Goal: Feedback & Contribution: Contribute content

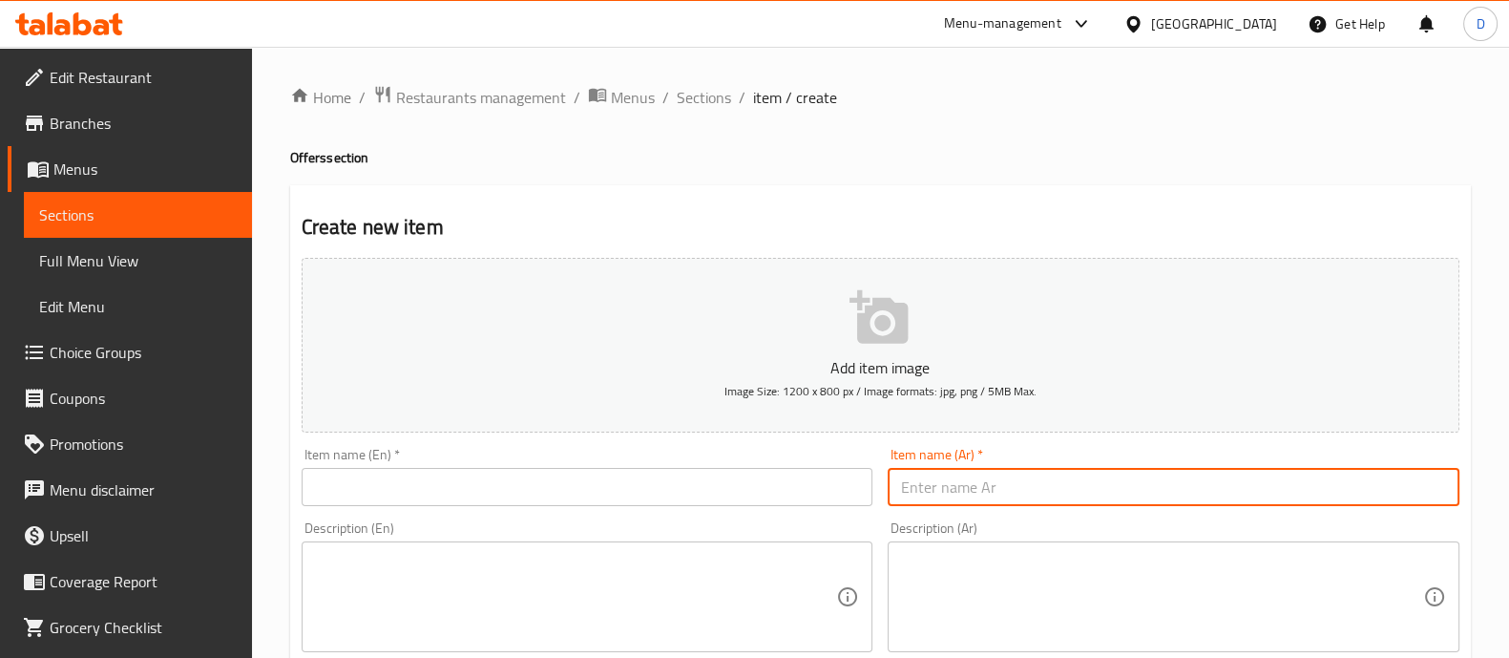
click at [1081, 498] on input "text" at bounding box center [1174, 487] width 572 height 38
type input "u"
type input "عرض امواج"
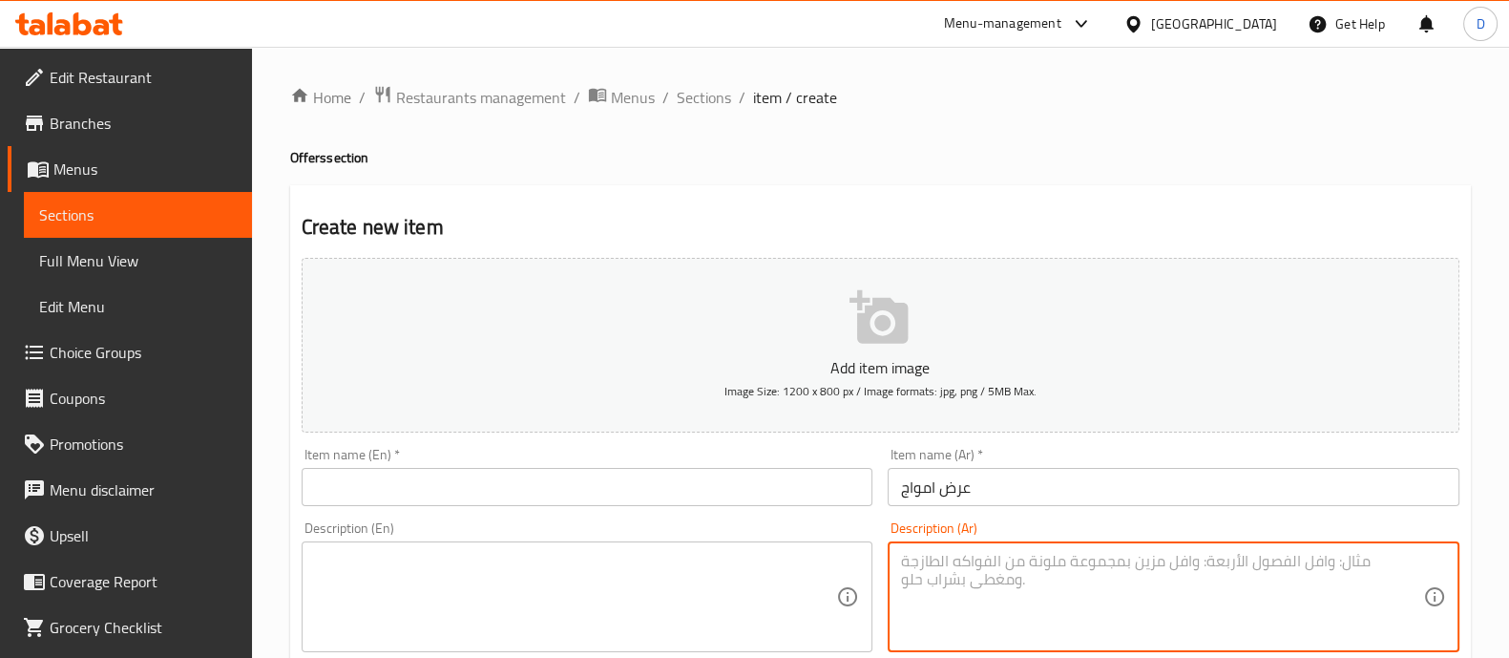
click at [1118, 570] on textarea at bounding box center [1162, 597] width 522 height 91
type textarea "2"
type textarea "4 قطع بروست + بطاطس + توميه + عيش + كاتشب + كلوسلو + ريزو"
click at [477, 595] on textarea at bounding box center [576, 597] width 522 height 91
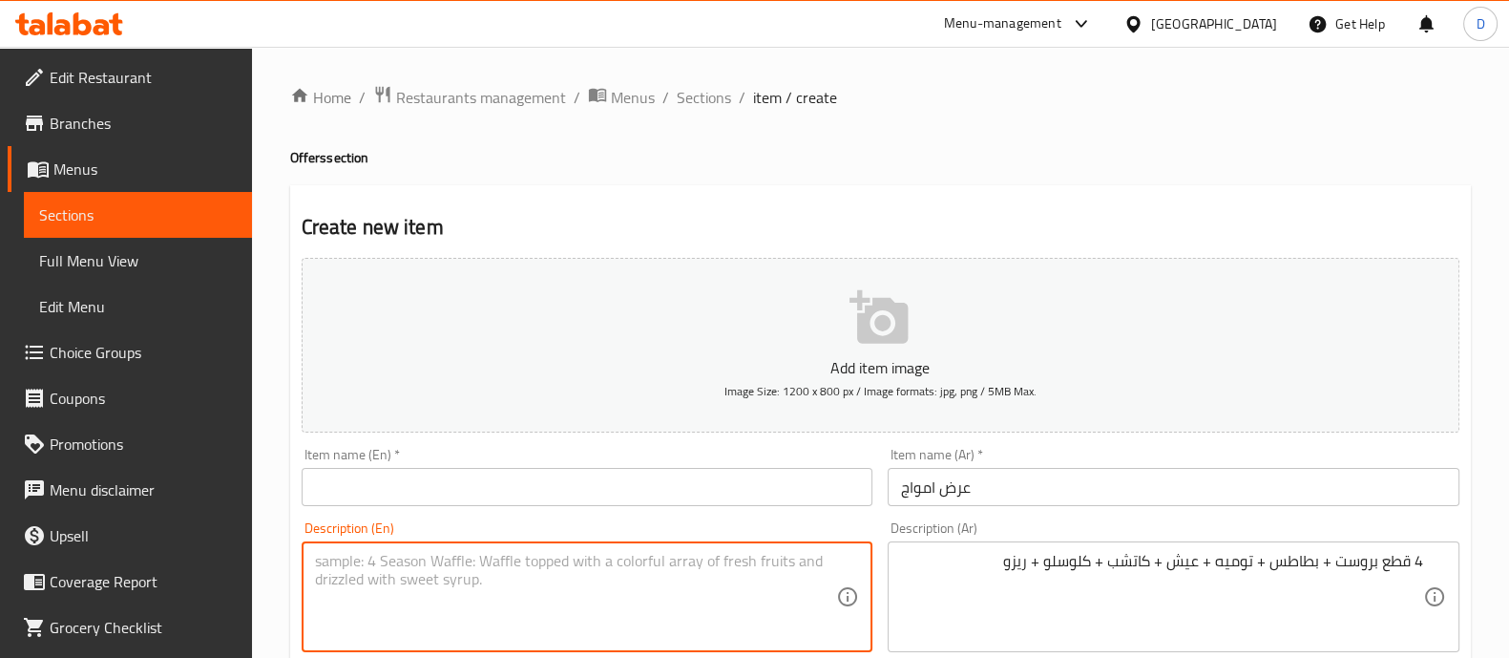
paste textarea "4 pieces of fried chicken + potatoes + garlic sauce + bread + ketchup + colesla…"
type textarea "4 pieces of fried chicken + potatoes + garlic sauce + bread + ketchup + colesla…"
click at [695, 490] on input "text" at bounding box center [588, 487] width 572 height 38
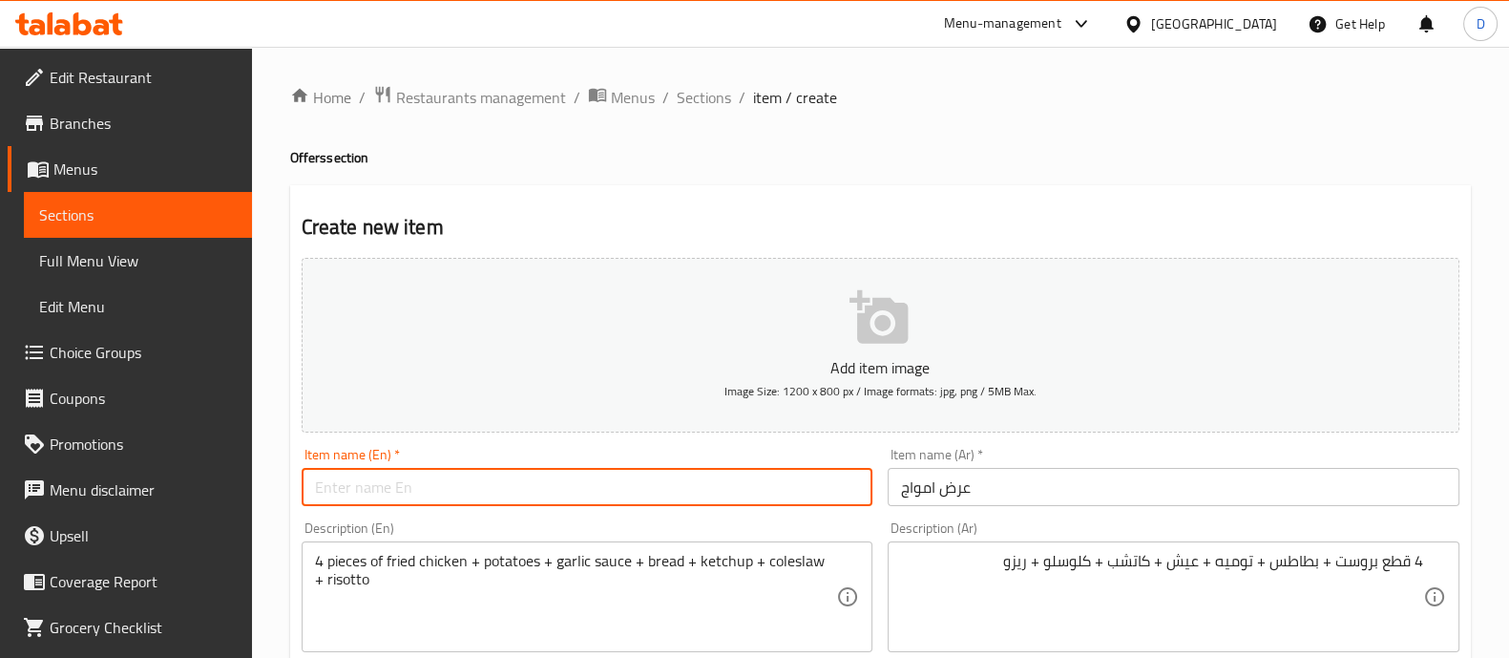
type input "ش"
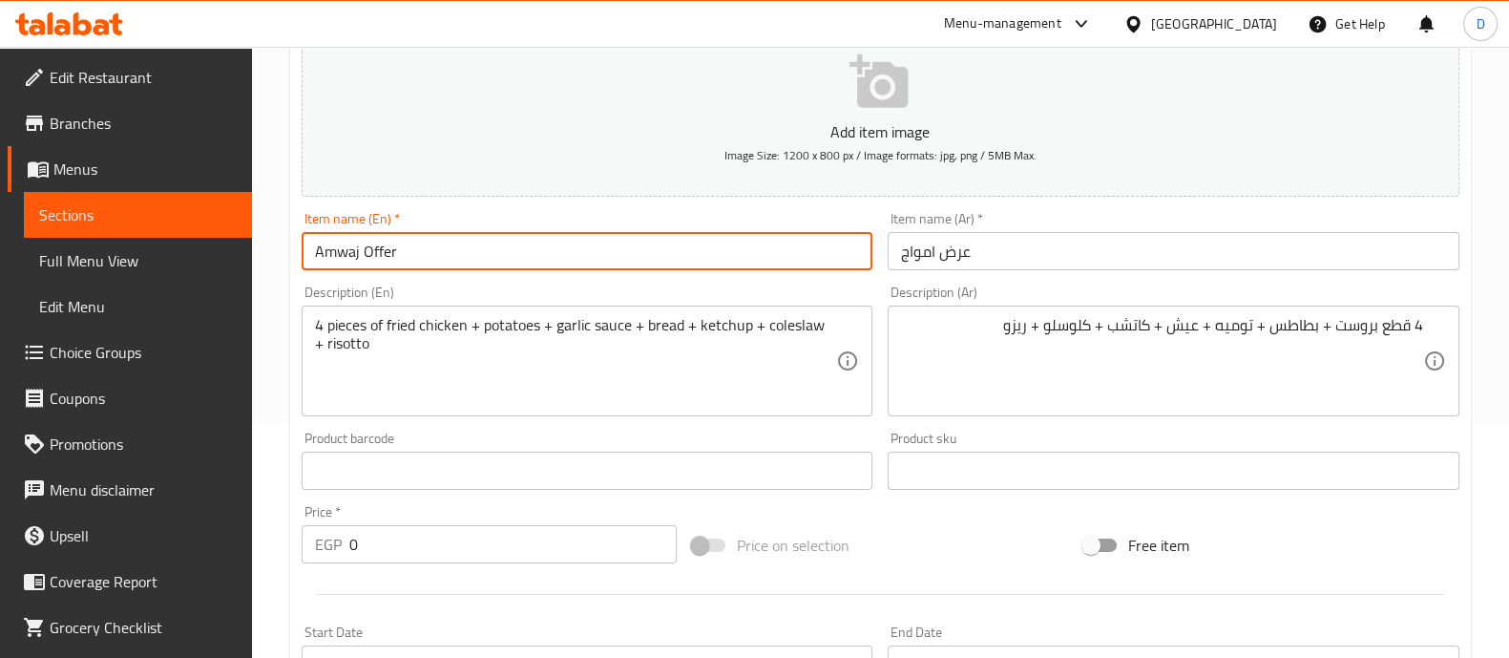
scroll to position [238, 0]
type input "Amwaj Offer"
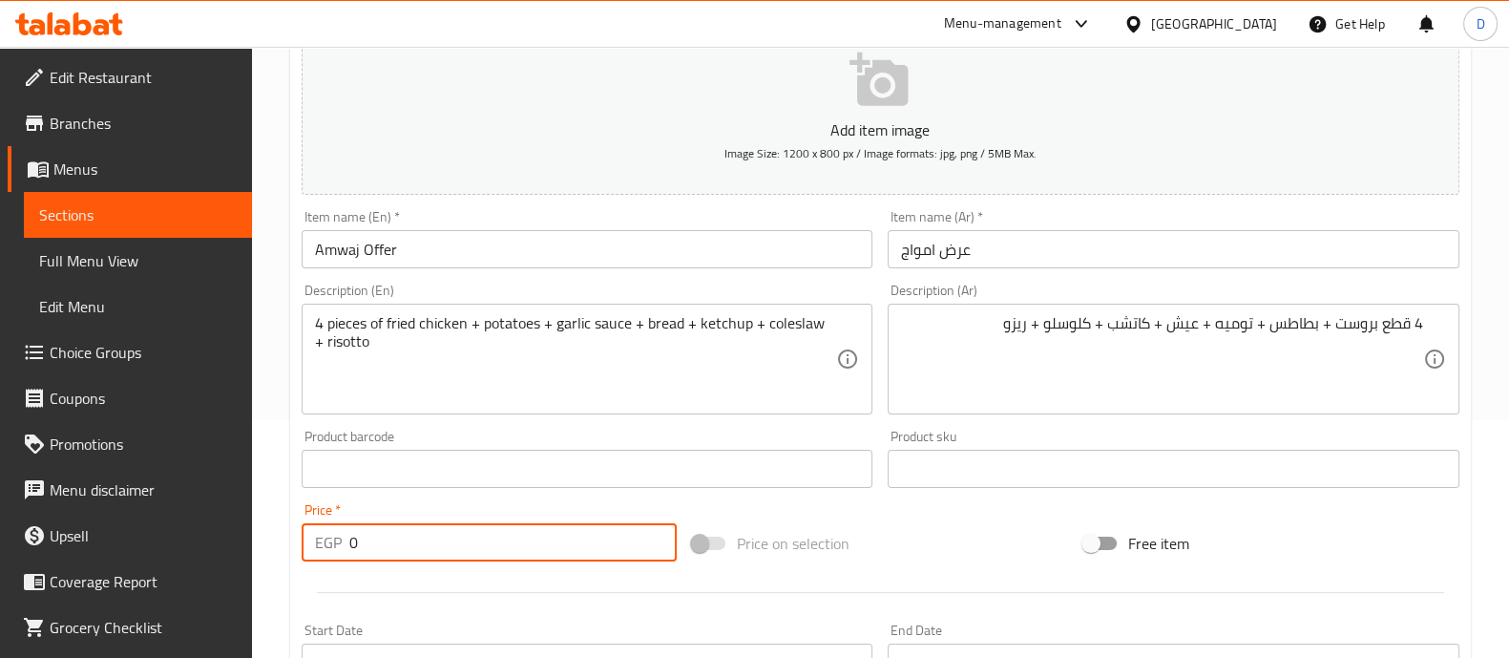
click at [574, 538] on input "0" at bounding box center [513, 542] width 328 height 38
type input "412.50"
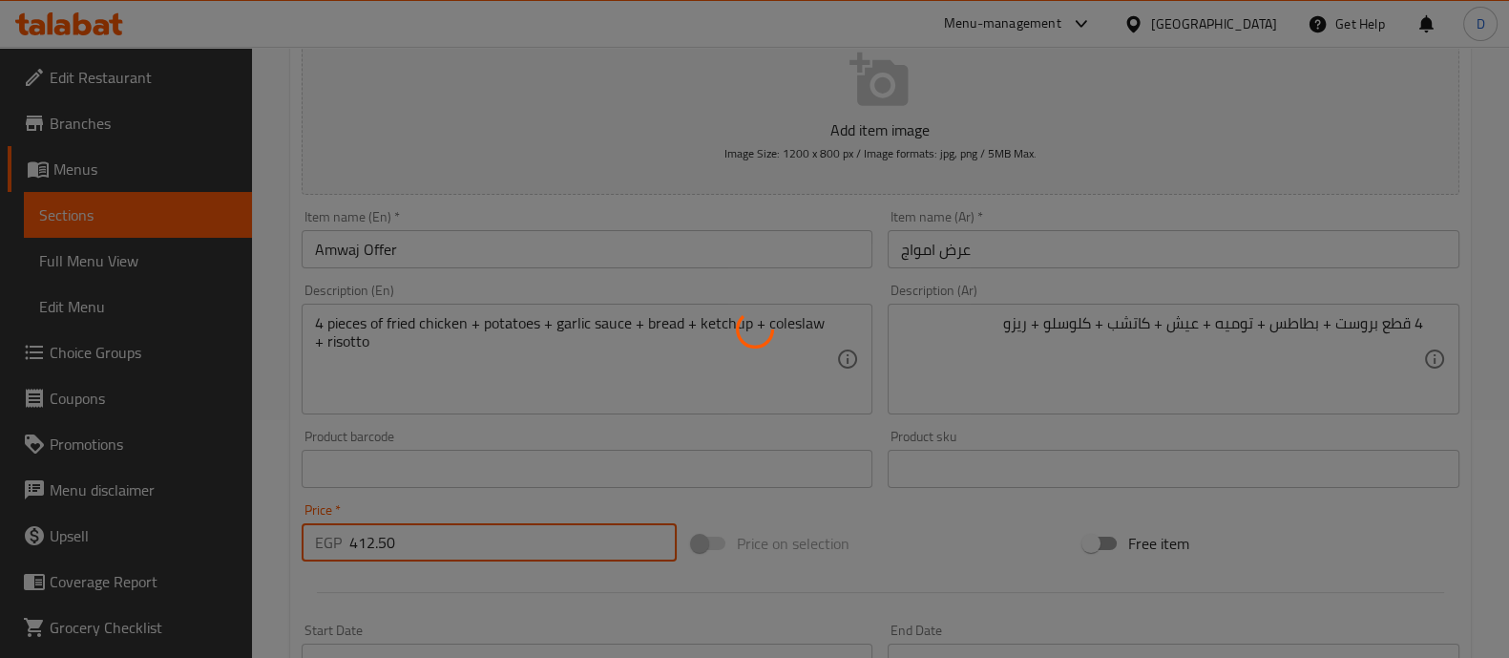
type input "0"
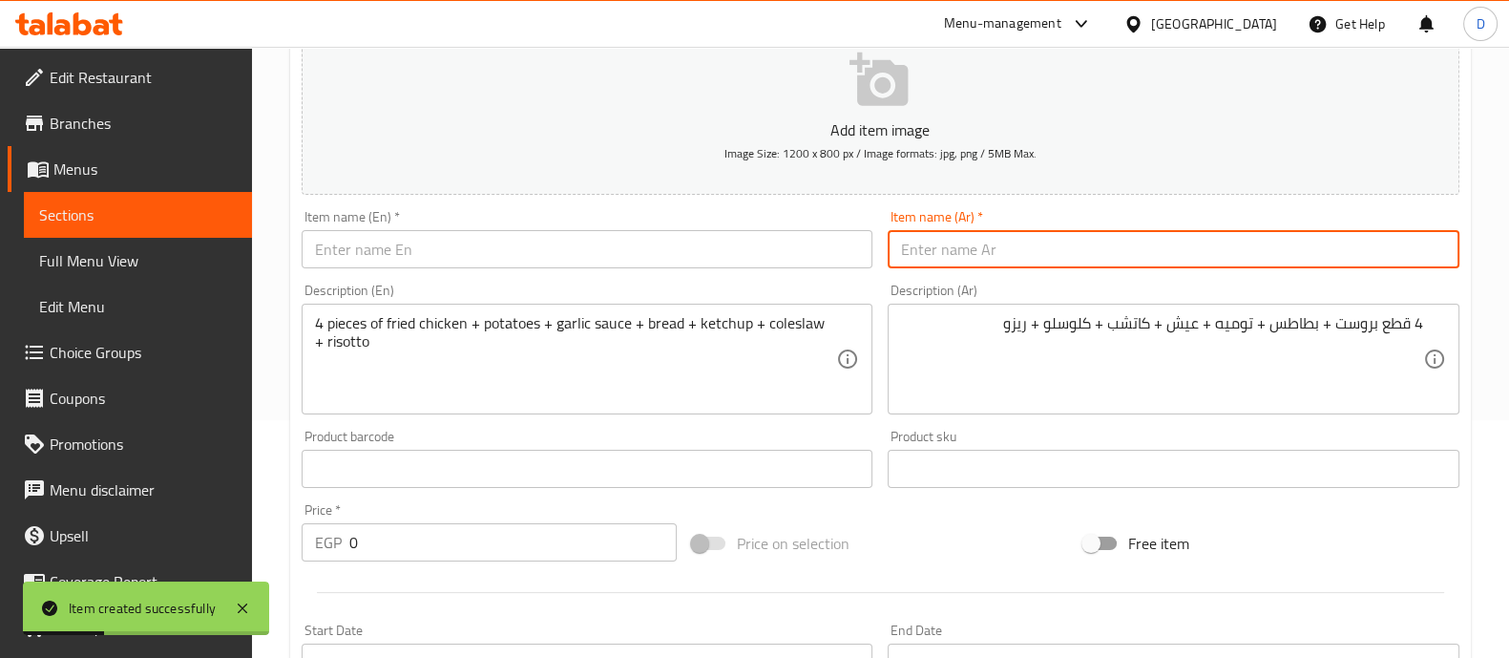
click at [1104, 245] on input "text" at bounding box center [1174, 249] width 572 height 38
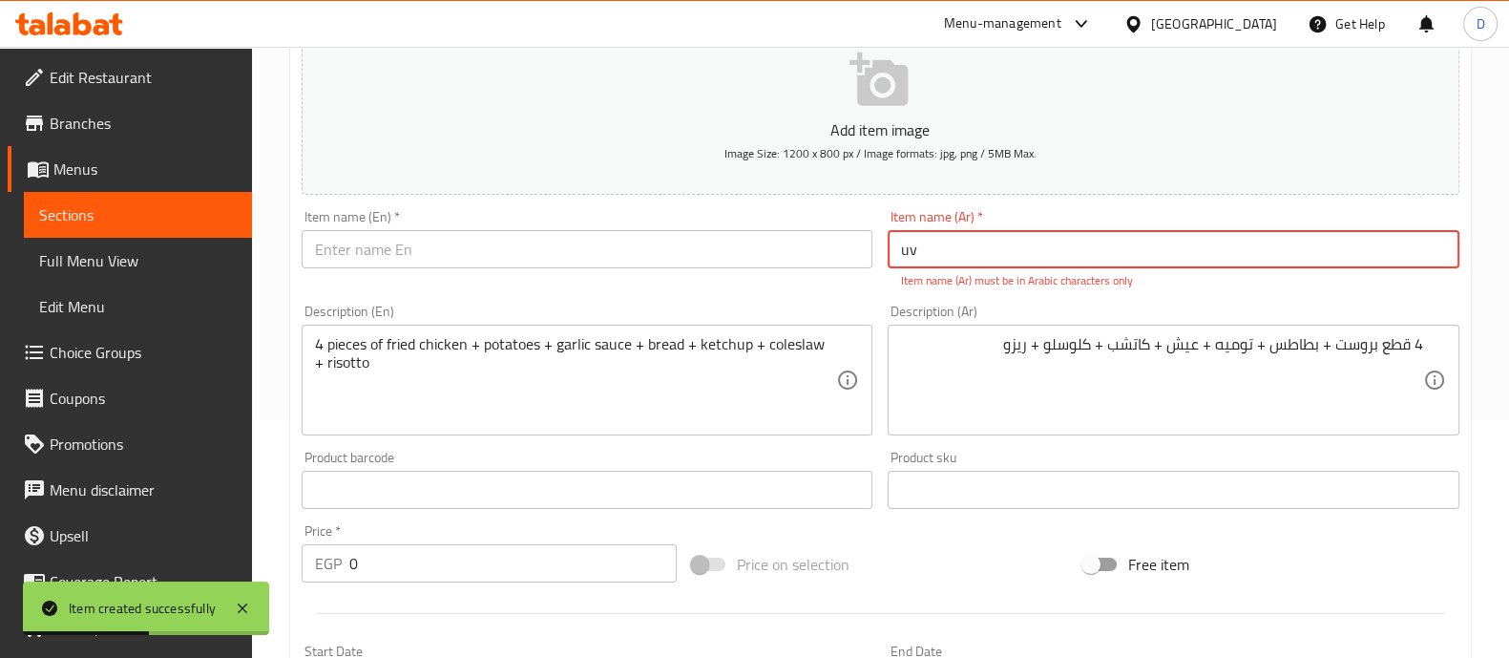
type input "u"
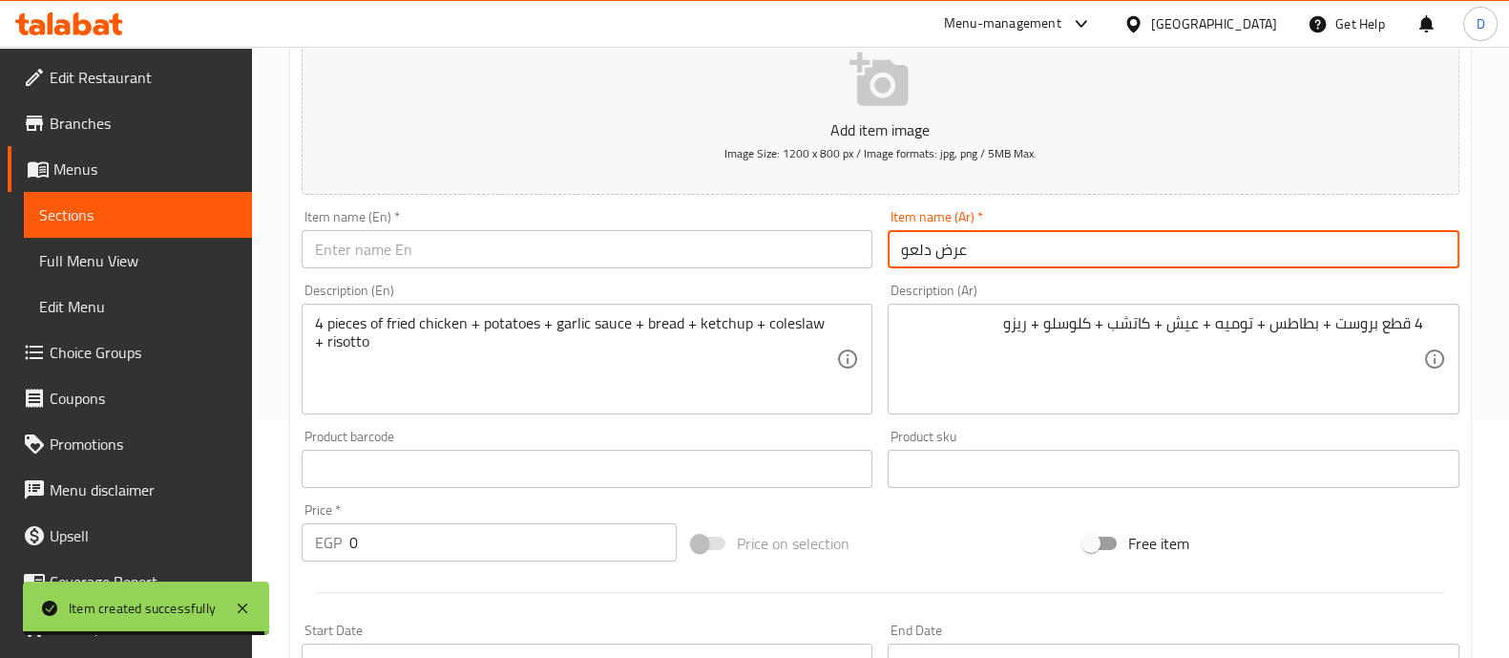
type input "عرض دلعو"
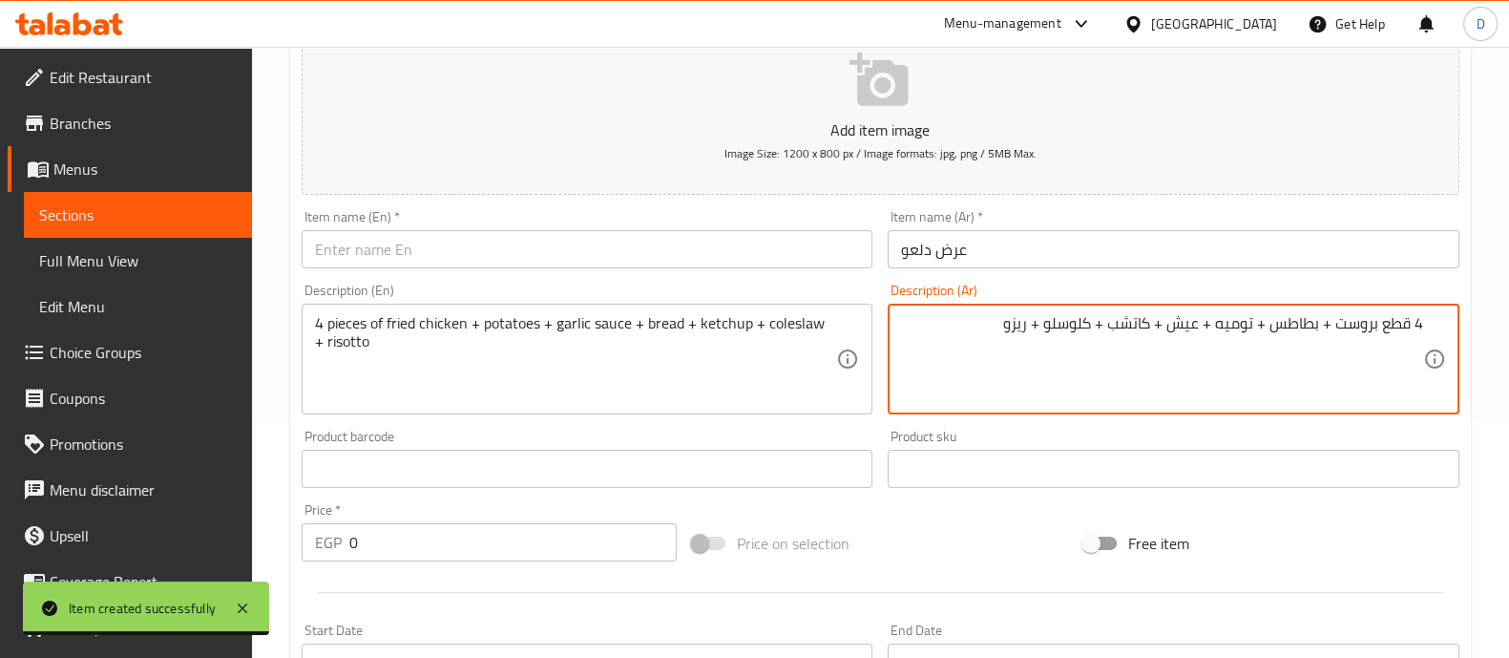
click at [1111, 388] on textarea "4 قطع بروست + بطاطس + توميه + عيش + كاتشب + كلوسلو + ريزو" at bounding box center [1162, 359] width 522 height 91
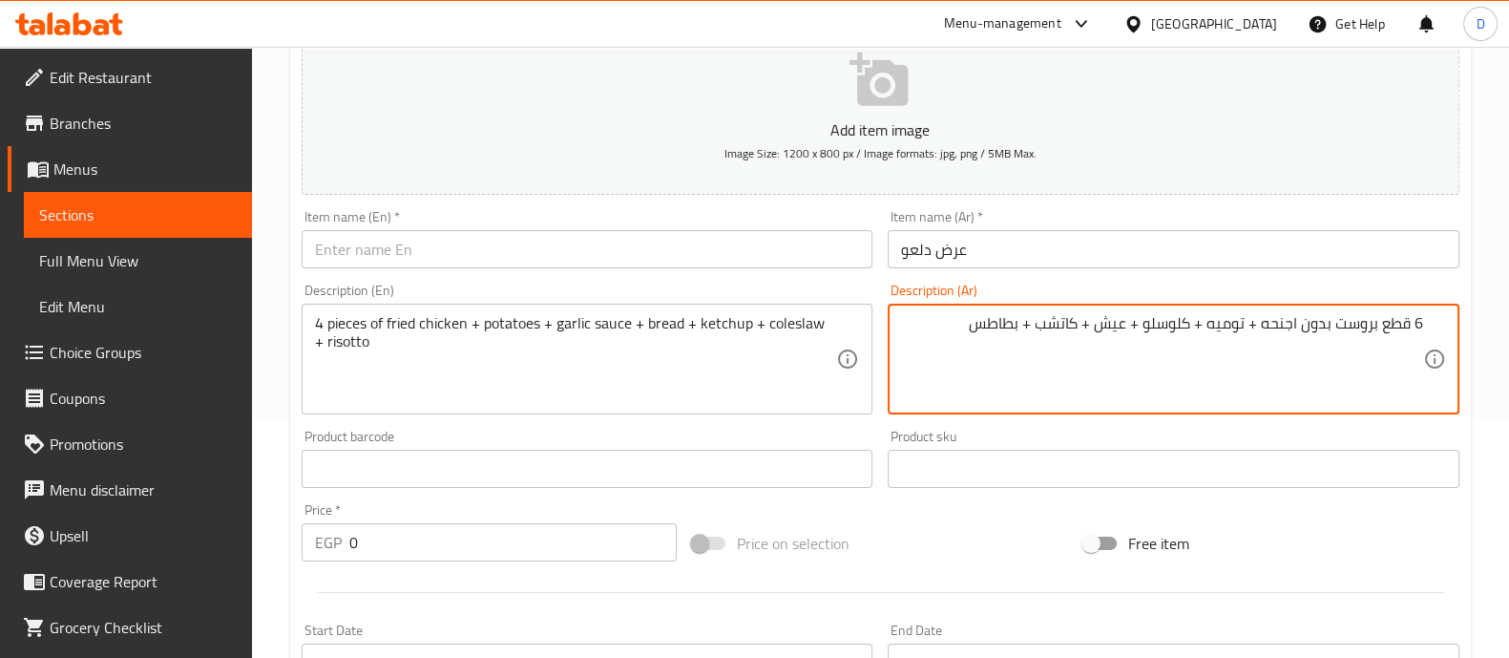
type textarea "6 قطع بروست بدون اجنحه + توميه + كلوسلو + عيش + كاتشب + بطاطس"
click at [603, 391] on textarea "4 pieces of fried chicken + potatoes + garlic sauce + bread + ketchup + colesla…" at bounding box center [576, 359] width 522 height 91
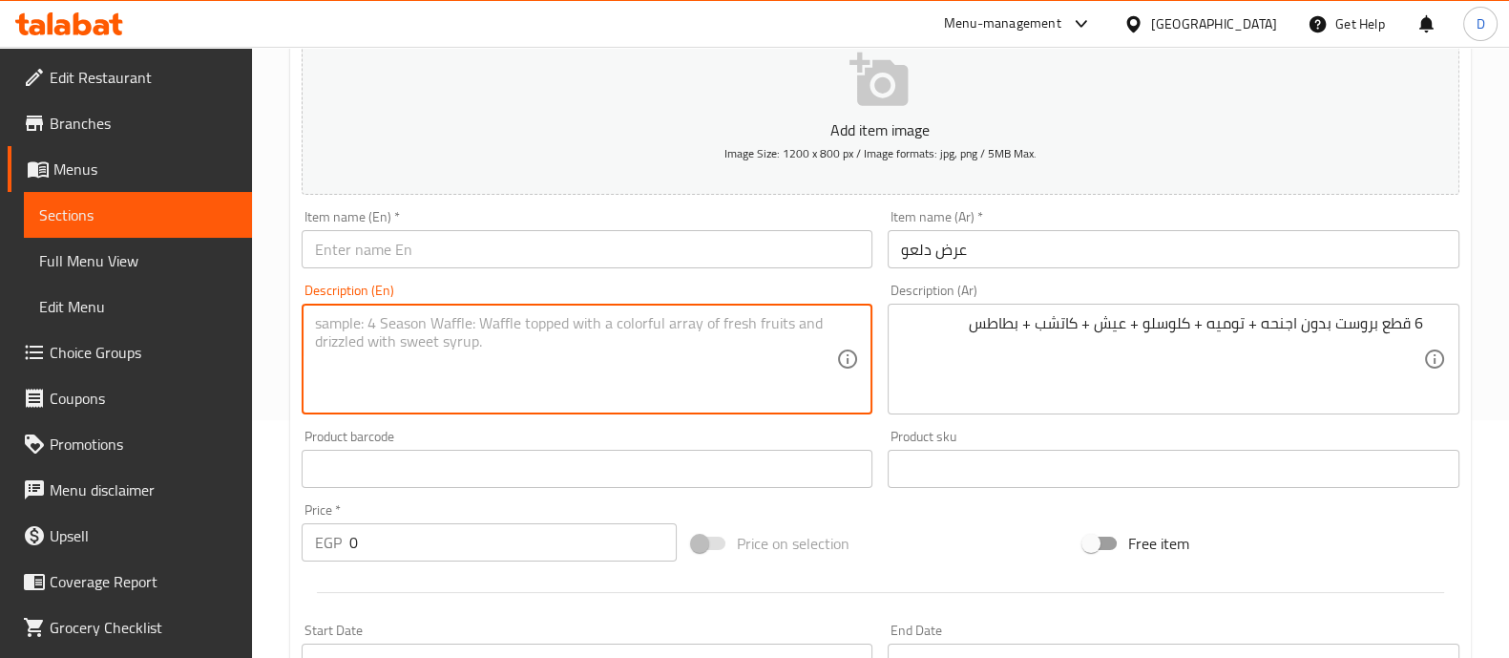
paste textarea "6 pieces of fried chicken without wings + garlic sauce + coleslaw + bread + ket…"
type textarea "6 pieces of fried chicken without wings + garlic sauce + coleslaw + bread + ket…"
click at [666, 253] on input "text" at bounding box center [588, 249] width 572 height 38
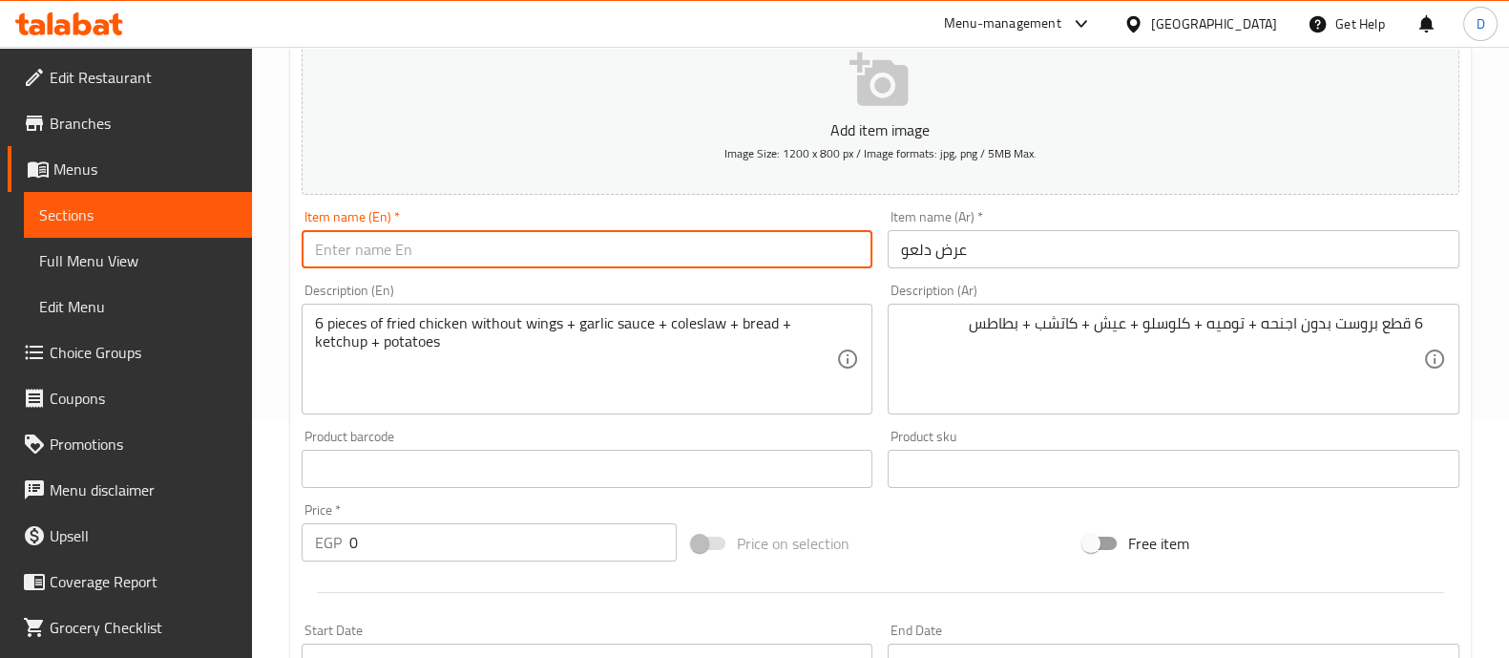
type input "ي"
type input "Dal3o Offer"
click at [554, 526] on input "0" at bounding box center [513, 542] width 328 height 38
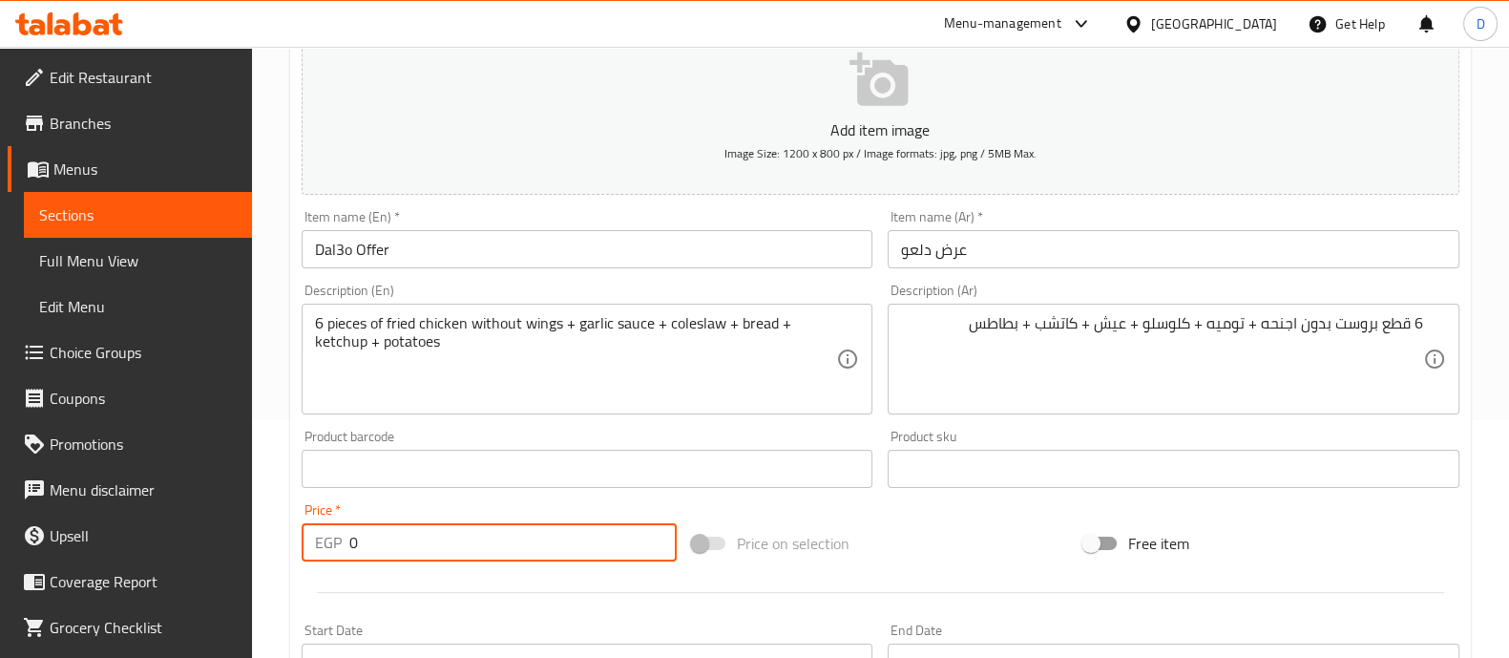
click at [554, 526] on input "0" at bounding box center [513, 542] width 328 height 38
type input "437.5"
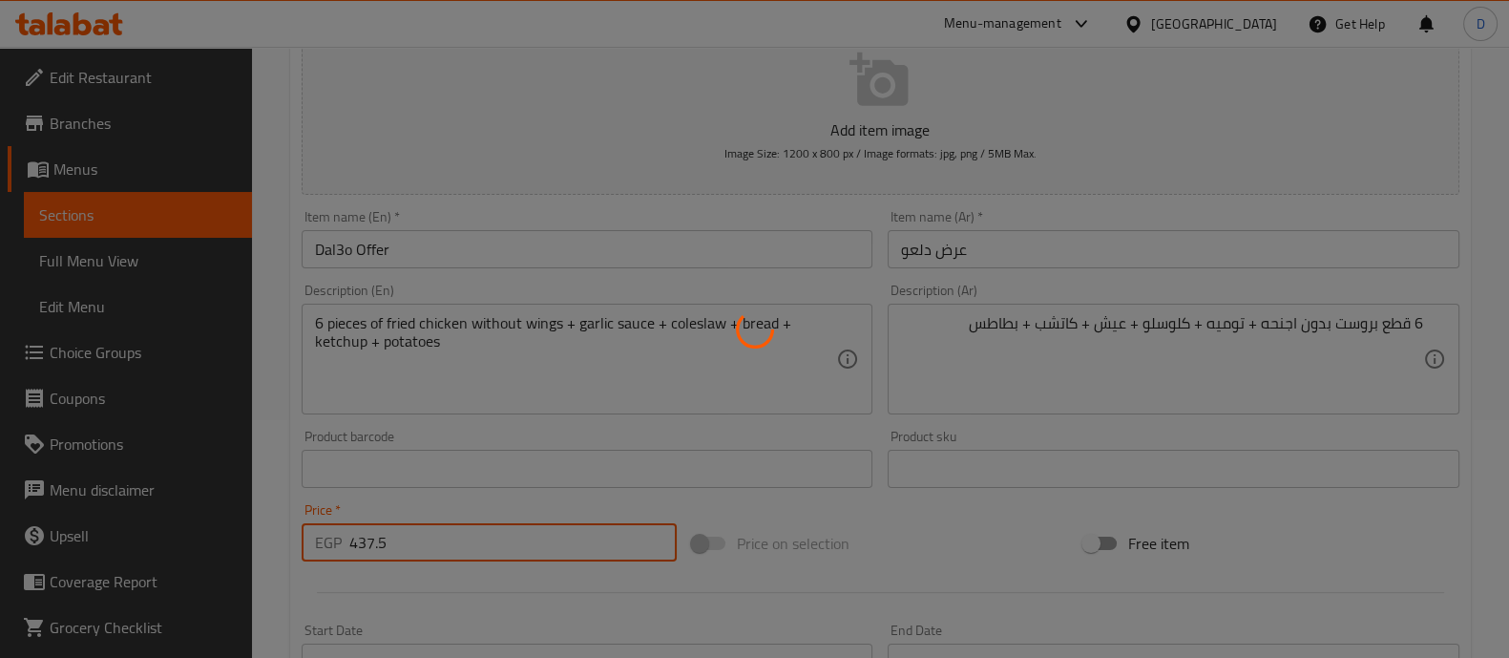
type input "0"
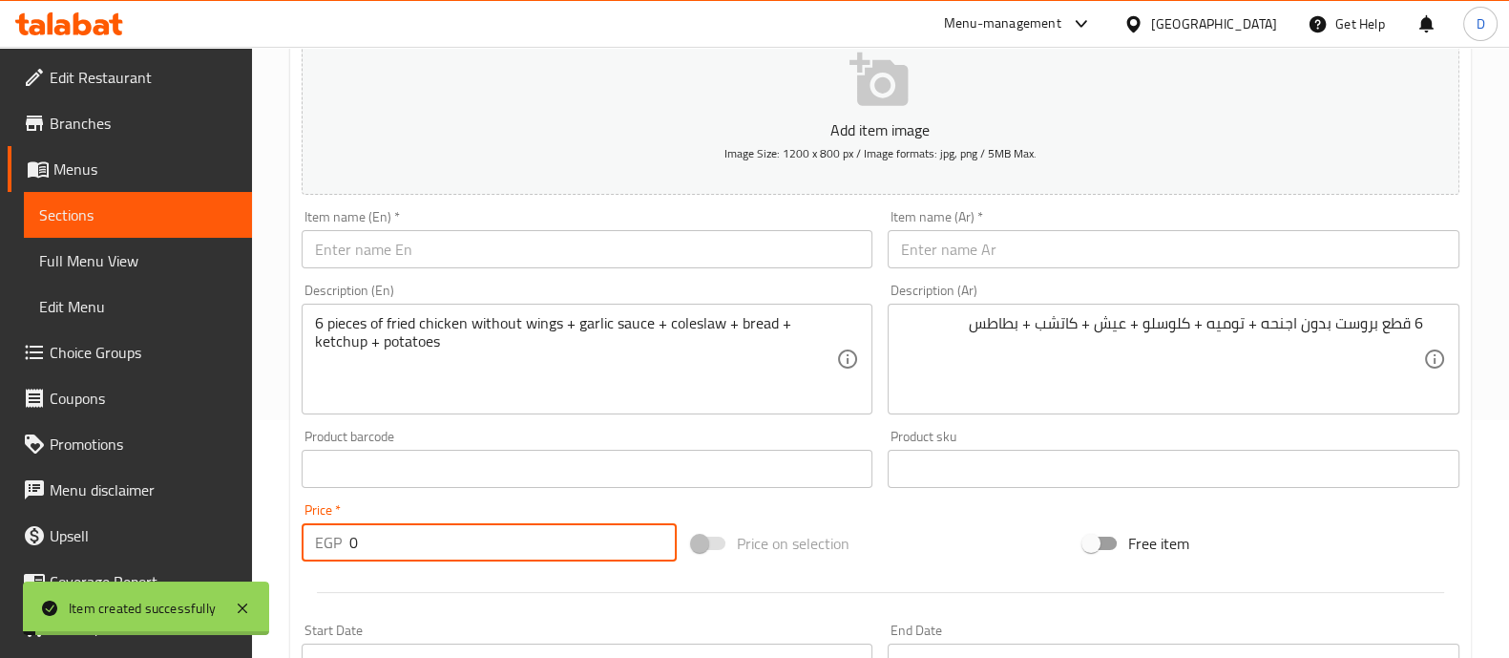
click at [1028, 241] on input "text" at bounding box center [1174, 249] width 572 height 38
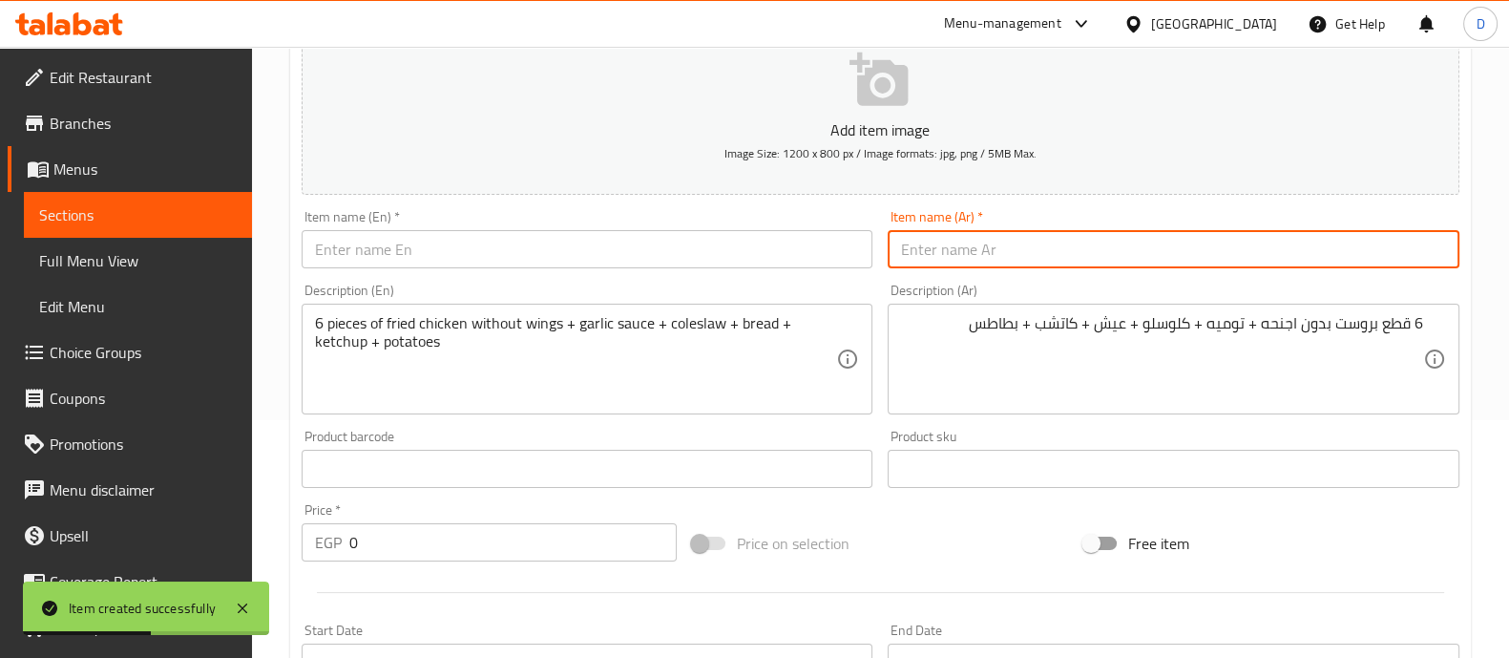
type input "u"
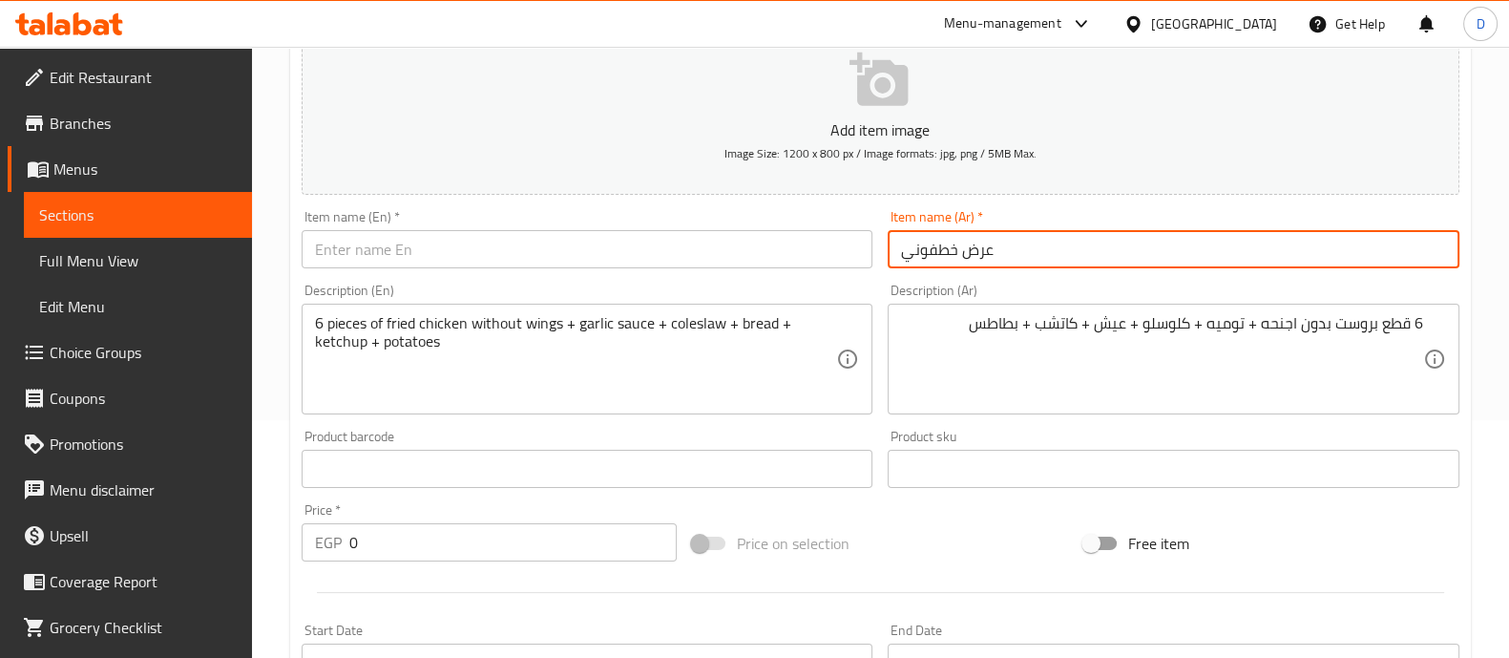
type input "عرض خطفوني"
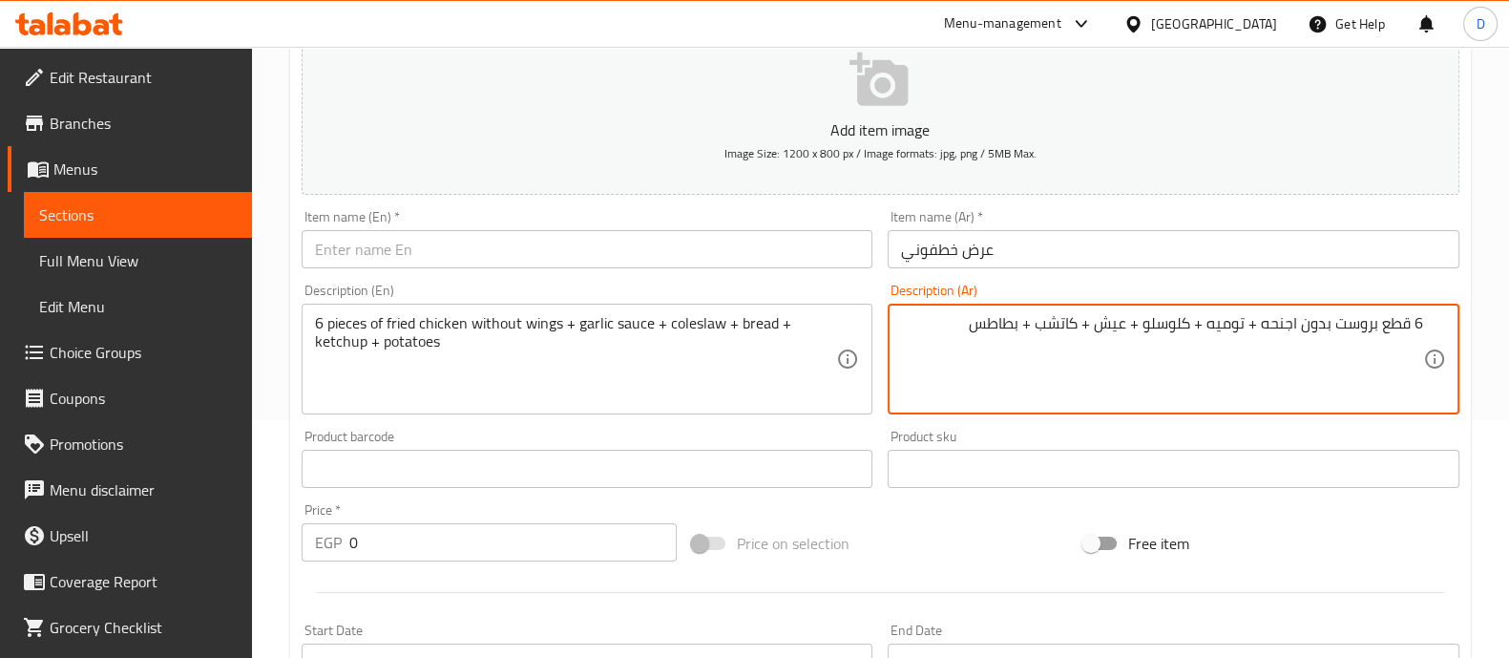
click at [1033, 363] on textarea "6 قطع بروست بدون اجنحه + توميه + كلوسلو + عيش + كاتشب + بطاطس" at bounding box center [1162, 359] width 522 height 91
type textarea "10 قطع بروست بدون اجنحه + كلوسلو + بطاطس + توميه + عيش + ارز + كاتشب + لتر ماكس…"
click at [567, 396] on textarea "6 pieces of fried chicken without wings + garlic sauce + coleslaw + bread + ket…" at bounding box center [576, 359] width 522 height 91
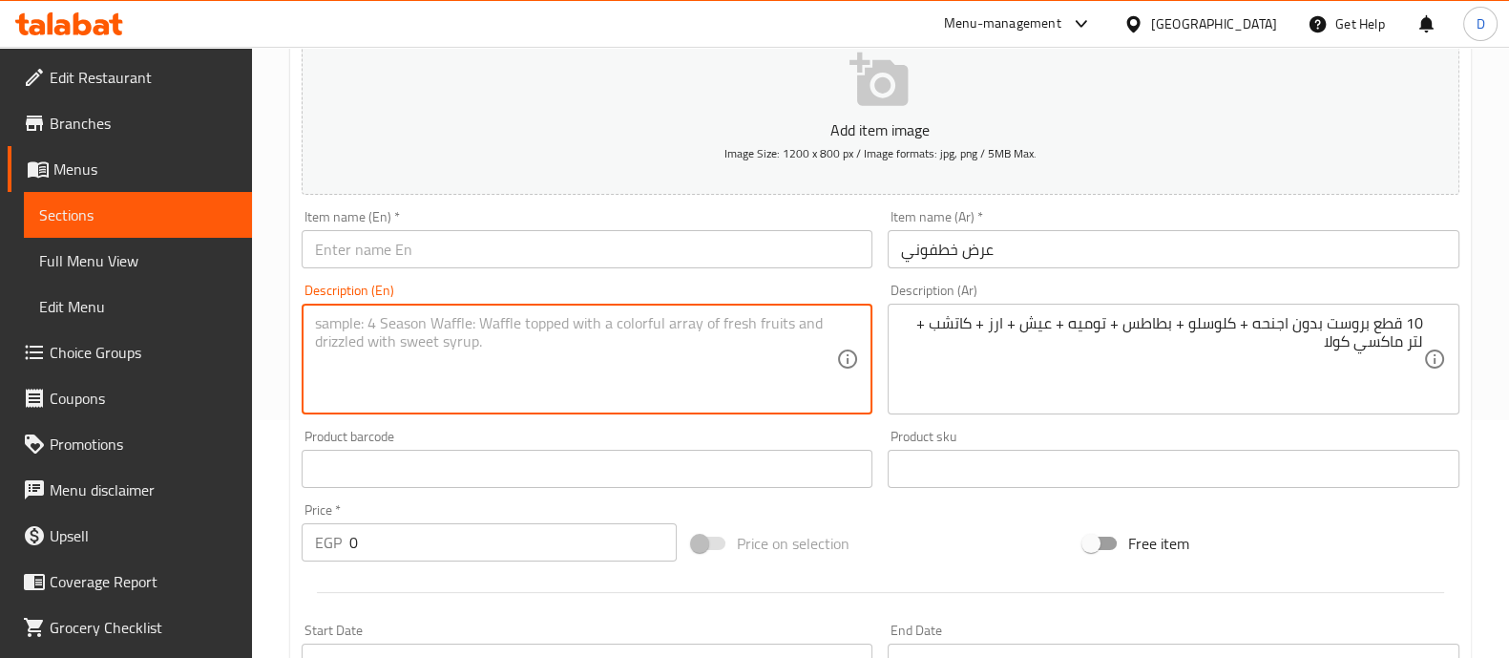
paste textarea "10 pieces of fried chicken without wings + coleslaw + fries + garlic sauce + br…"
type textarea "10 pieces of fried chicken without wings + coleslaw + fries + garlic sauce + br…"
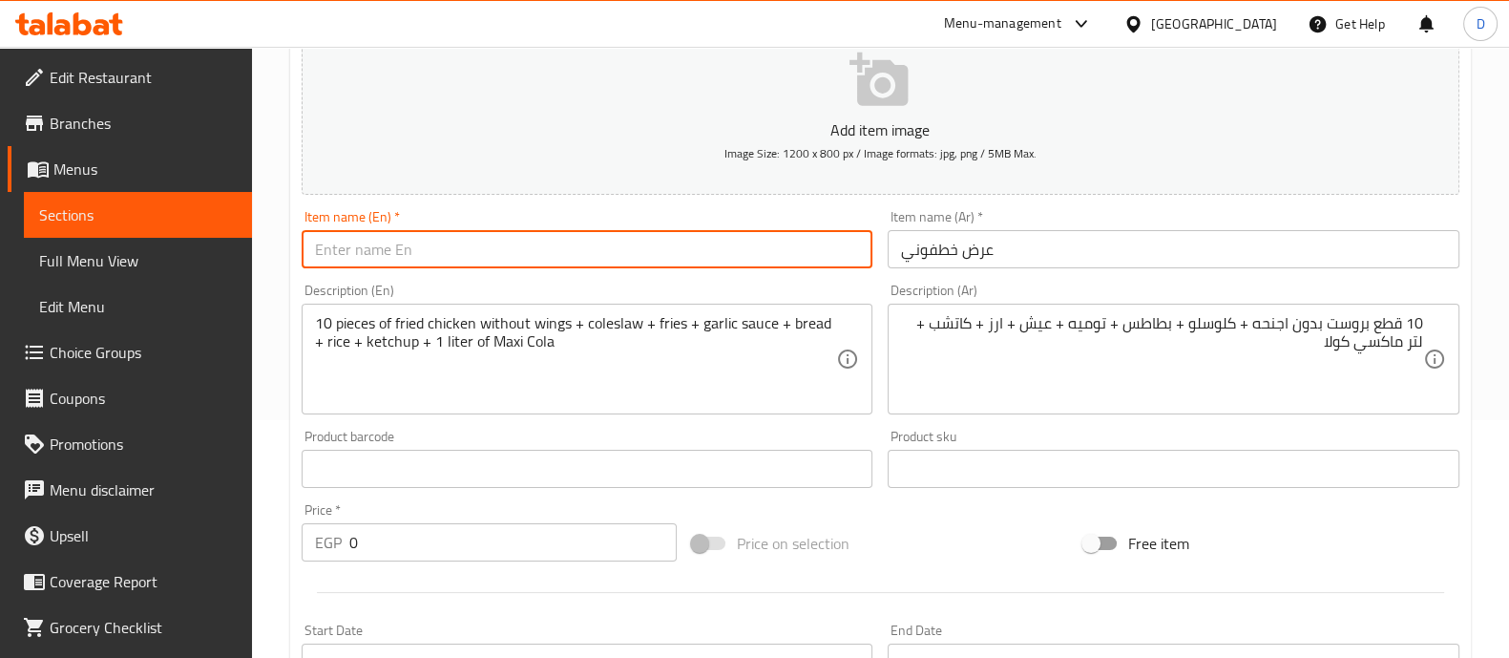
click at [756, 249] on input "text" at bounding box center [588, 249] width 572 height 38
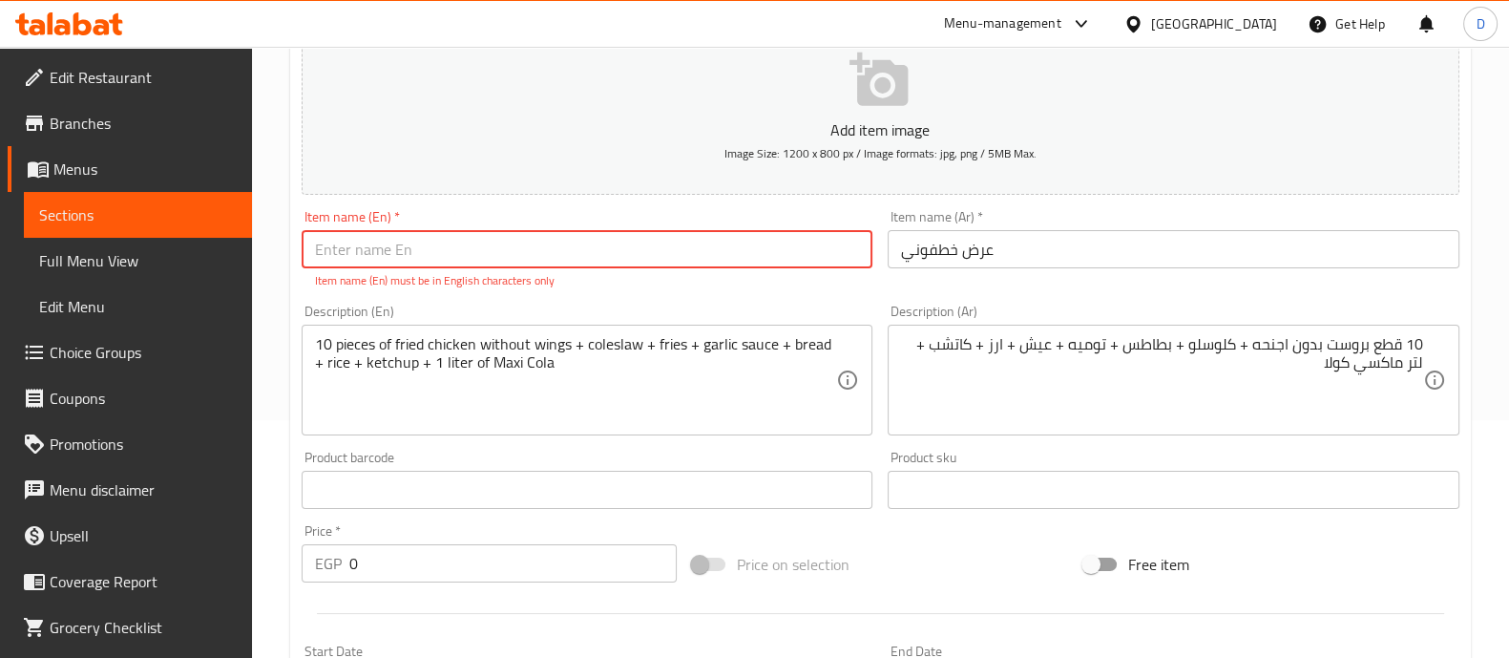
type input "ن"
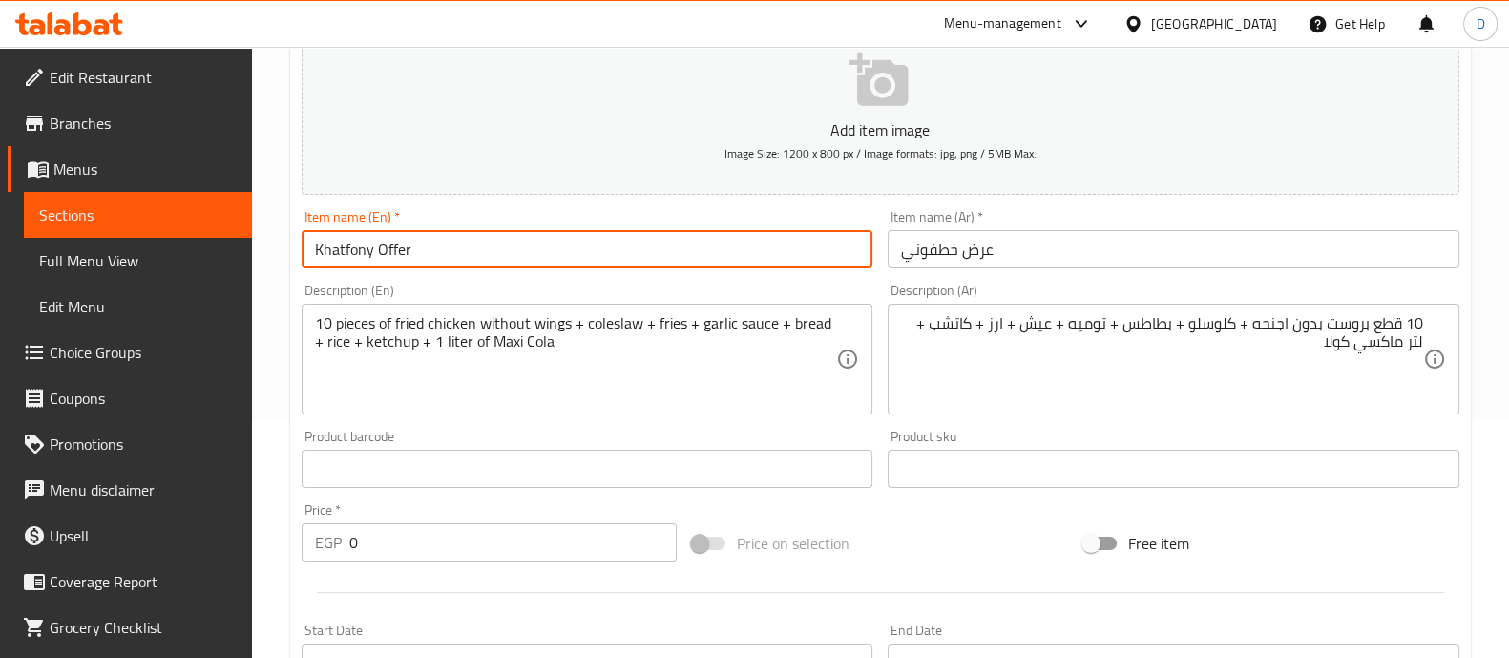
type input "Khatfony Offer"
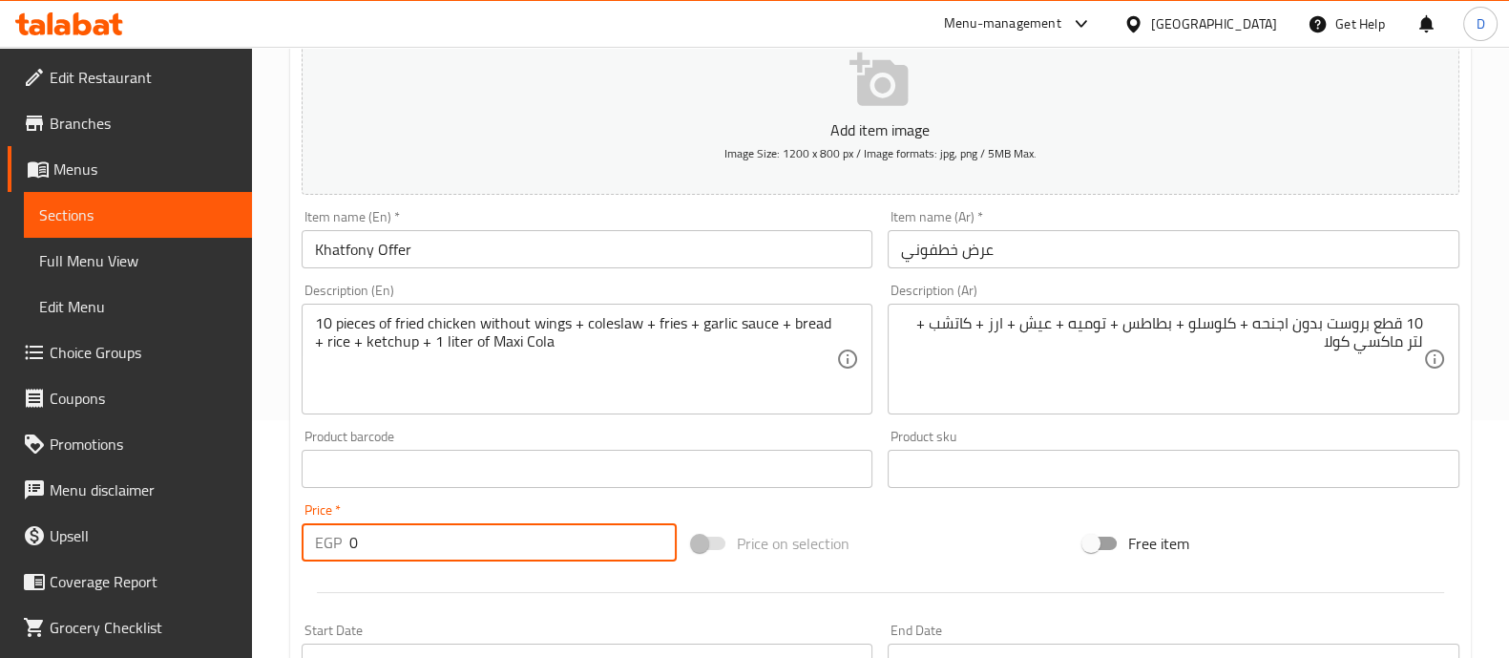
click at [449, 543] on input "0" at bounding box center [513, 542] width 328 height 38
type input "850"
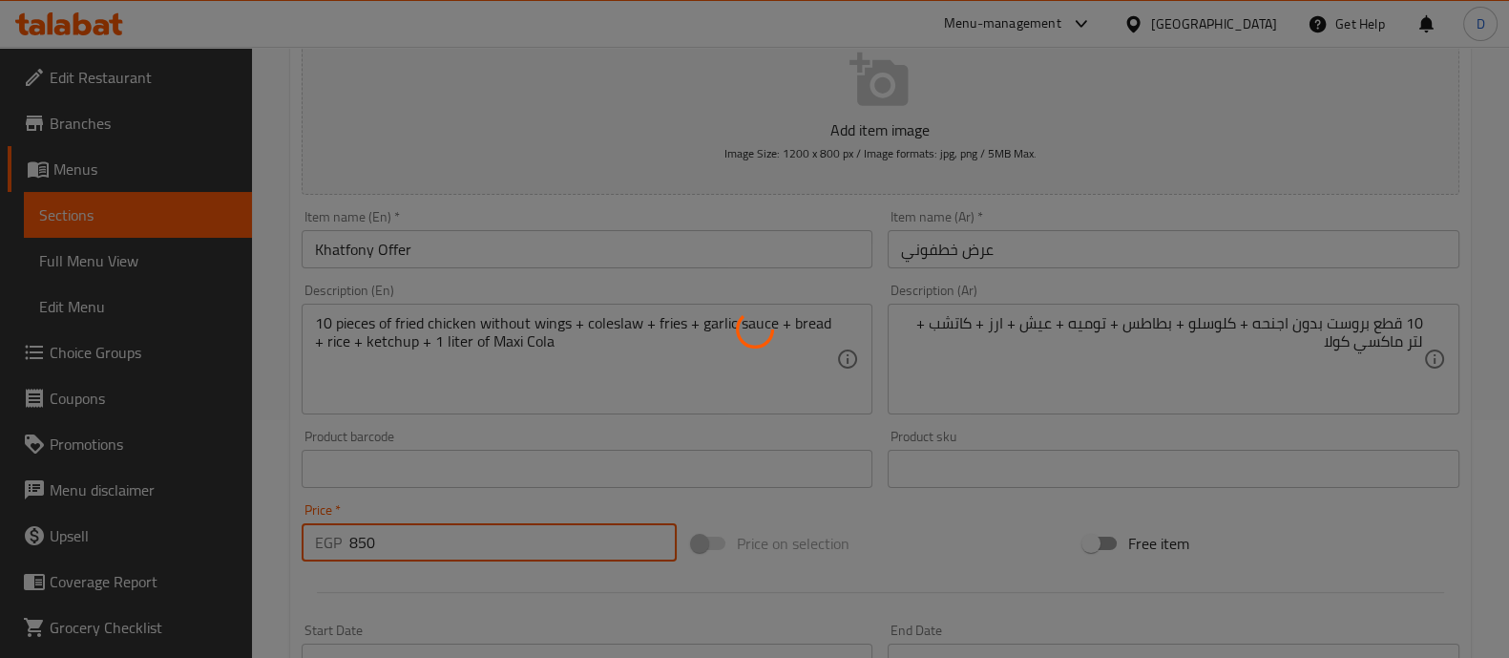
type input "0"
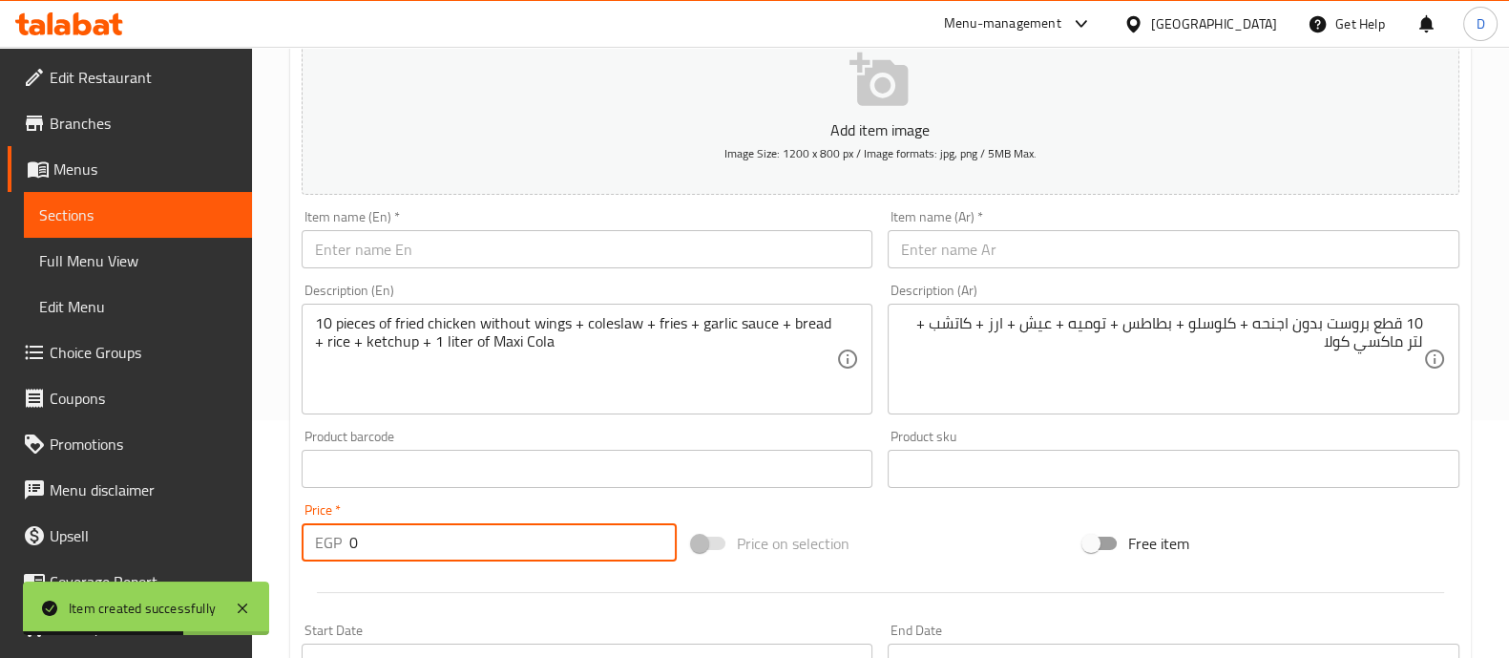
click at [1140, 233] on input "text" at bounding box center [1174, 249] width 572 height 38
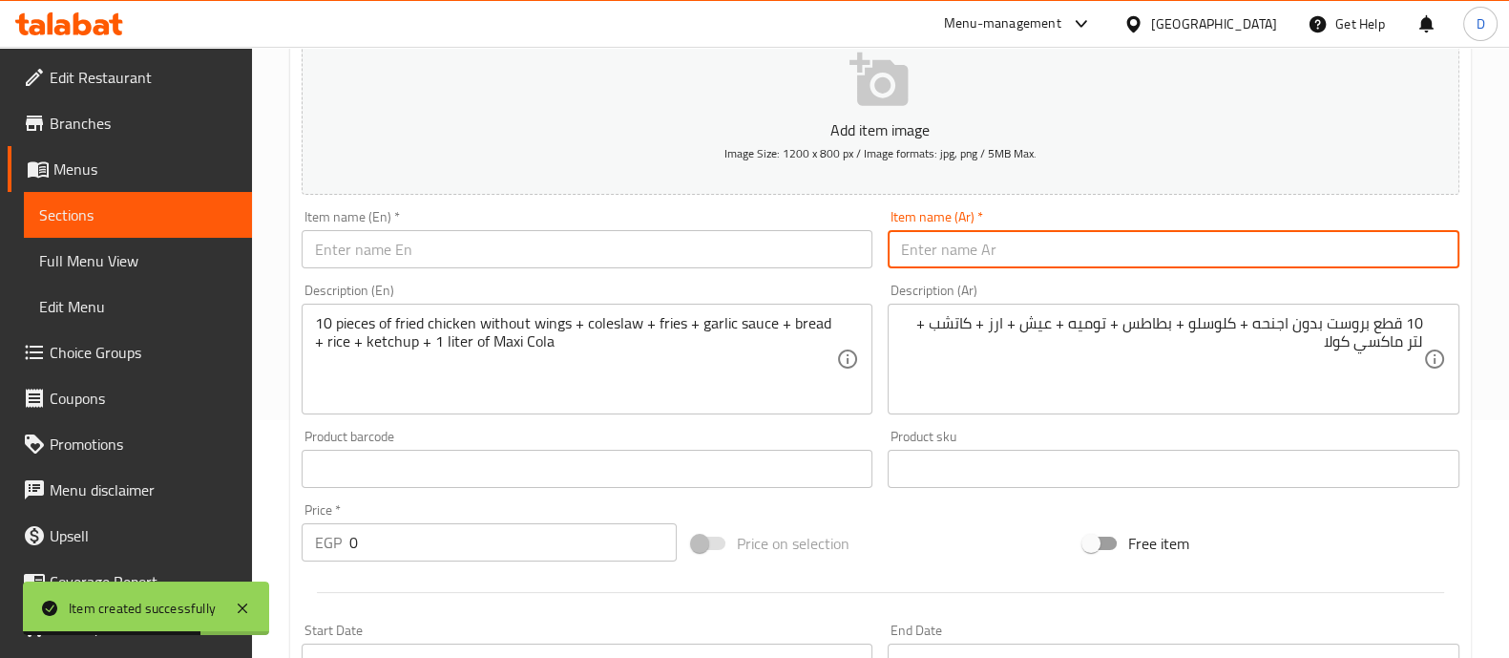
type input "u"
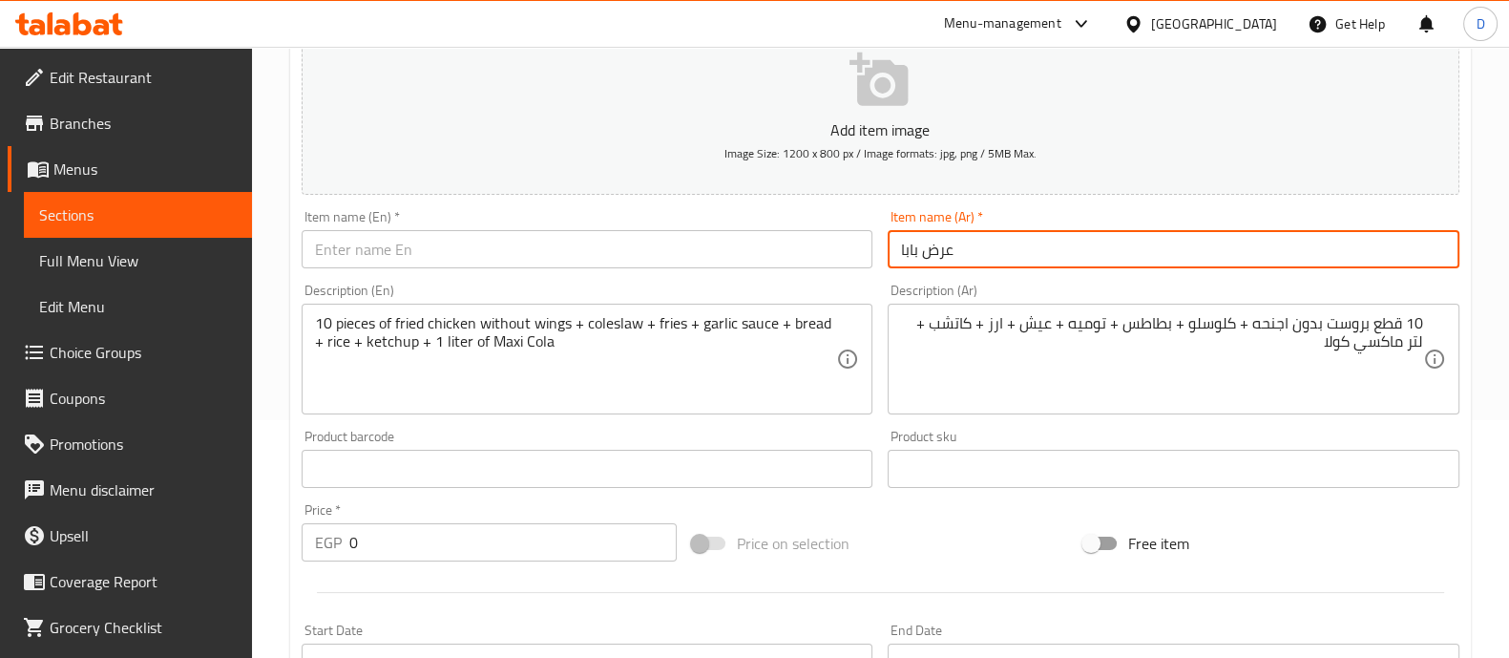
type input "عرض بابا"
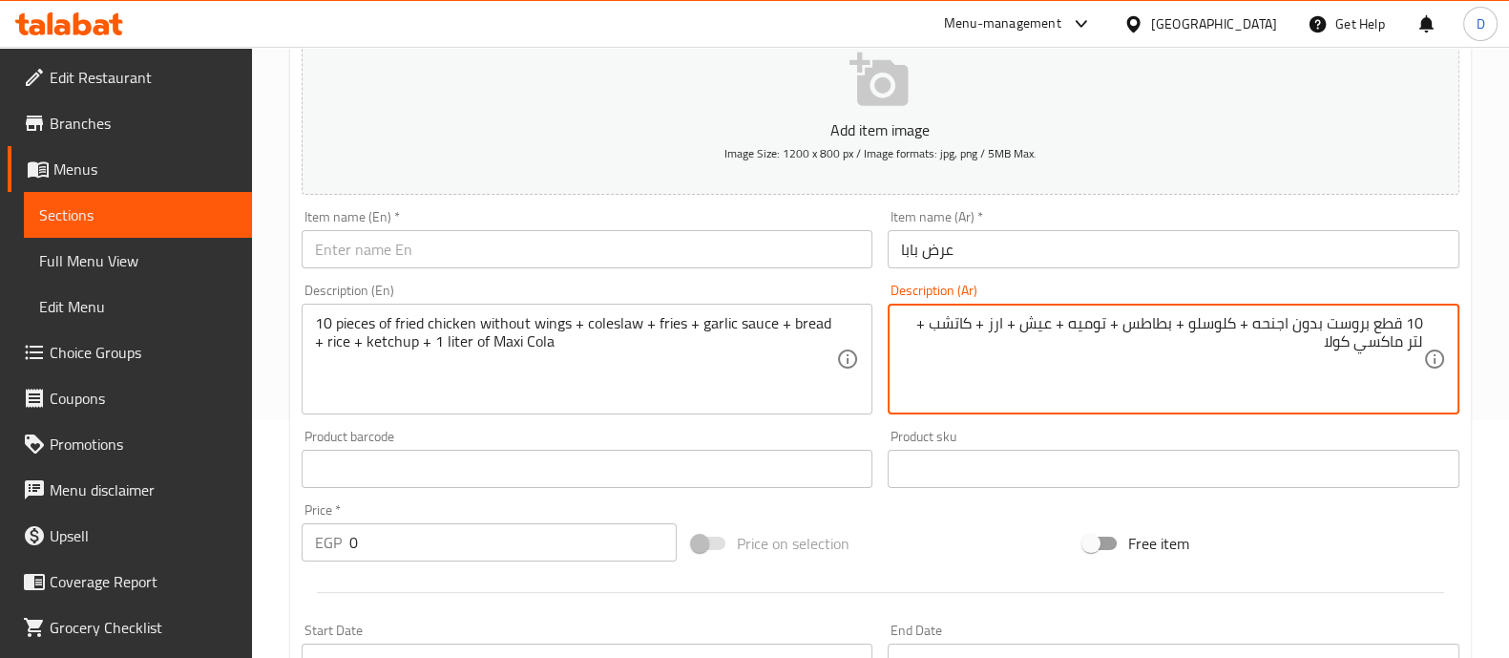
click at [1160, 360] on textarea "10 قطع بروست بدون اجنحه + كلوسلو + بطاطس + توميه + عيش + ارز + كاتشب + لتر ماكس…" at bounding box center [1162, 359] width 522 height 91
type textarea "3 قطع بروست + ارز + بطاطس + توميه + عيش + كاتشب + ماكسي كولا"
click at [655, 344] on textarea "10 pieces of fried chicken without wings + coleslaw + fries + garlic sauce + br…" at bounding box center [576, 359] width 522 height 91
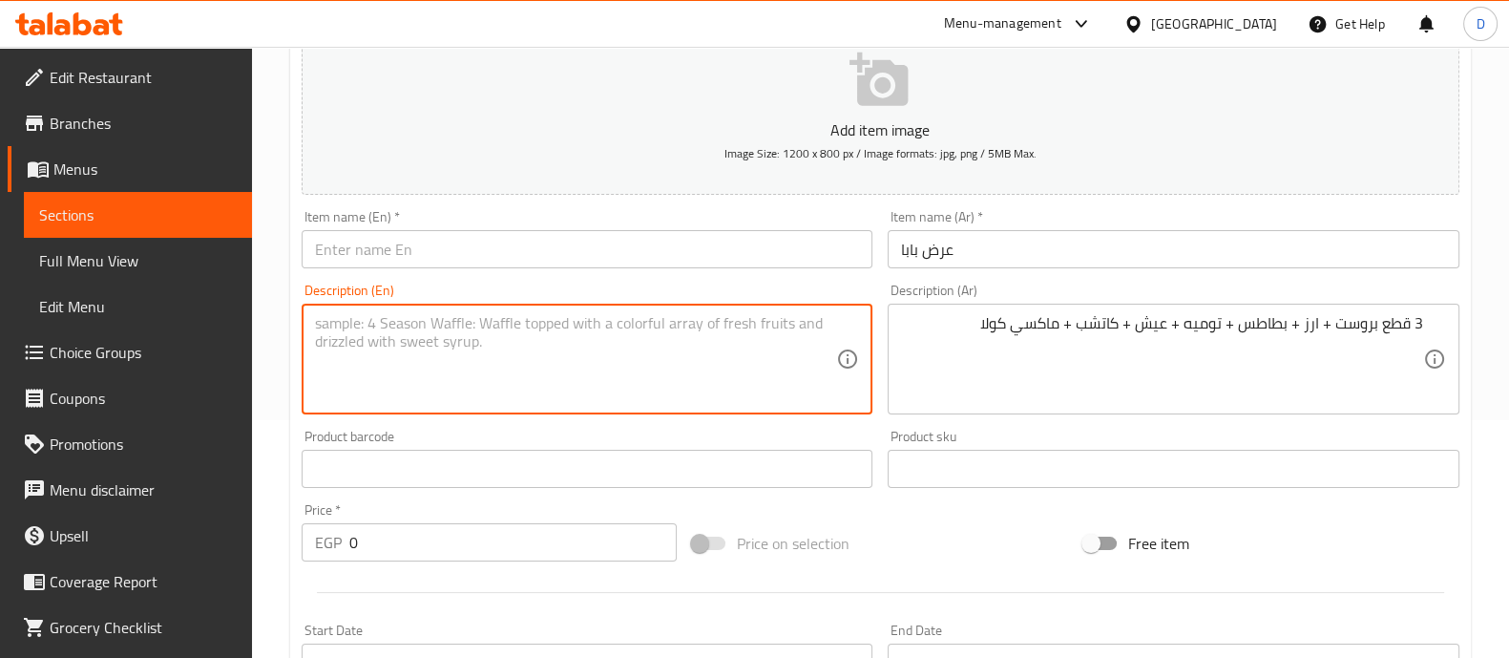
paste textarea "3 pieces of fried chicken + rice + potatoes + garlic sauce + bread + ketchup + …"
type textarea "3 pieces of fried chicken + rice + potatoes + garlic sauce + bread + ketchup + …"
click at [969, 255] on input "عرض بابا" at bounding box center [1174, 249] width 572 height 38
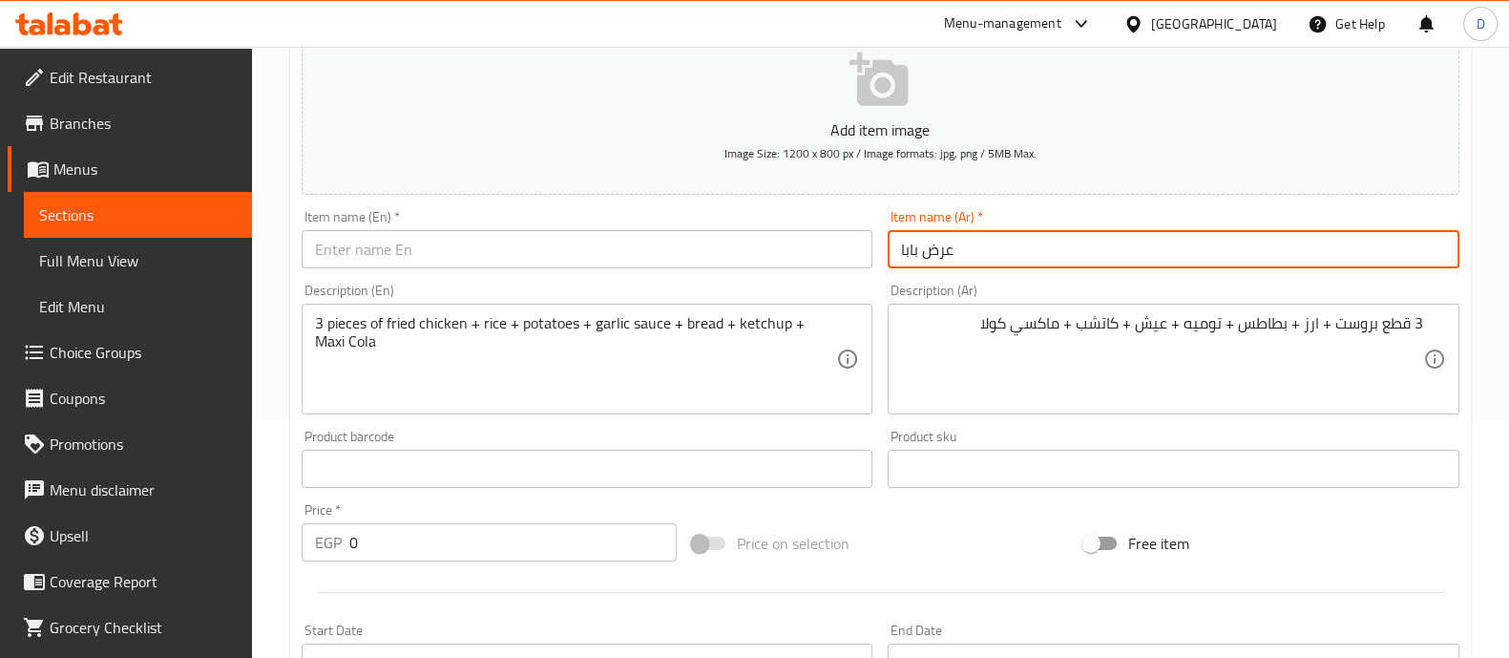
click at [969, 255] on input "عرض بابا" at bounding box center [1174, 249] width 572 height 38
click at [816, 248] on input "text" at bounding box center [588, 249] width 572 height 38
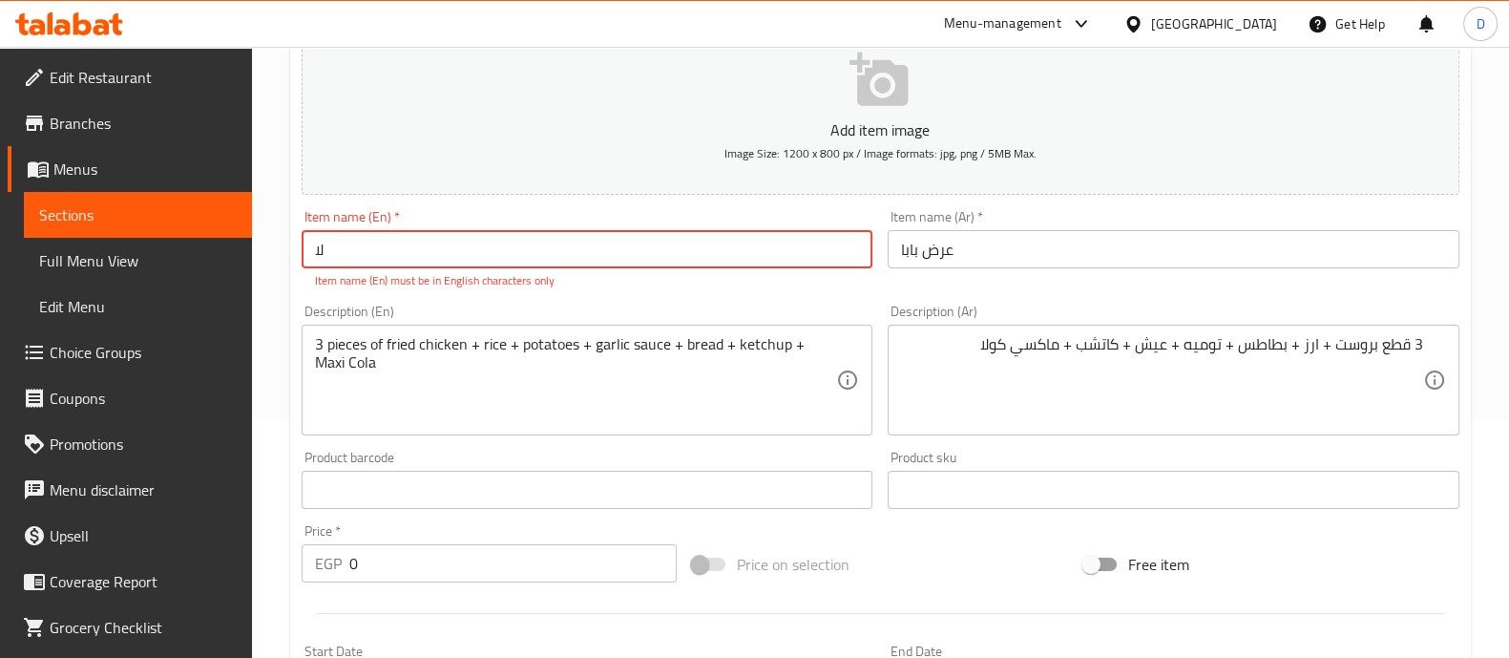
type input "ل"
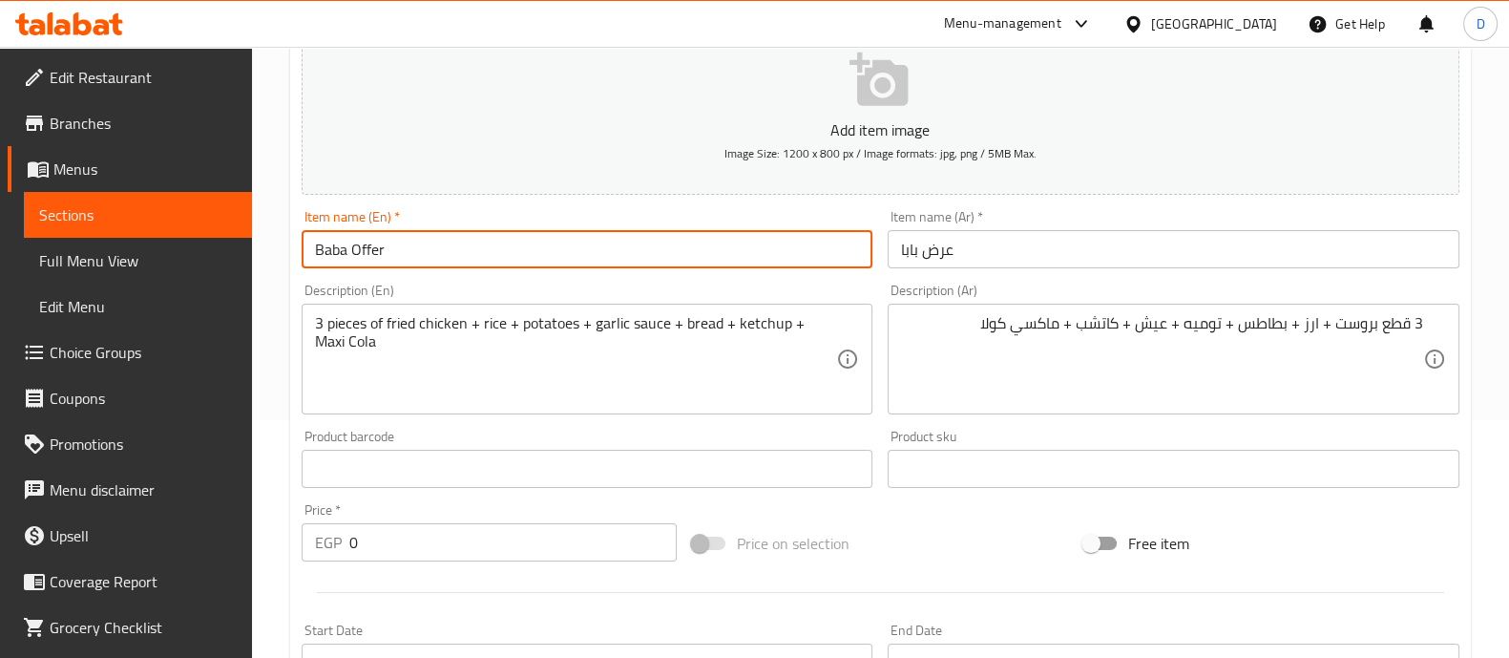
type input "Baba Offer"
click at [540, 556] on input "0" at bounding box center [513, 542] width 328 height 38
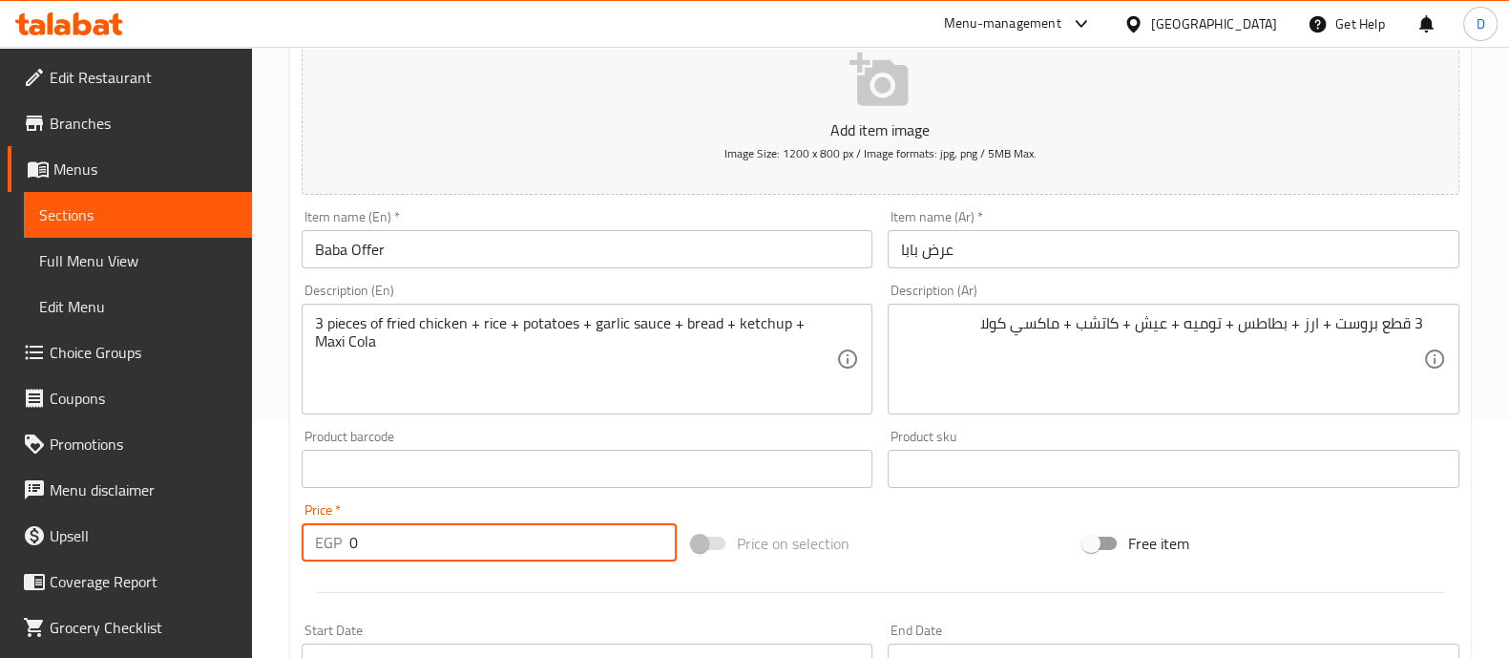
click at [540, 556] on input "0" at bounding box center [513, 542] width 328 height 38
type input "350"
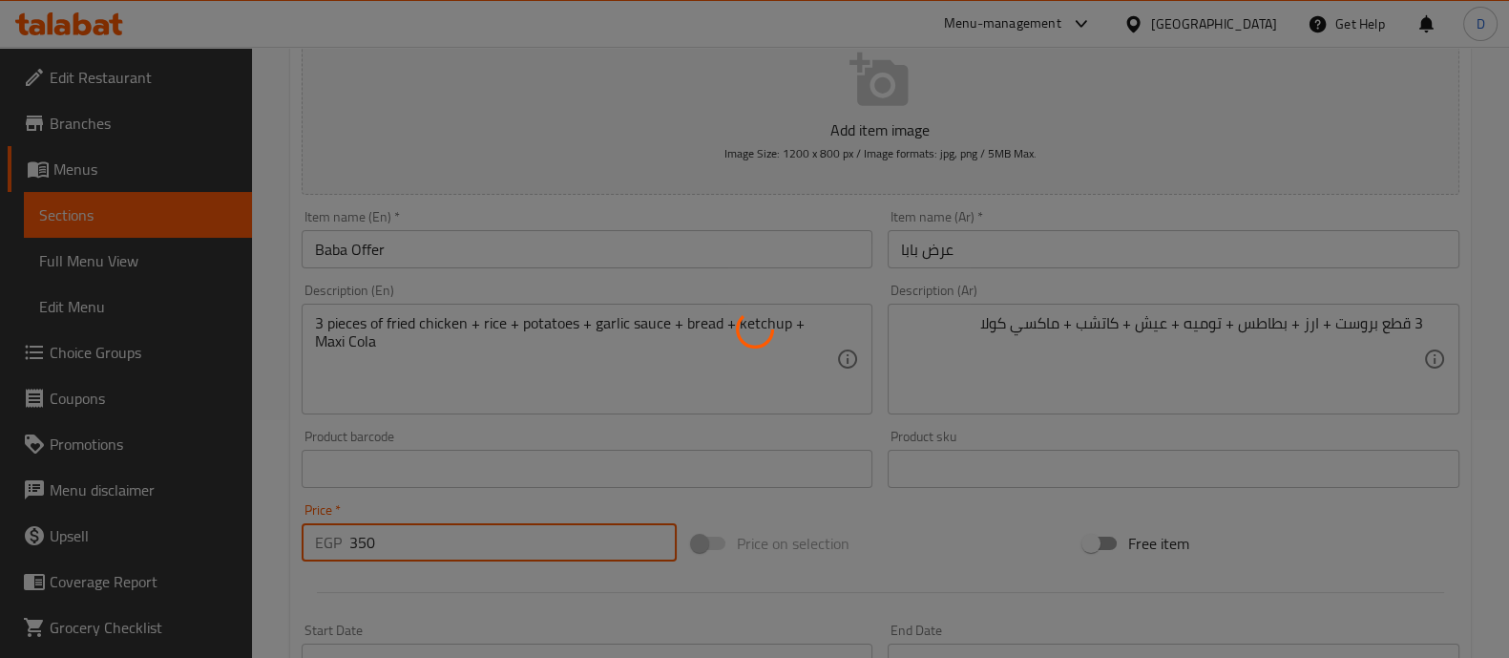
type input "0"
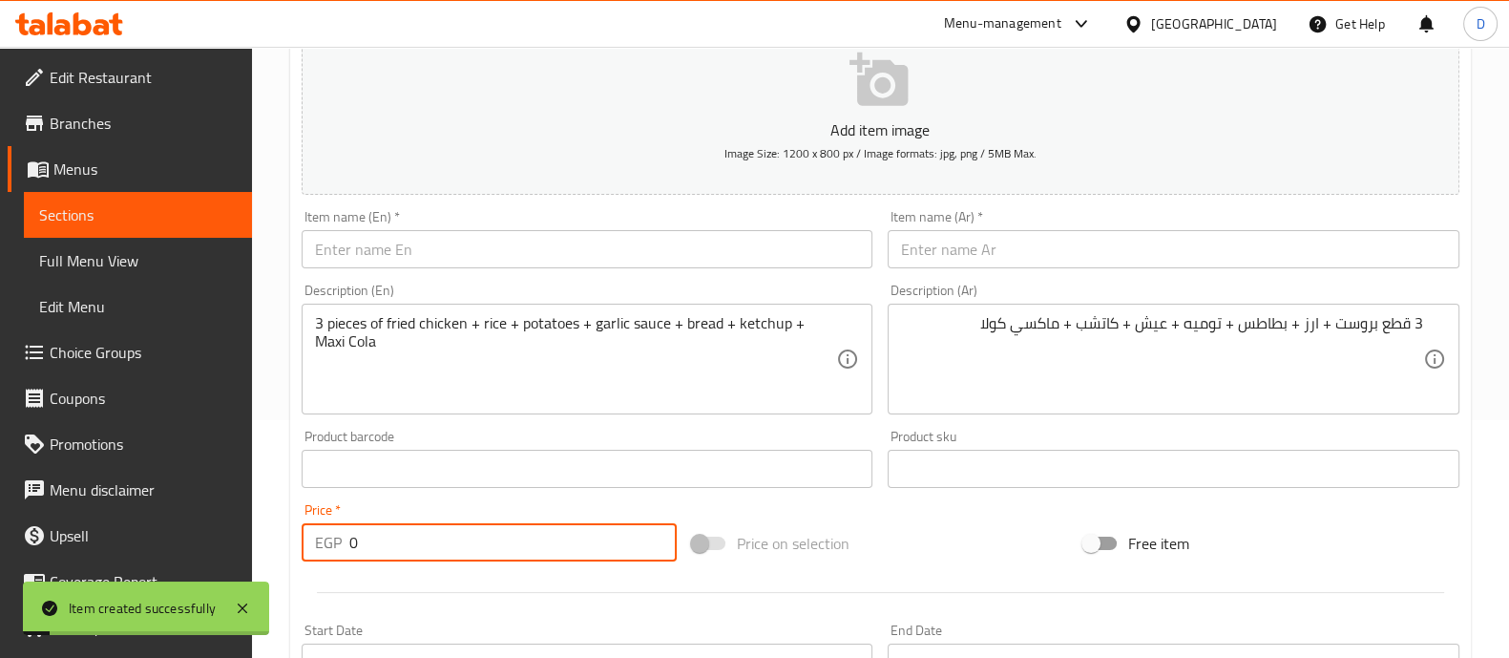
click at [95, 205] on span "Sections" at bounding box center [138, 214] width 198 height 23
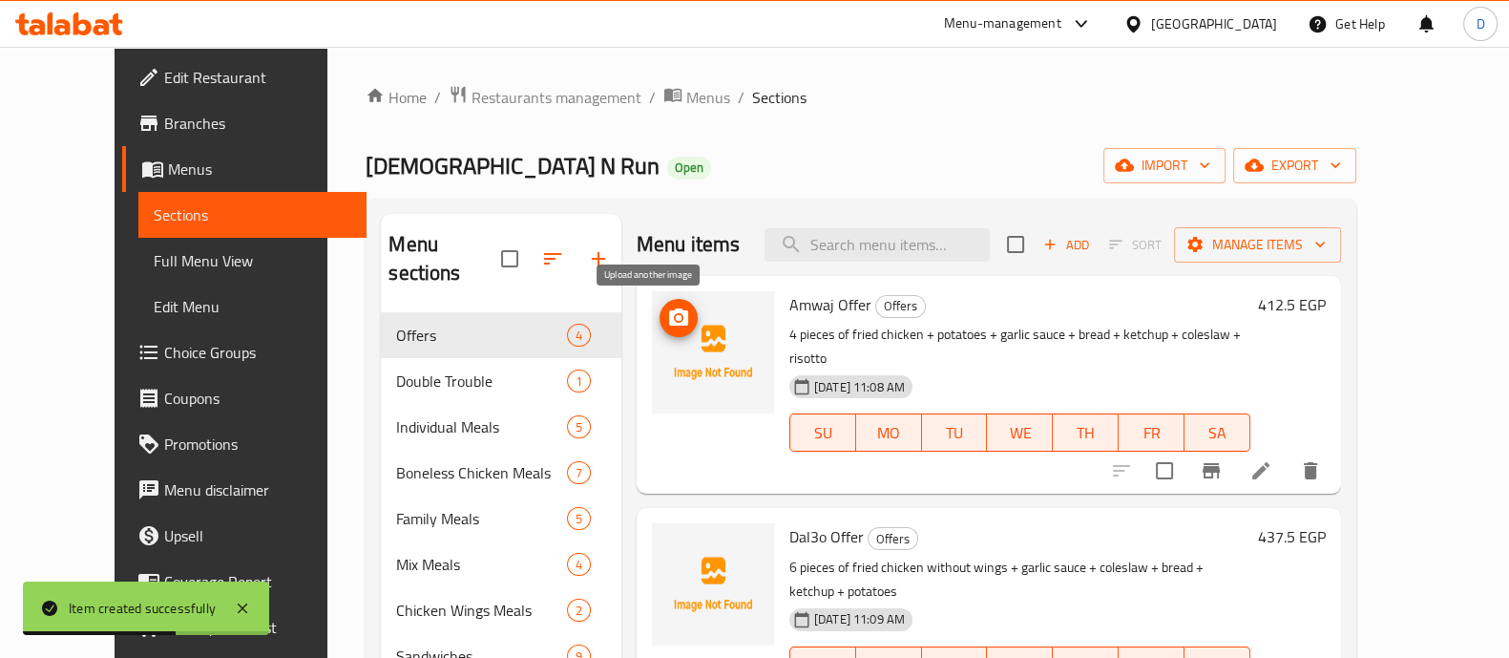
click at [669, 319] on icon "upload picture" at bounding box center [678, 316] width 19 height 17
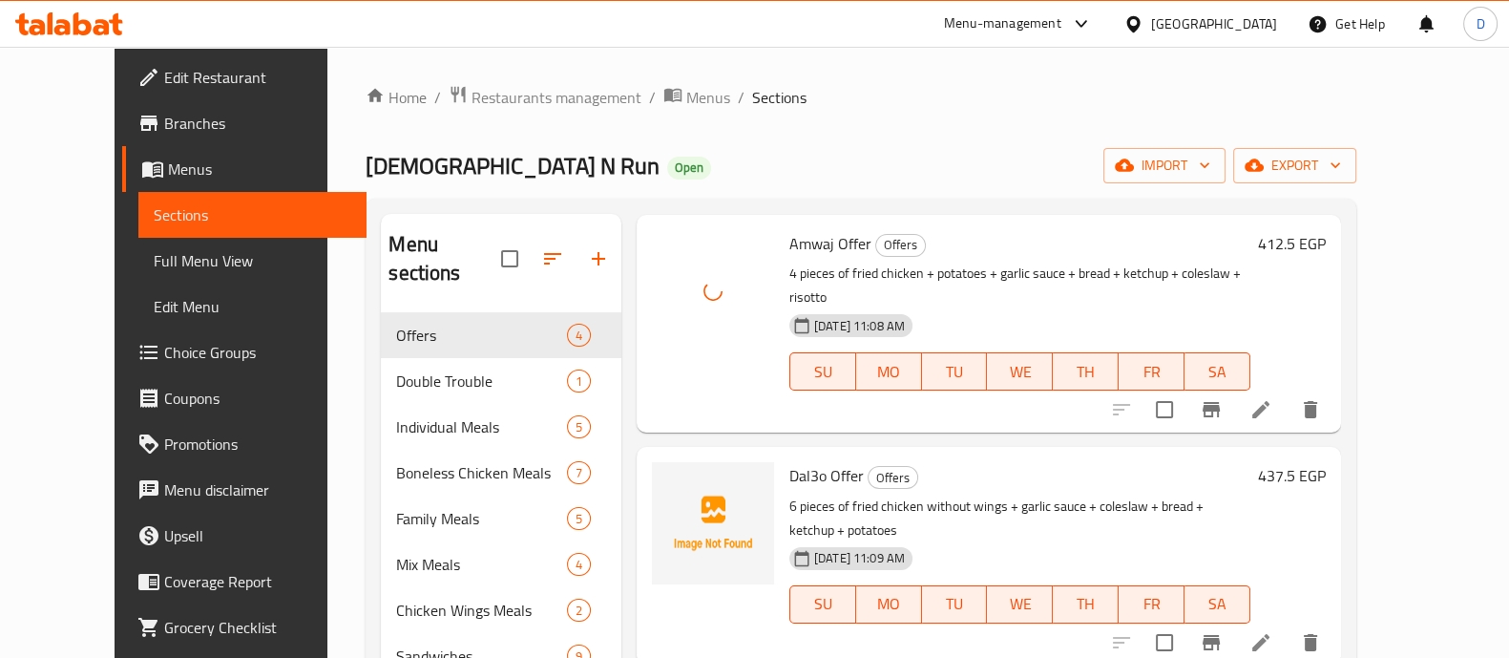
scroll to position [94, 0]
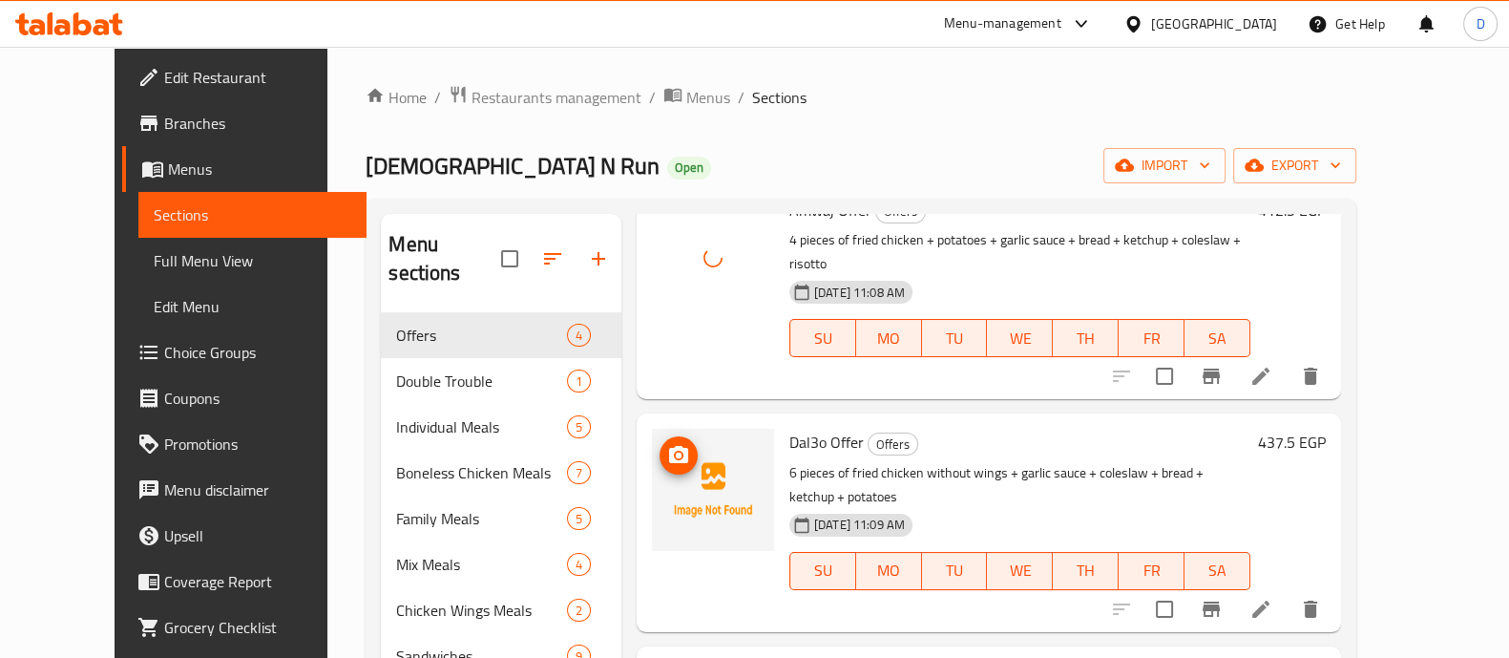
click at [667, 444] on icon "upload picture" at bounding box center [678, 455] width 23 height 23
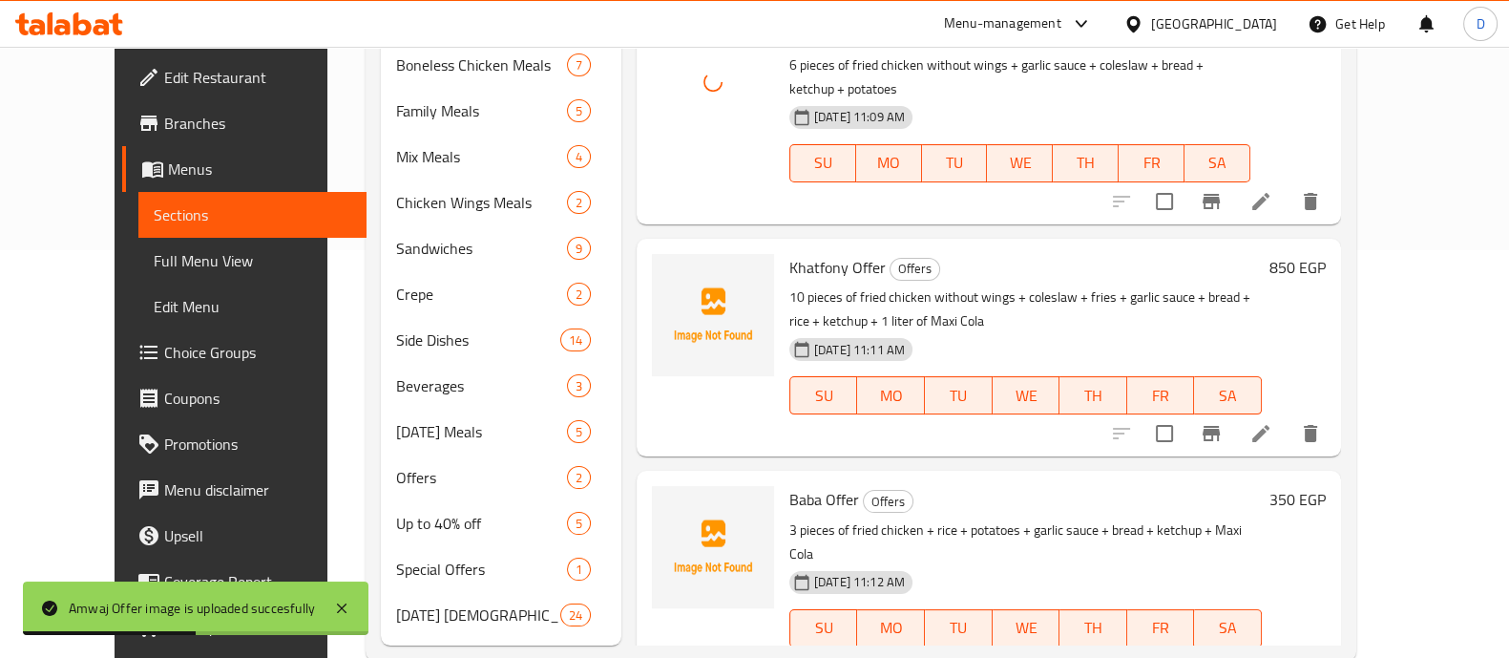
scroll to position [419, 0]
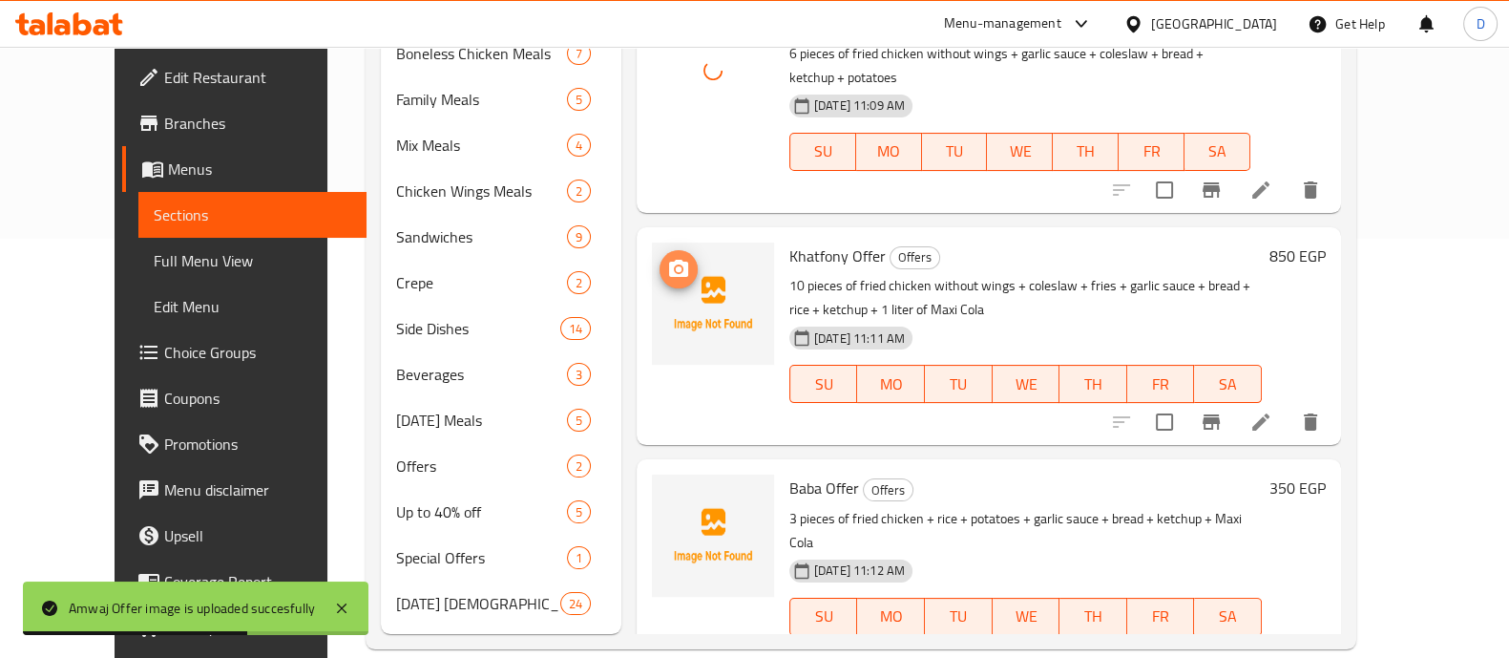
click at [667, 258] on icon "upload picture" at bounding box center [678, 269] width 23 height 23
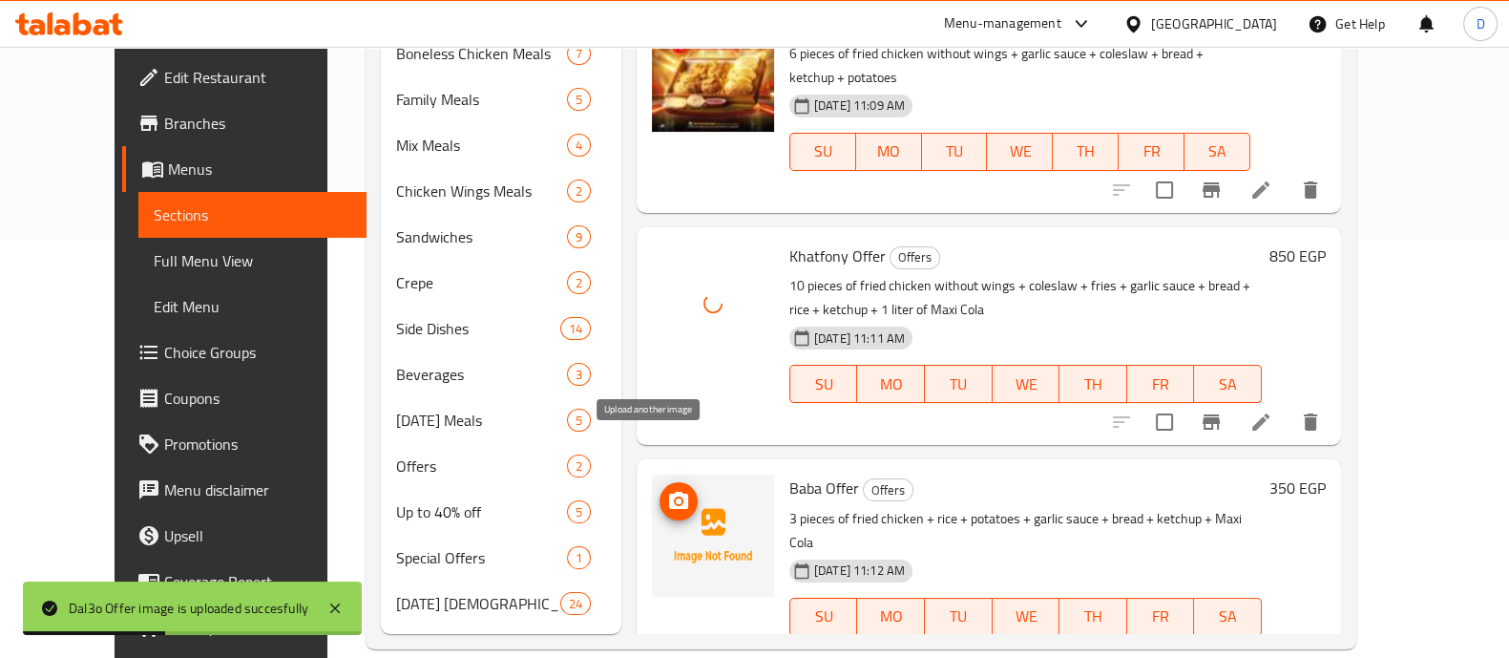
click at [669, 492] on icon "upload picture" at bounding box center [678, 500] width 19 height 17
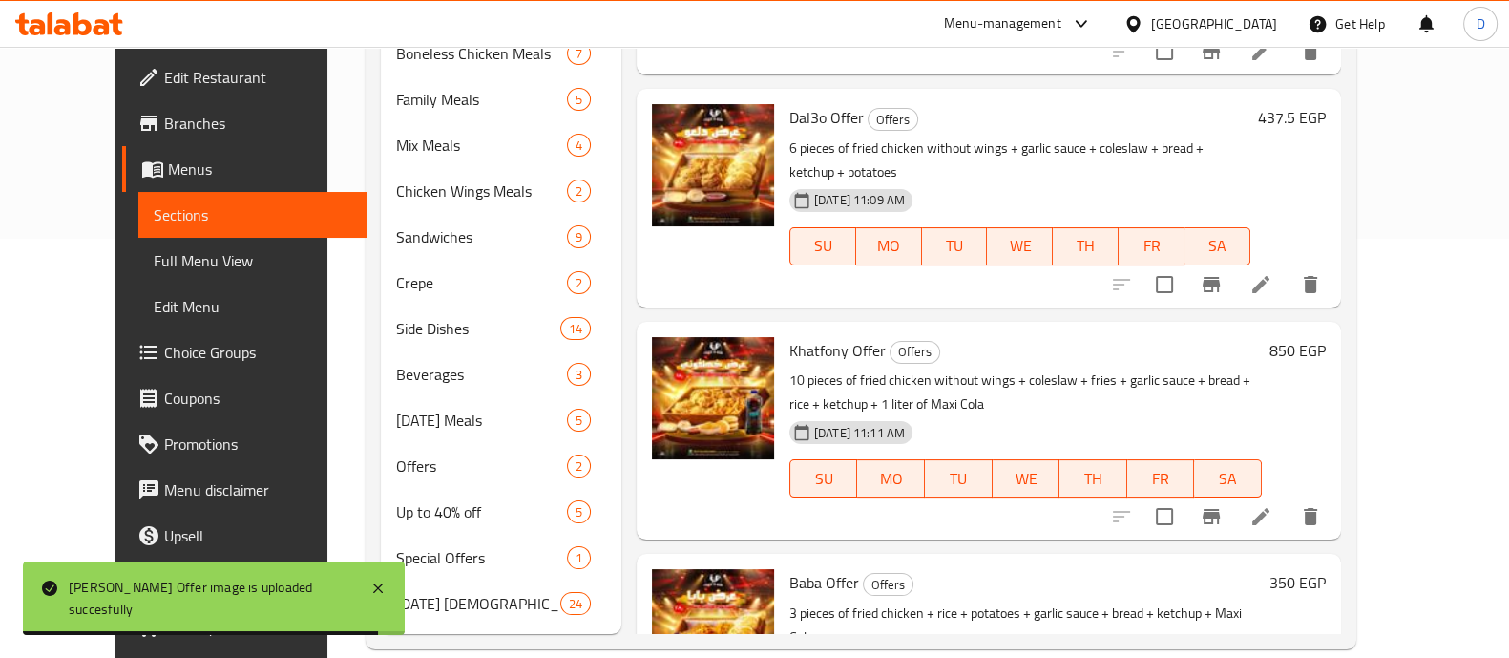
scroll to position [0, 0]
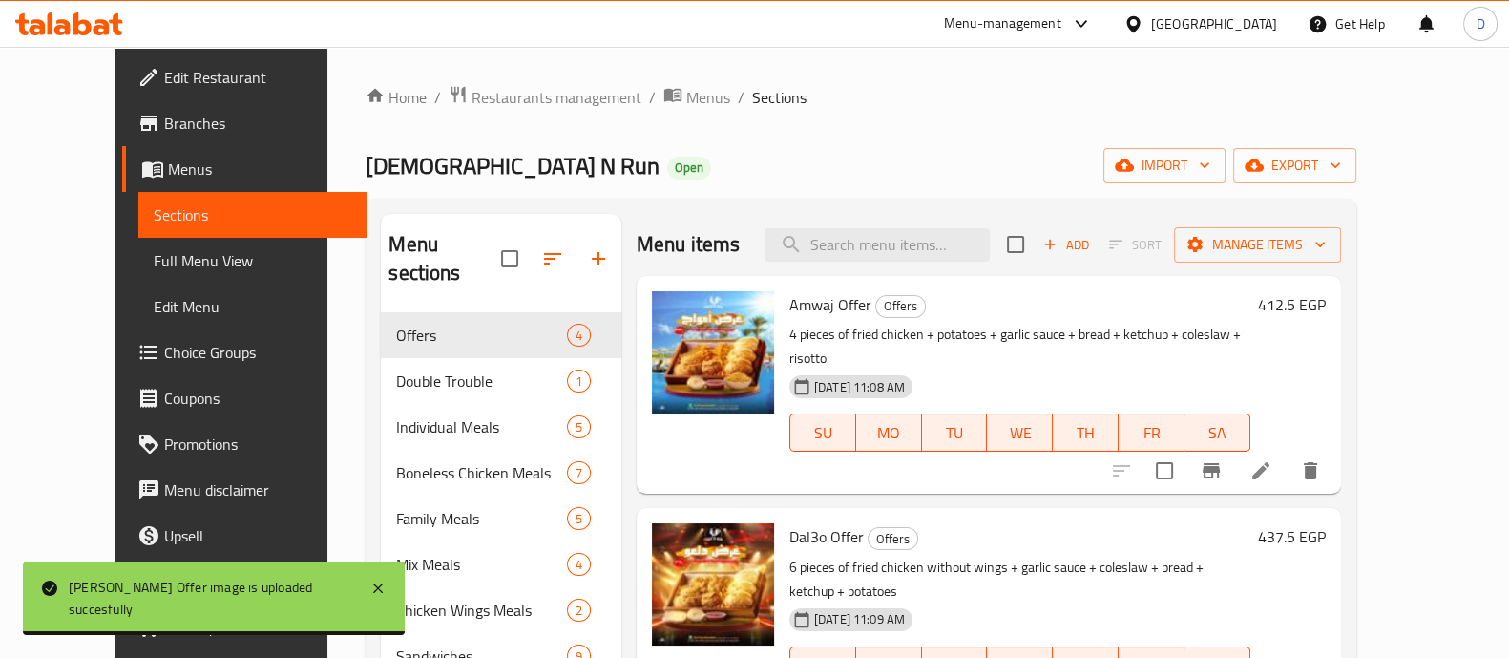
click at [366, 158] on span "Chick N Run" at bounding box center [513, 165] width 294 height 43
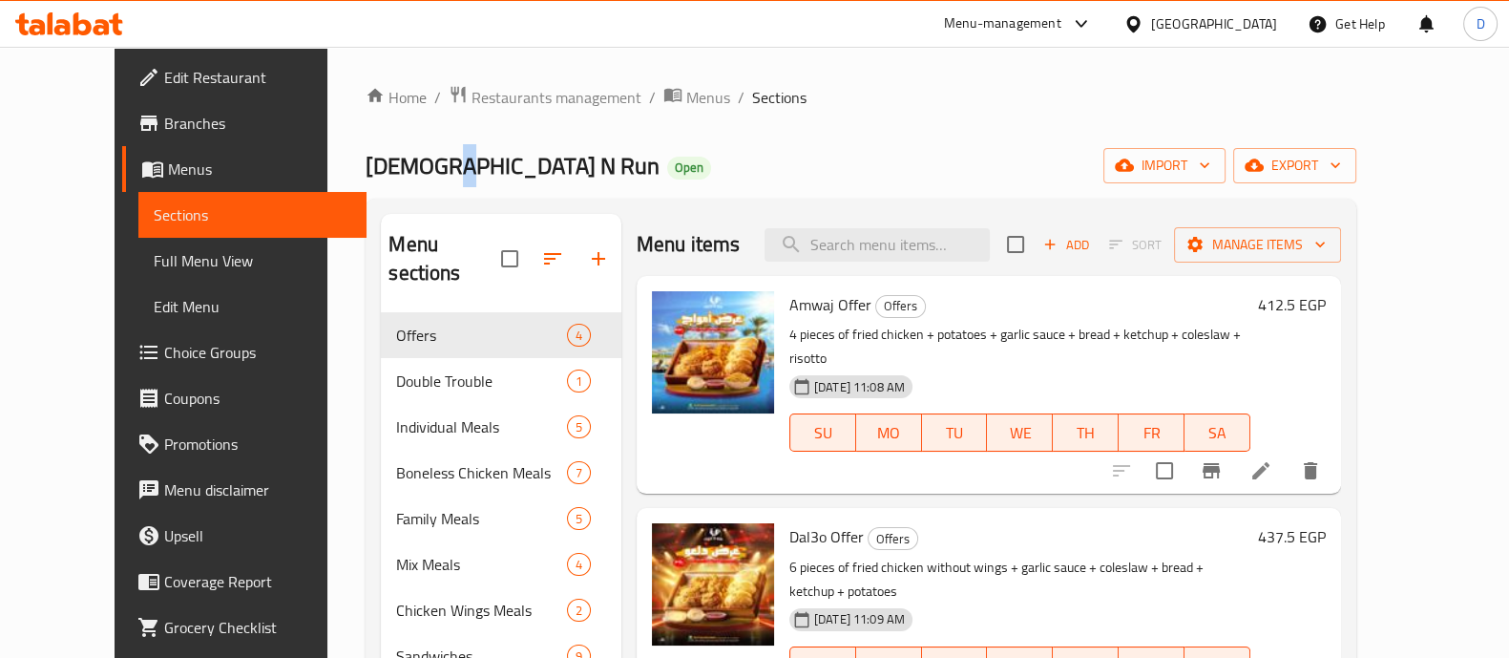
click at [366, 158] on span "Chick N Run" at bounding box center [513, 165] width 294 height 43
copy span "Chick N Run"
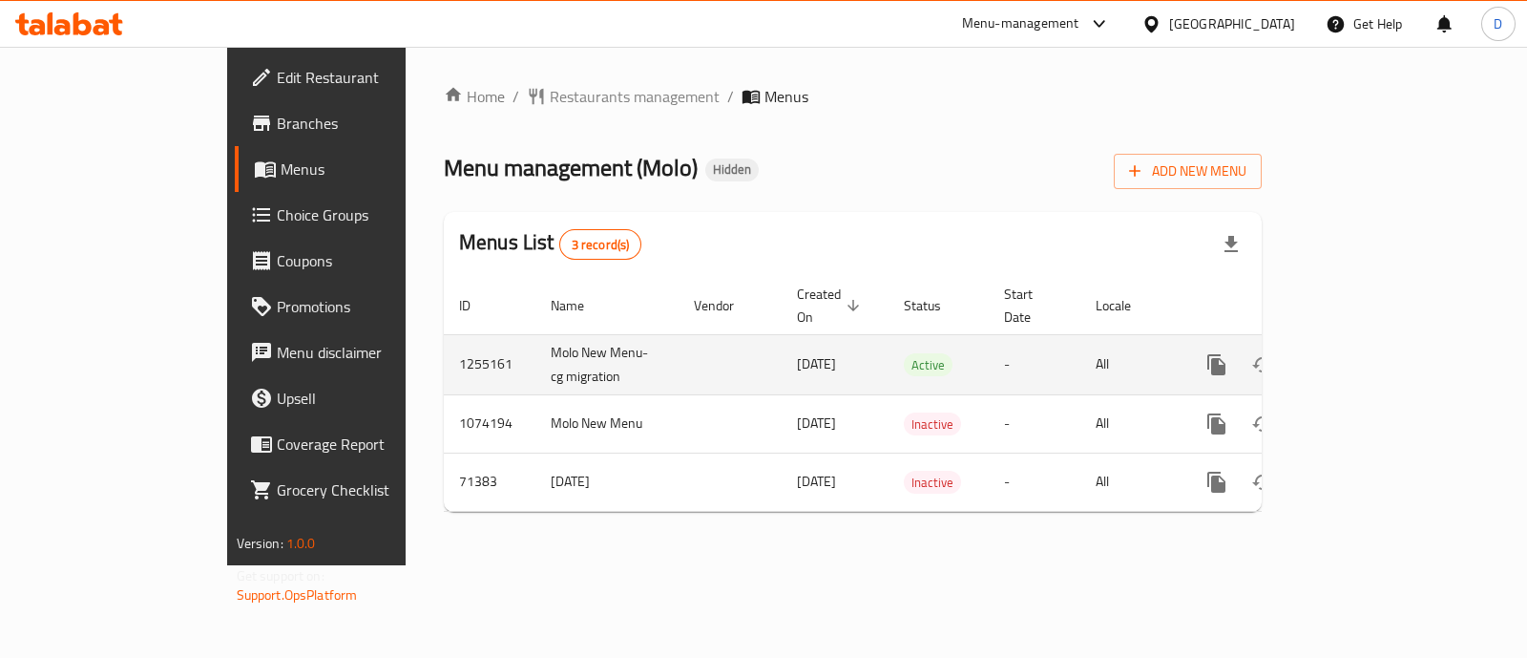
click at [1366, 353] on icon "enhanced table" at bounding box center [1354, 364] width 23 height 23
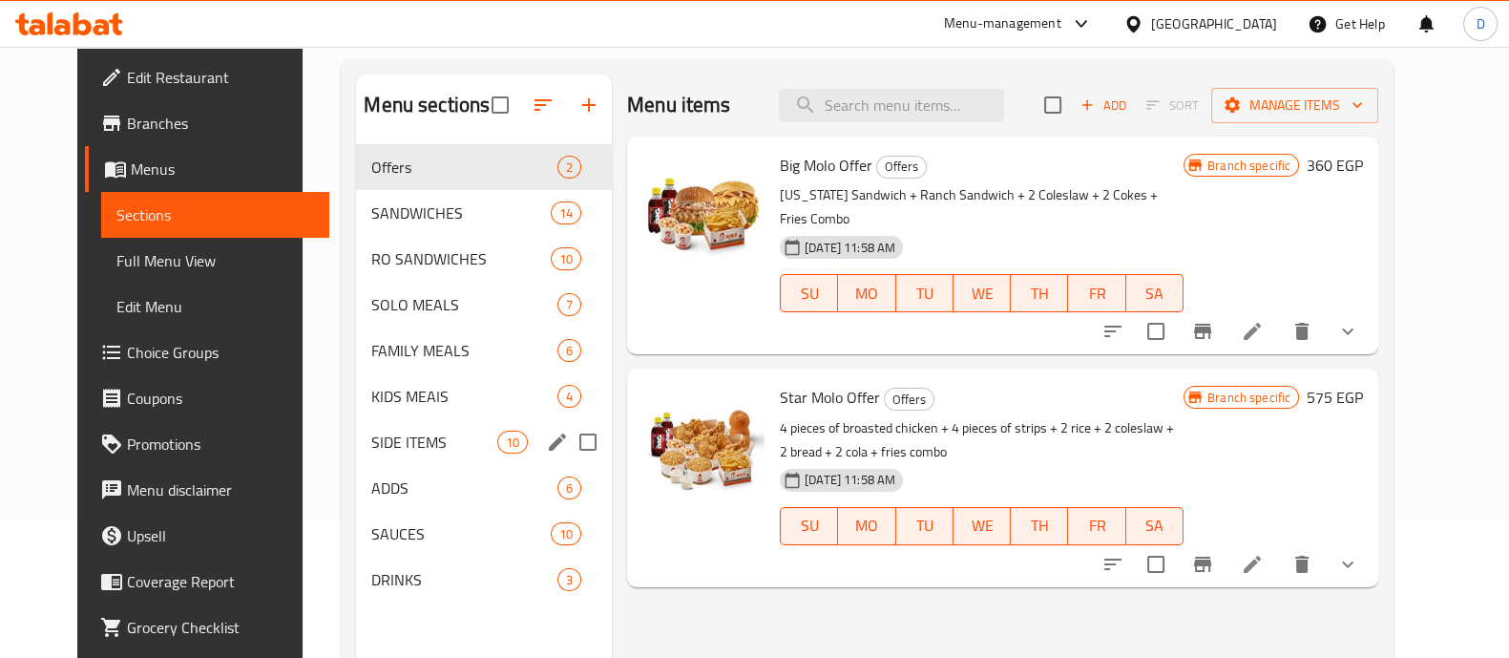
scroll to position [28, 0]
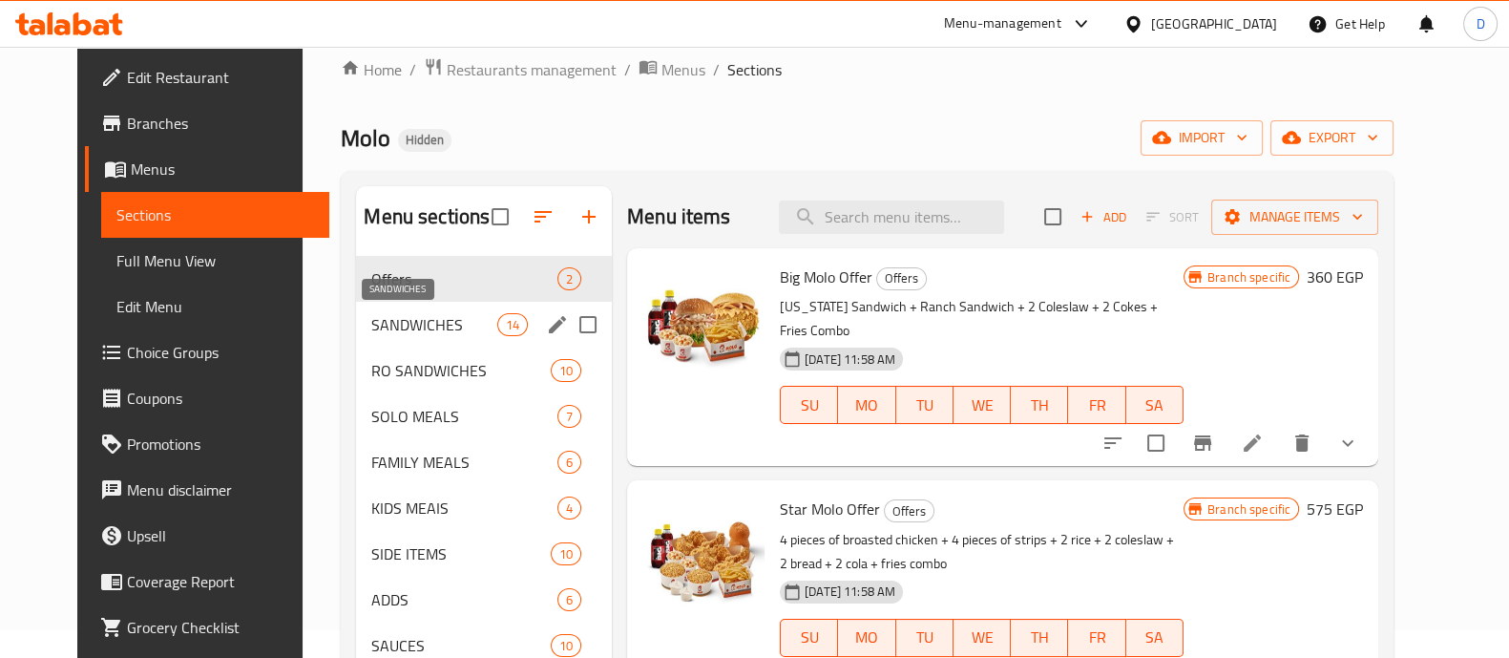
click at [404, 326] on span "SANDWICHES" at bounding box center [433, 324] width 125 height 23
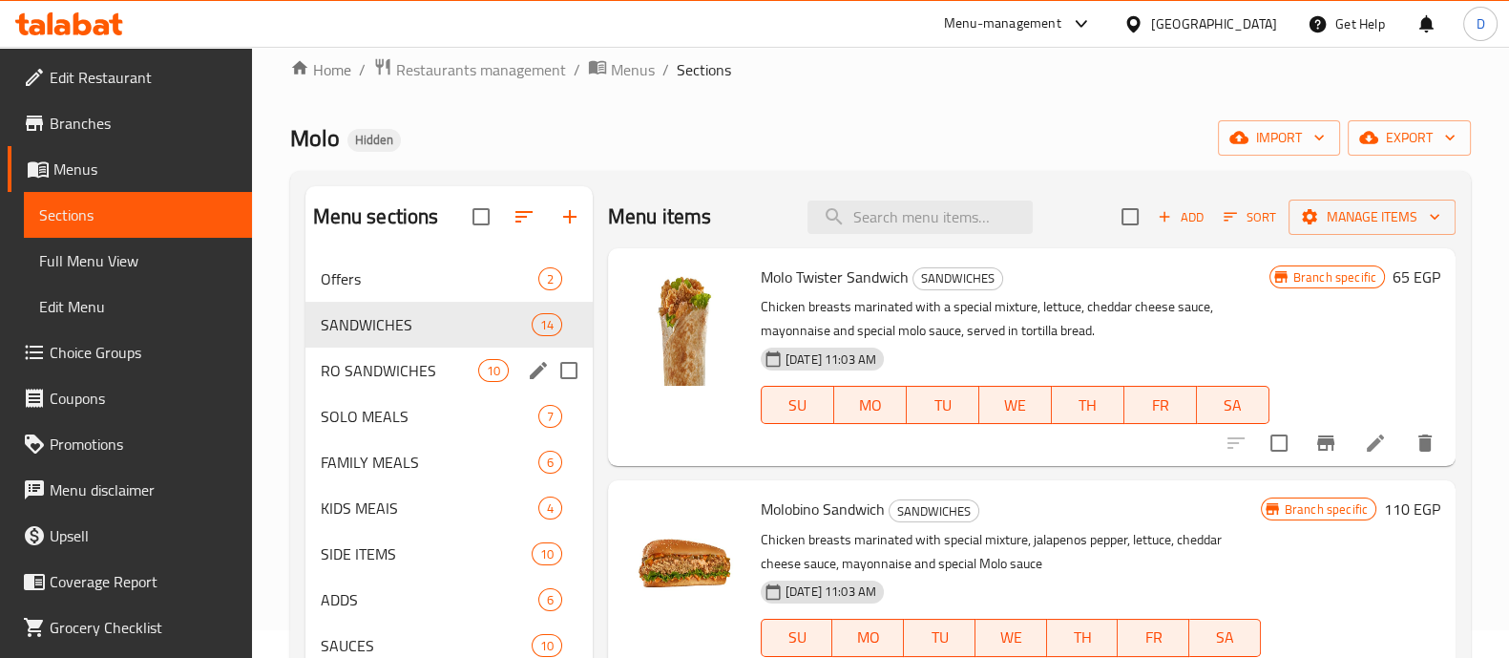
click at [406, 368] on span "RO SANDWICHES" at bounding box center [399, 370] width 157 height 23
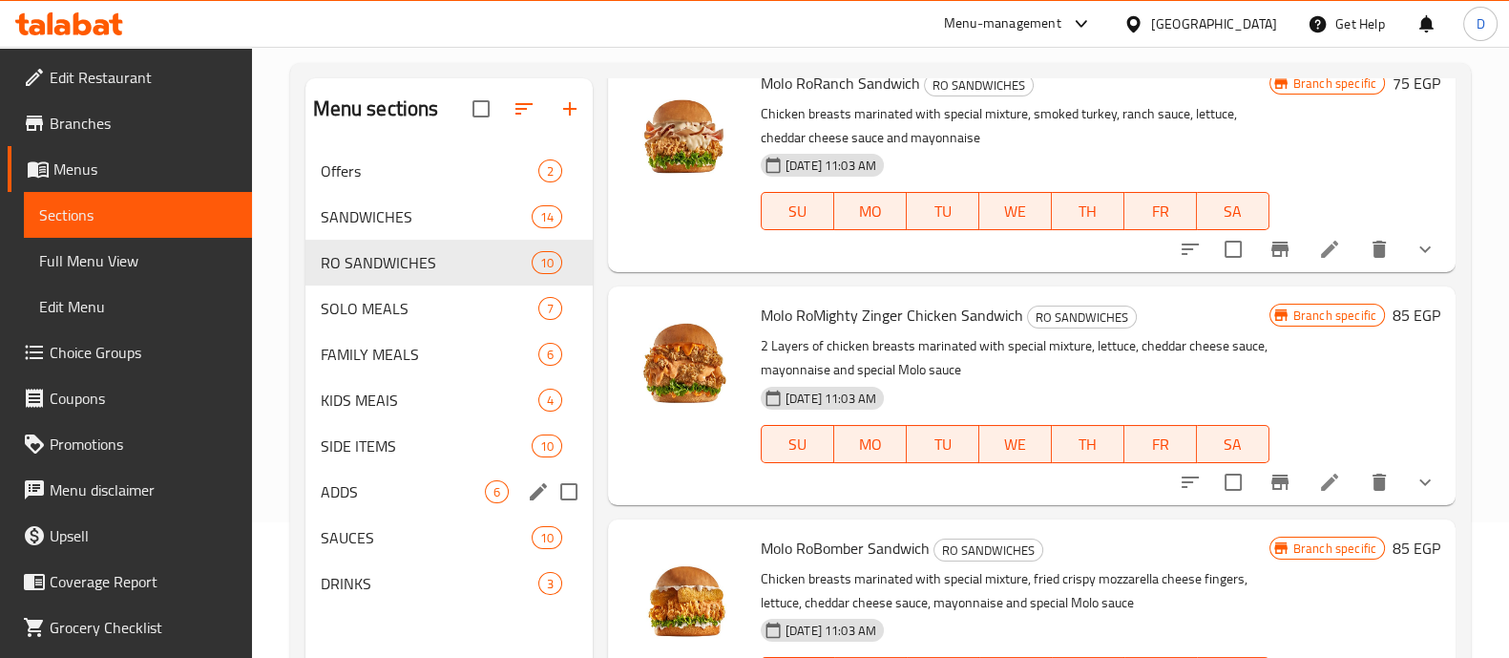
scroll to position [28, 0]
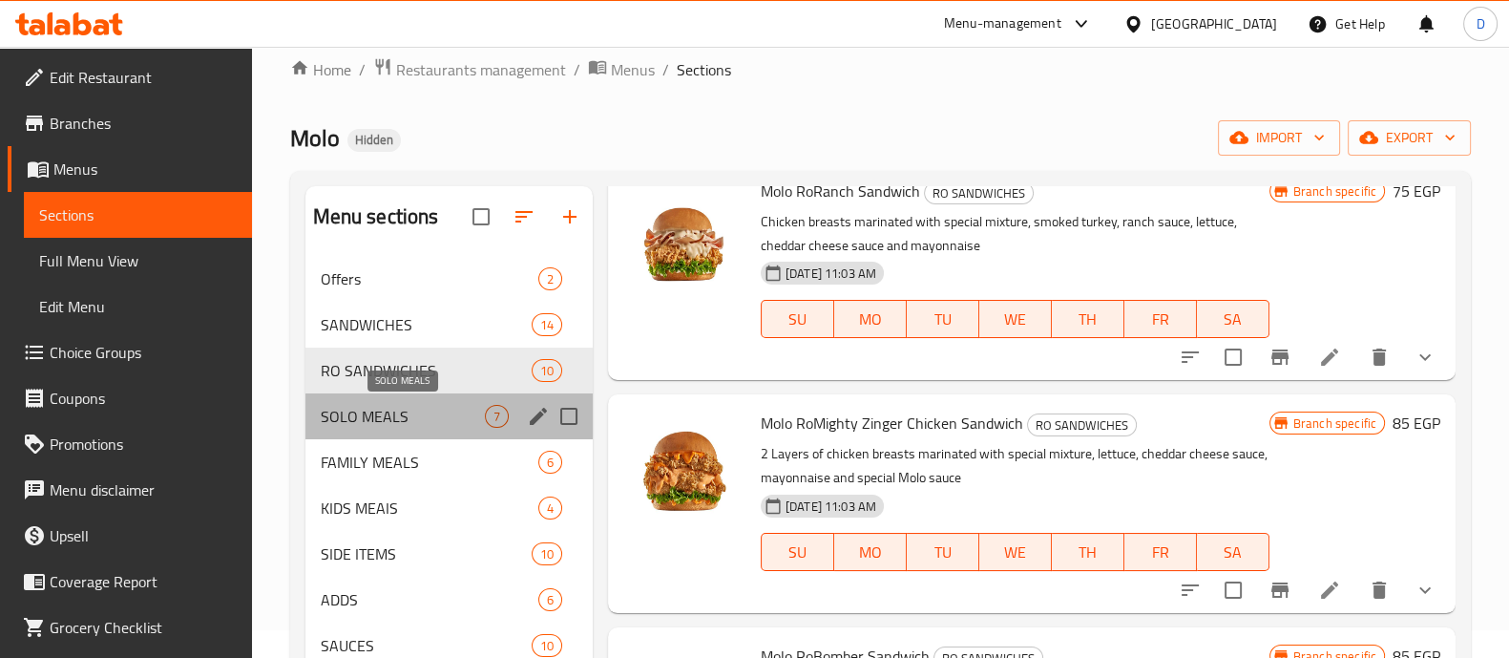
click at [396, 408] on span "SOLO MEALS" at bounding box center [403, 416] width 164 height 23
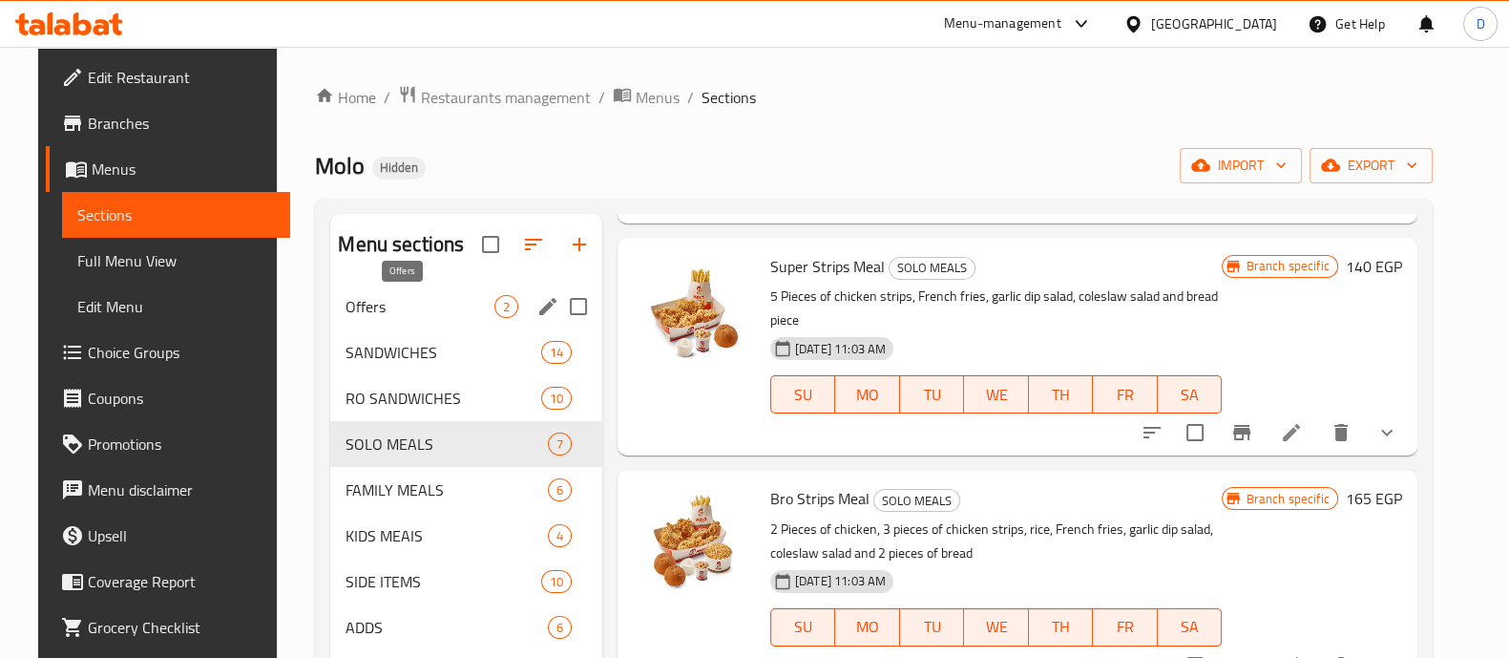
click at [367, 307] on span "Offers" at bounding box center [420, 306] width 148 height 23
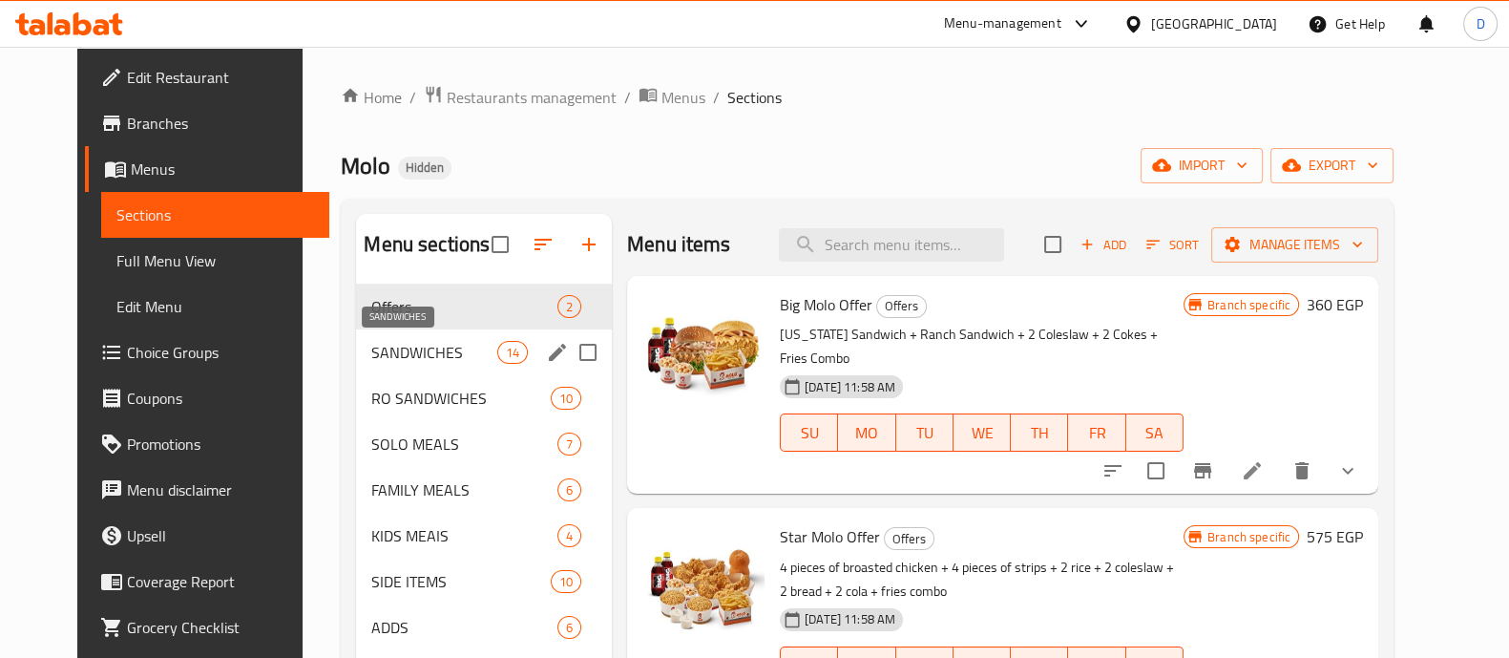
click at [396, 357] on span "SANDWICHES" at bounding box center [433, 352] width 125 height 23
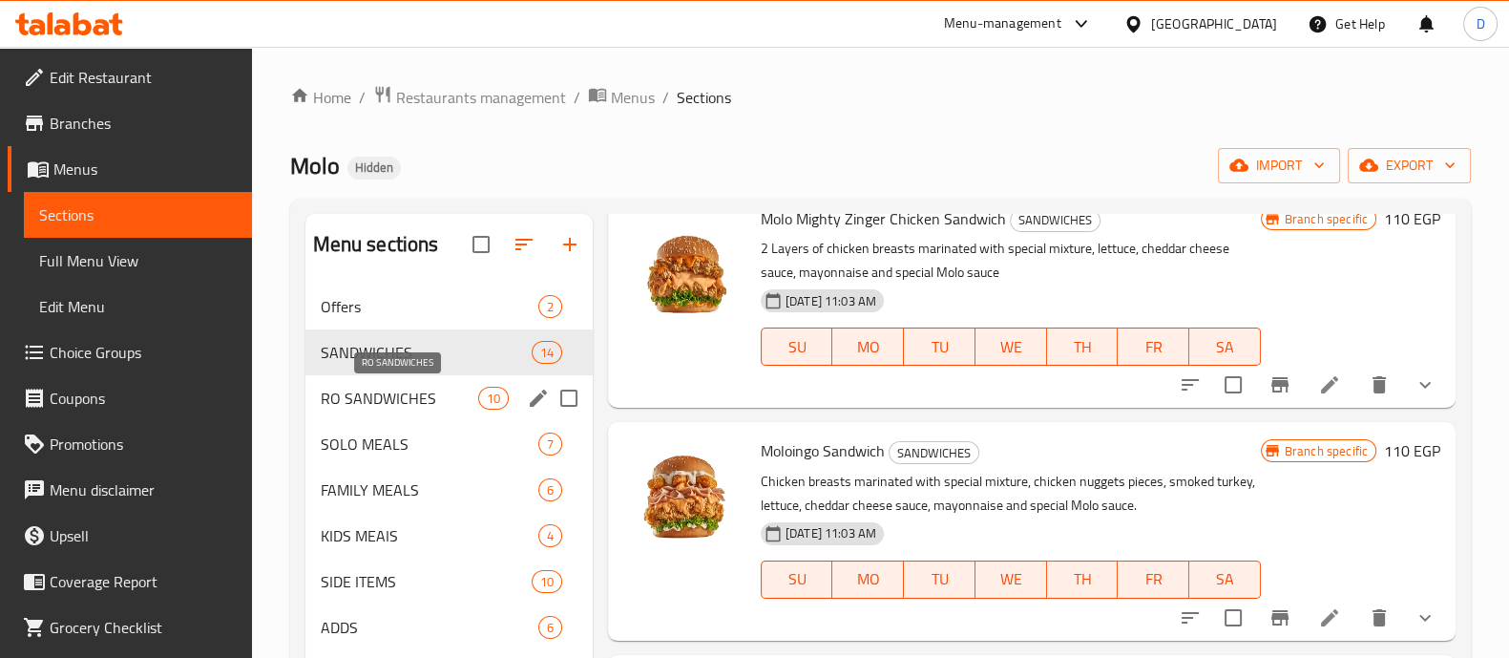
click at [369, 399] on span "RO SANDWICHES" at bounding box center [399, 398] width 157 height 23
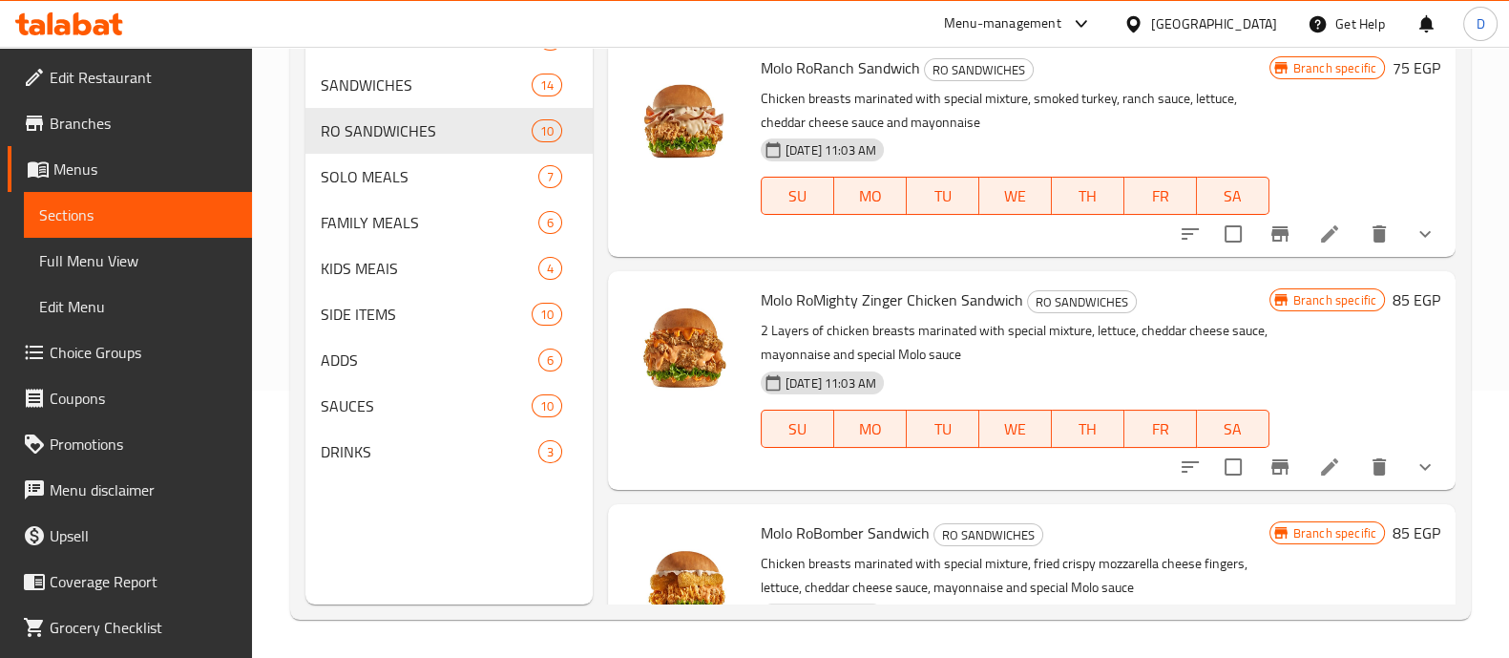
scroll to position [1712, 0]
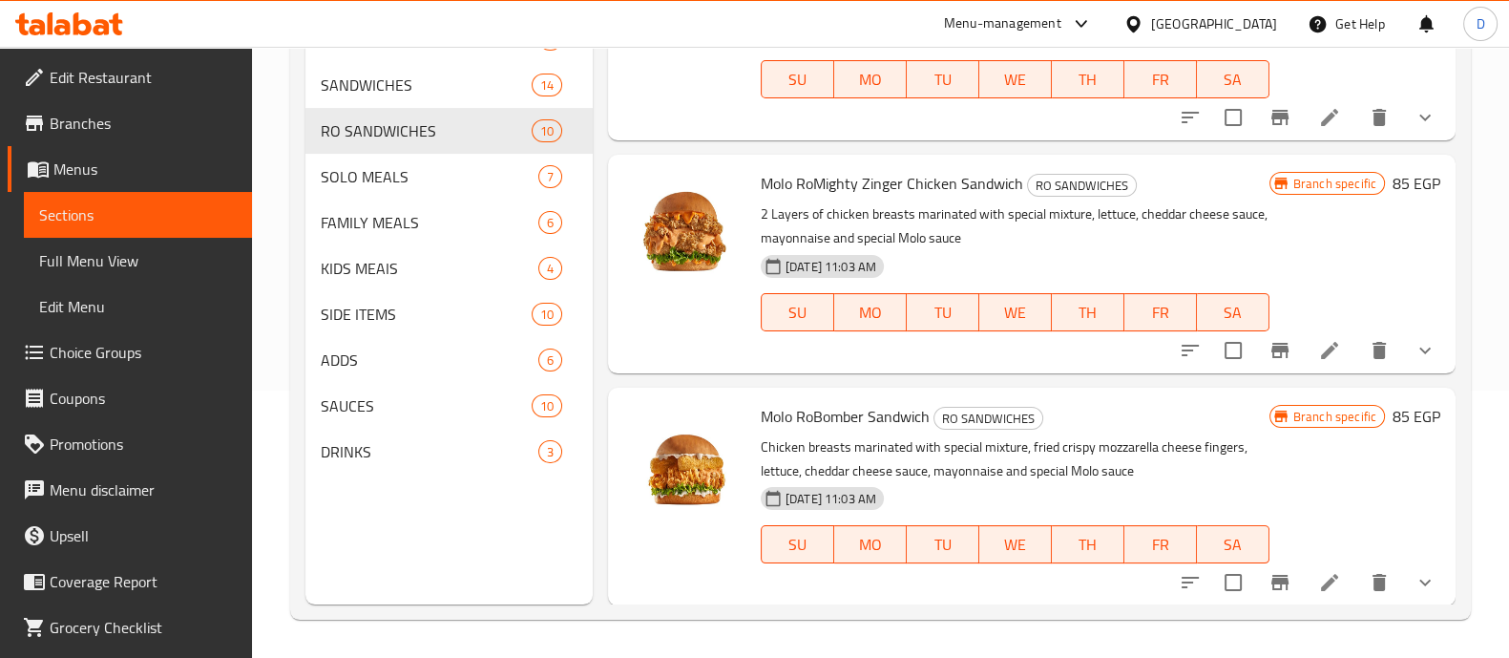
click at [91, 25] on icon at bounding box center [82, 23] width 18 height 23
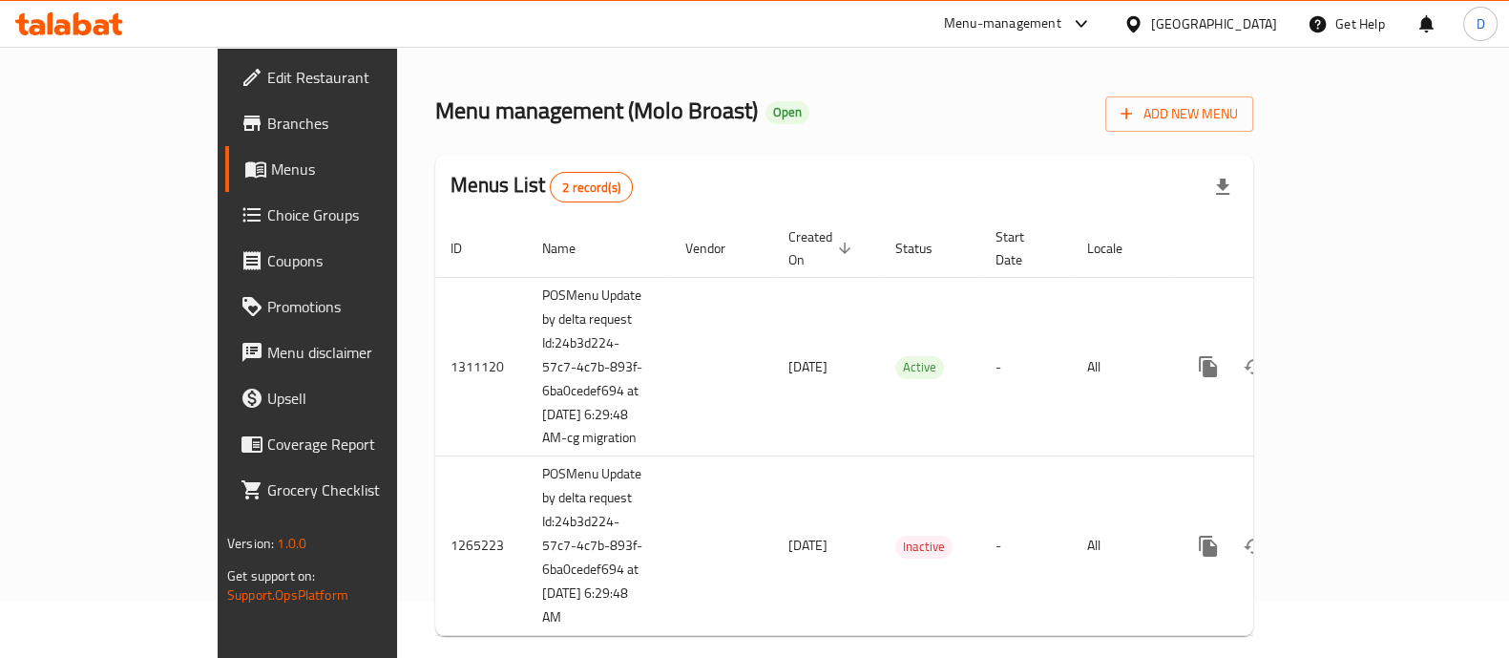
scroll to position [91, 0]
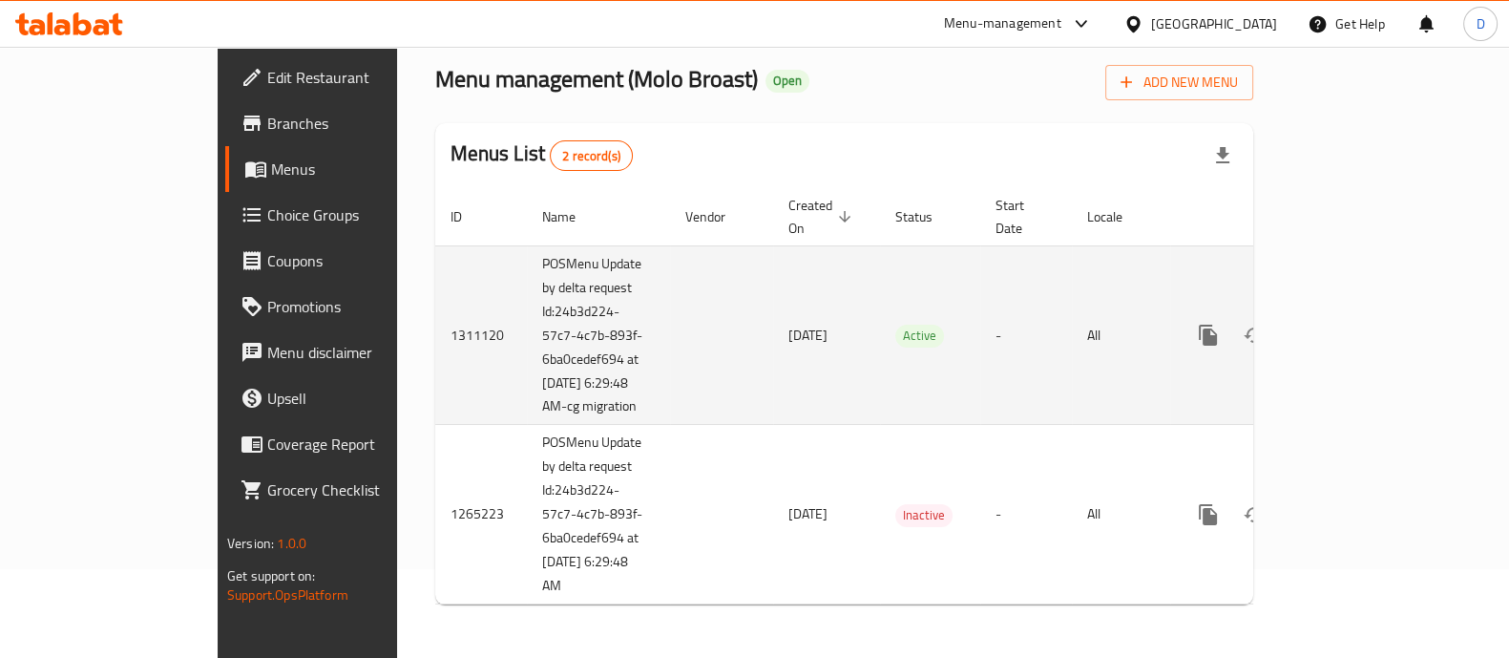
click at [1357, 324] on icon "enhanced table" at bounding box center [1345, 335] width 23 height 23
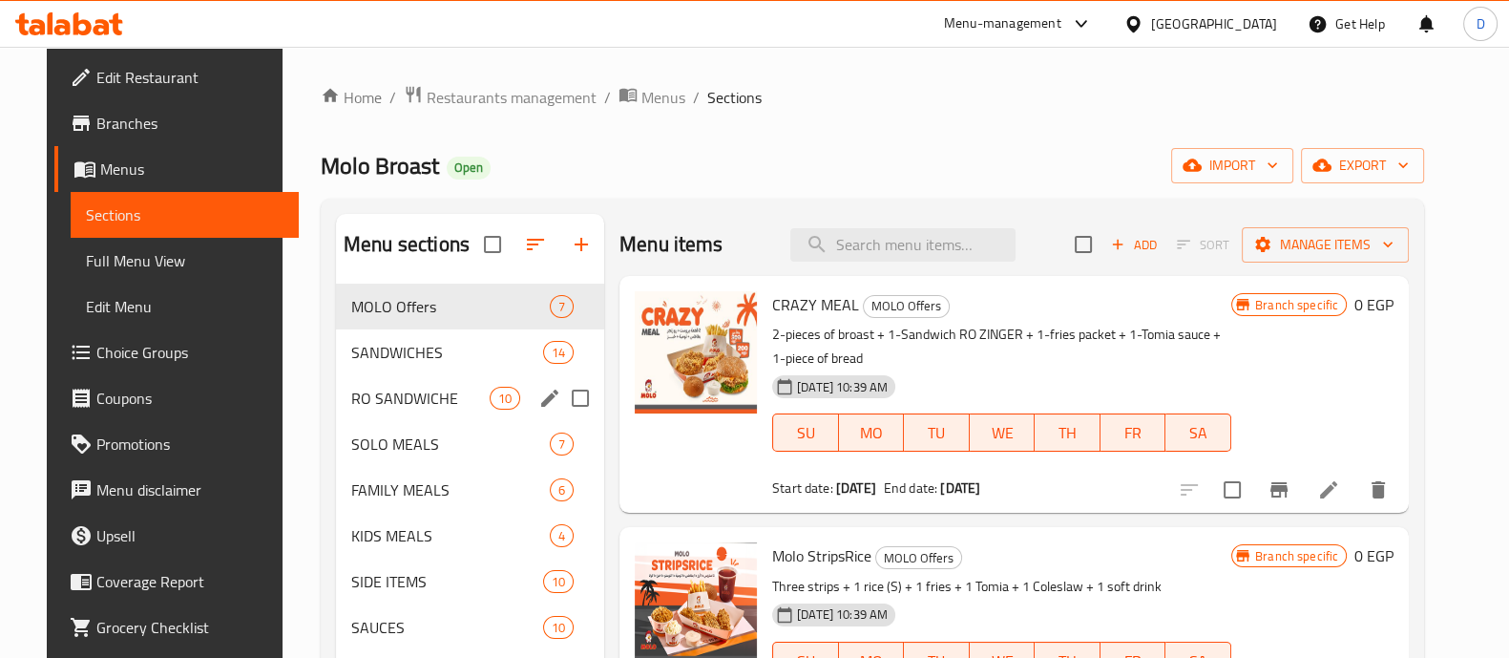
click at [372, 419] on div "RO SANDWICHE 10" at bounding box center [470, 398] width 268 height 46
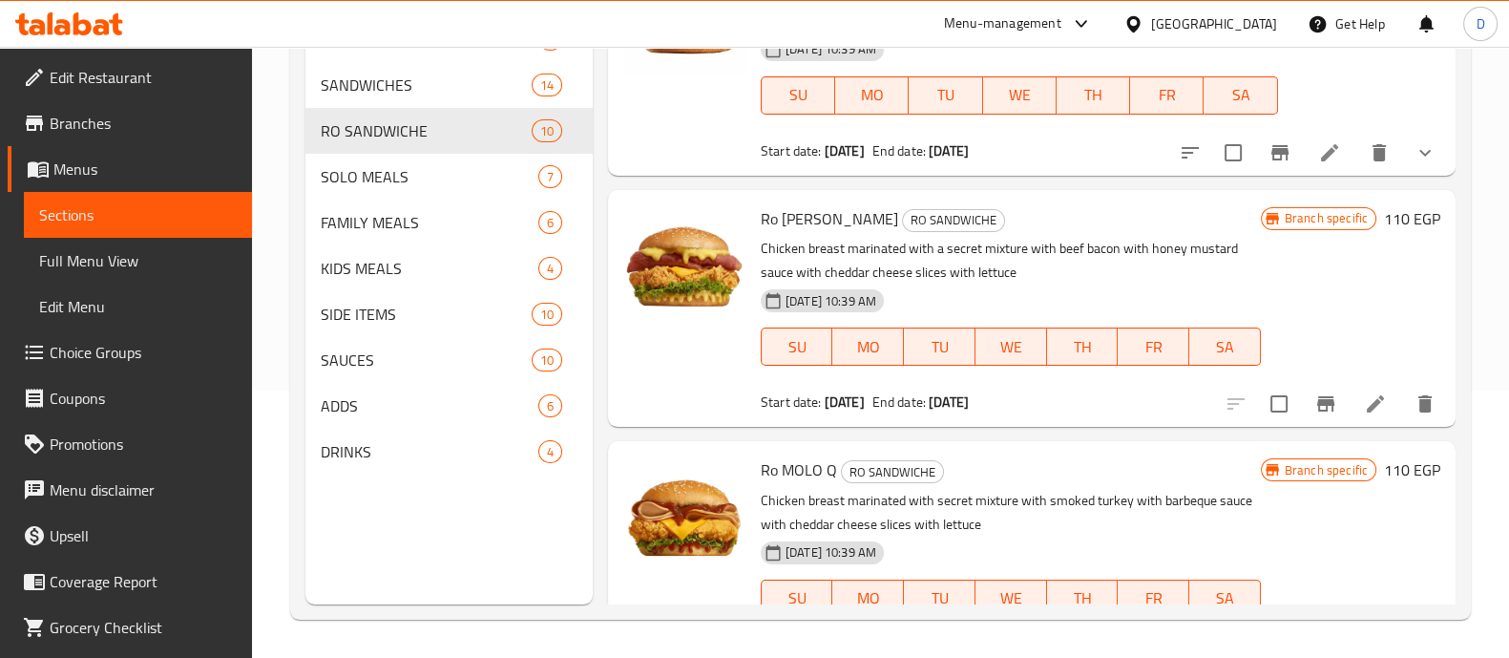
scroll to position [1903, 0]
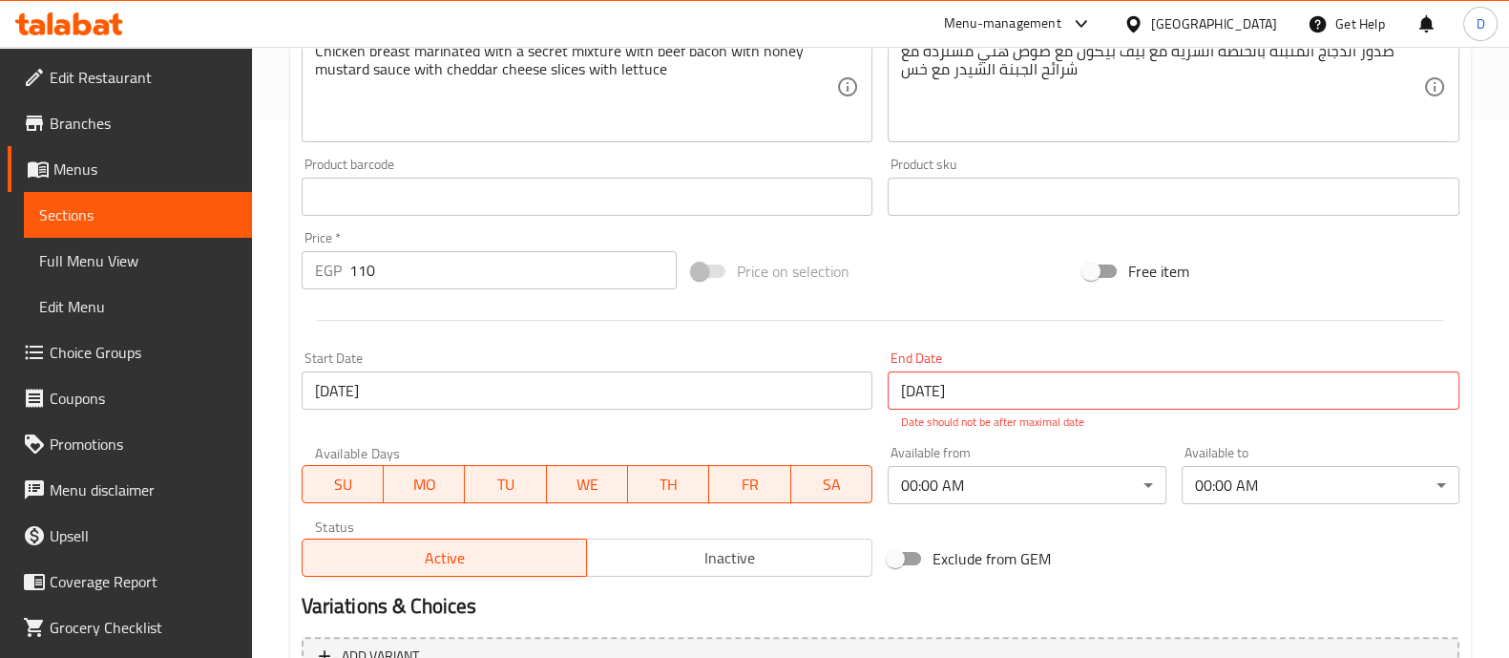
scroll to position [738, 0]
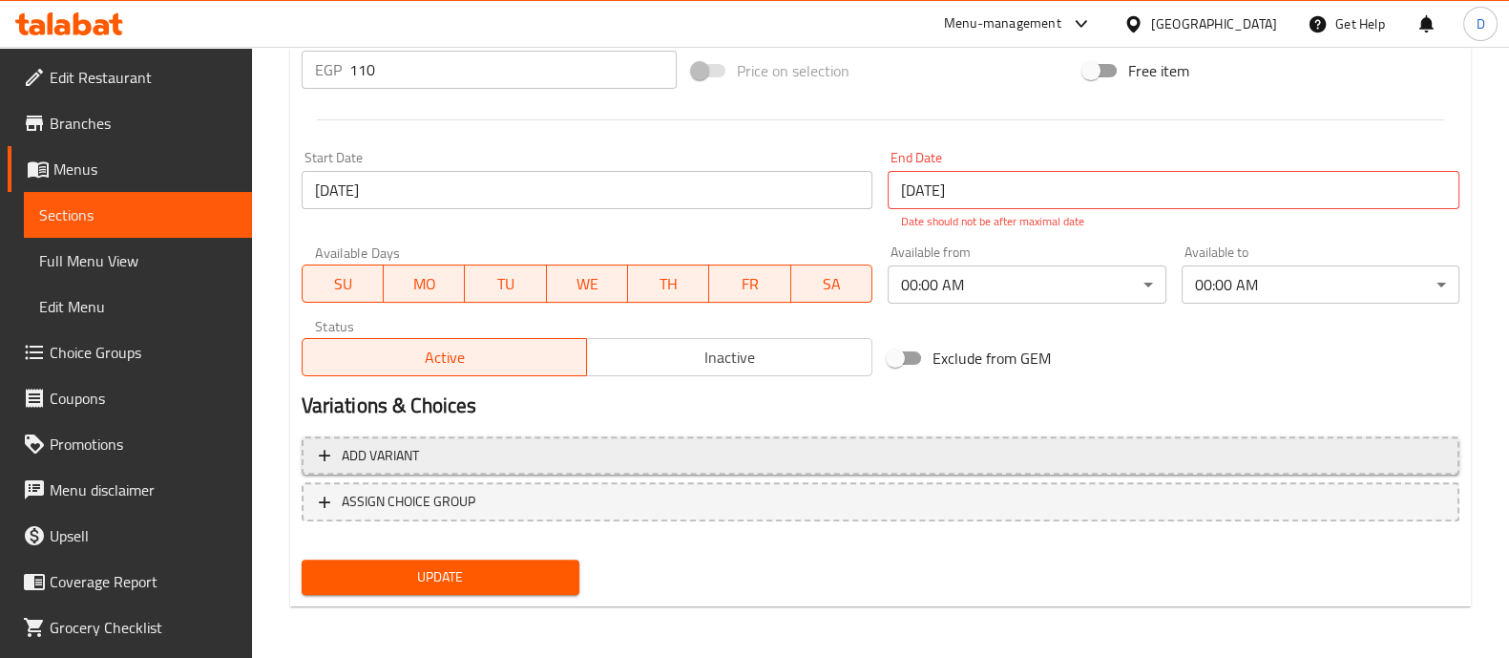
click at [1073, 451] on span "Add variant" at bounding box center [880, 456] width 1123 height 24
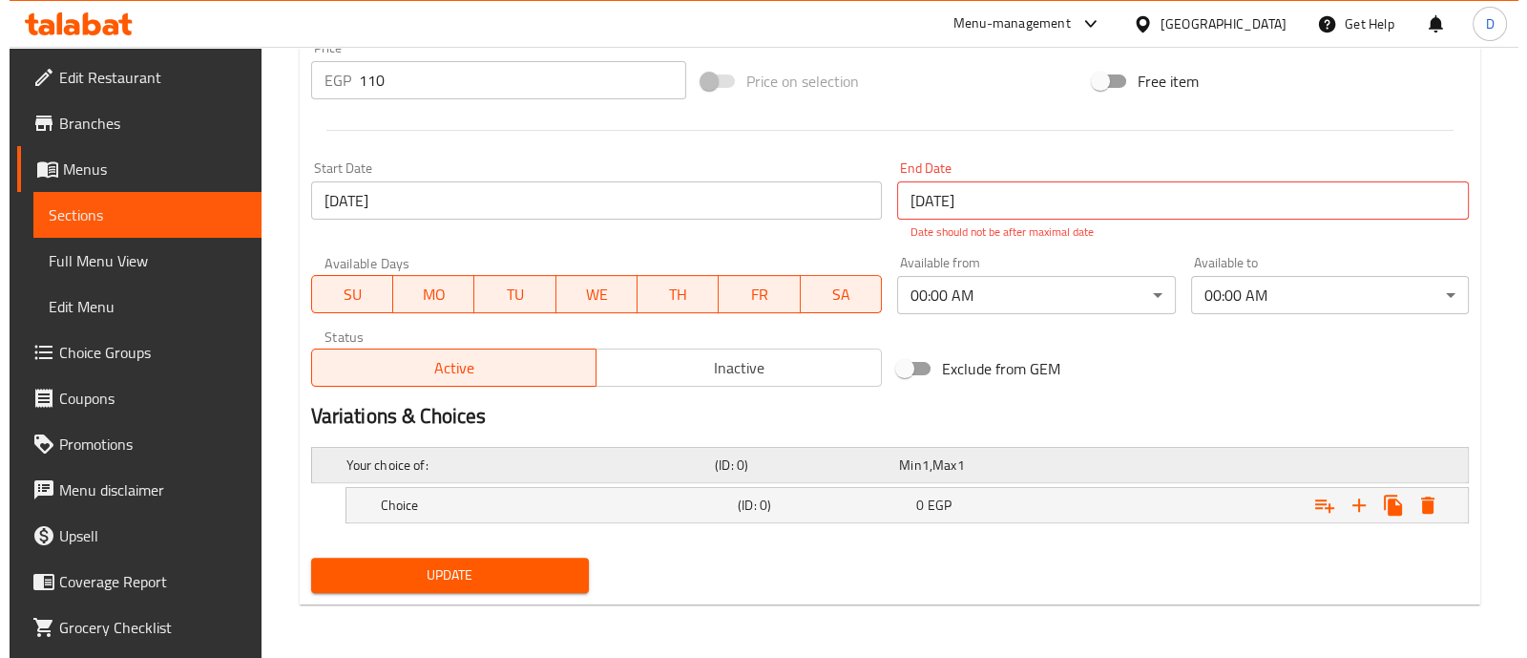
scroll to position [725, 0]
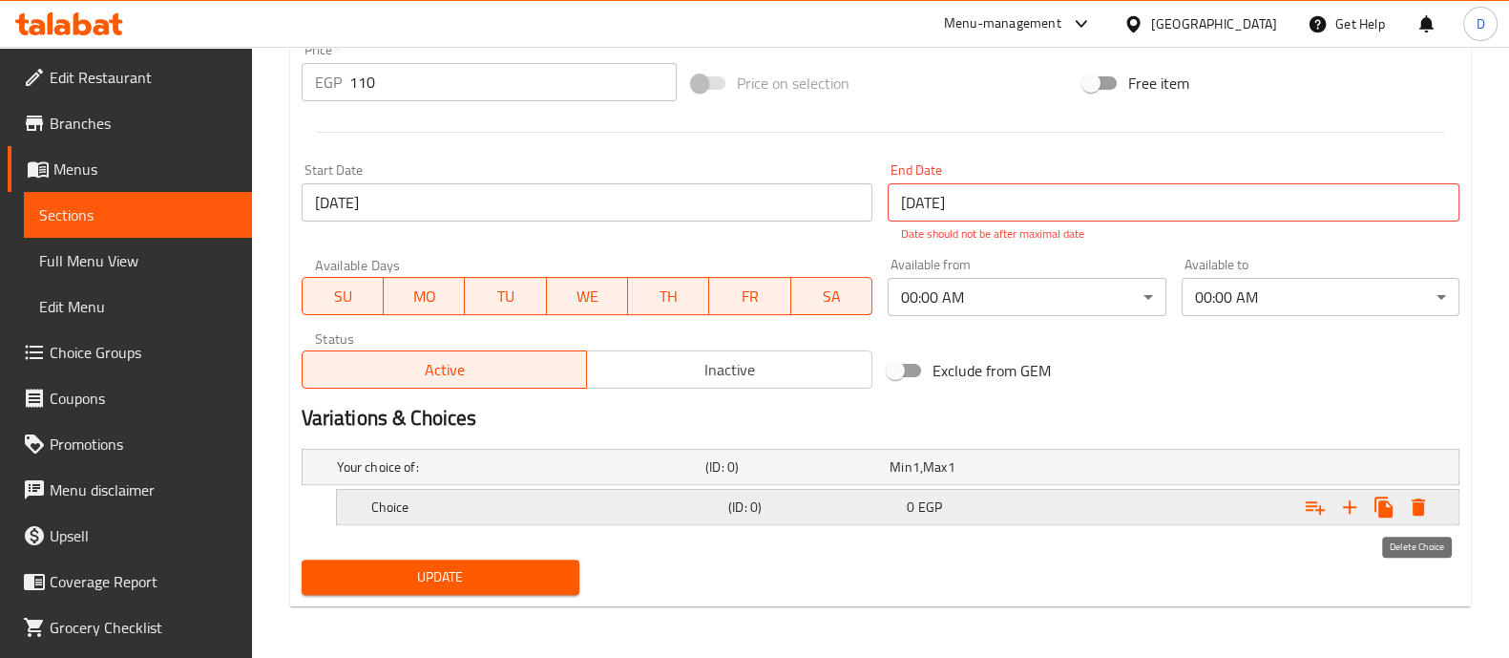
click at [1410, 503] on icon "Expand" at bounding box center [1418, 506] width 23 height 23
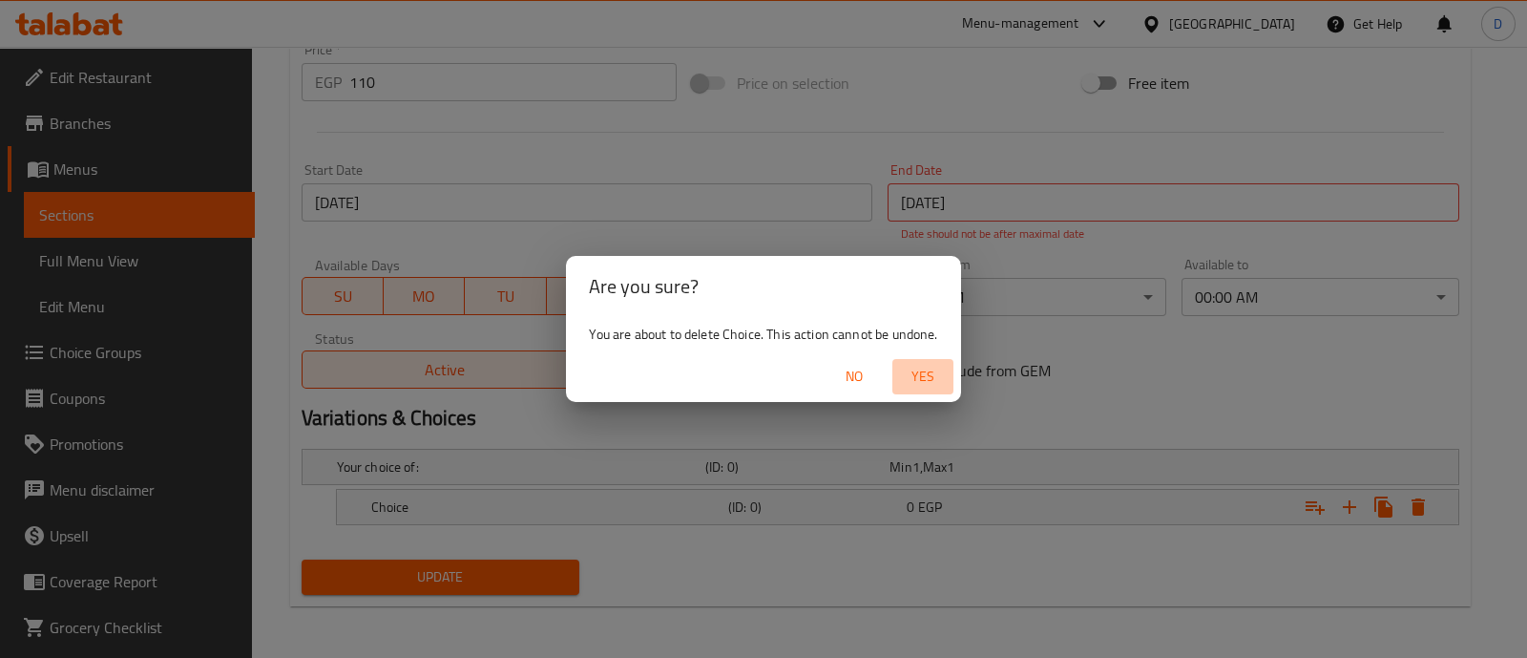
click at [932, 362] on button "Yes" at bounding box center [922, 376] width 61 height 35
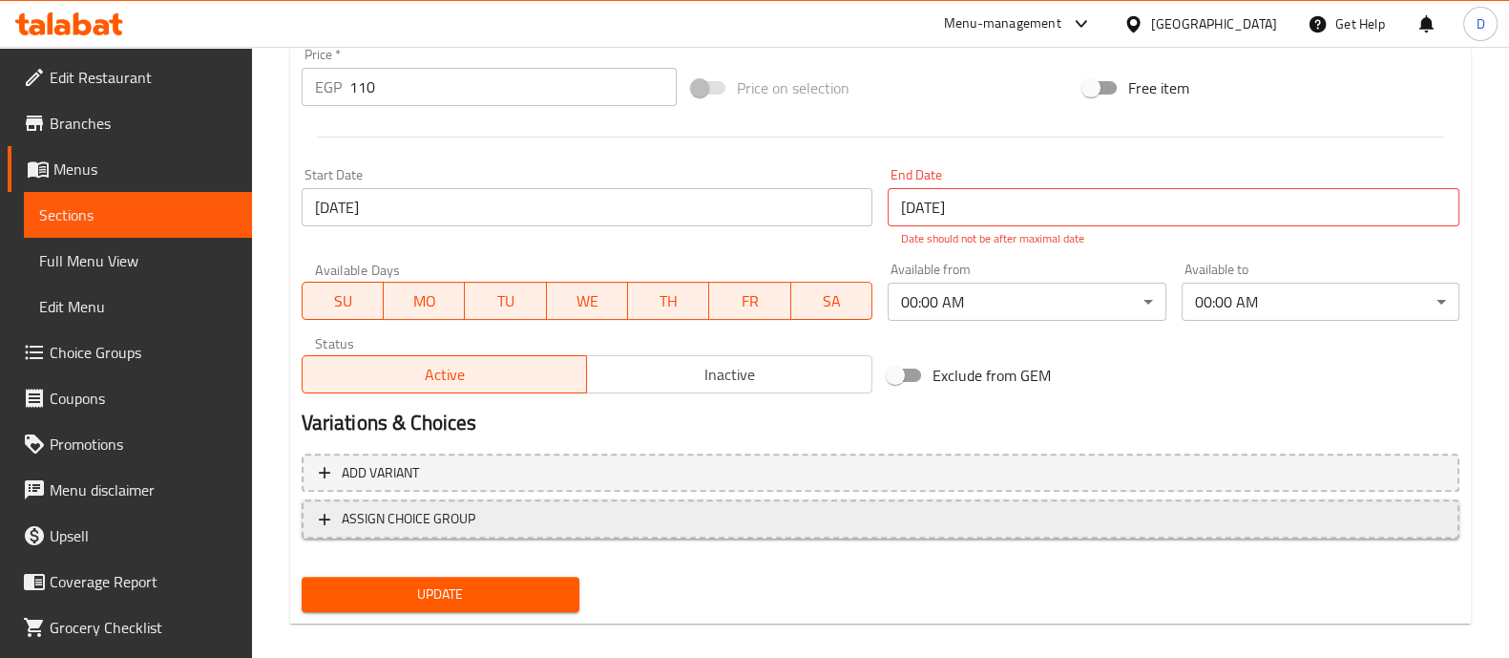
click at [611, 514] on span "ASSIGN CHOICE GROUP" at bounding box center [880, 519] width 1123 height 24
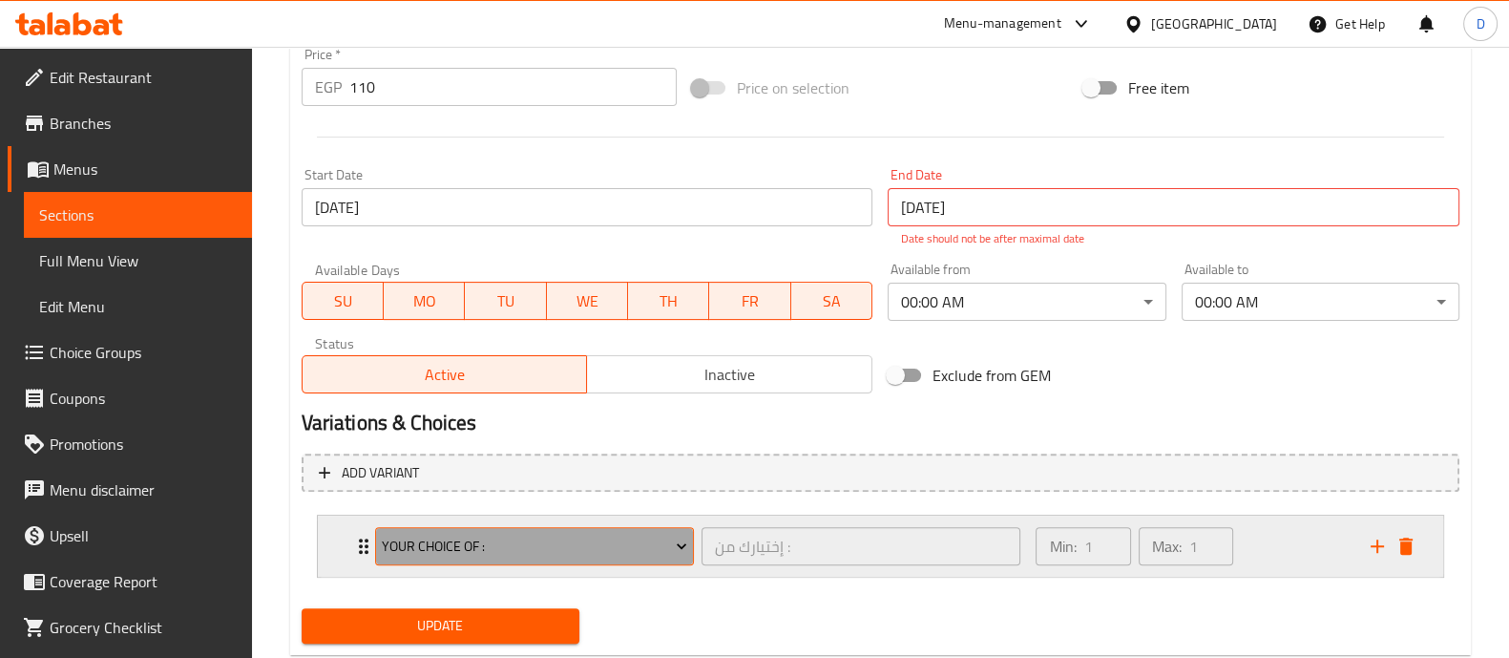
click at [574, 547] on span "Your Choice Of :" at bounding box center [534, 547] width 305 height 24
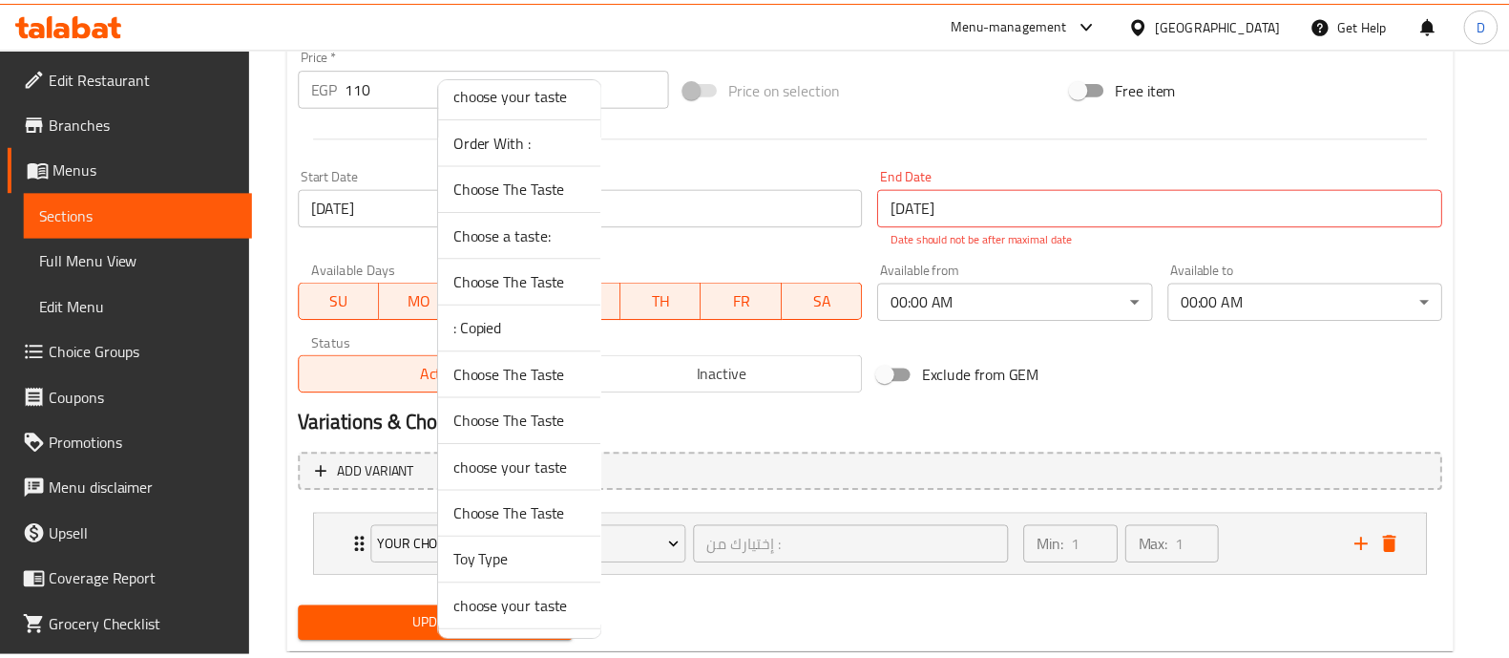
scroll to position [474, 0]
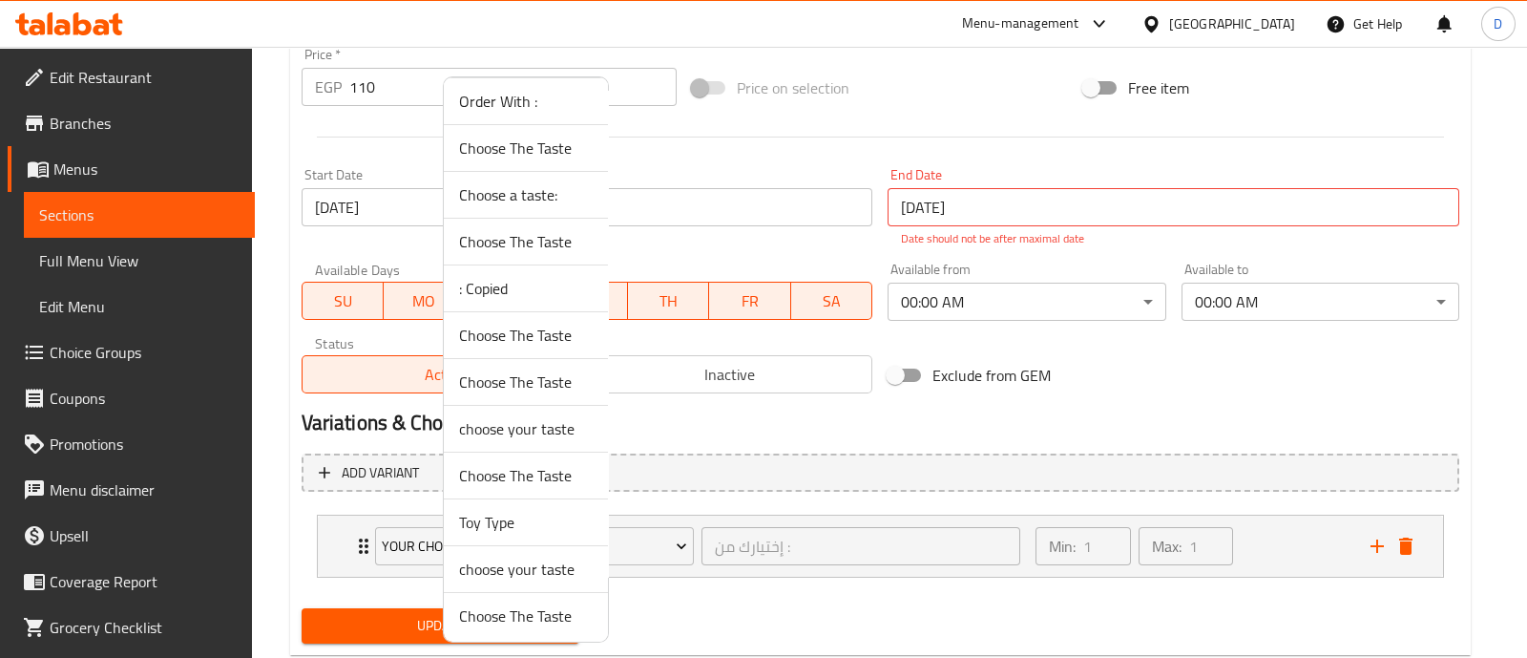
click at [560, 570] on span "choose your taste" at bounding box center [526, 568] width 134 height 23
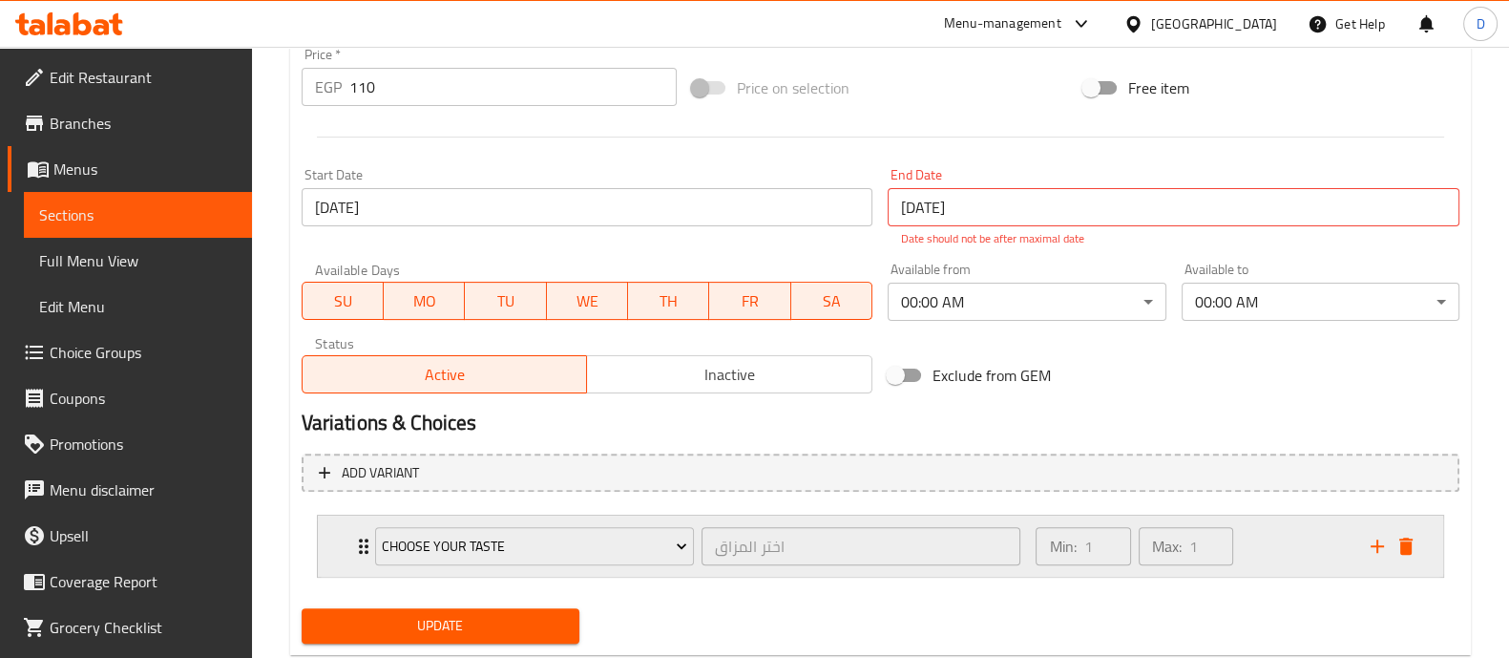
click at [1283, 556] on div "Min: 1 ​ Max: 1 ​" at bounding box center [1191, 545] width 334 height 61
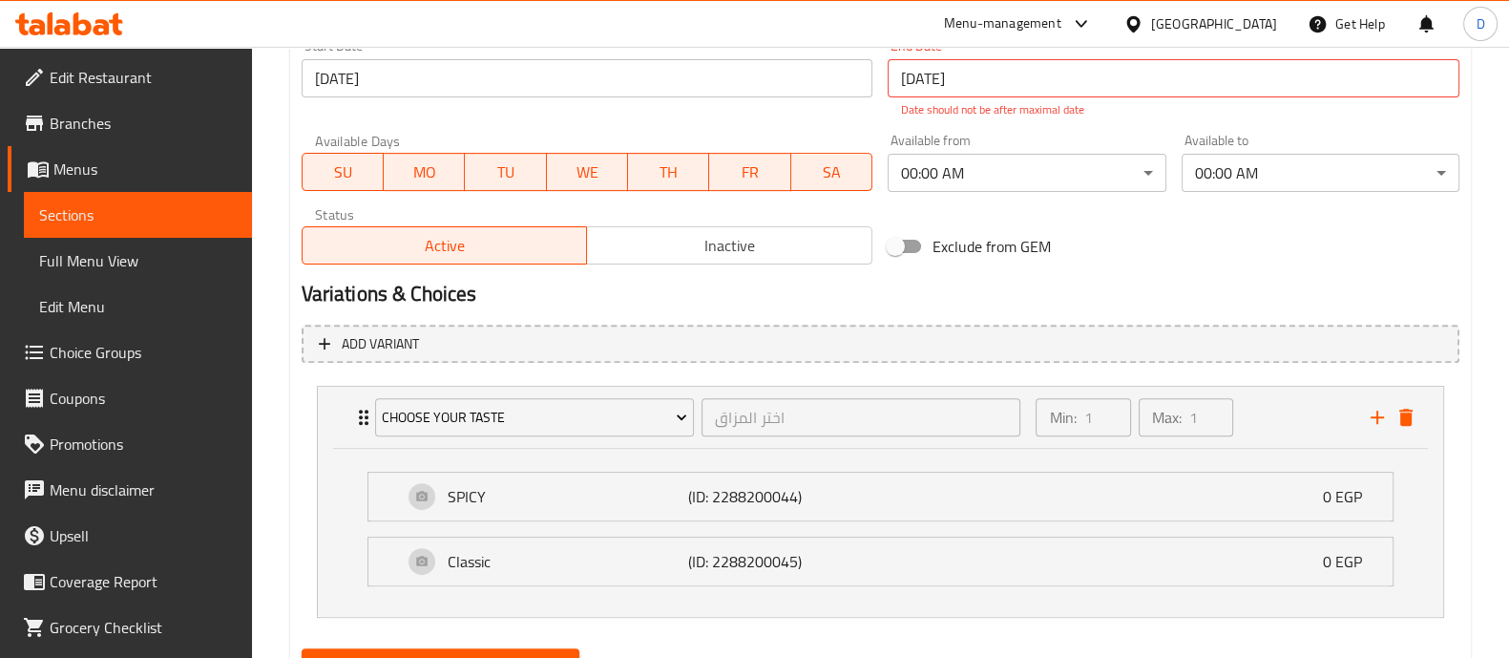
scroll to position [935, 0]
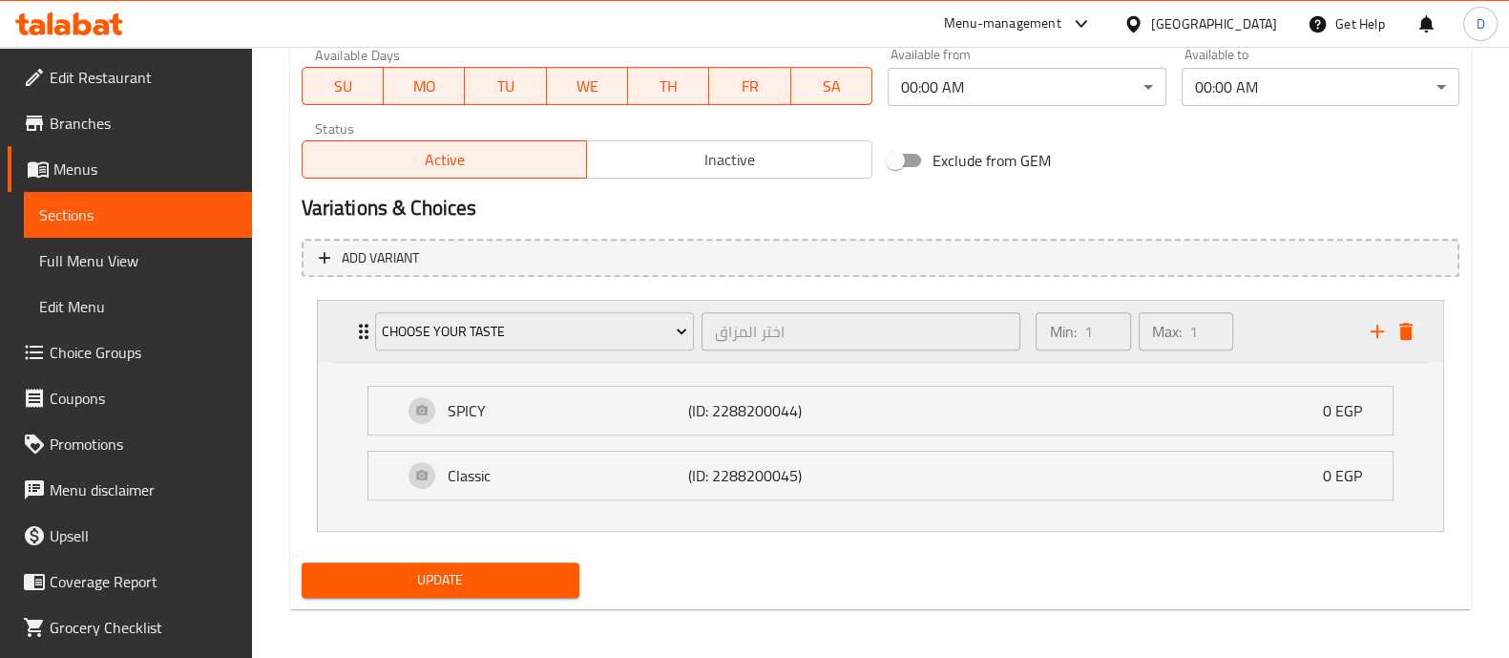
click at [1282, 325] on div "Min: 1 ​ Max: 1 ​" at bounding box center [1191, 331] width 334 height 61
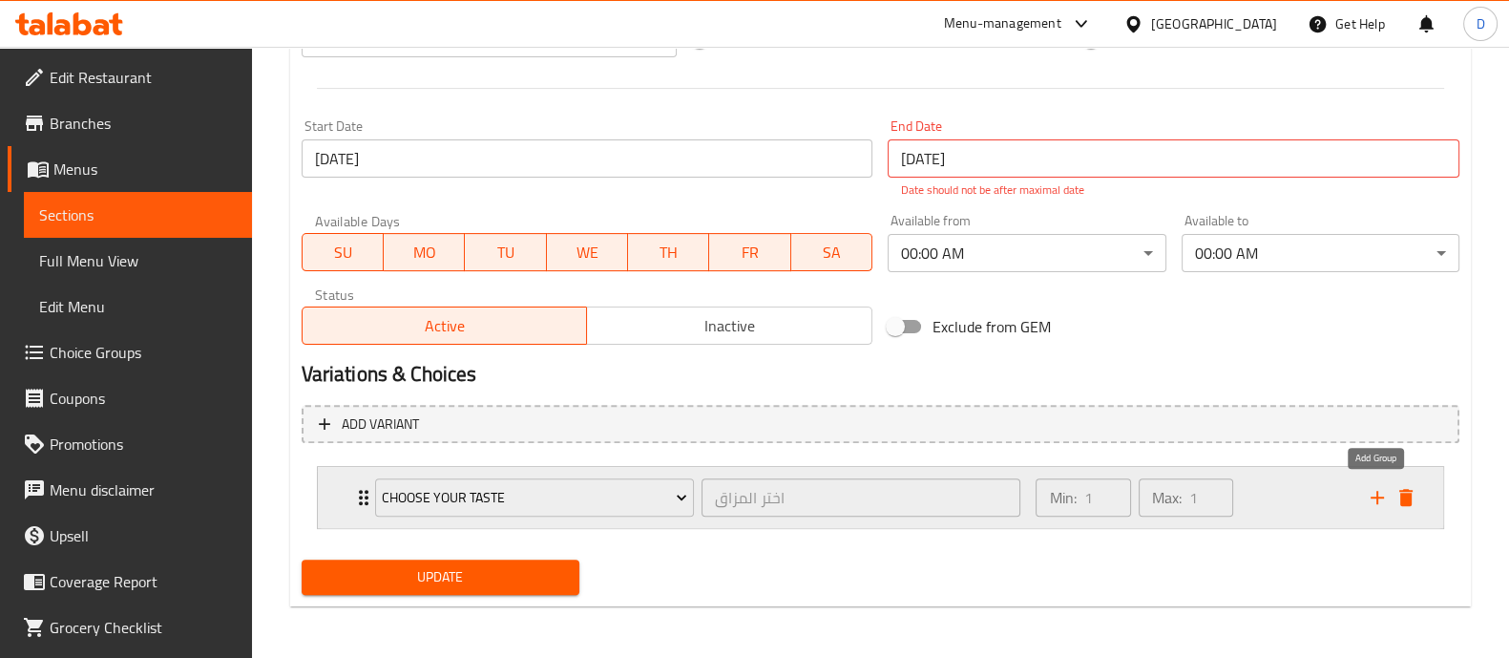
click at [1378, 503] on icon "add" at bounding box center [1377, 497] width 23 height 23
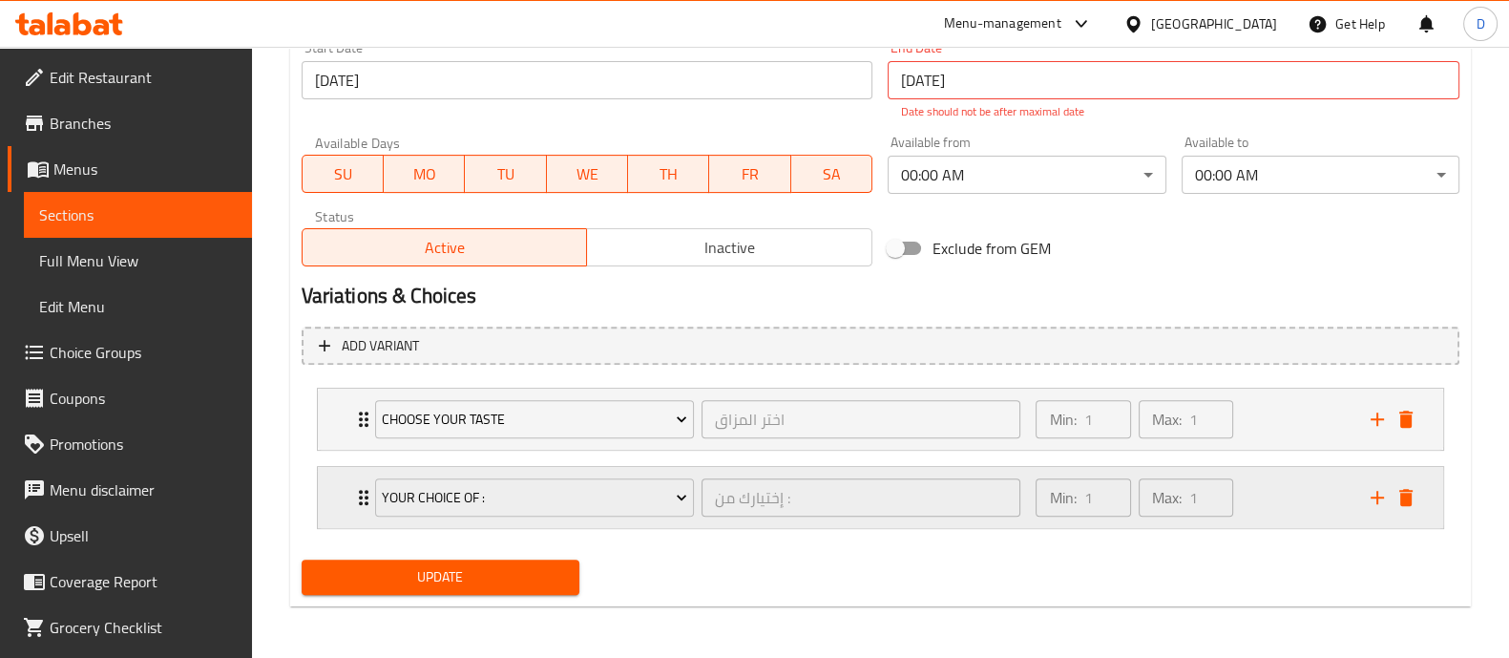
click at [506, 470] on div "Your Choice Of : إختيارك من : ​" at bounding box center [698, 497] width 669 height 61
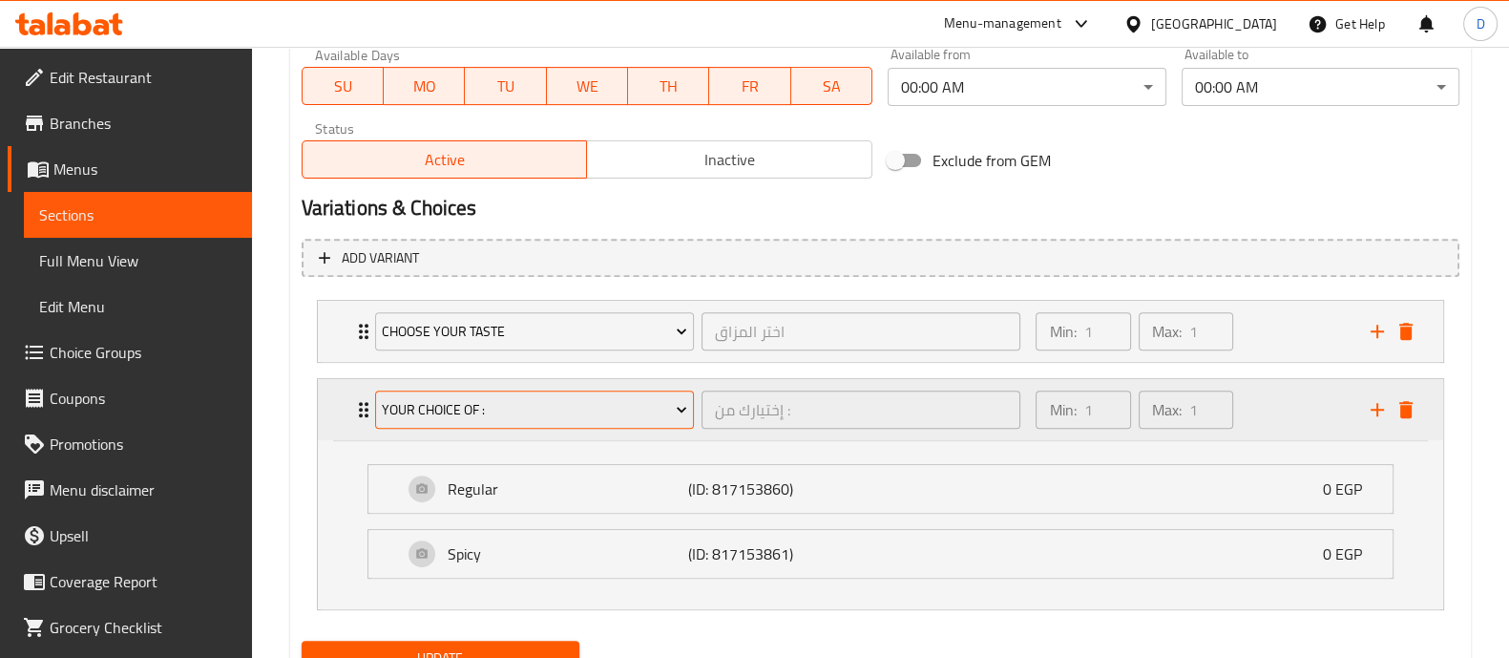
click at [515, 398] on span "Your Choice Of :" at bounding box center [534, 410] width 305 height 24
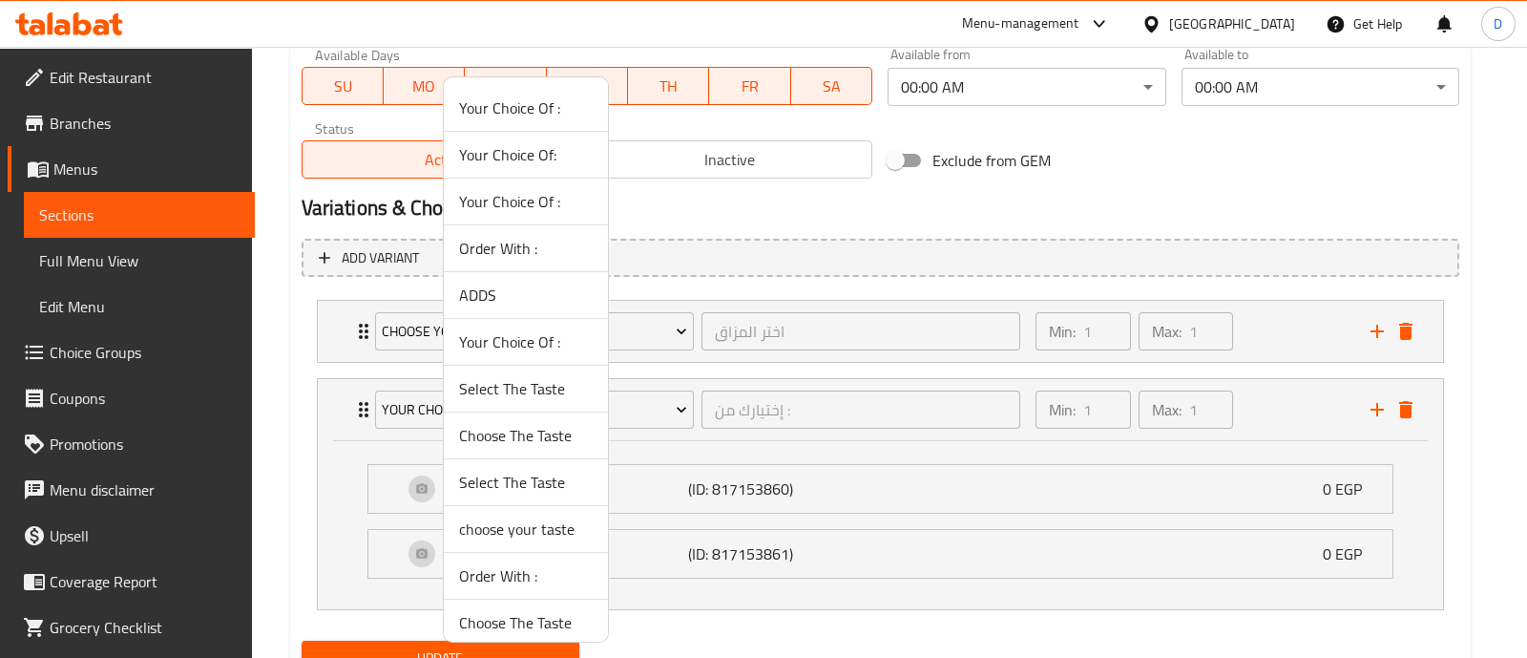
click at [538, 248] on span "Order With :" at bounding box center [526, 248] width 134 height 23
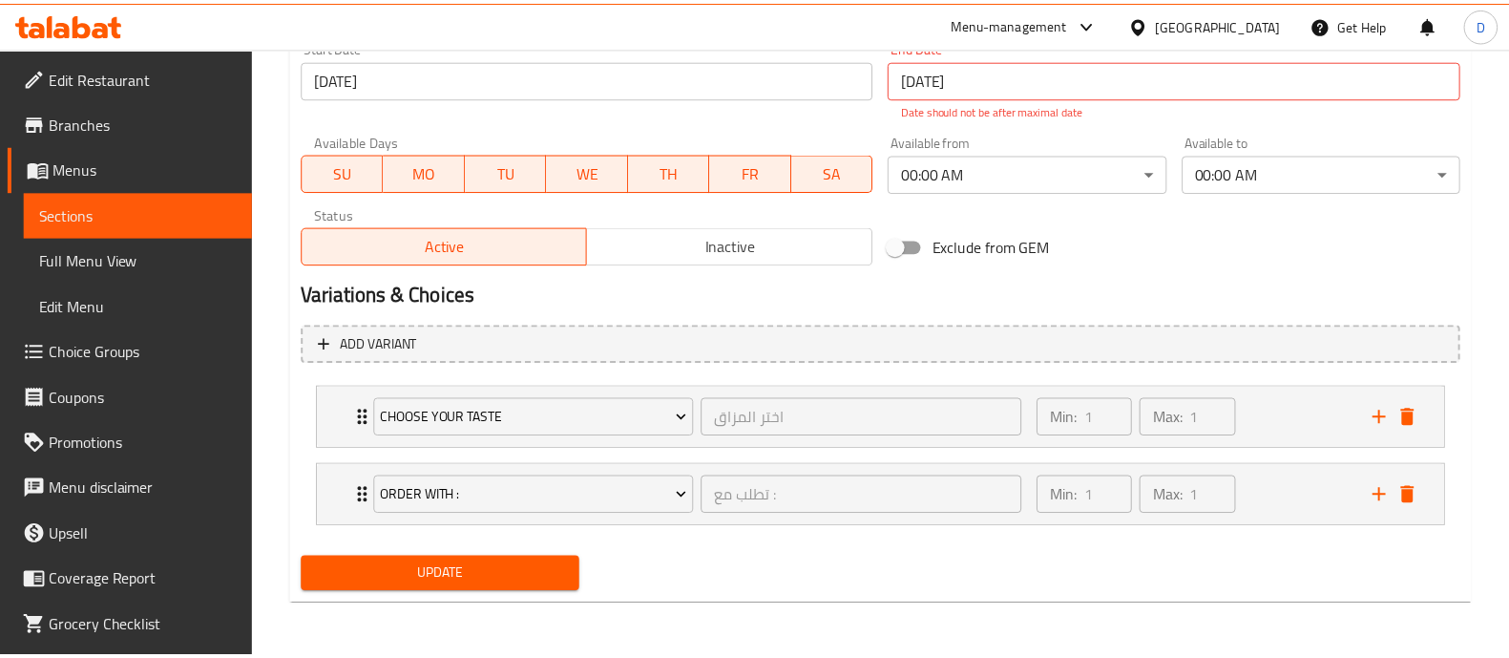
scroll to position [848, 0]
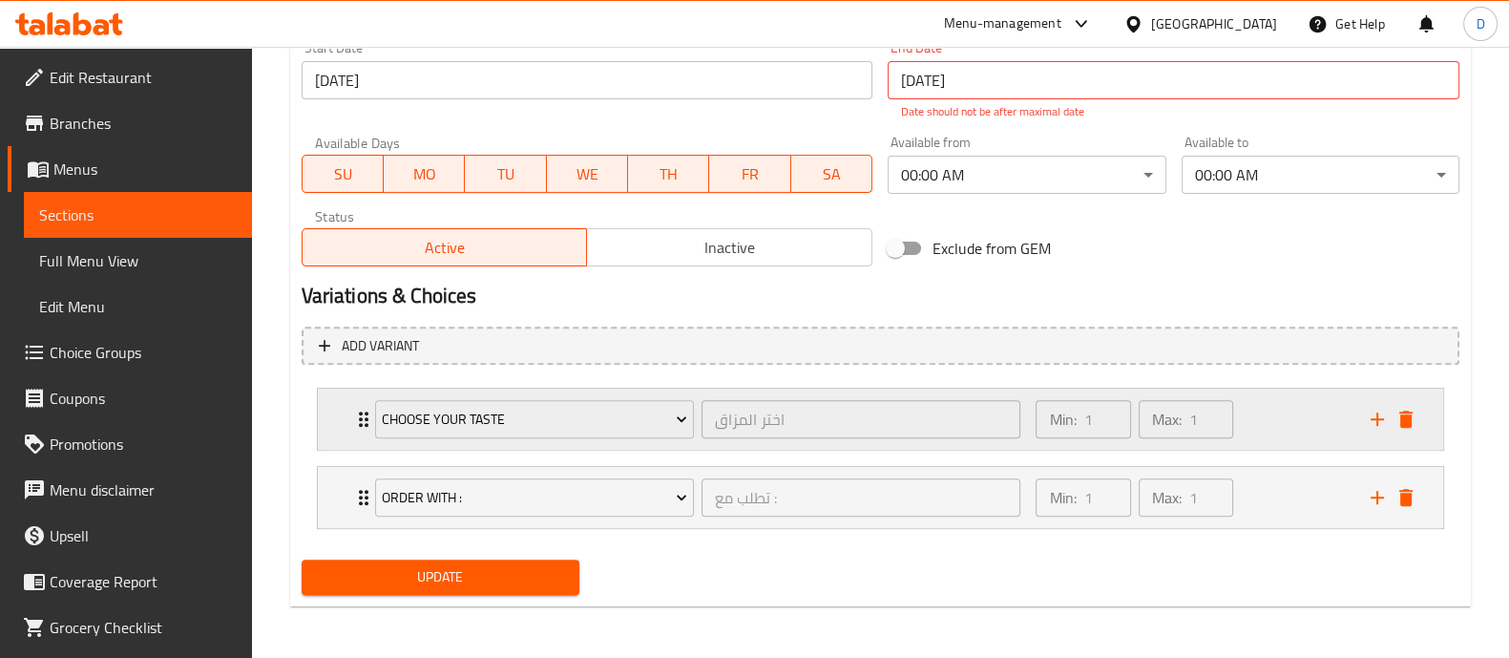
click at [1270, 397] on div "Min: 1 ​ Max: 1 ​" at bounding box center [1191, 418] width 334 height 61
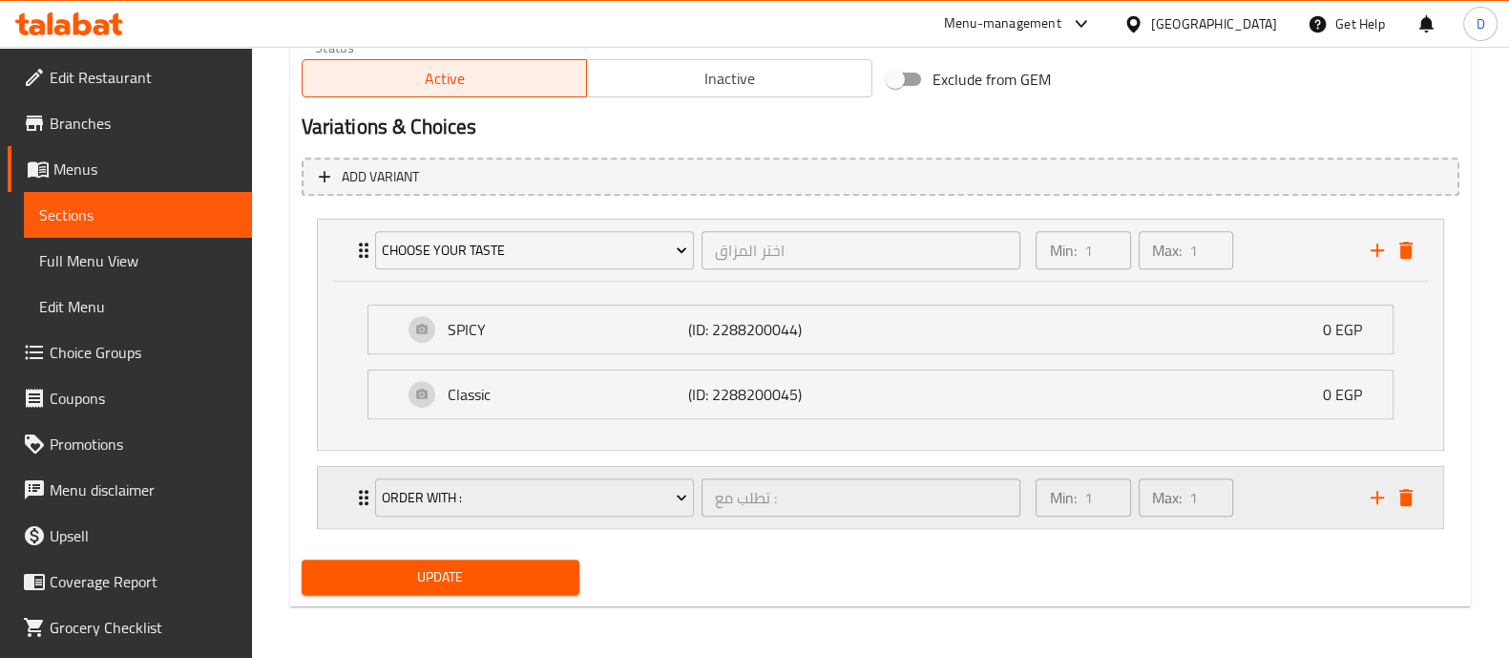
click at [1295, 513] on div "Min: 1 ​ Max: 1 ​" at bounding box center [1191, 497] width 334 height 61
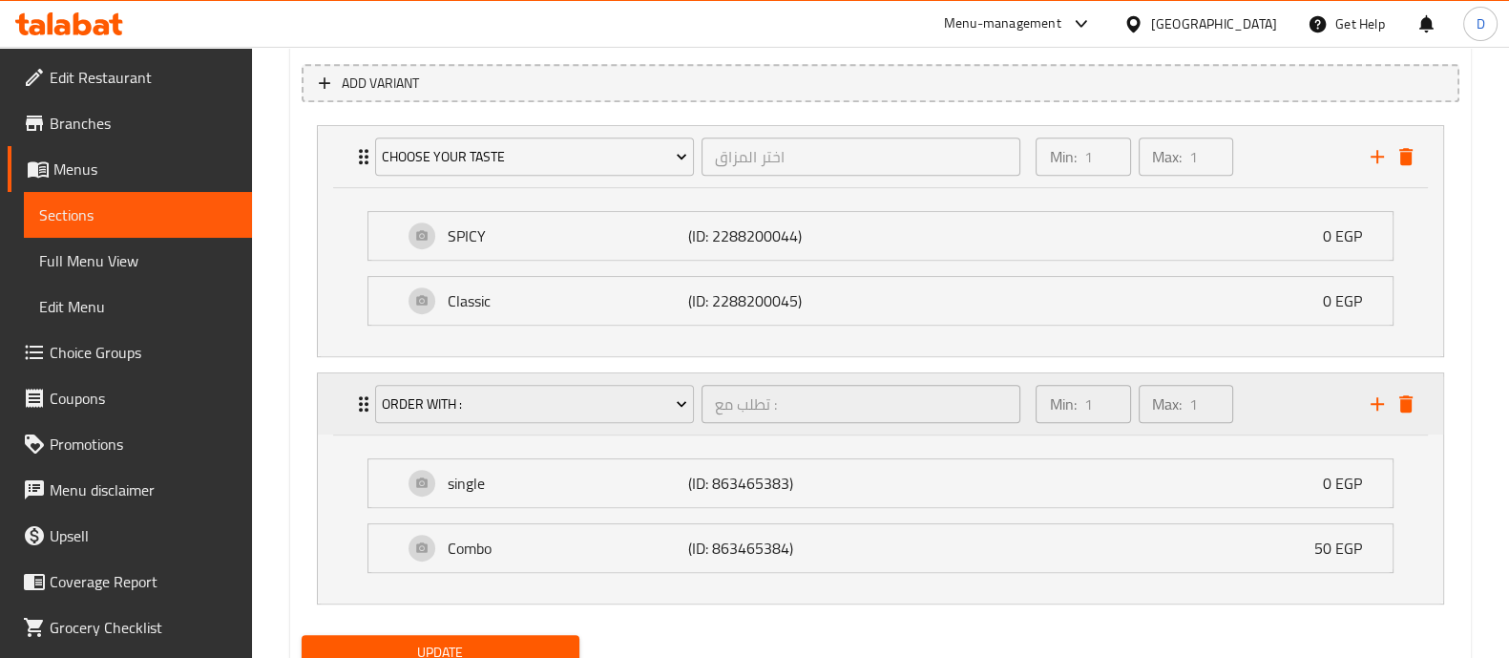
scroll to position [1184, 0]
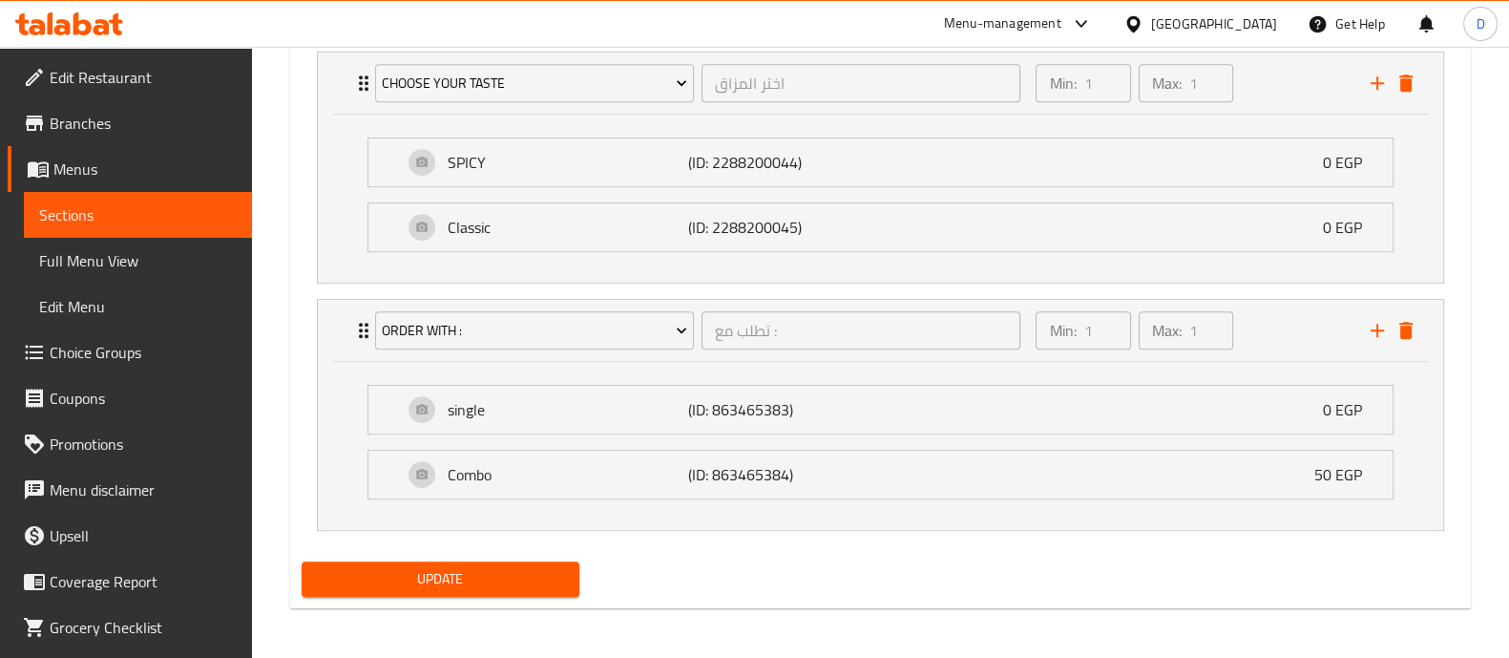
click at [430, 581] on span "Update" at bounding box center [440, 579] width 247 height 24
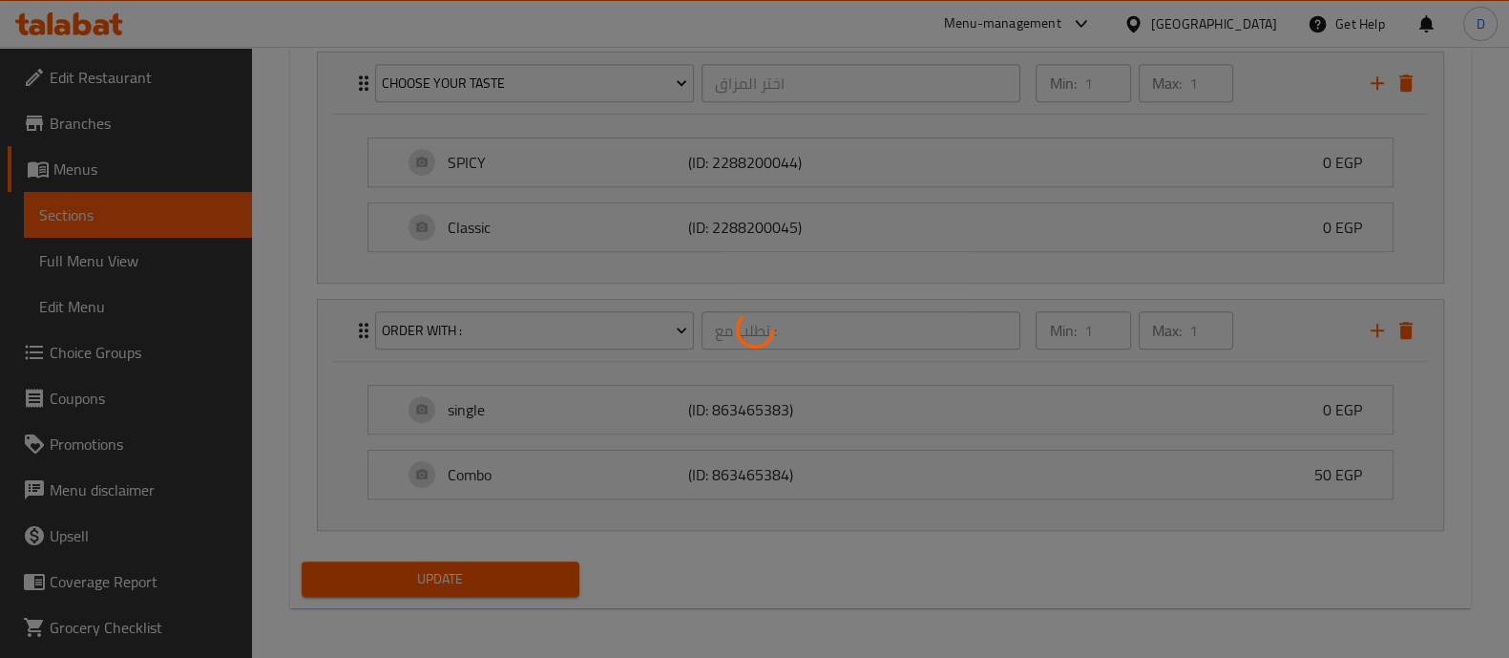
scroll to position [587, 0]
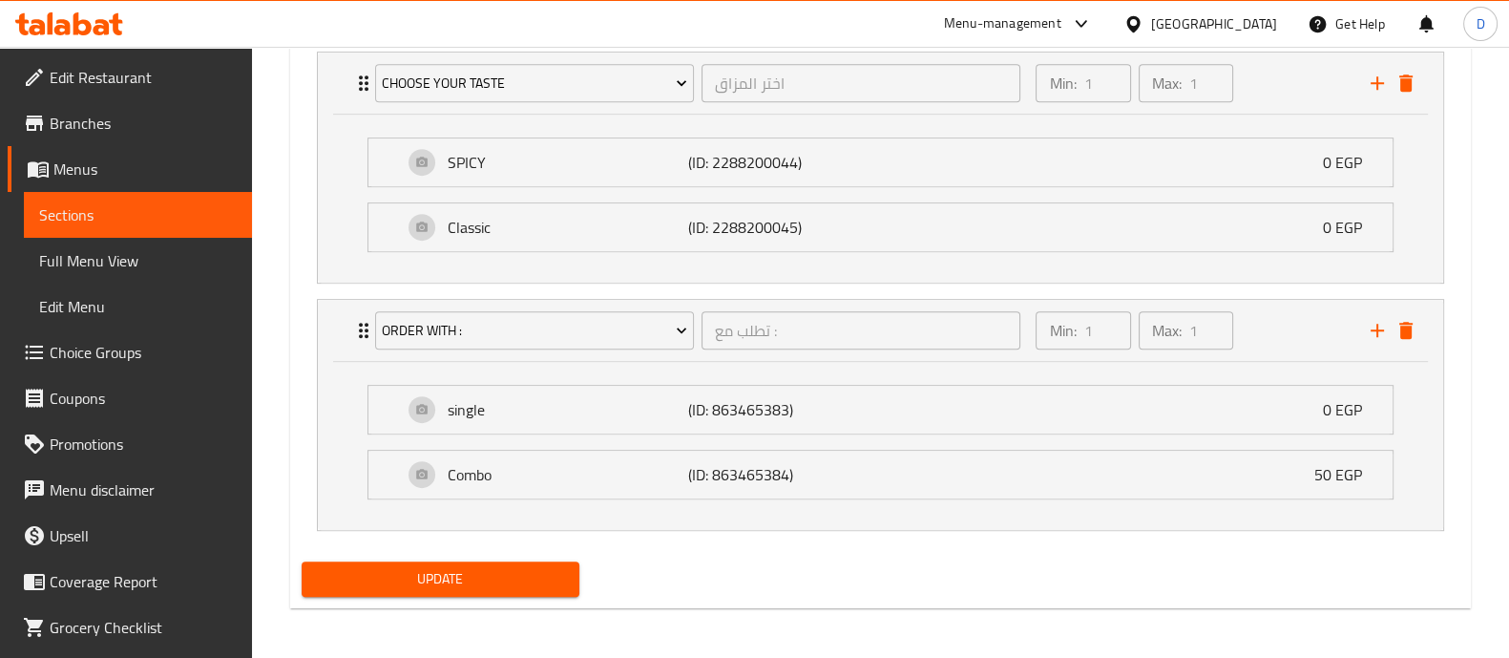
click at [432, 569] on span "Update" at bounding box center [440, 579] width 247 height 24
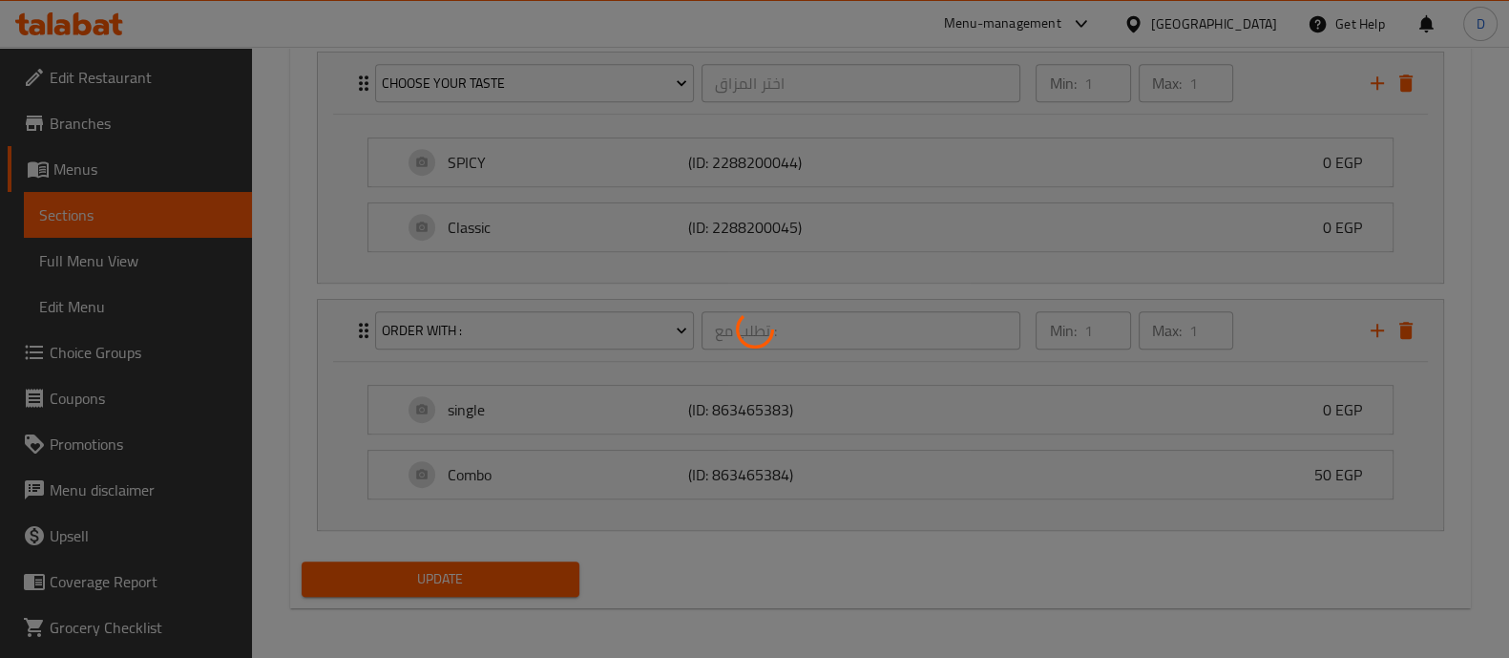
scroll to position [468, 0]
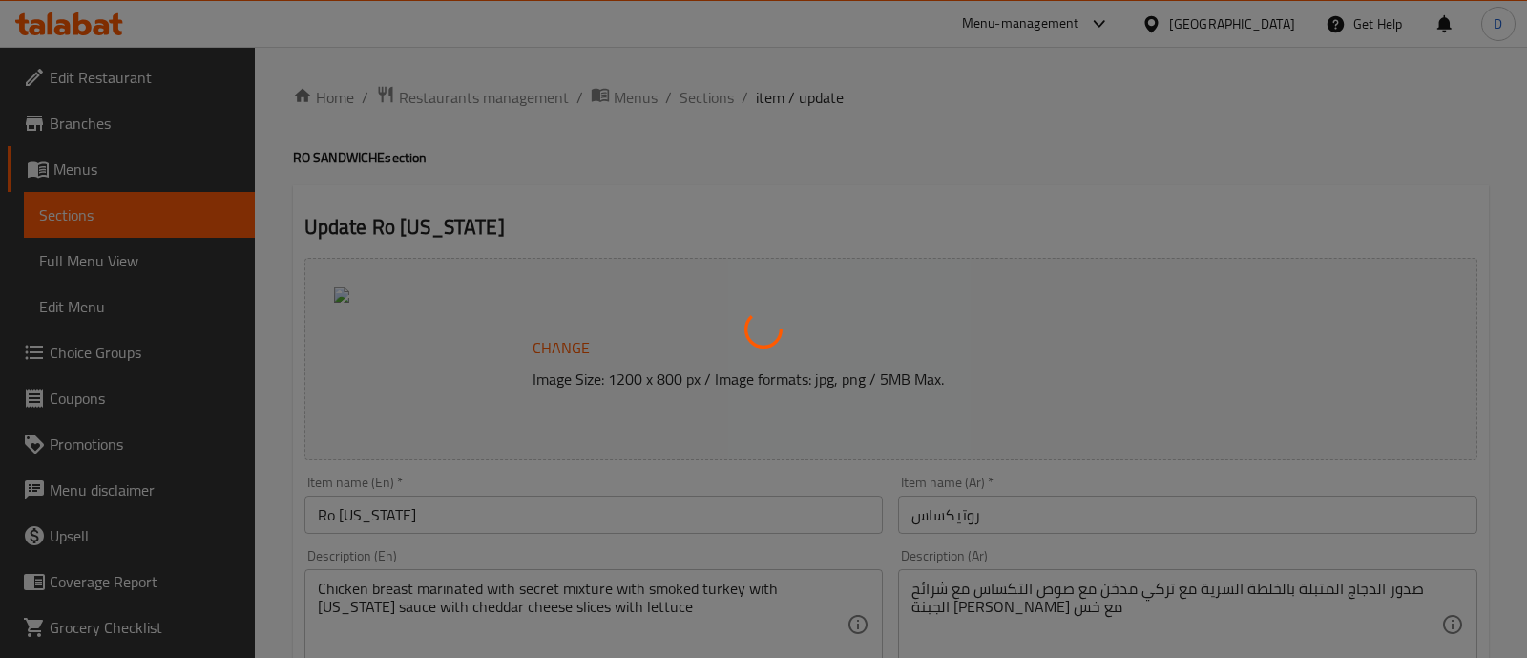
type input "تطلب مع :"
type input "1"
type input "اختر المذاق"
type input "1"
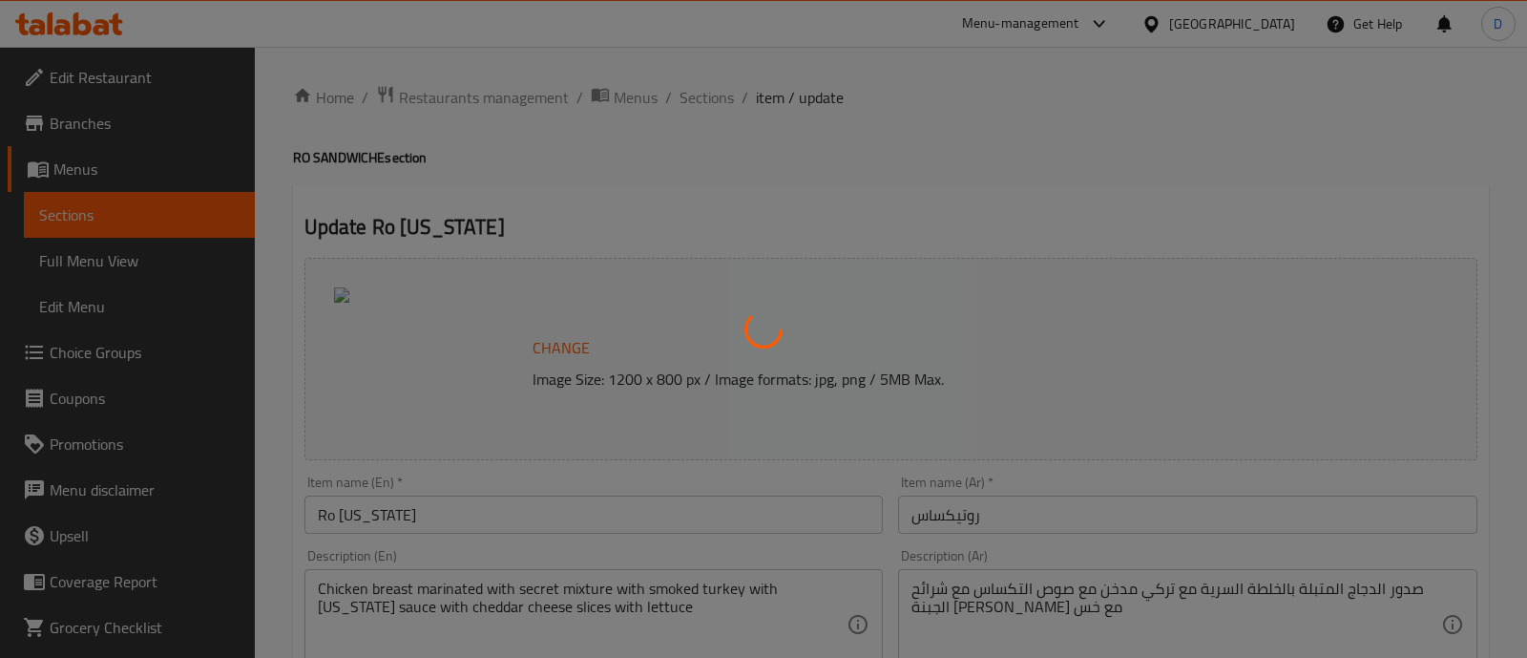
type input "1"
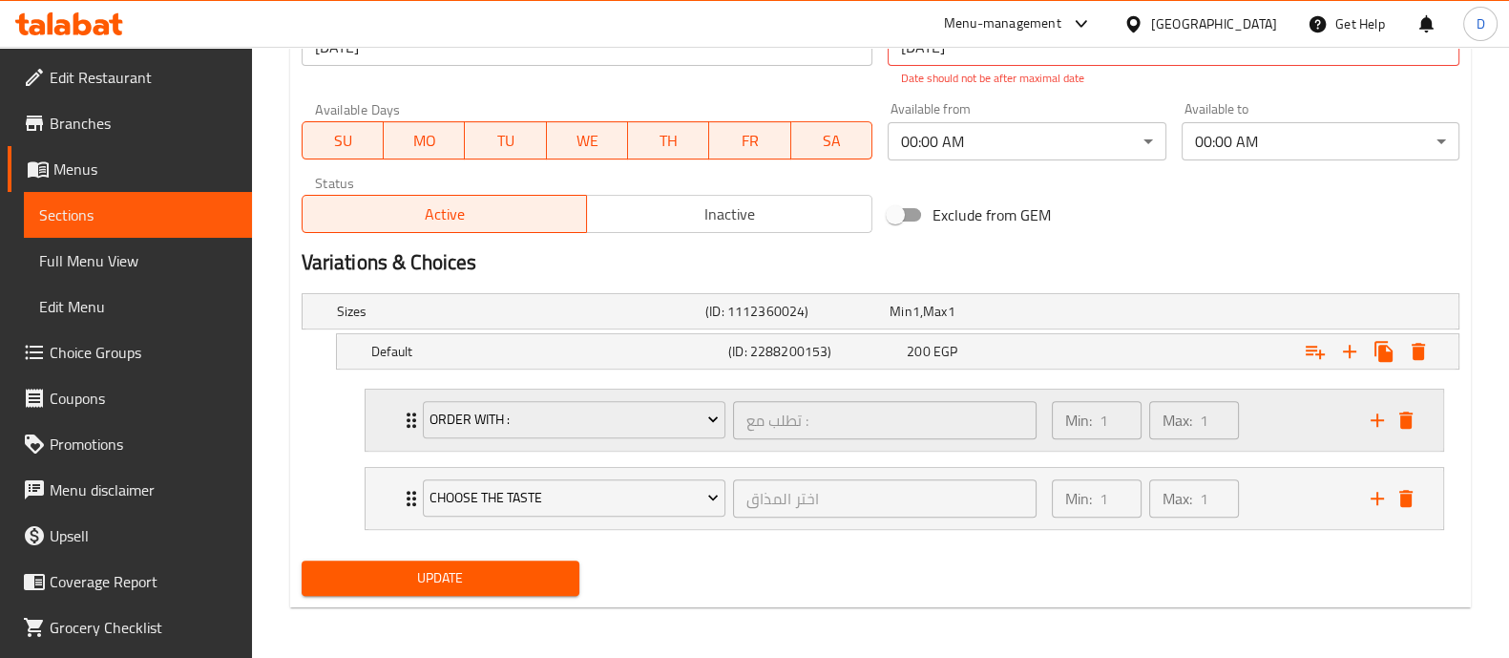
click at [1277, 414] on div "Min: 1 ​ Max: 1 ​" at bounding box center [1199, 419] width 319 height 61
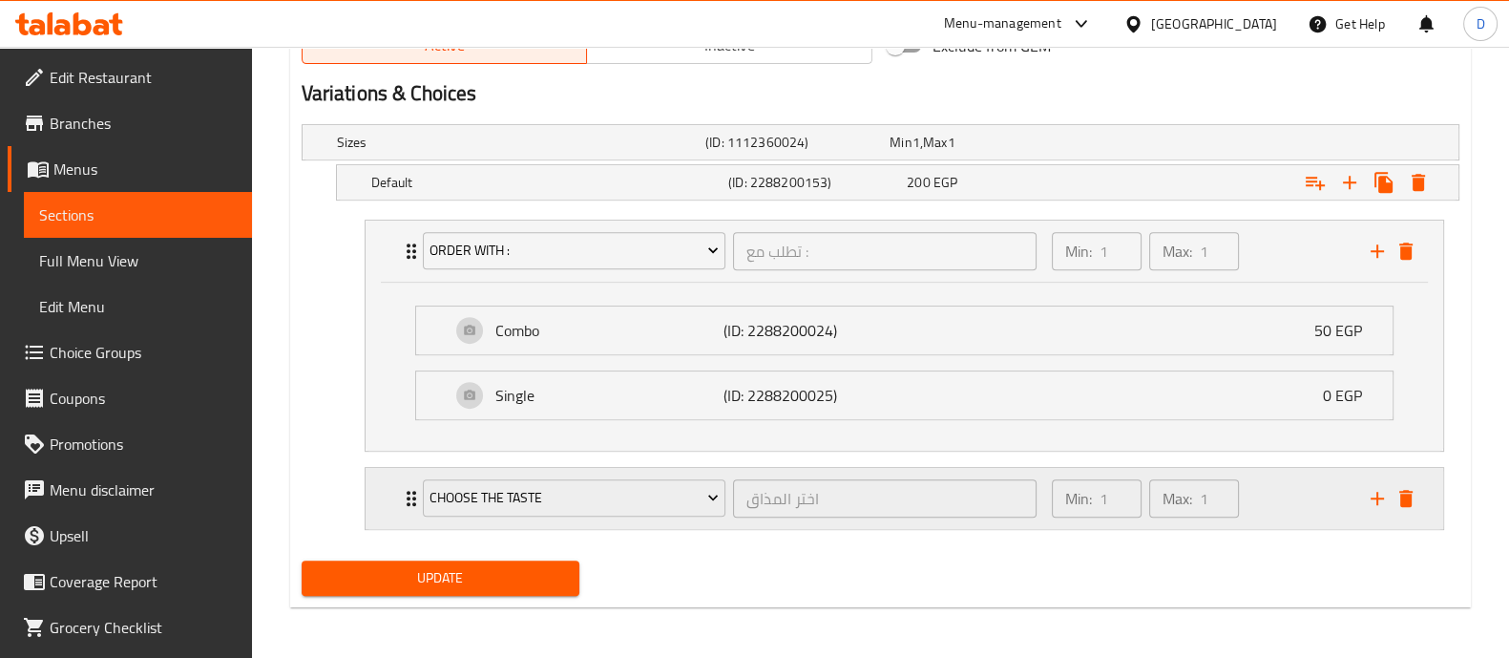
click at [1299, 497] on div "Min: 1 ​ Max: 1 ​" at bounding box center [1199, 498] width 319 height 61
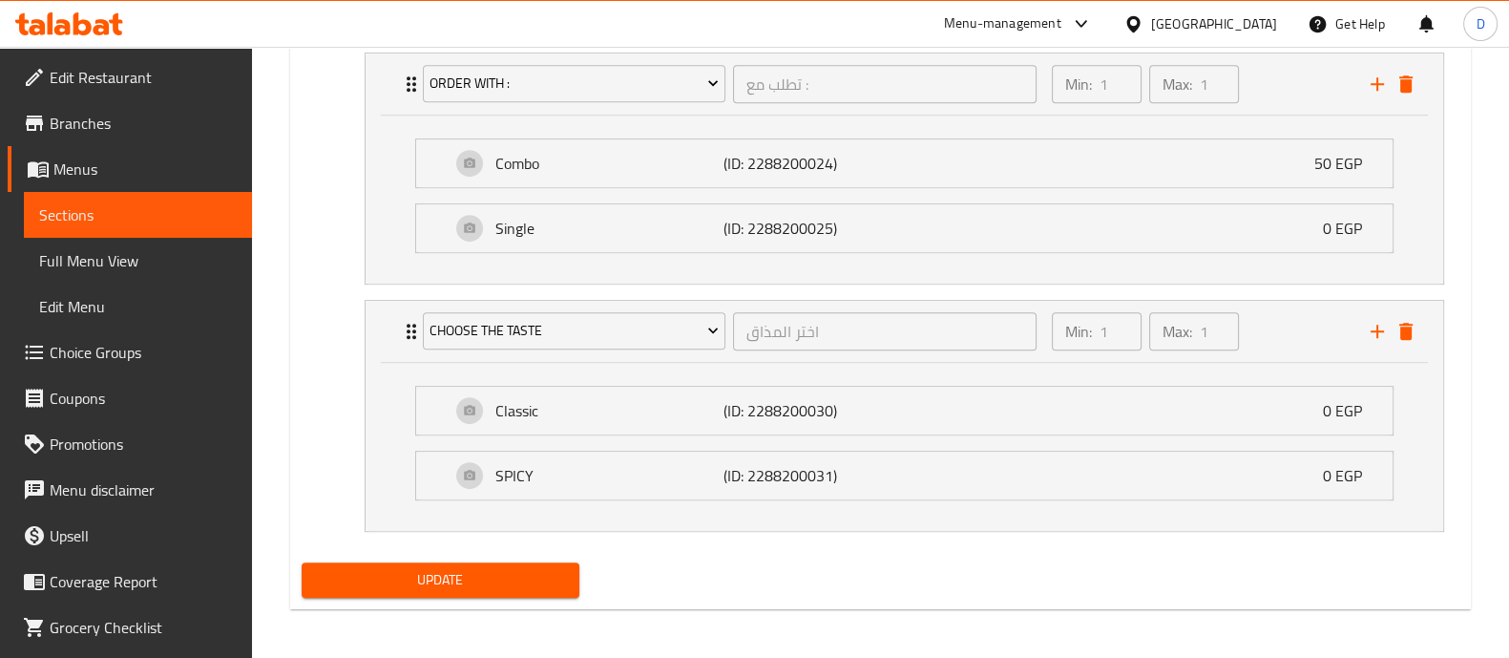
scroll to position [1218, 0]
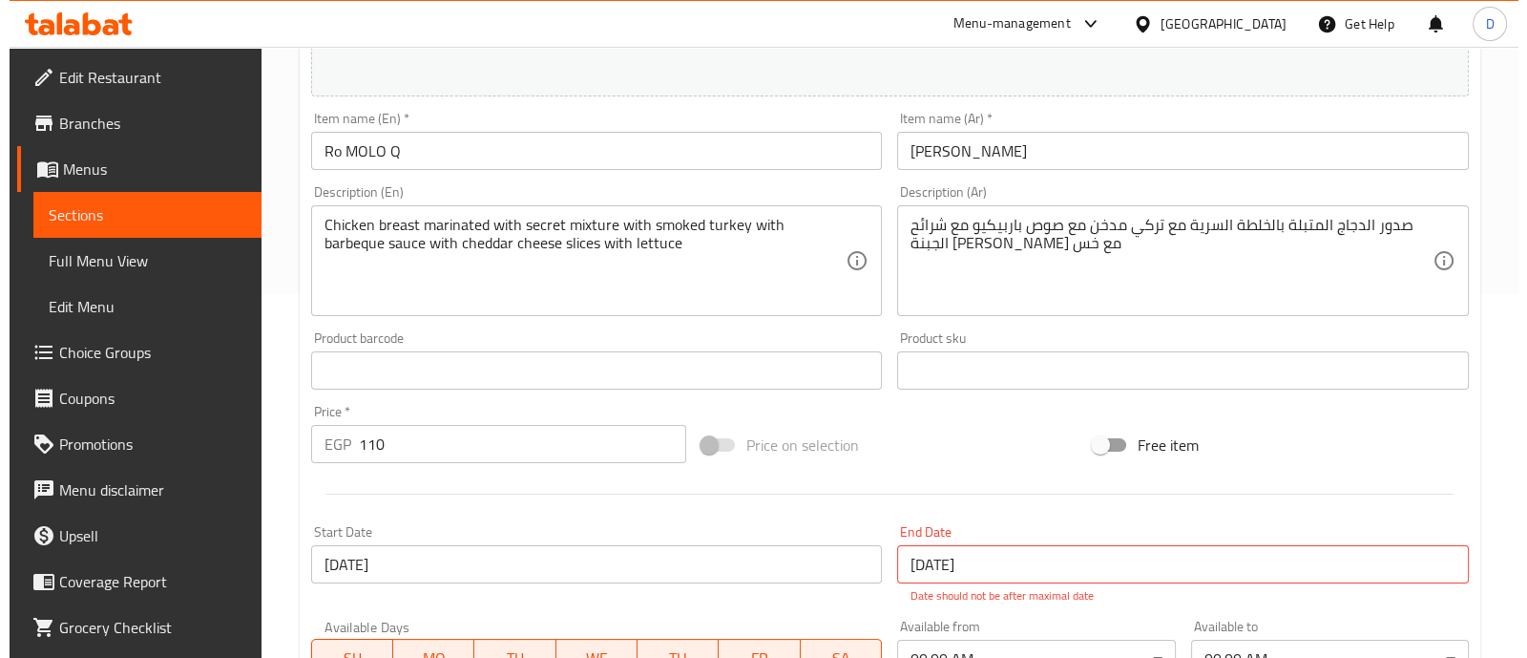
scroll to position [738, 0]
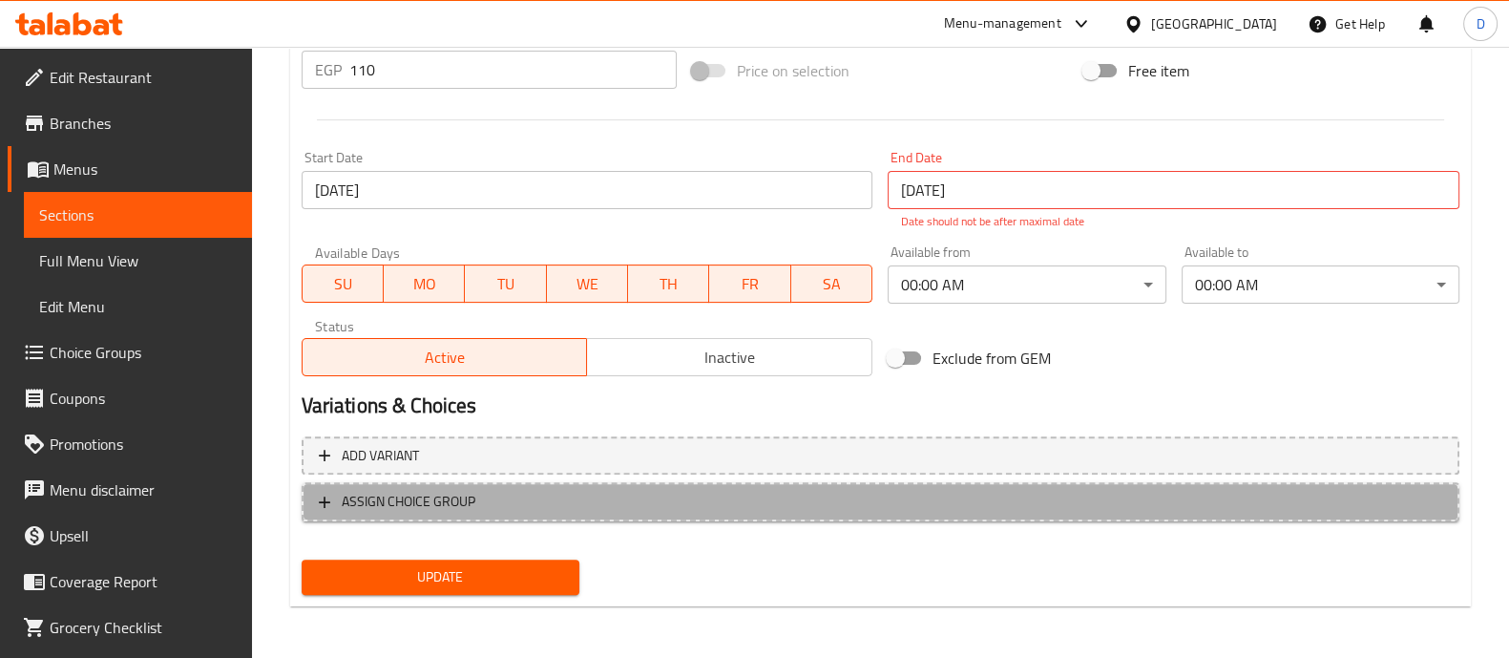
click at [410, 495] on span "ASSIGN CHOICE GROUP" at bounding box center [409, 502] width 134 height 24
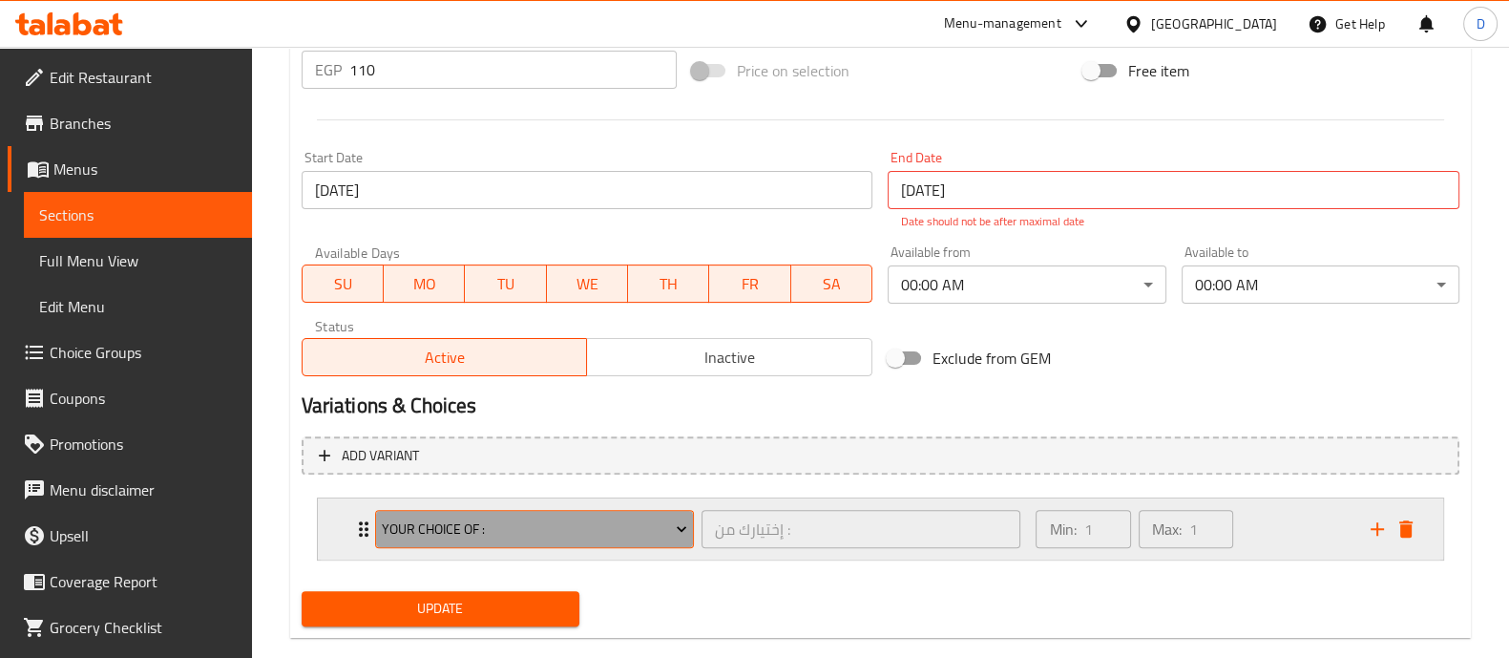
click at [418, 525] on span "Your Choice Of :" at bounding box center [534, 529] width 305 height 24
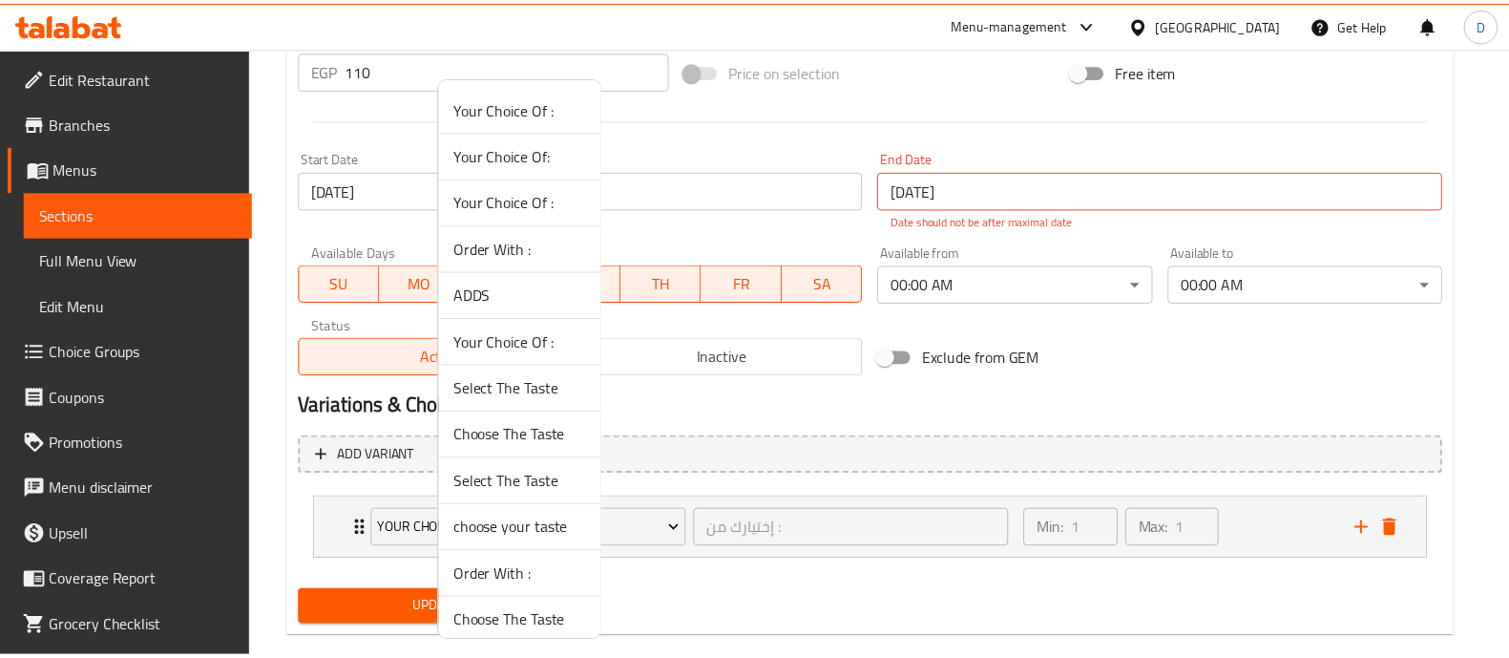
scroll to position [118, 0]
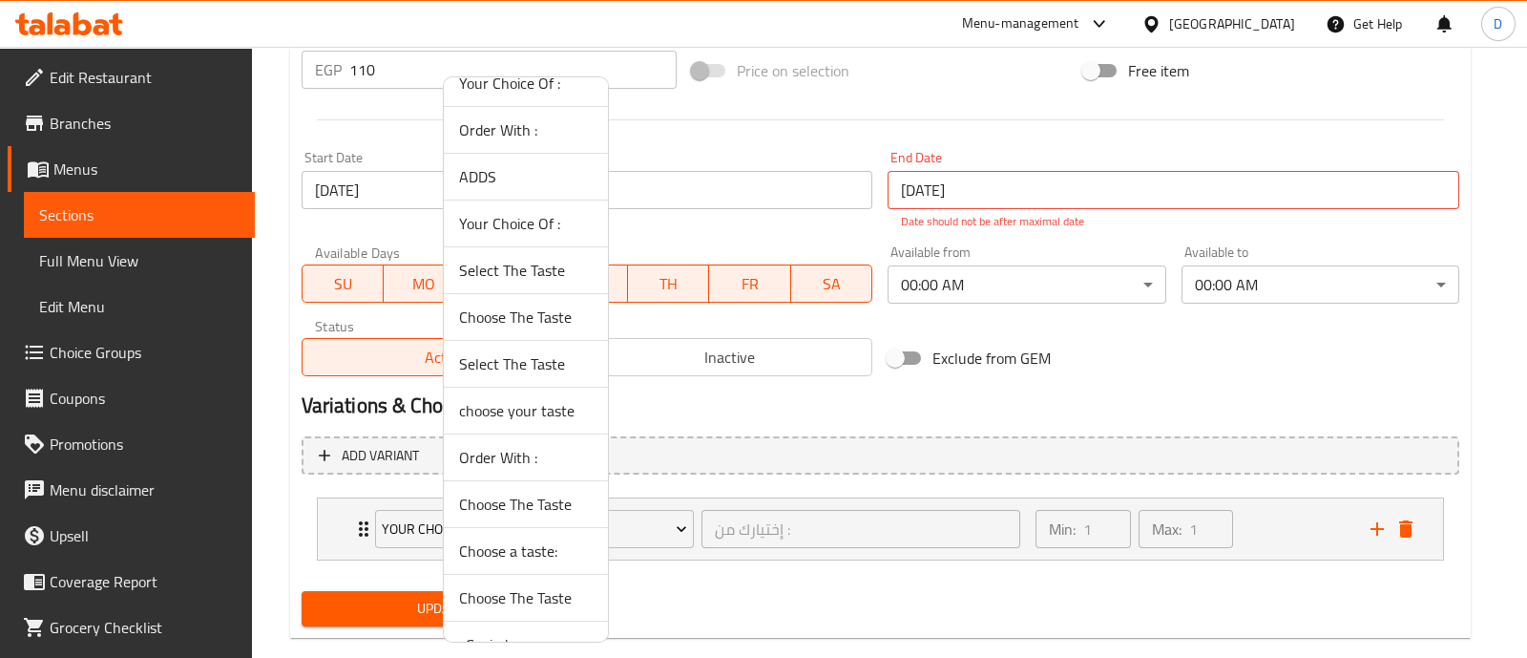
click at [519, 450] on span "Order With :" at bounding box center [526, 457] width 134 height 23
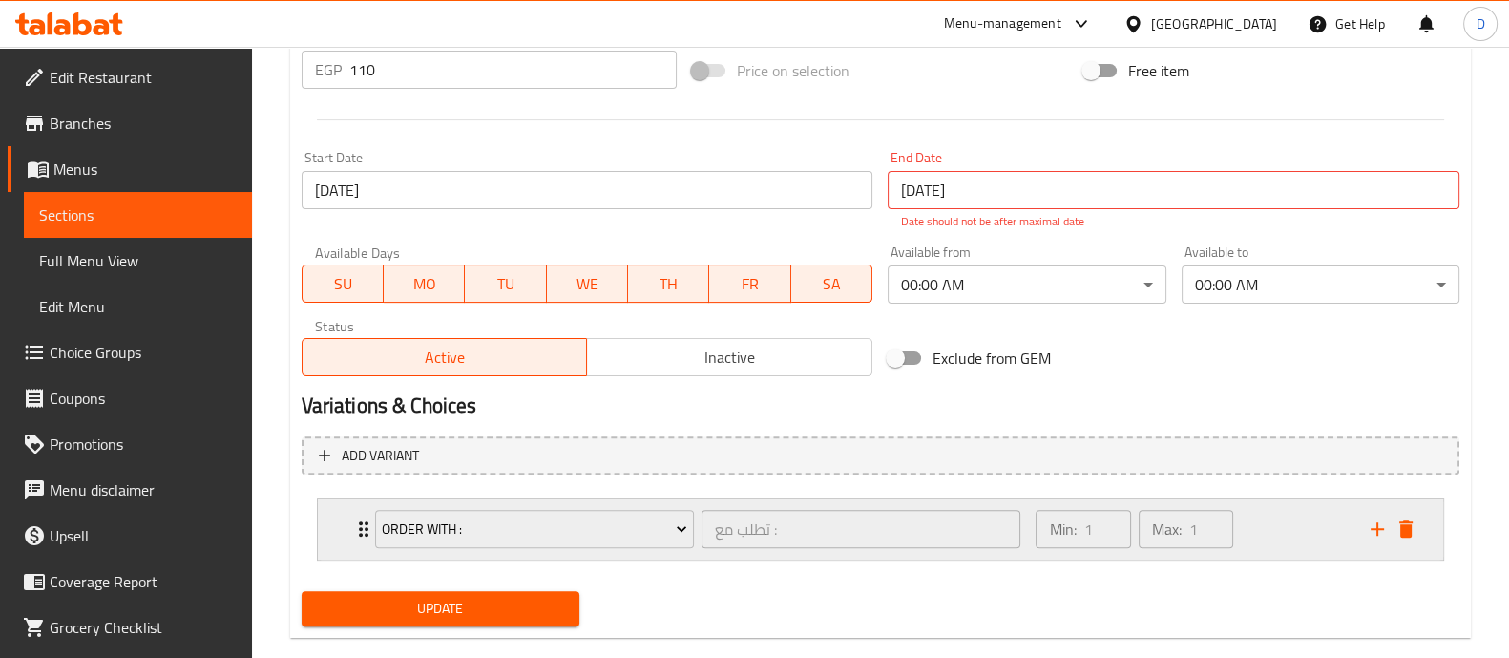
click at [1289, 505] on div "Min: 1 ​ Max: 1 ​" at bounding box center [1191, 528] width 334 height 61
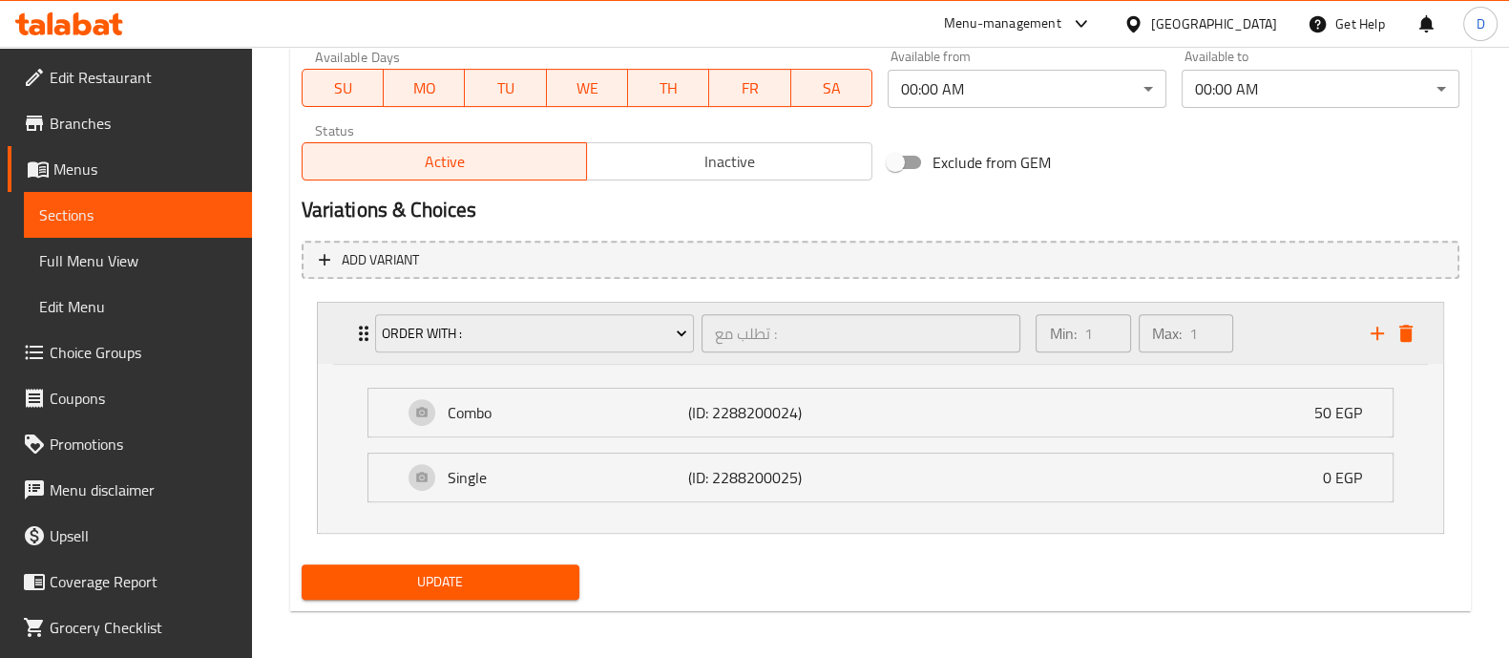
scroll to position [938, 0]
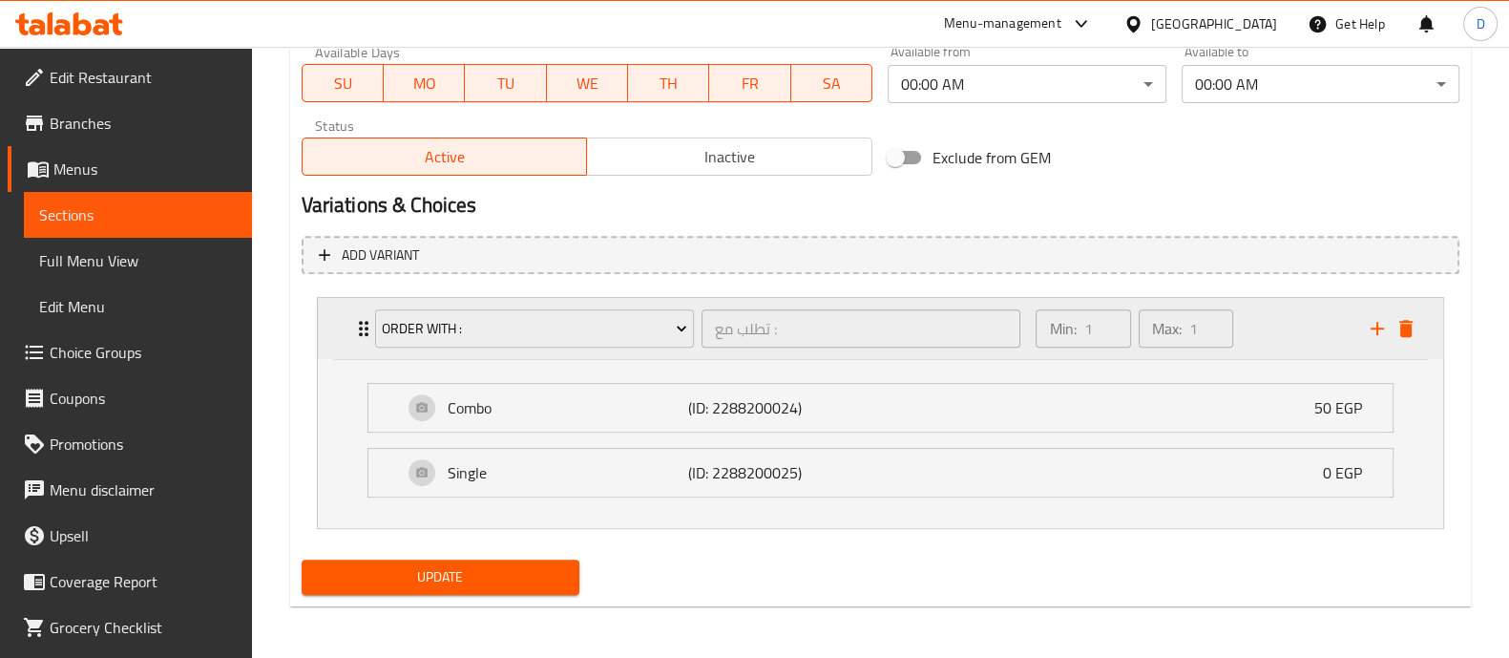
click at [1376, 331] on icon "add" at bounding box center [1377, 328] width 13 height 13
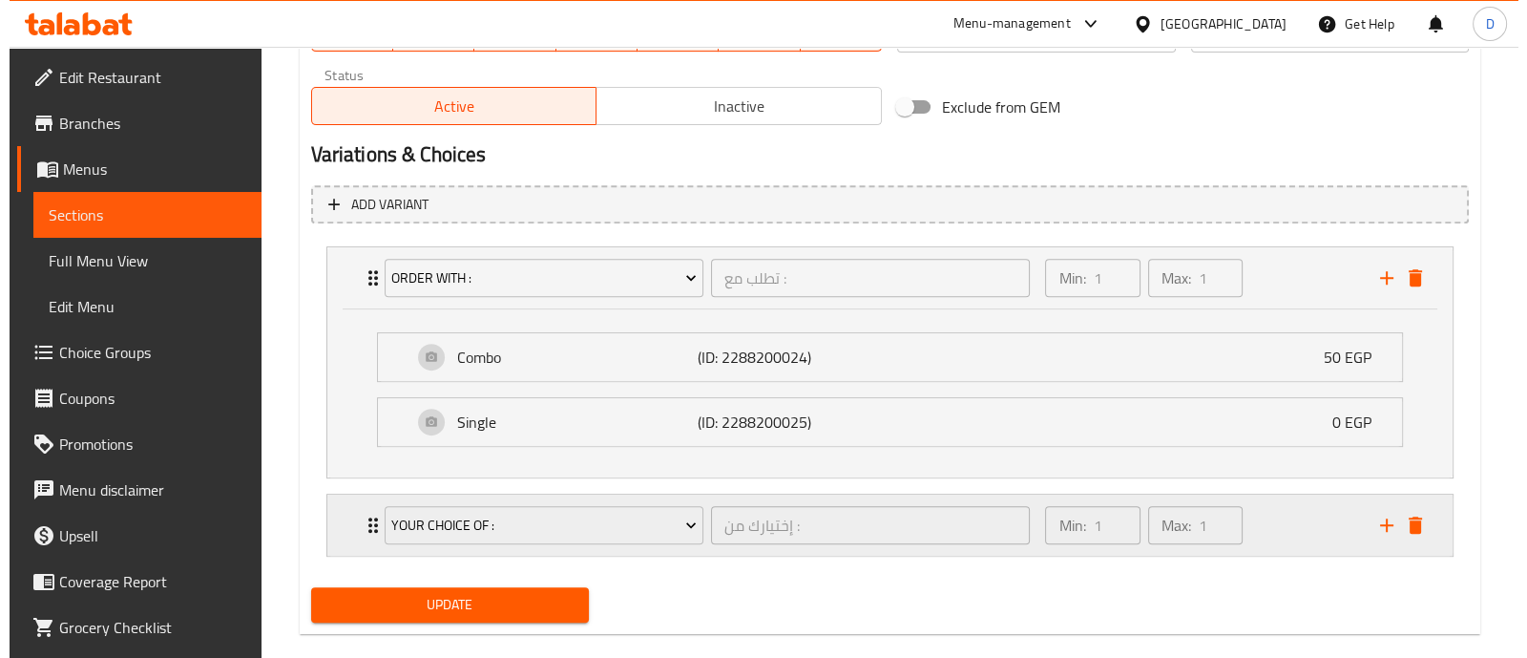
scroll to position [1017, 0]
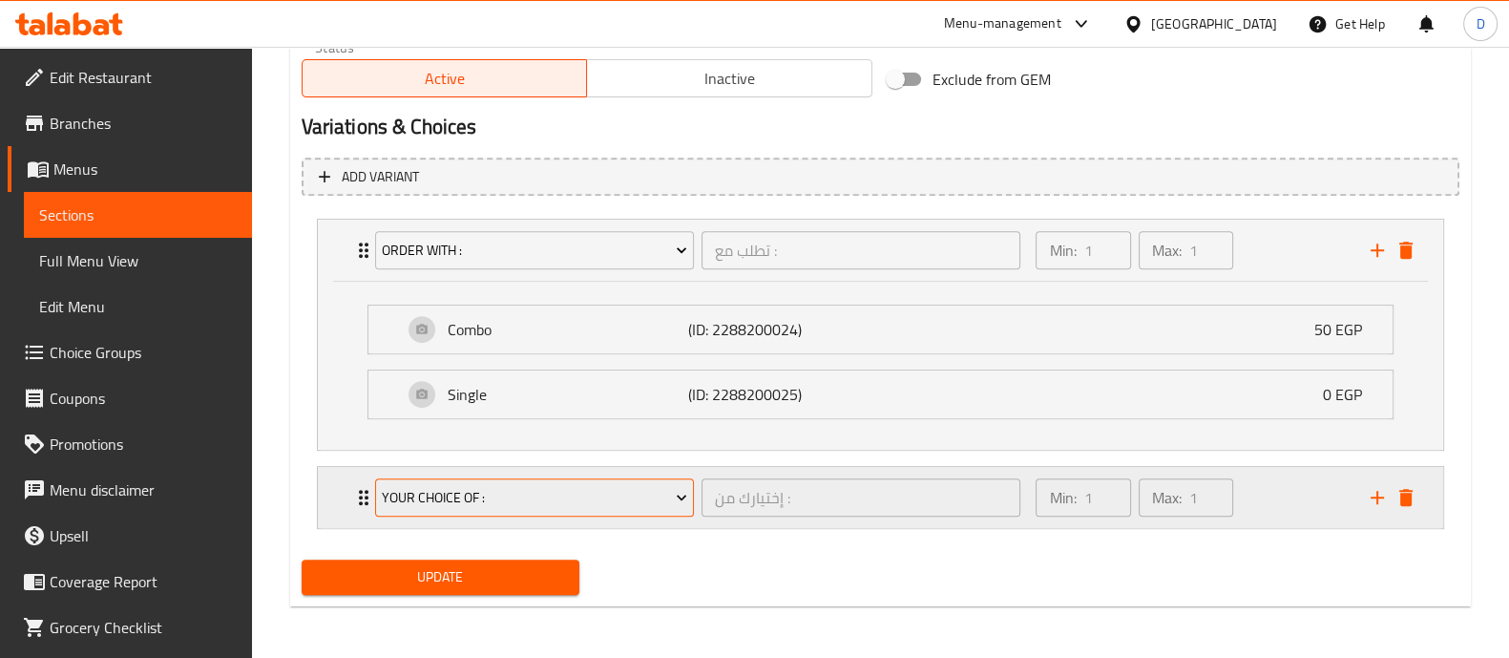
click at [508, 489] on span "Your Choice Of :" at bounding box center [534, 498] width 305 height 24
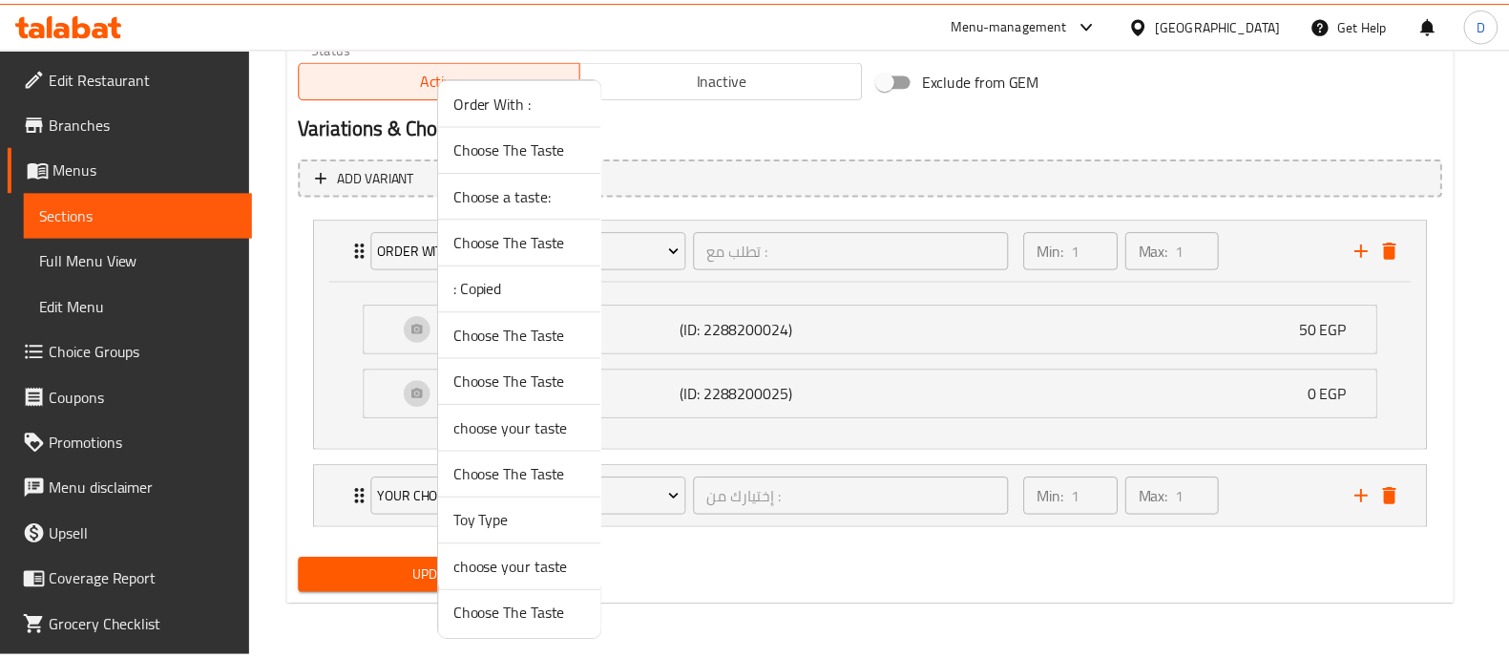
scroll to position [0, 0]
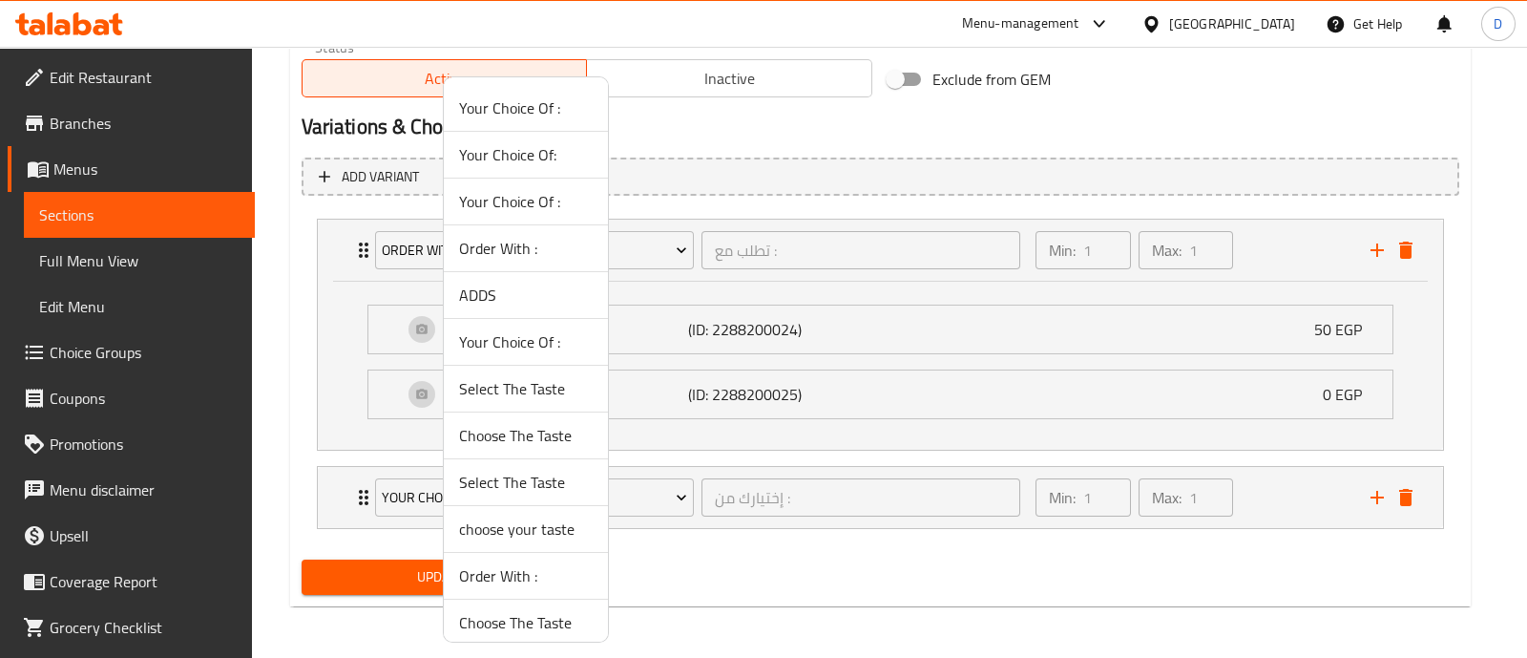
click at [558, 427] on span "Choose The Taste" at bounding box center [526, 435] width 134 height 23
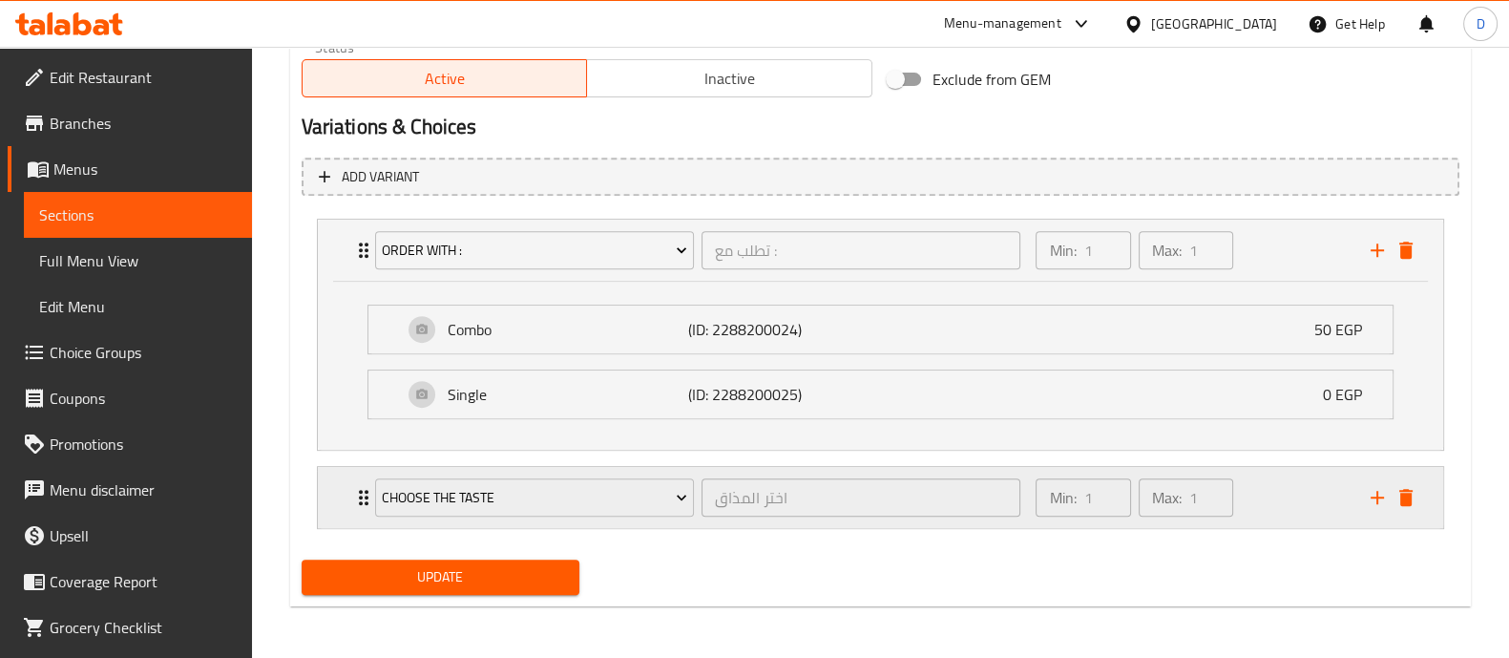
click at [1275, 471] on div "Min: 1 ​ Max: 1 ​" at bounding box center [1191, 497] width 334 height 61
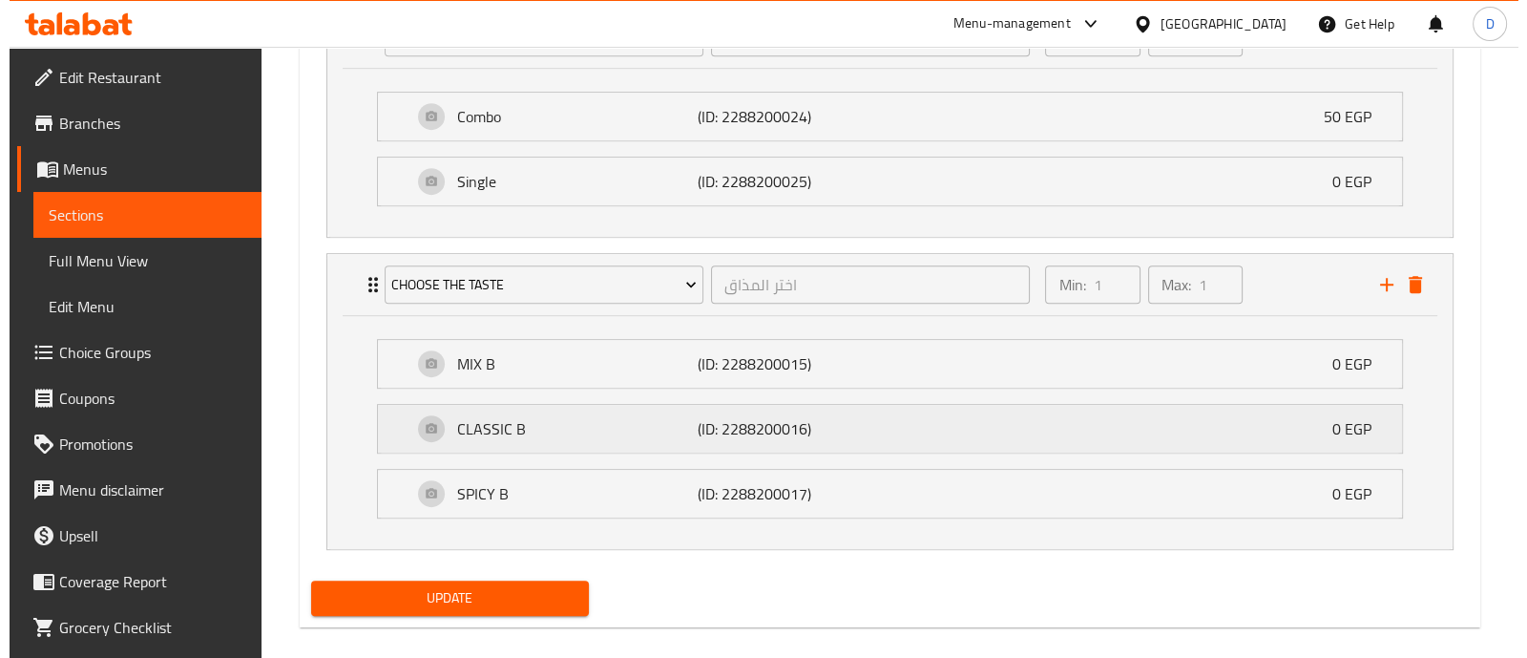
scroll to position [1249, 0]
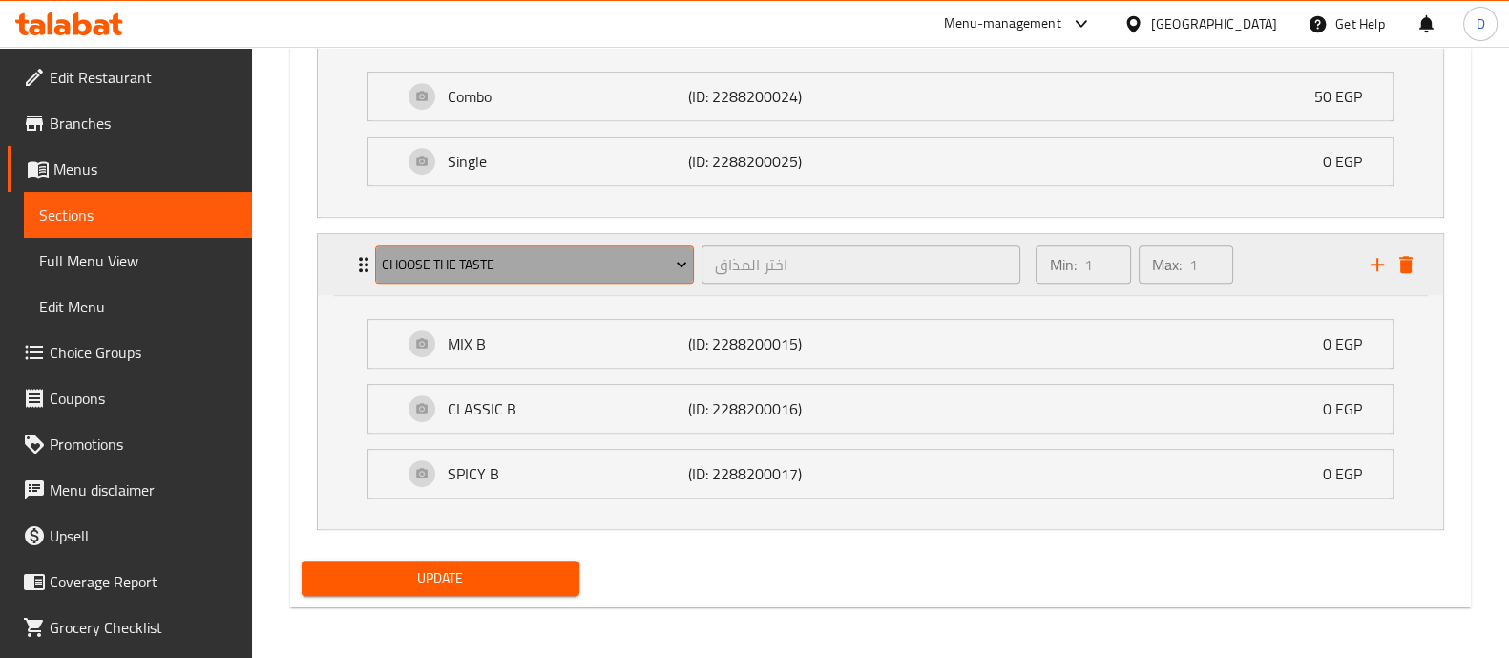
click at [529, 259] on span "Choose The Taste" at bounding box center [534, 265] width 305 height 24
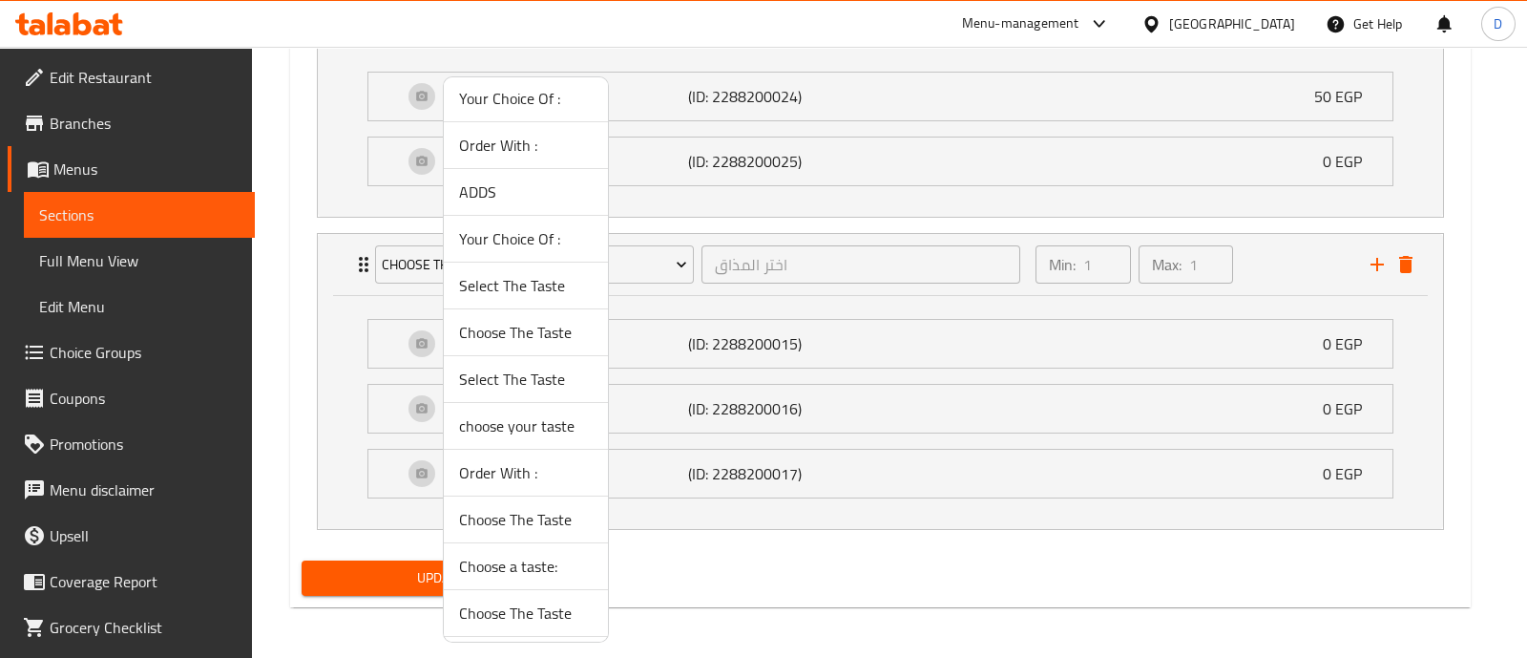
scroll to position [238, 0]
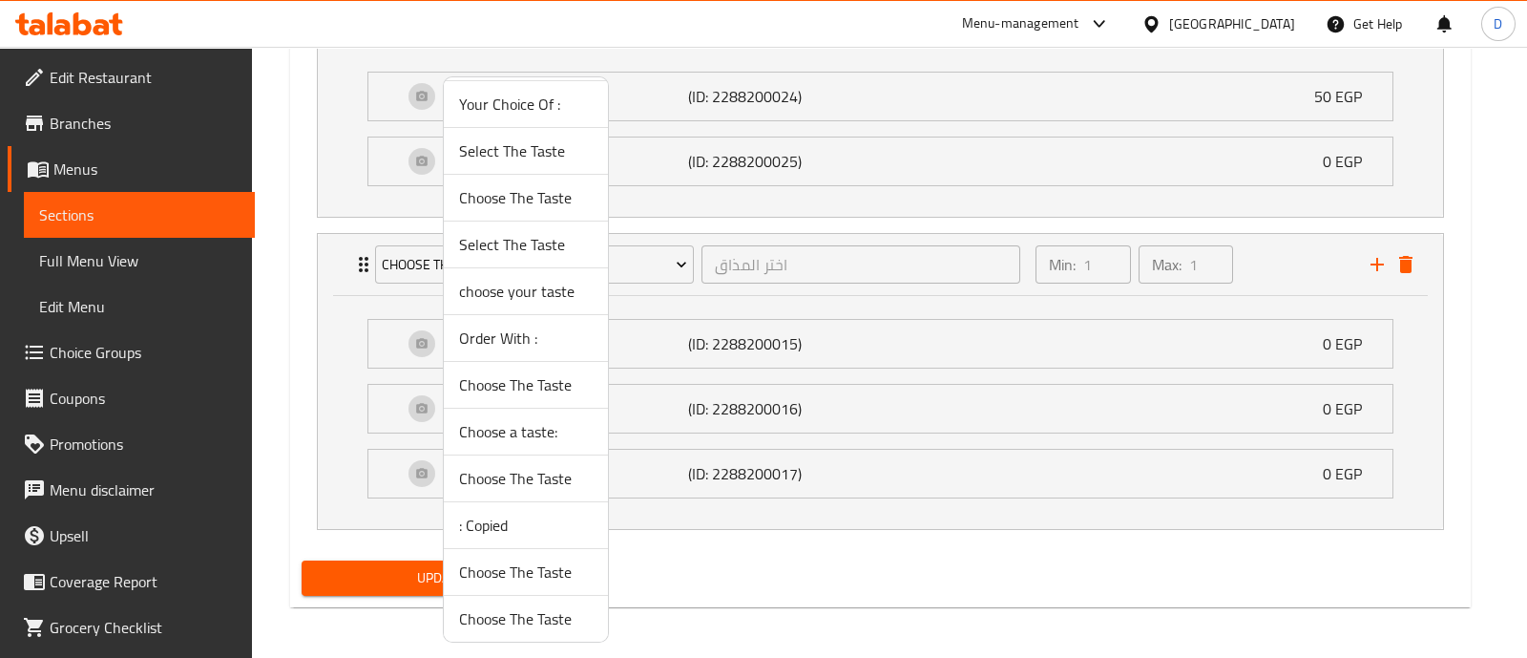
click at [545, 287] on span "choose your taste" at bounding box center [526, 291] width 134 height 23
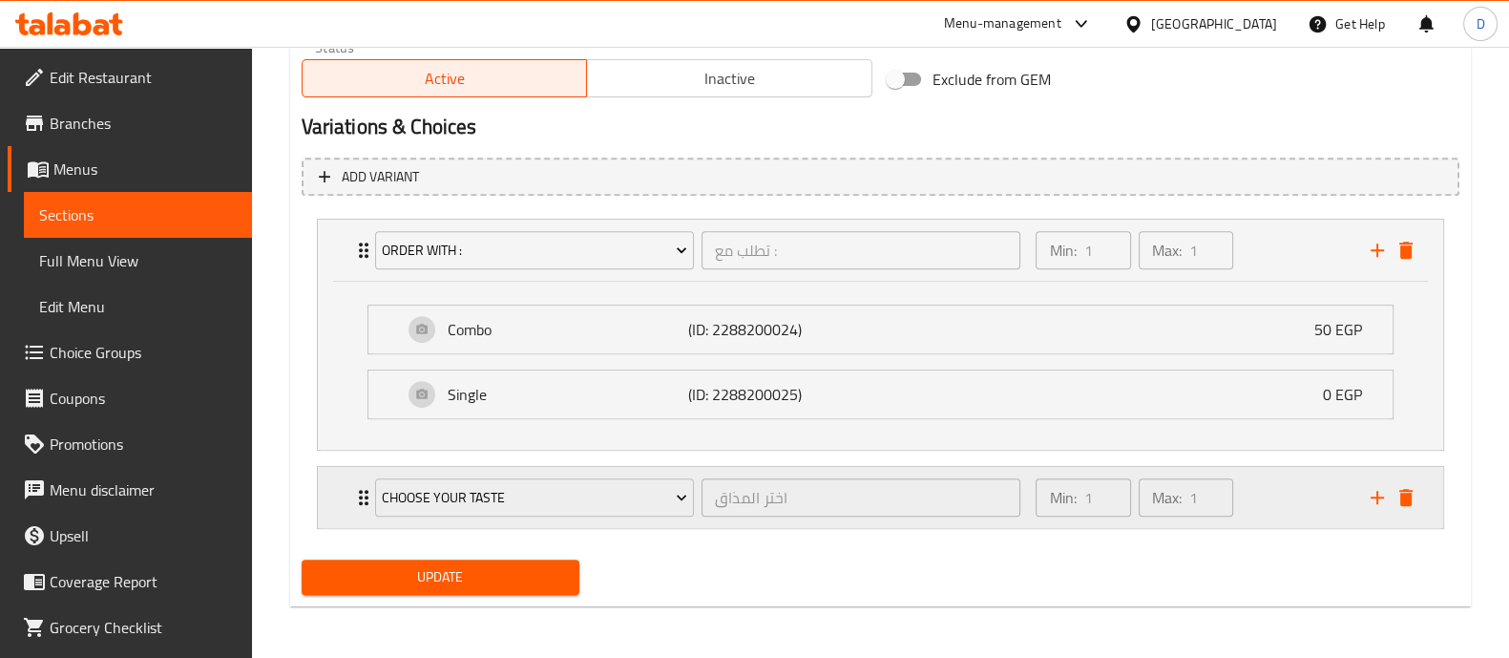
click at [1258, 498] on div "Min: 1 ​ Max: 1 ​" at bounding box center [1191, 497] width 334 height 61
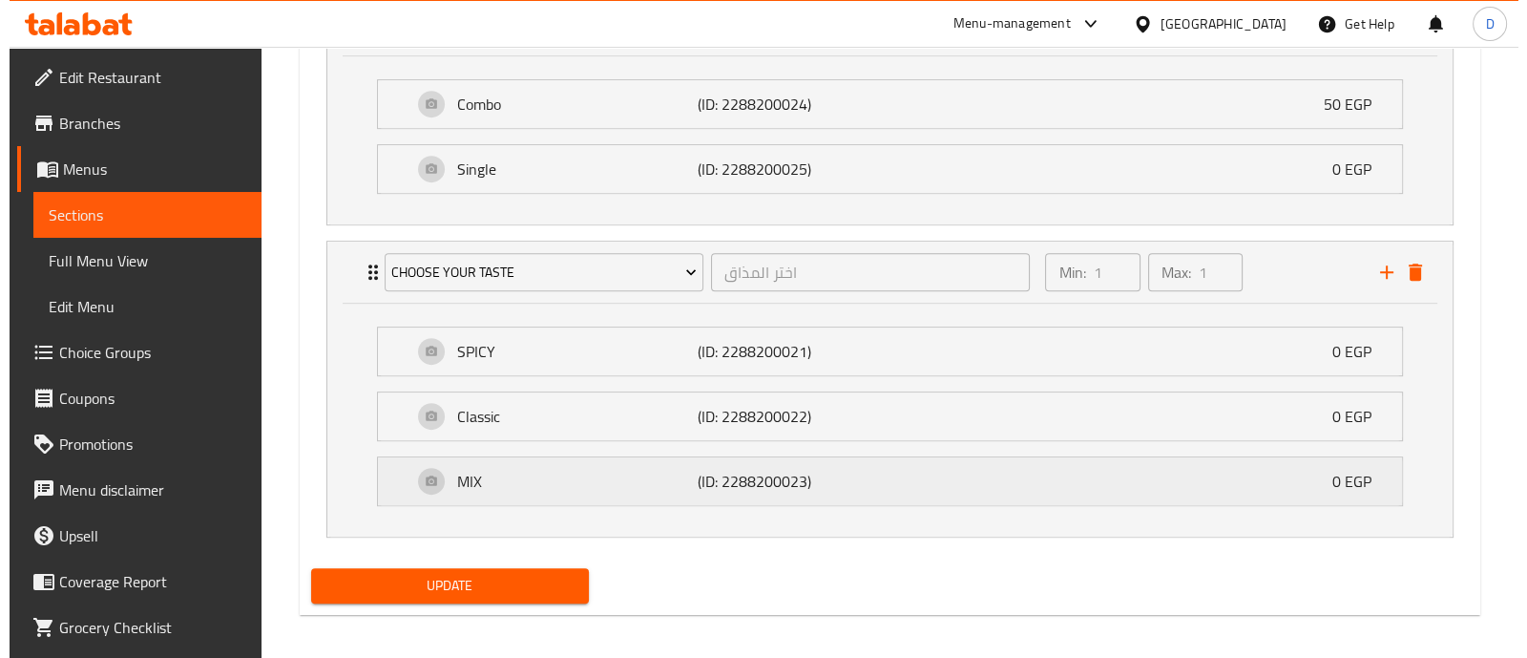
scroll to position [1249, 0]
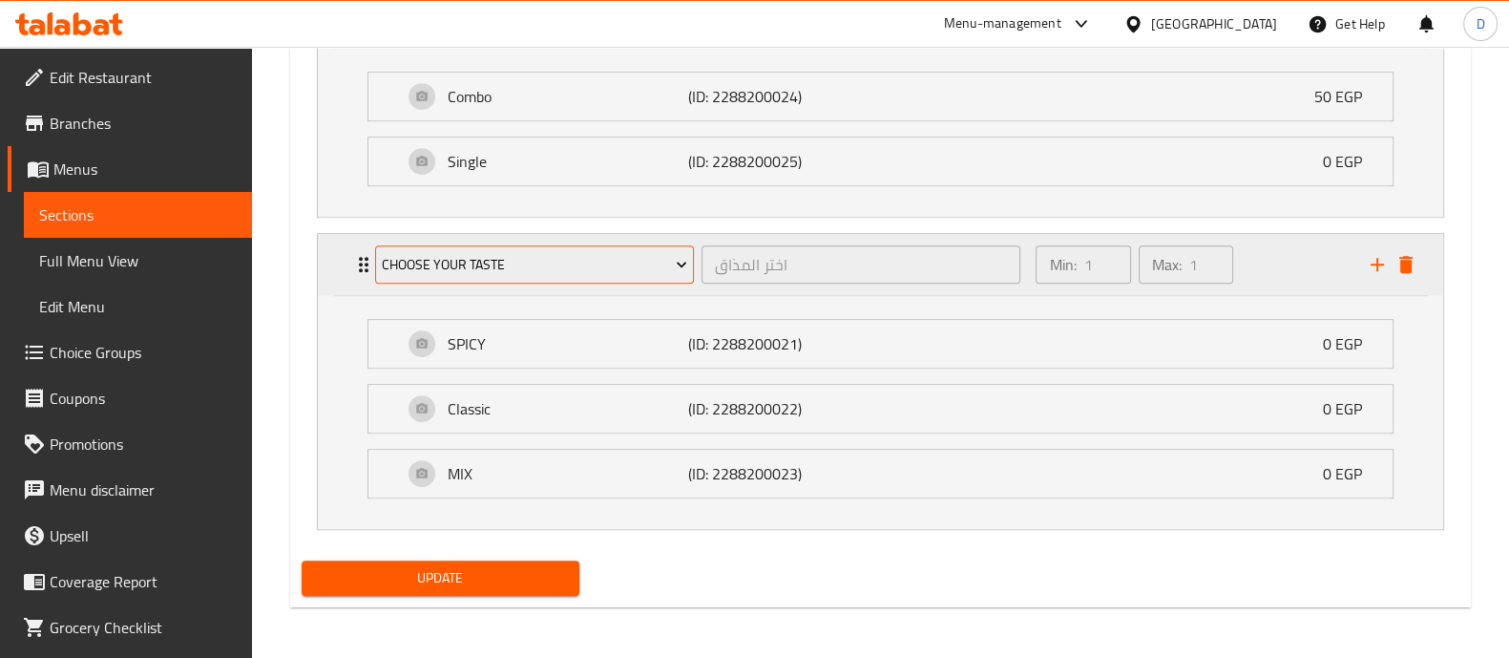
click at [463, 264] on span "choose your taste" at bounding box center [534, 265] width 305 height 24
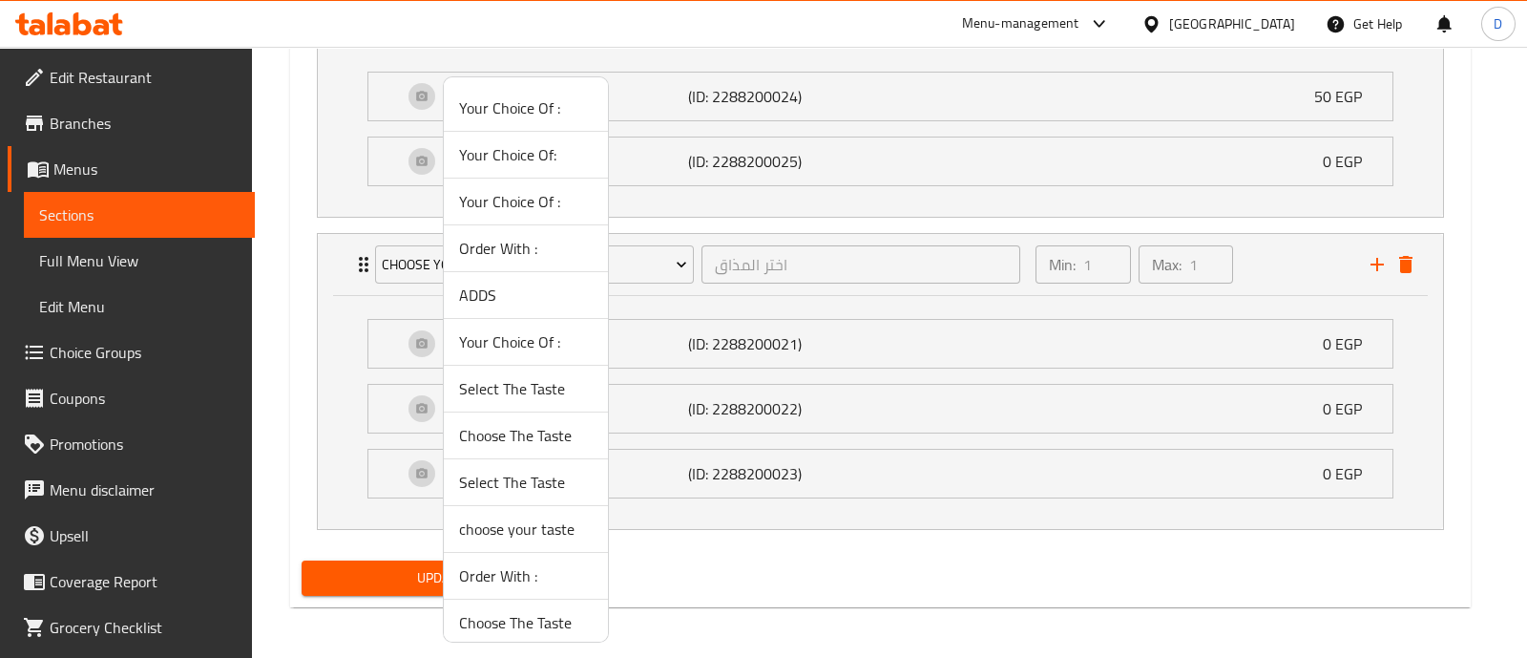
click at [520, 481] on span "Select The Taste" at bounding box center [526, 482] width 134 height 23
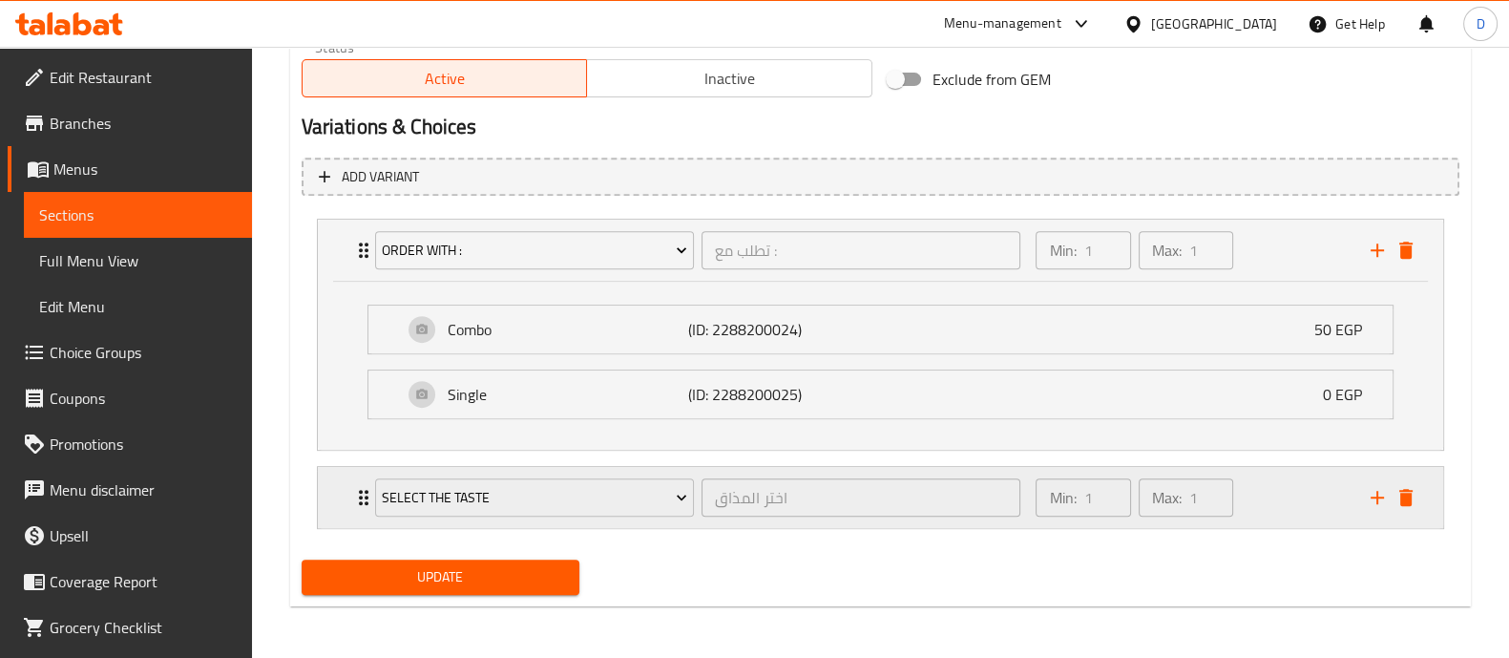
click at [1258, 485] on div "Min: 1 ​ Max: 1 ​" at bounding box center [1191, 497] width 334 height 61
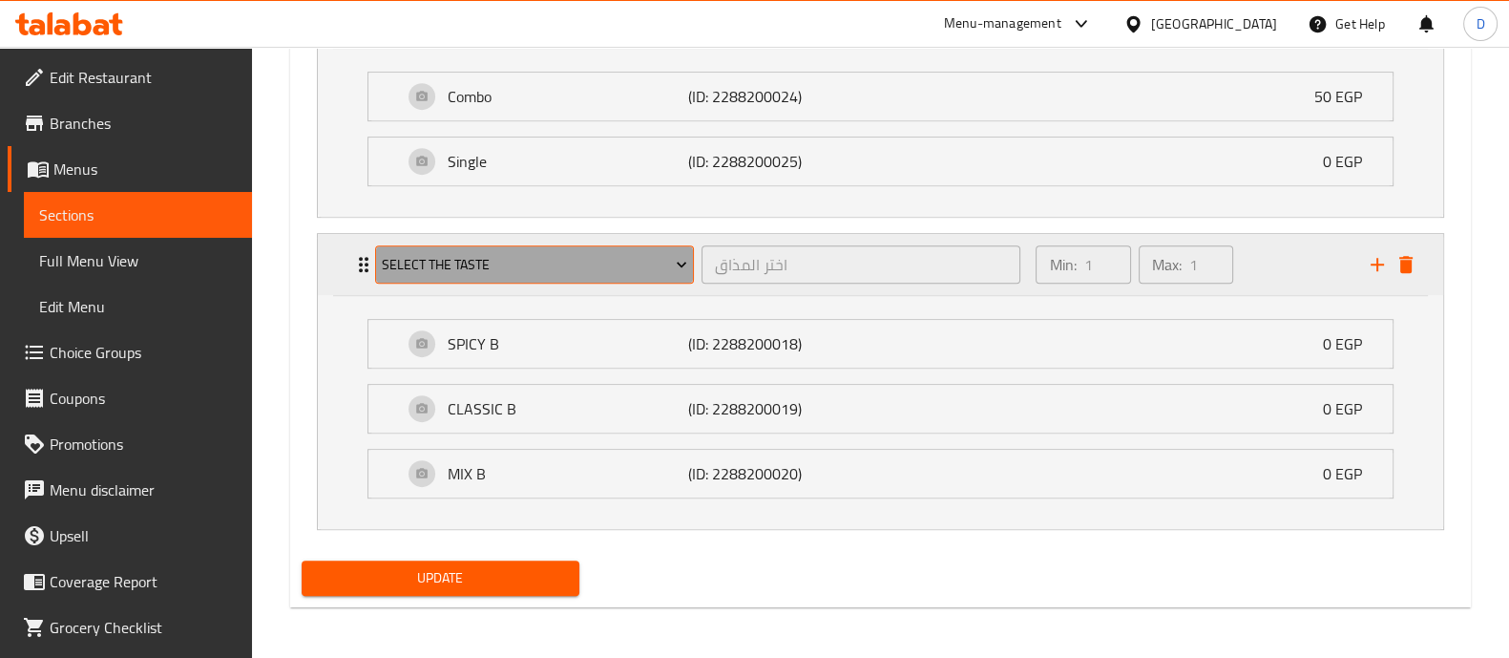
click at [502, 273] on span "Select The Taste" at bounding box center [534, 265] width 305 height 24
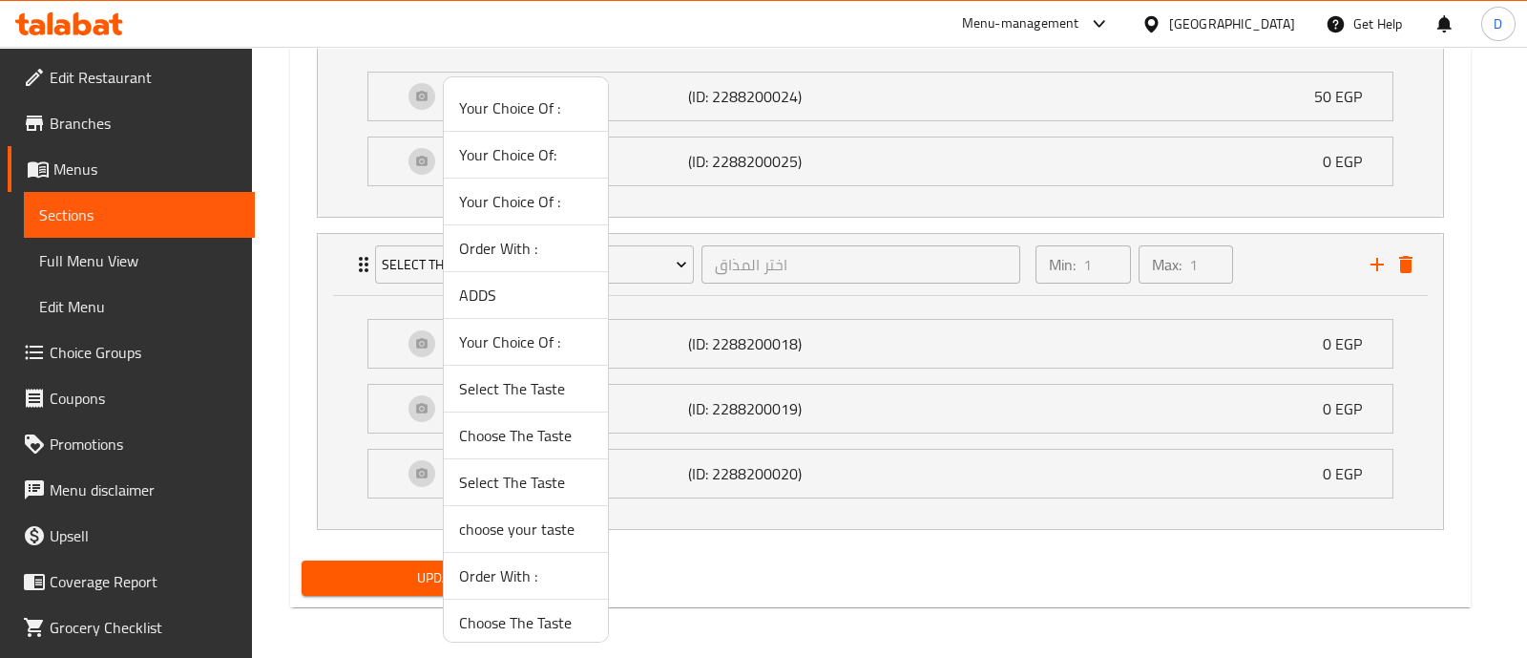
click at [530, 521] on span "choose your taste" at bounding box center [526, 528] width 134 height 23
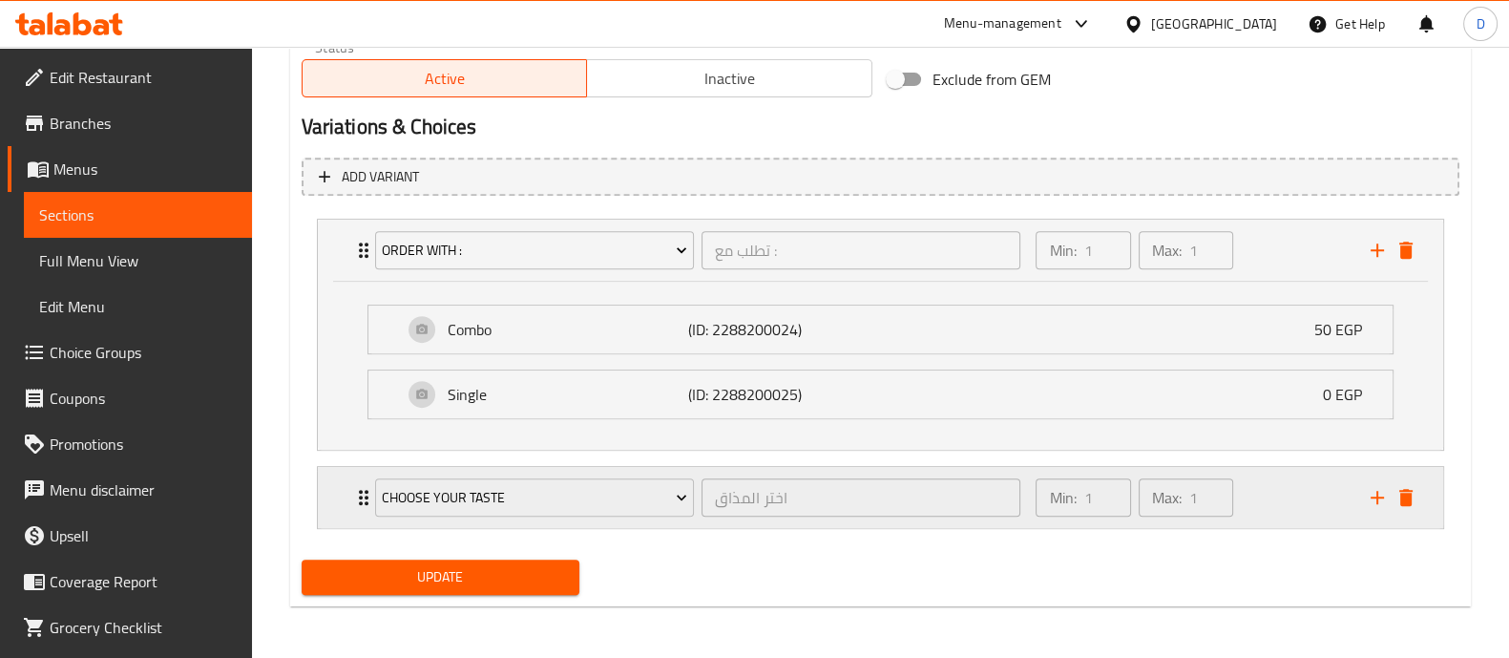
click at [1262, 510] on div "Min: 1 ​ Max: 1 ​" at bounding box center [1191, 497] width 334 height 61
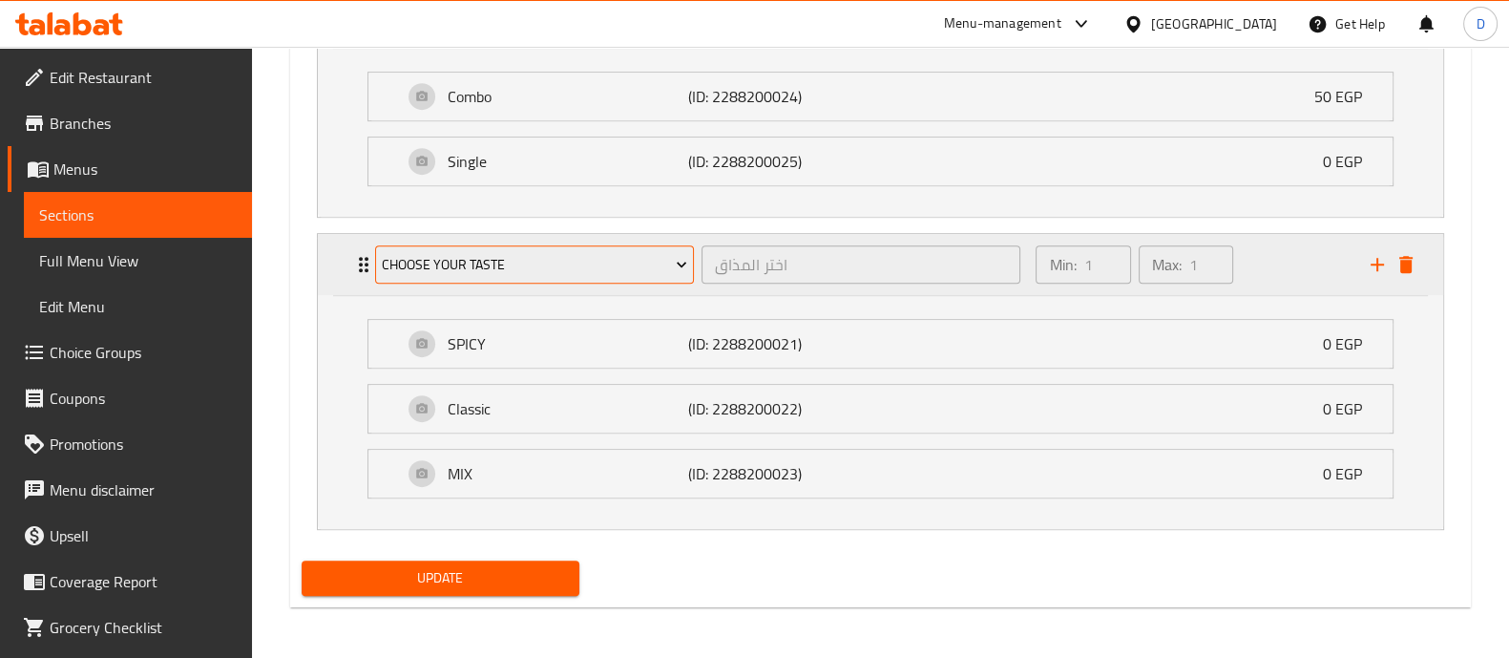
click at [535, 255] on span "choose your taste" at bounding box center [534, 265] width 305 height 24
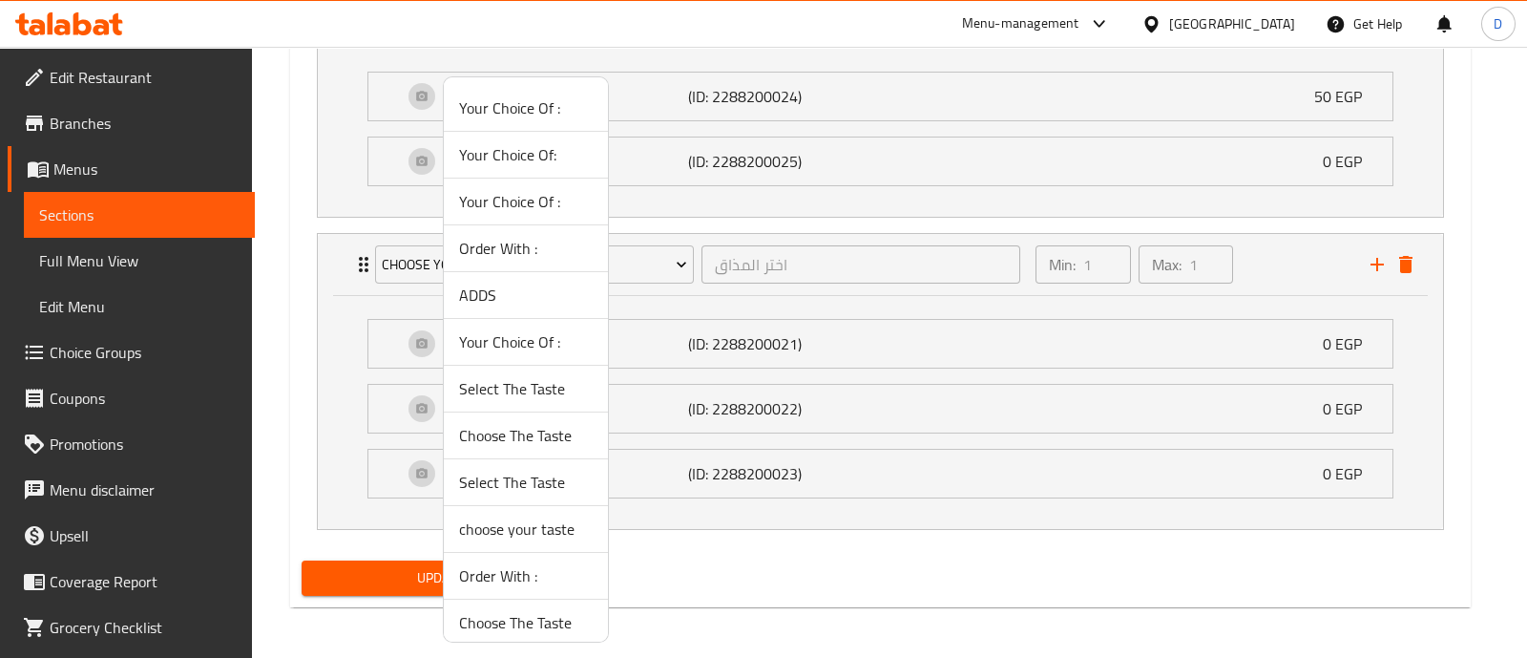
click at [564, 386] on span "Select The Taste" at bounding box center [526, 388] width 134 height 23
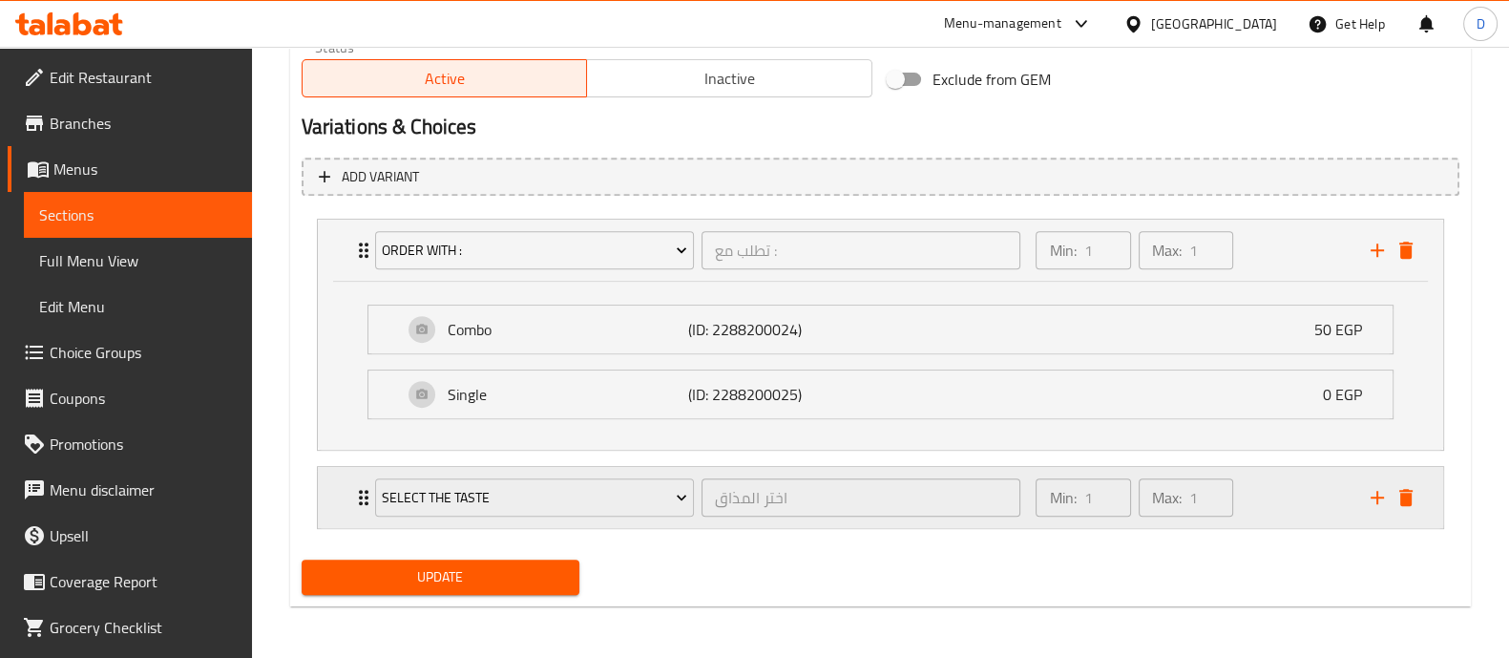
click at [1265, 507] on div "Min: 1 ​ Max: 1 ​" at bounding box center [1191, 497] width 334 height 61
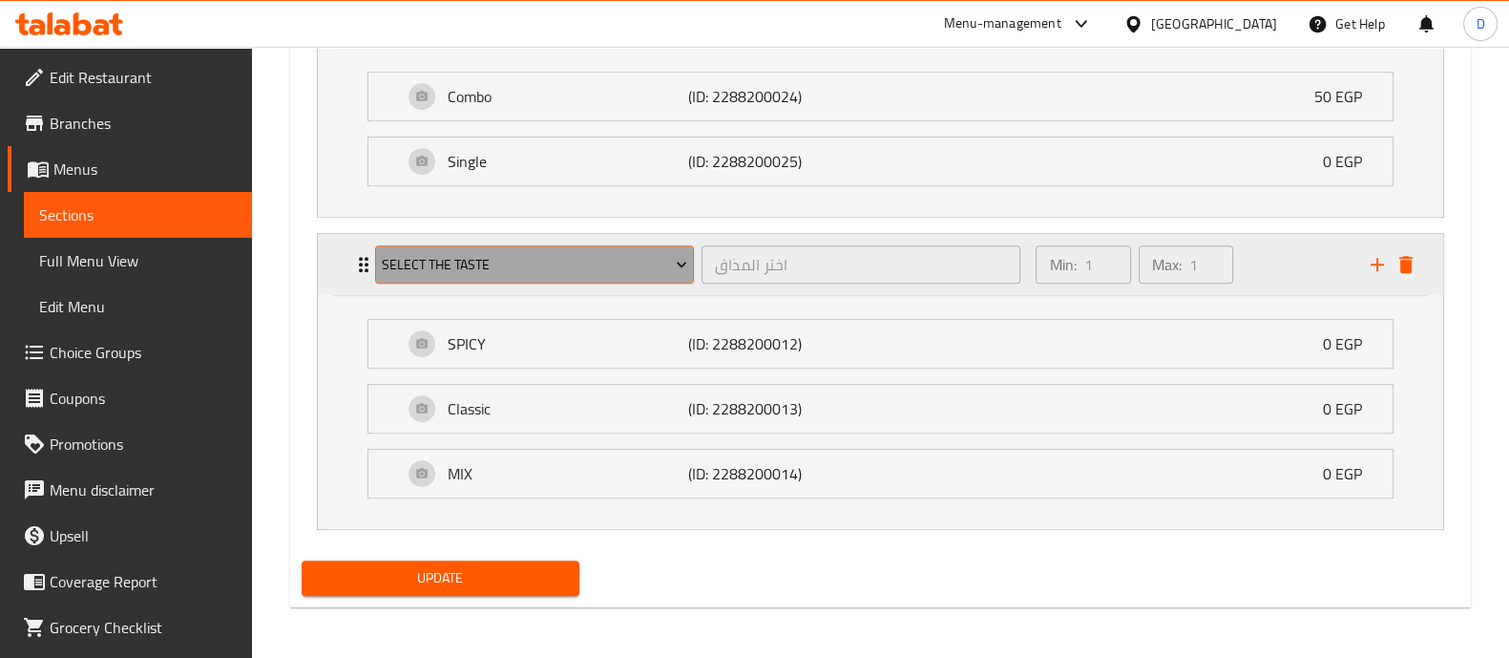
click at [474, 273] on span "Select The Taste" at bounding box center [534, 265] width 305 height 24
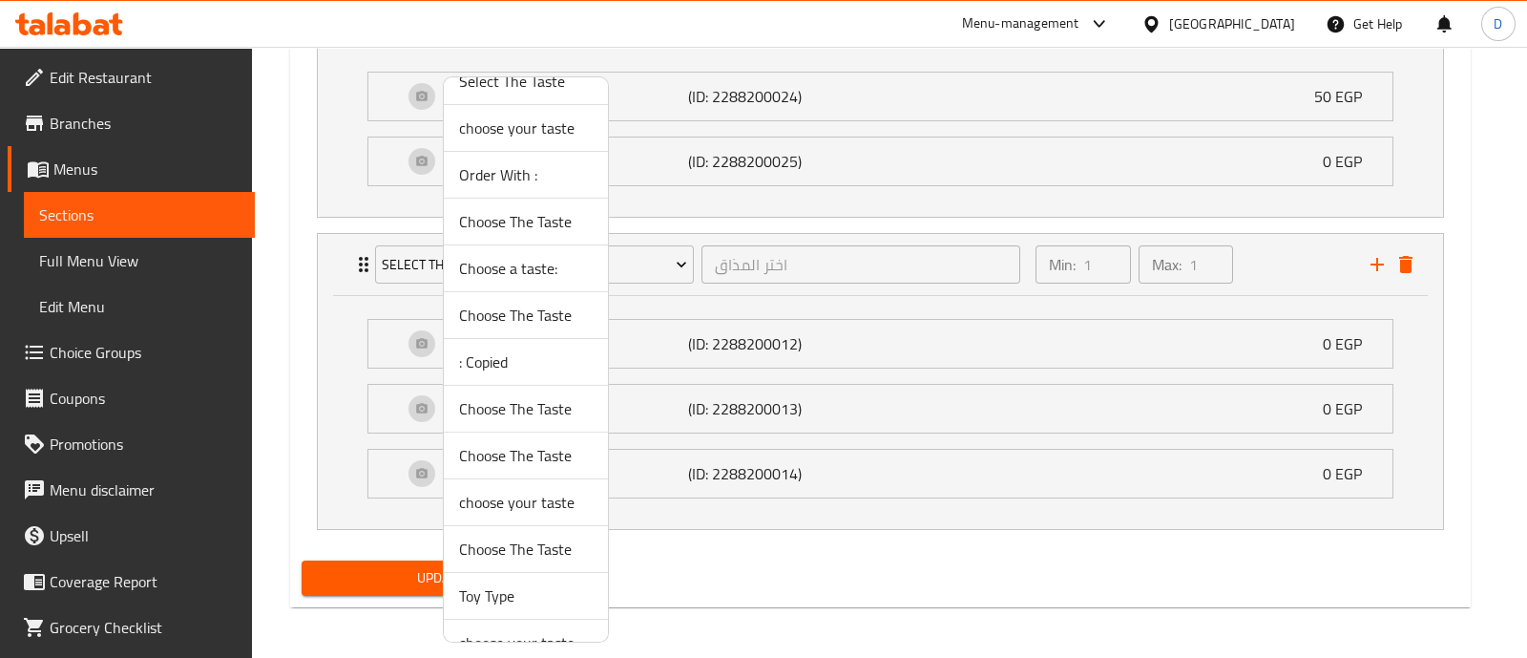
scroll to position [474, 0]
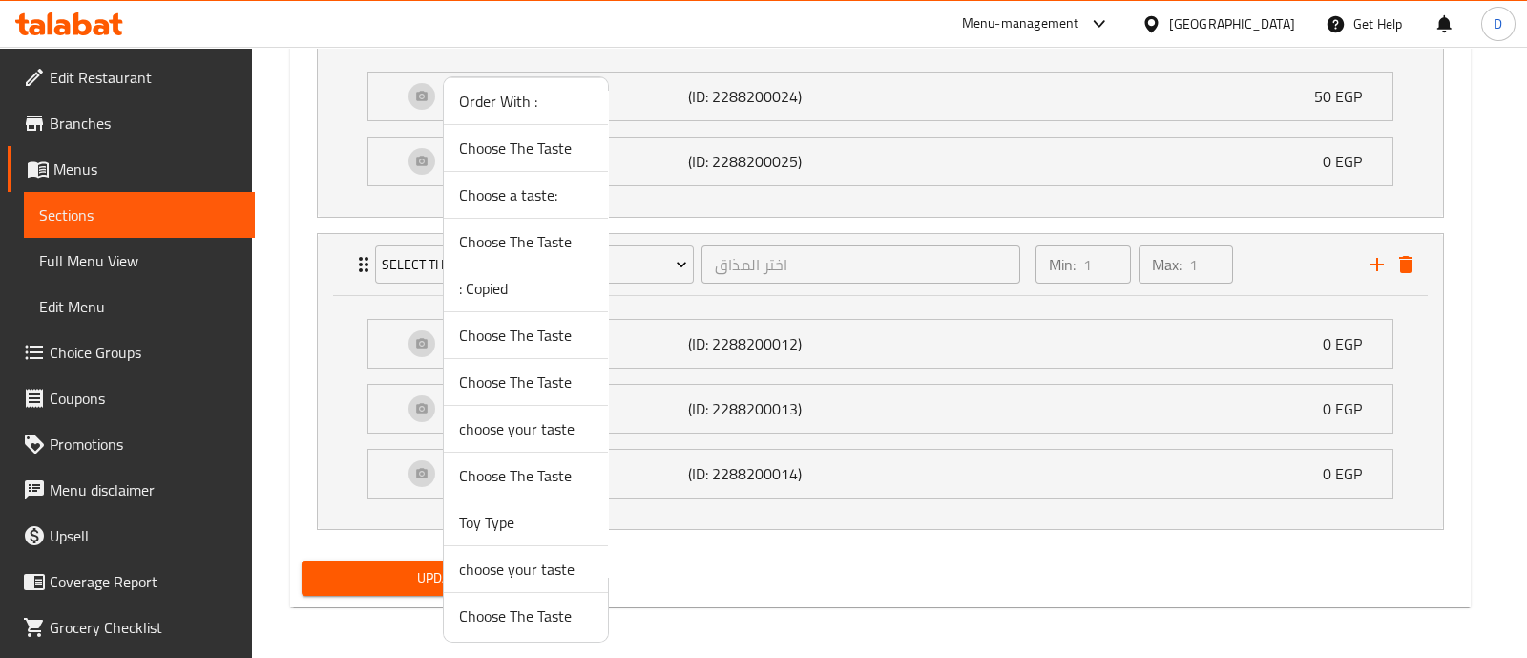
click at [513, 611] on span "Choose The Taste" at bounding box center [526, 615] width 134 height 23
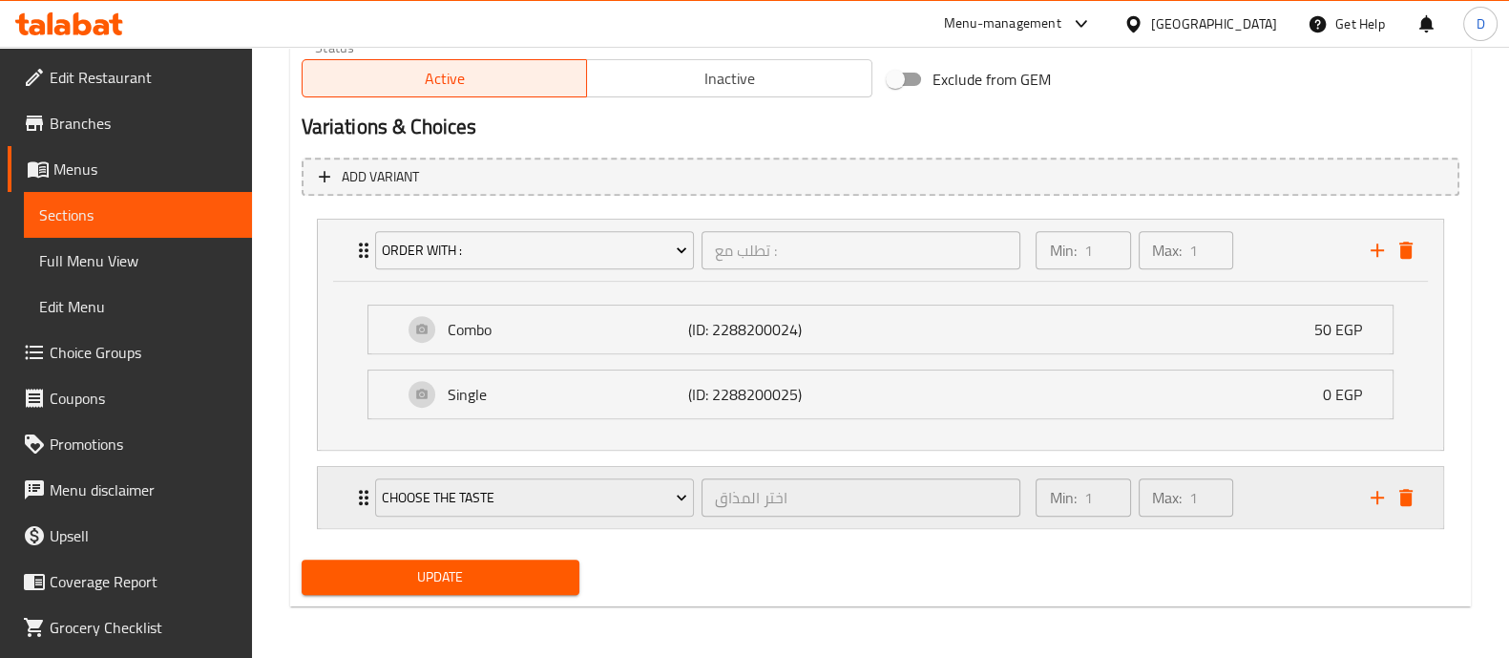
click at [1274, 484] on div "Min: 1 ​ Max: 1 ​" at bounding box center [1191, 497] width 334 height 61
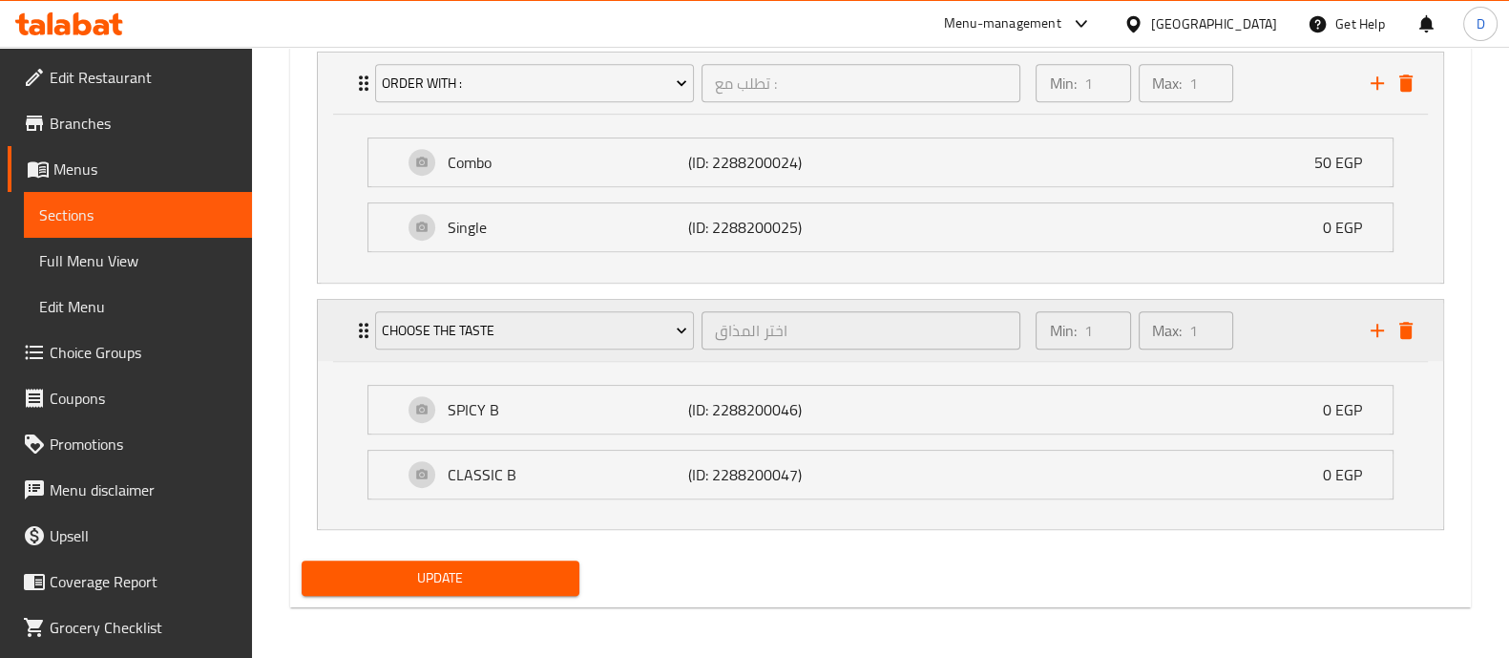
scroll to position [1184, 0]
click at [554, 355] on div "Choose The Taste اختر المذاق ​" at bounding box center [698, 330] width 669 height 61
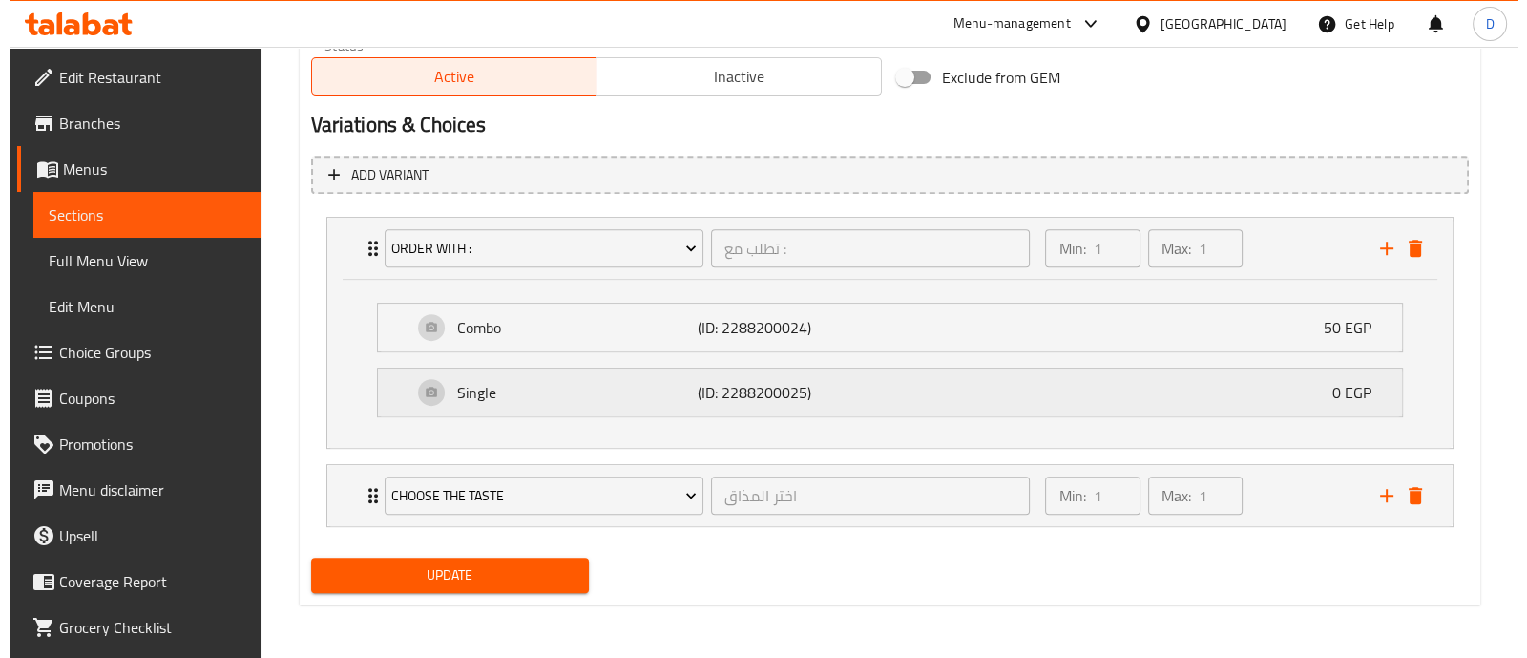
scroll to position [1017, 0]
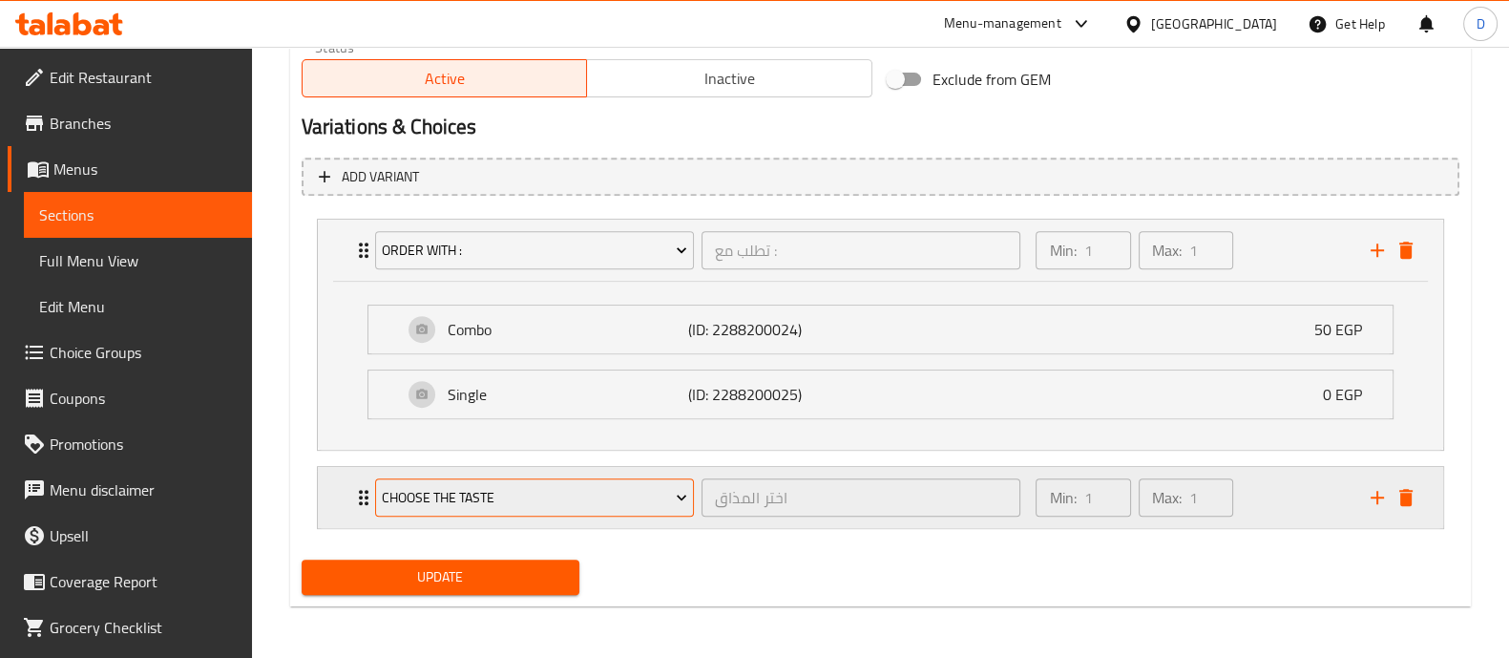
click at [494, 506] on span "Choose The Taste" at bounding box center [534, 498] width 305 height 24
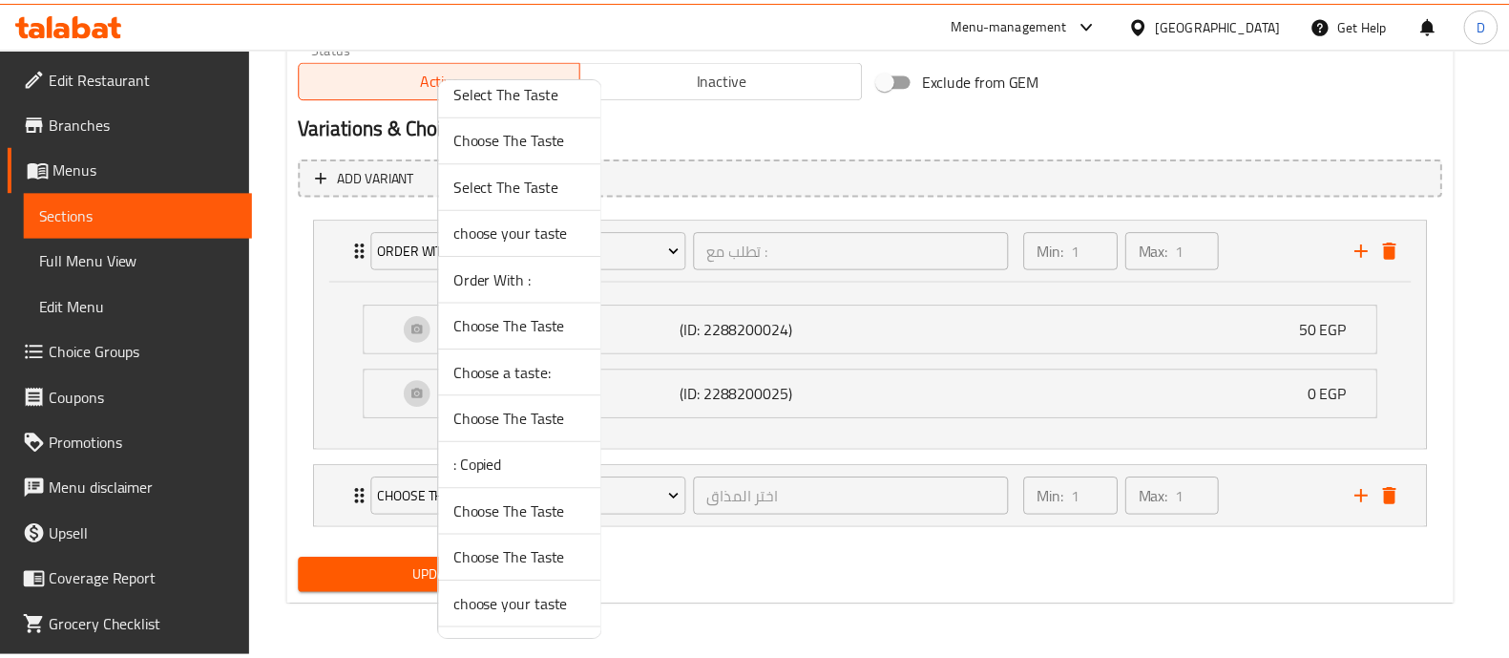
scroll to position [474, 0]
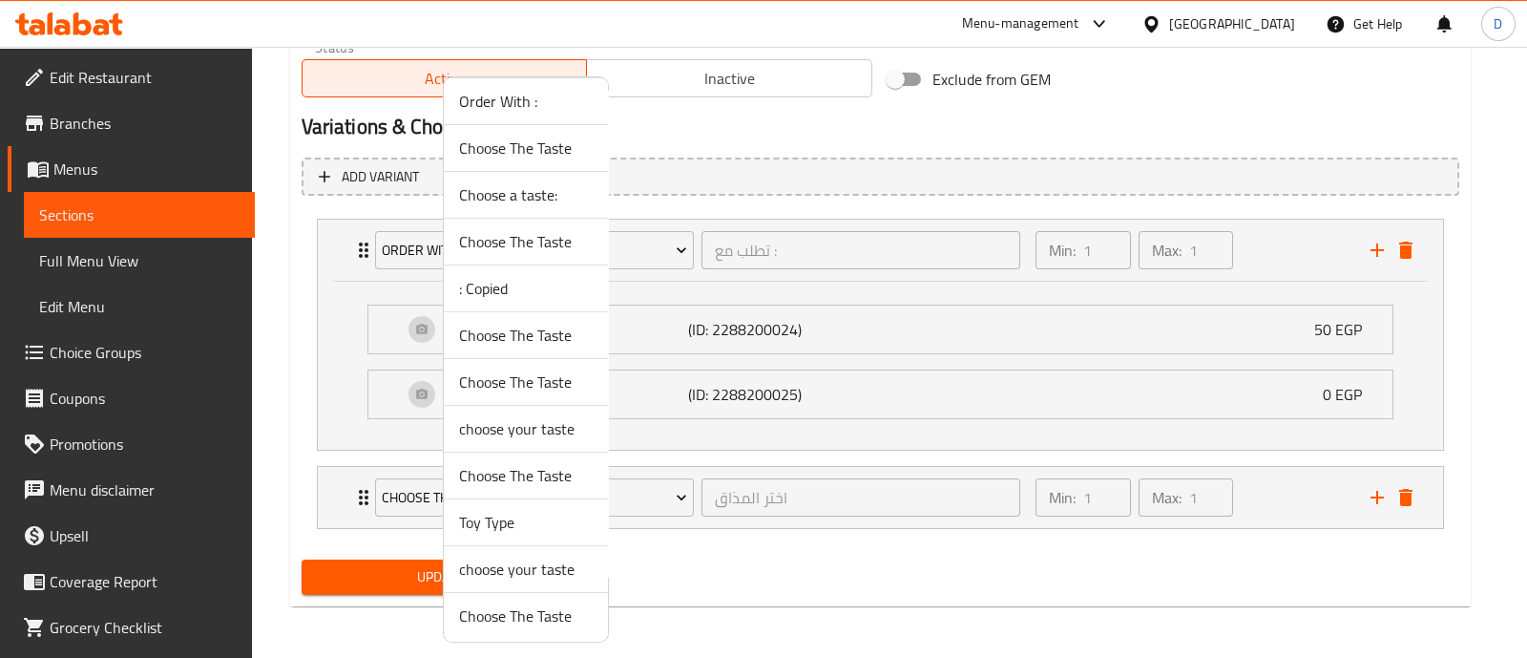
click at [533, 566] on span "choose your taste" at bounding box center [526, 568] width 134 height 23
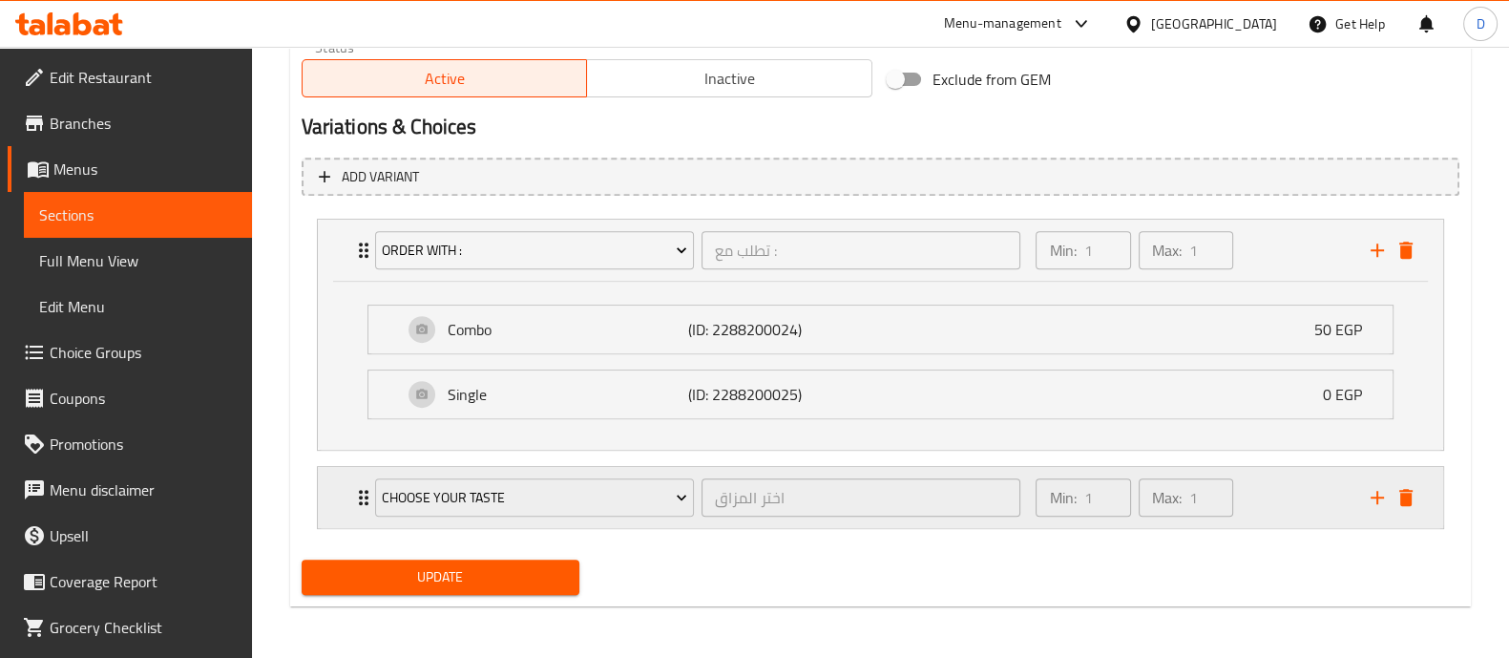
click at [1291, 482] on div "Min: 1 ​ Max: 1 ​" at bounding box center [1191, 497] width 334 height 61
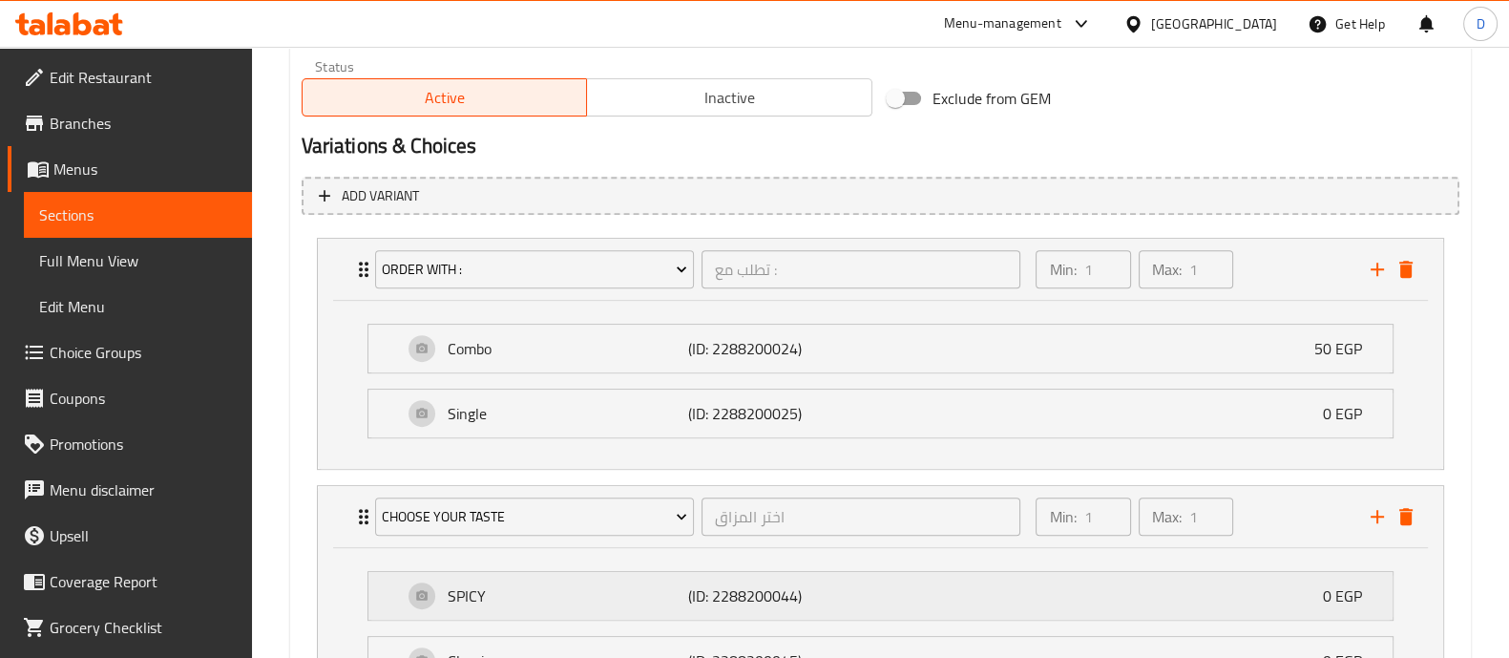
scroll to position [1184, 0]
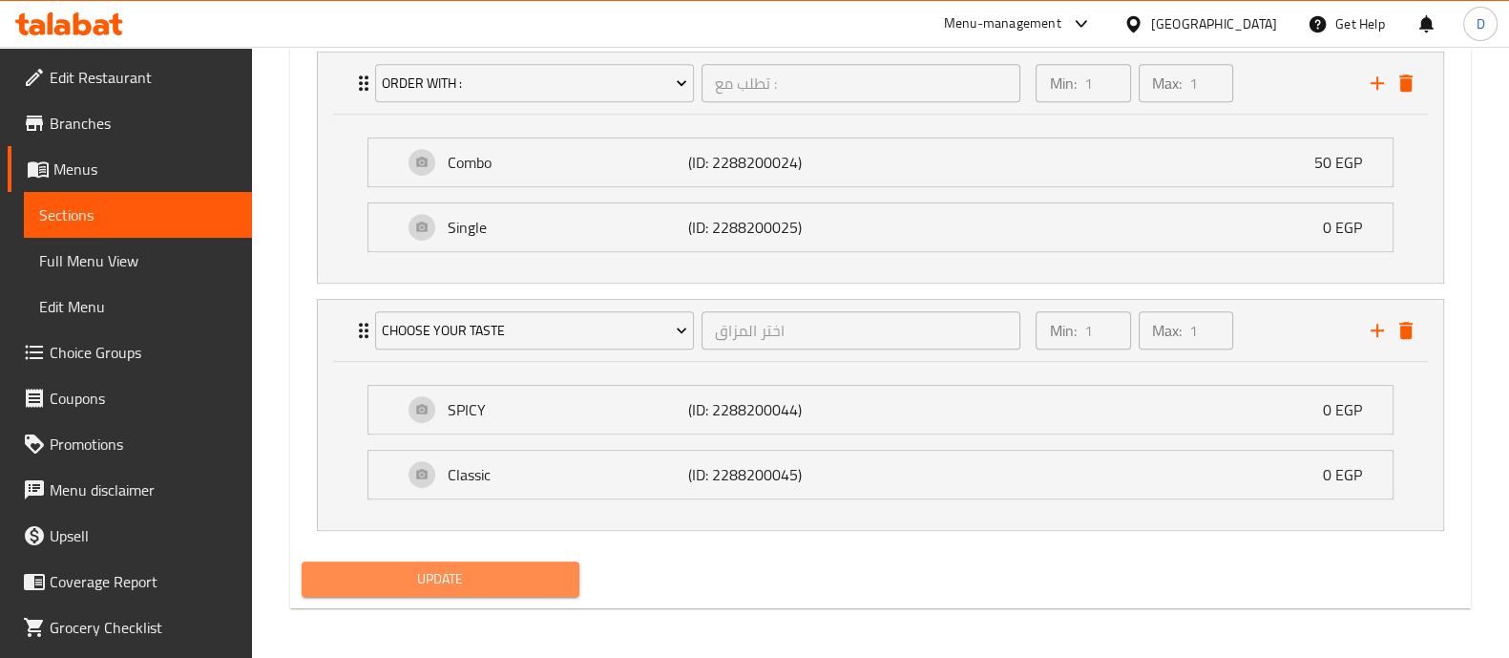
click at [502, 581] on span "Update" at bounding box center [440, 579] width 247 height 24
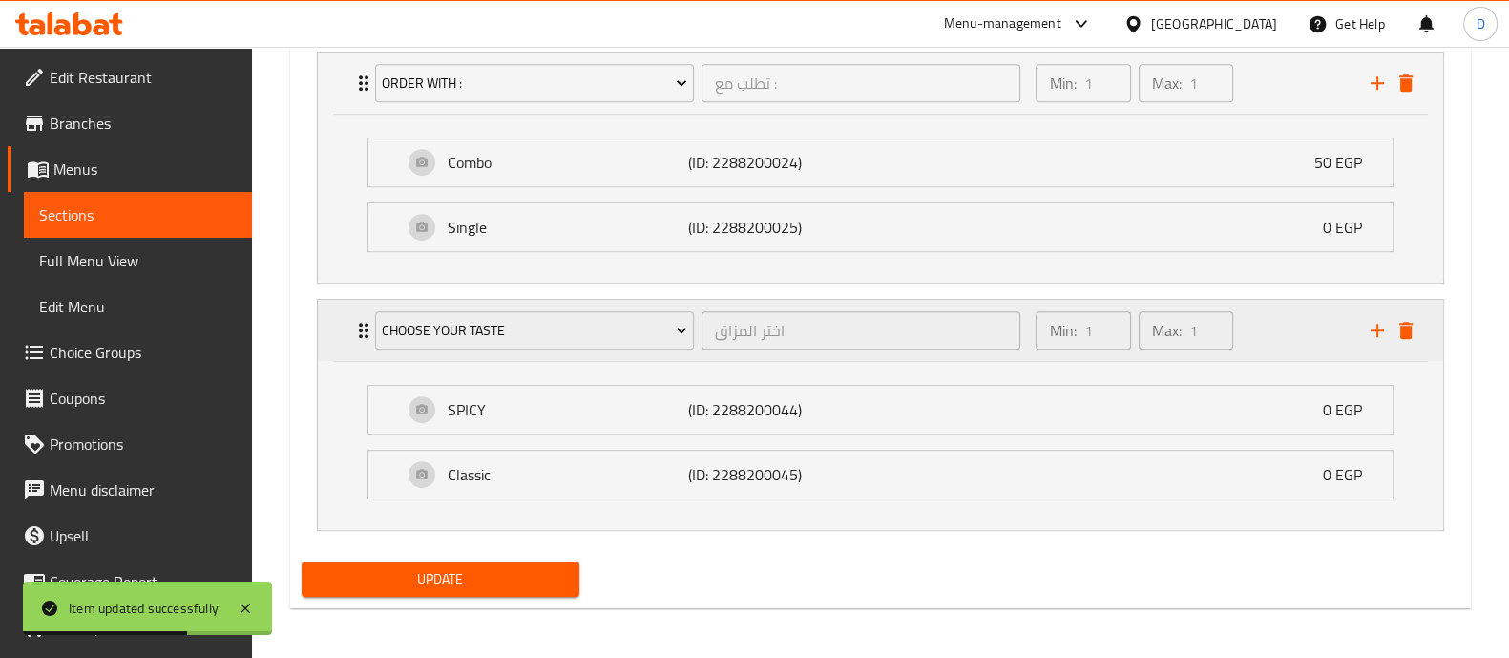
click at [1305, 326] on div "Min: 1 ​ Max: 1 ​" at bounding box center [1191, 330] width 334 height 61
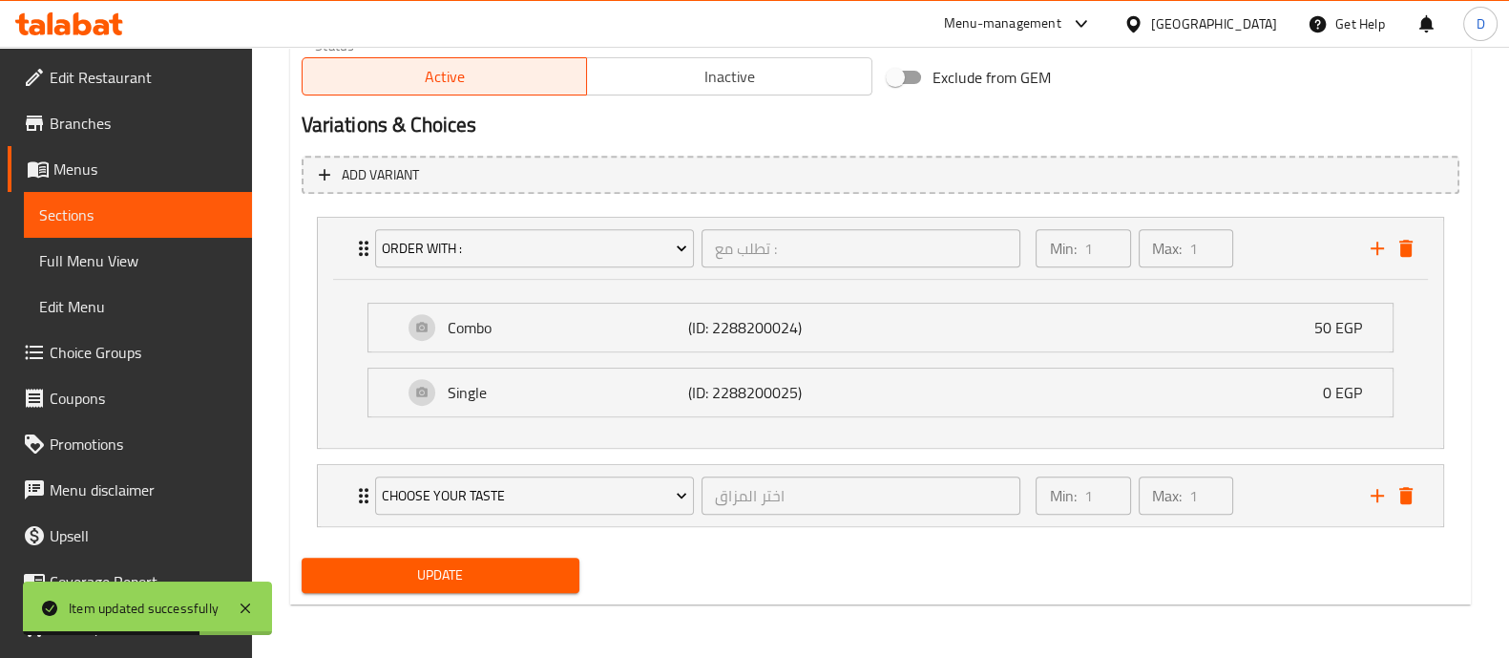
scroll to position [1017, 0]
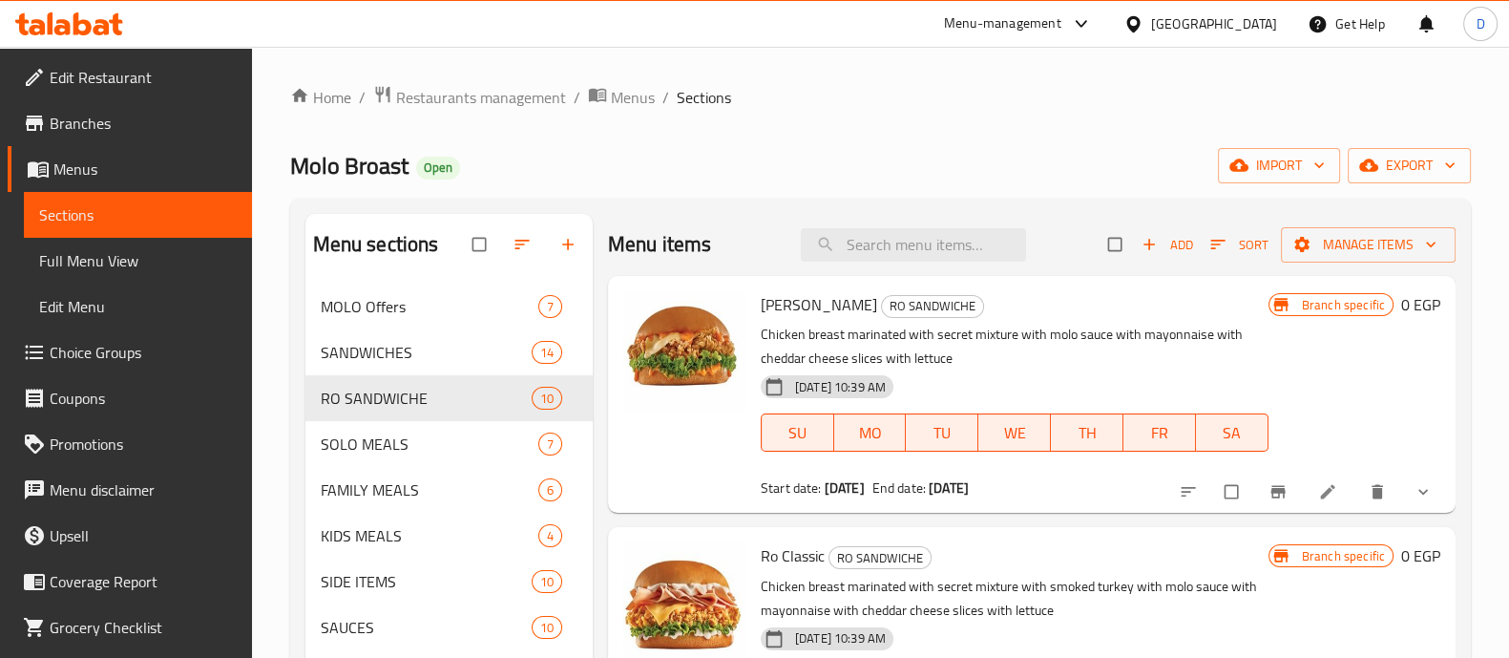
click at [94, 30] on icon at bounding box center [102, 27] width 16 height 16
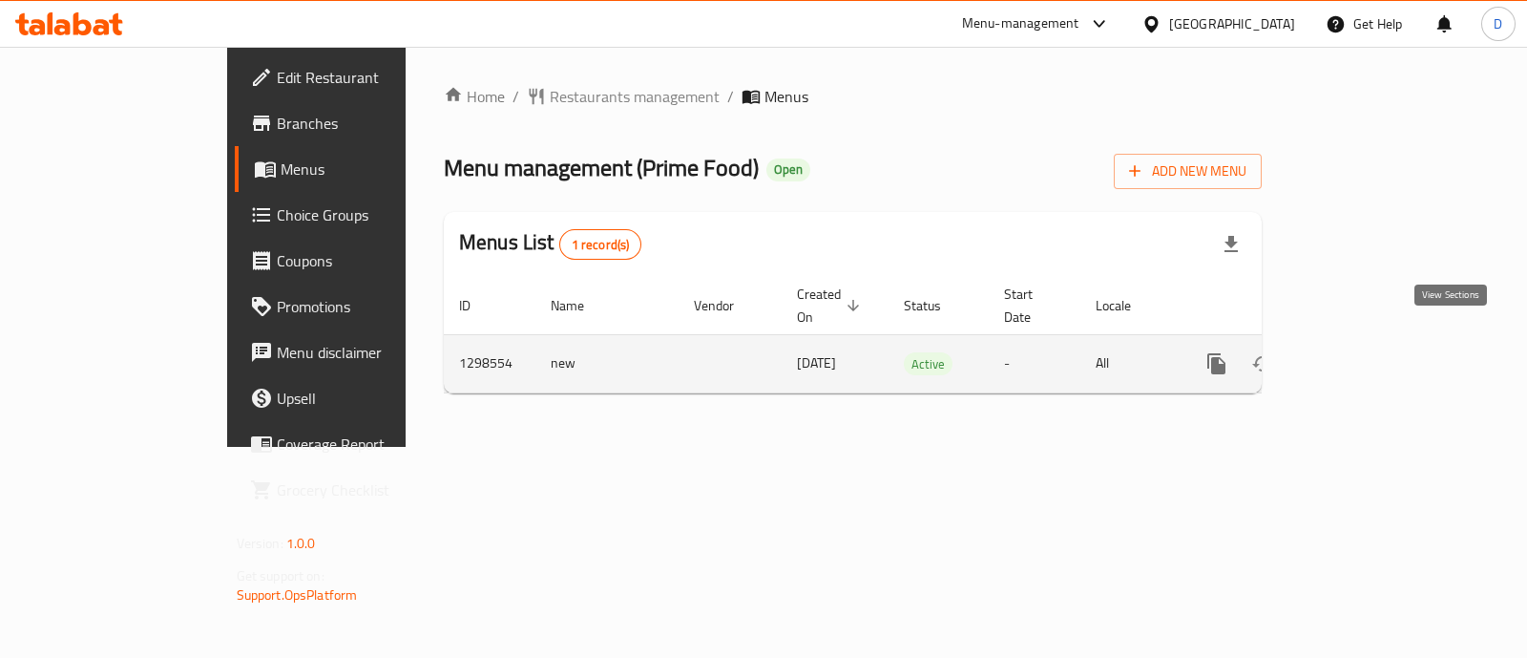
click at [1363, 355] on icon "enhanced table" at bounding box center [1354, 363] width 17 height 17
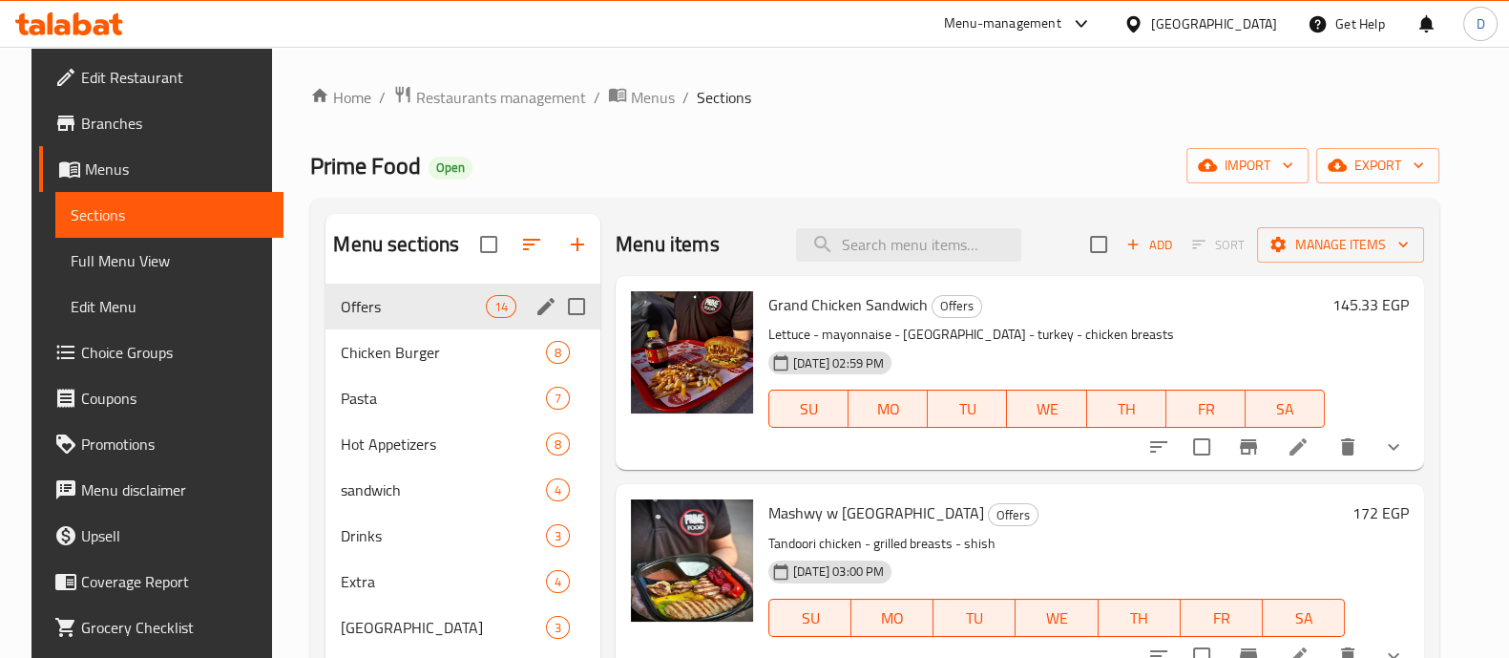
click at [402, 301] on span "Offers" at bounding box center [413, 306] width 144 height 23
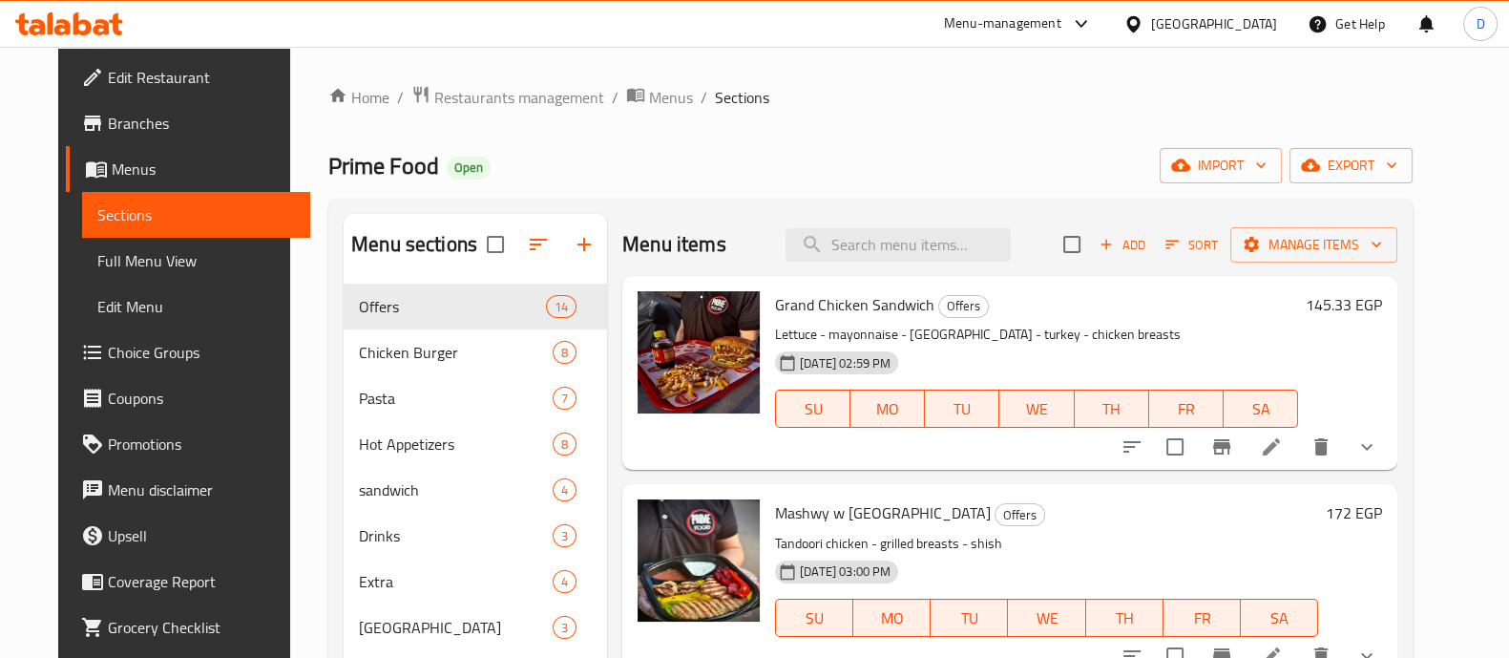
click at [868, 306] on span "Grand Chicken Sandwich" at bounding box center [854, 304] width 159 height 29
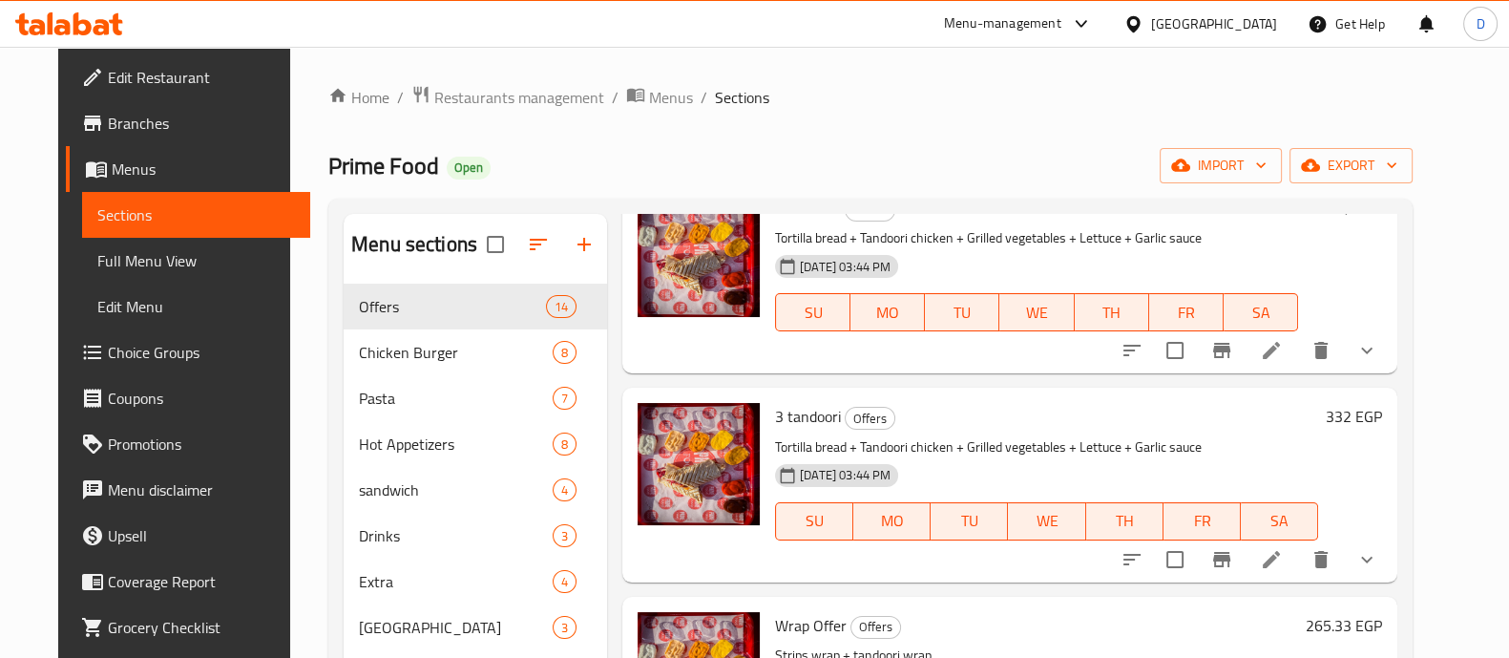
scroll to position [2332, 0]
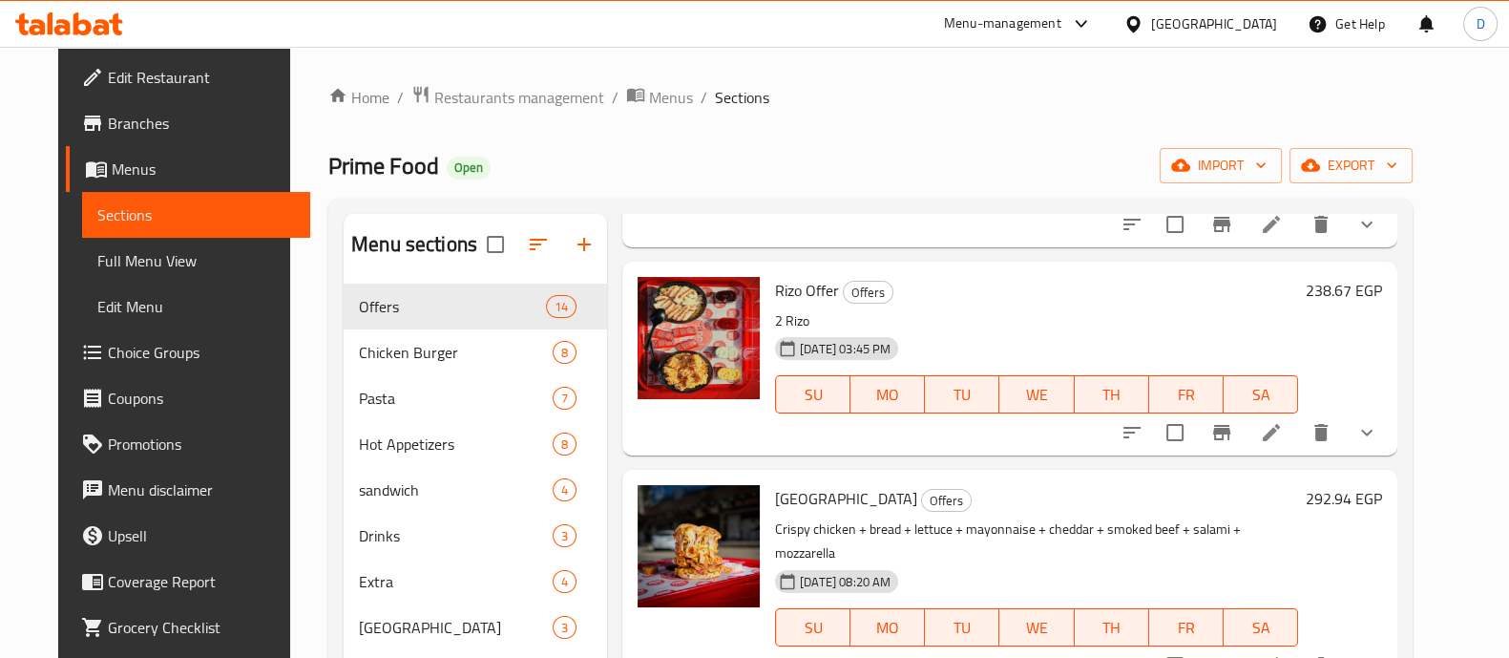
click at [1111, 300] on h6 "Rizo Offer Offers" at bounding box center [1036, 290] width 523 height 27
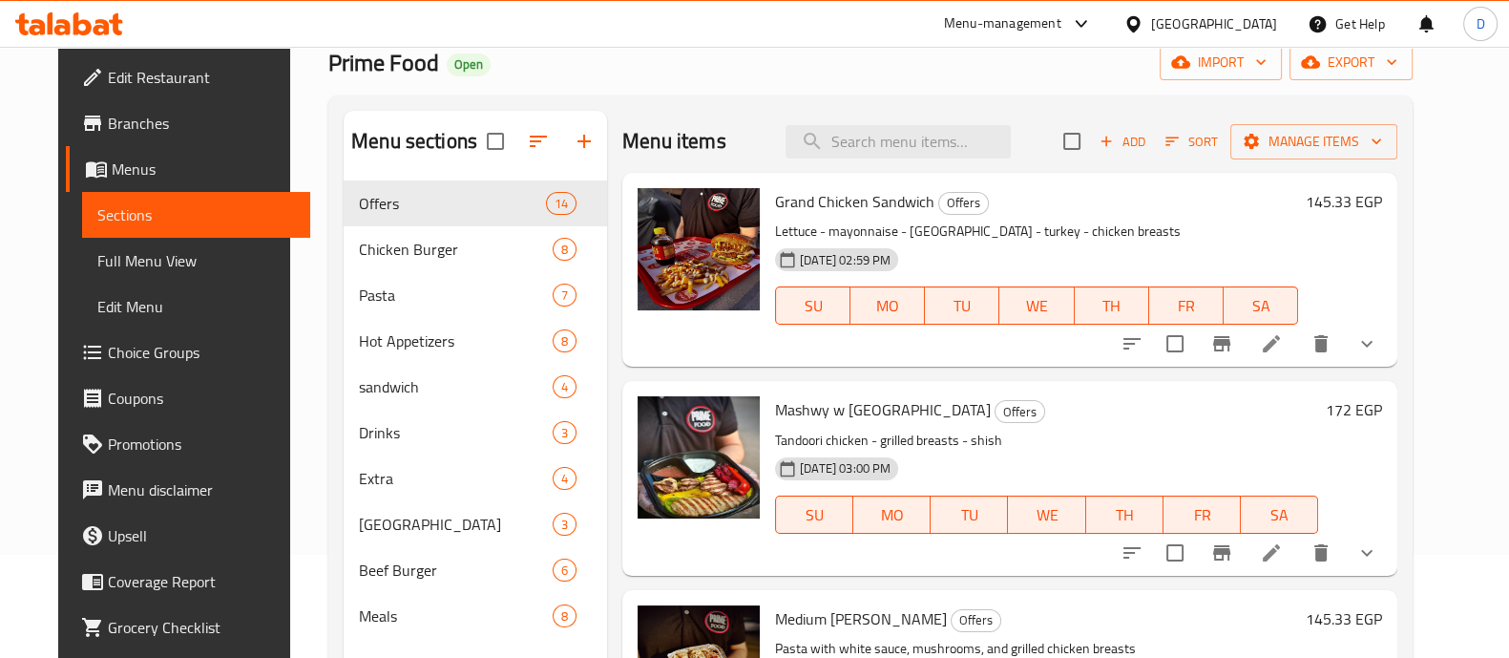
scroll to position [0, 0]
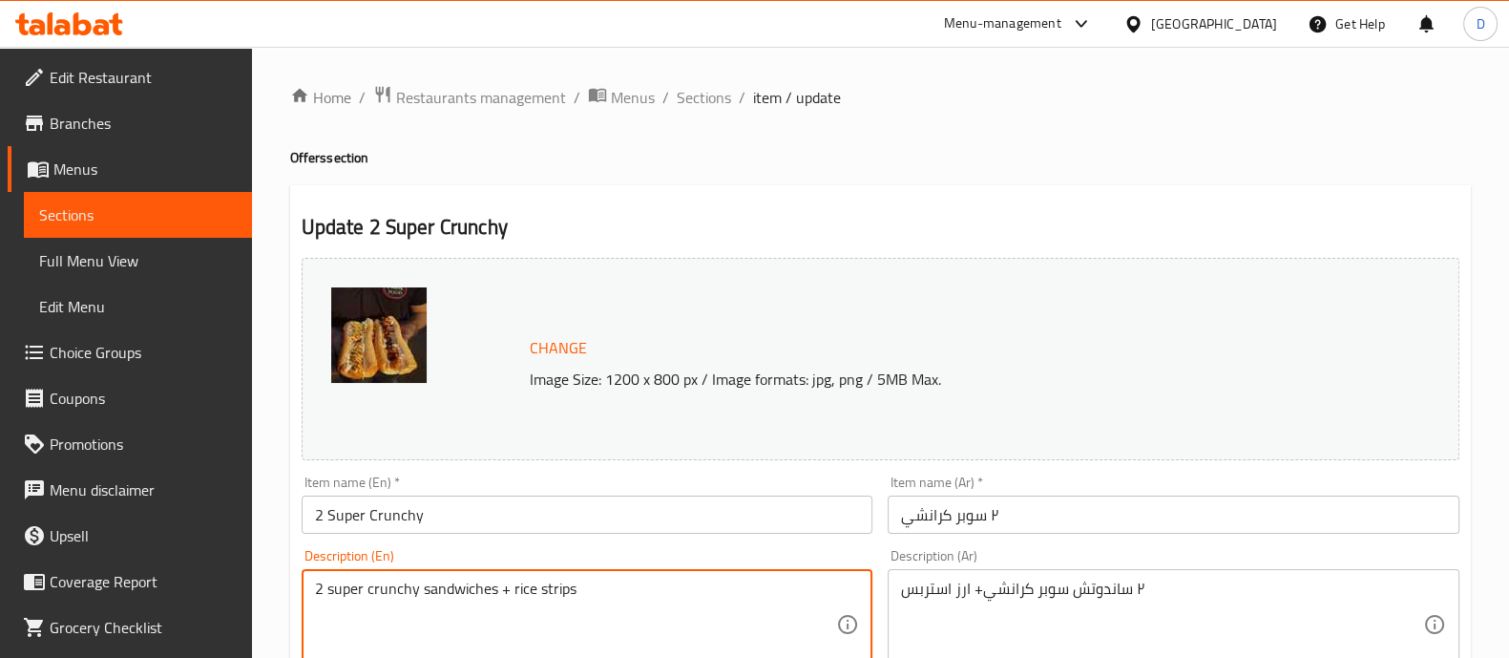
drag, startPoint x: 497, startPoint y: 596, endPoint x: 658, endPoint y: 596, distance: 160.4
type textarea "2 super crunchy sandwiches"
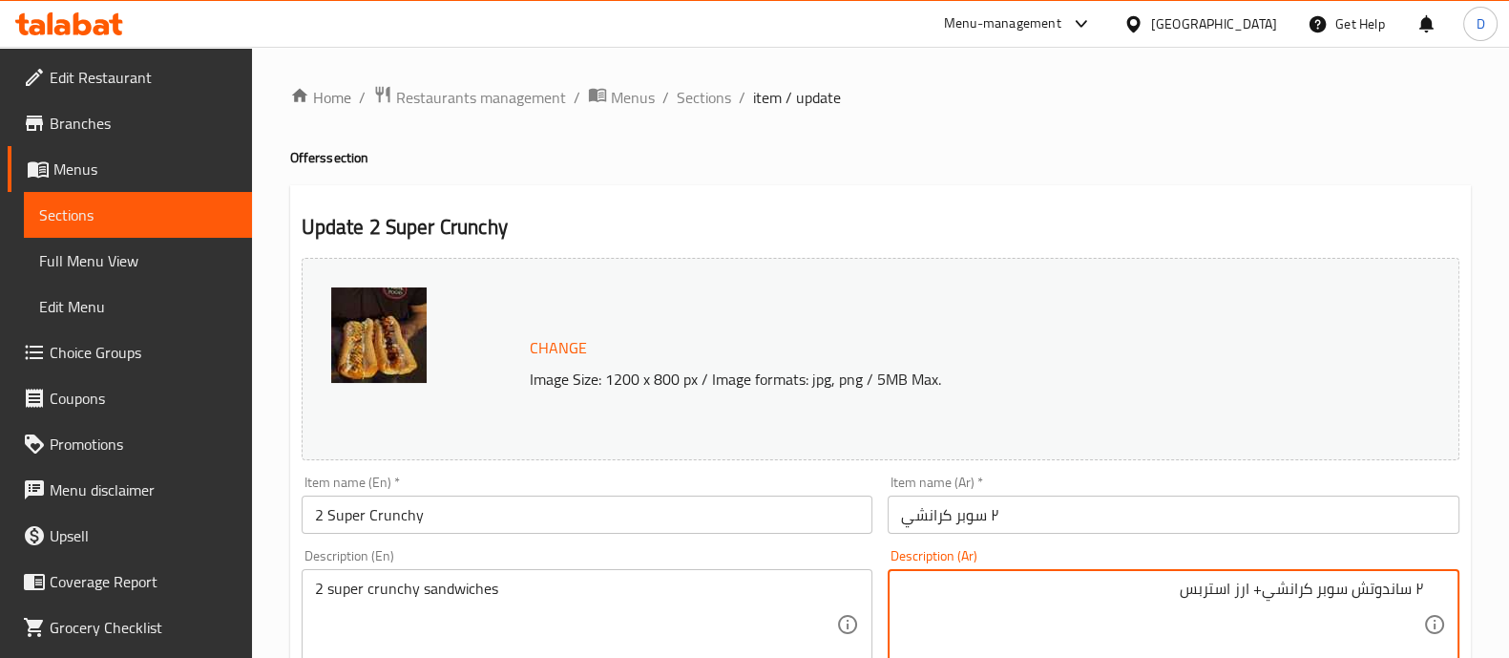
click at [1024, 606] on textarea "٢ ساندوتش سوبر كرانشي+ ارز استربس" at bounding box center [1162, 624] width 522 height 91
click at [1102, 587] on textarea "٢ ساندوتش سوبر كرانشي+ ارز استربس" at bounding box center [1162, 624] width 522 height 91
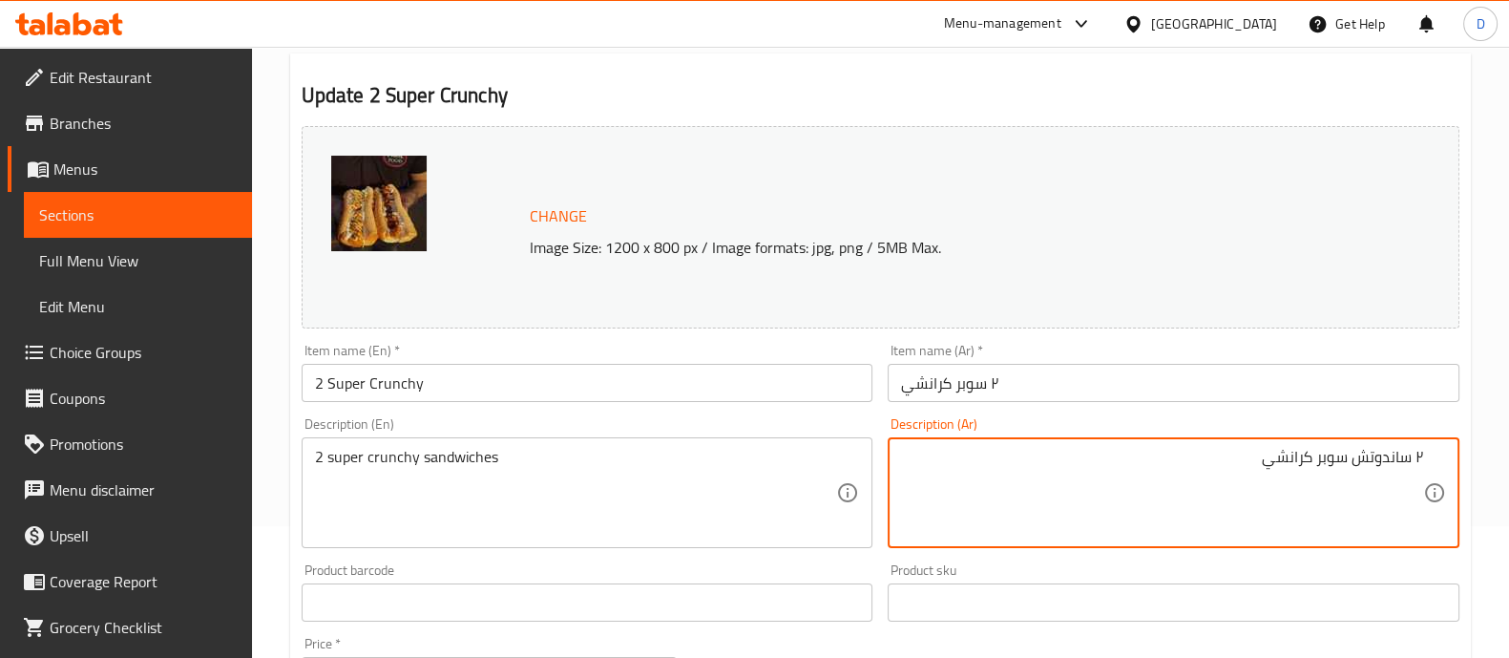
scroll to position [748, 0]
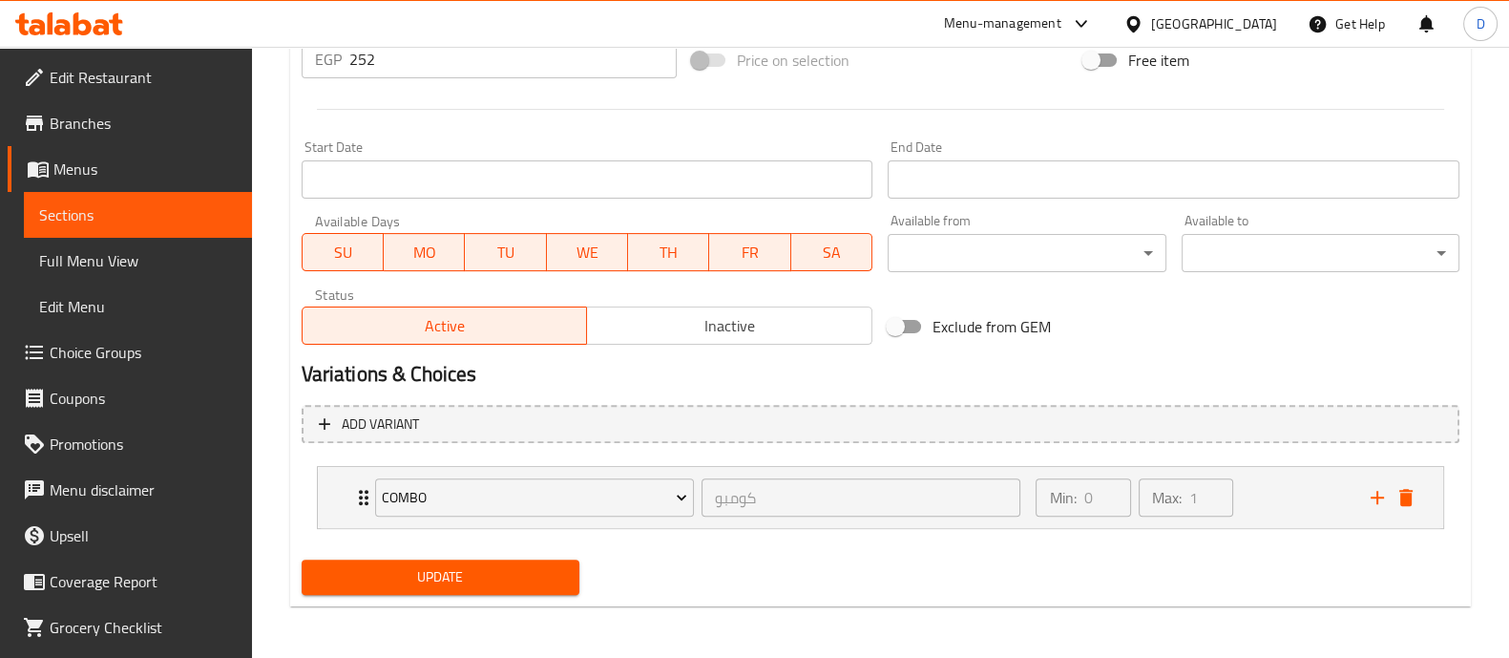
type textarea "٢ ساندوتش سوبر كرانشي"
click at [510, 577] on span "Update" at bounding box center [440, 577] width 247 height 24
